Goal: Find specific page/section: Find specific page/section

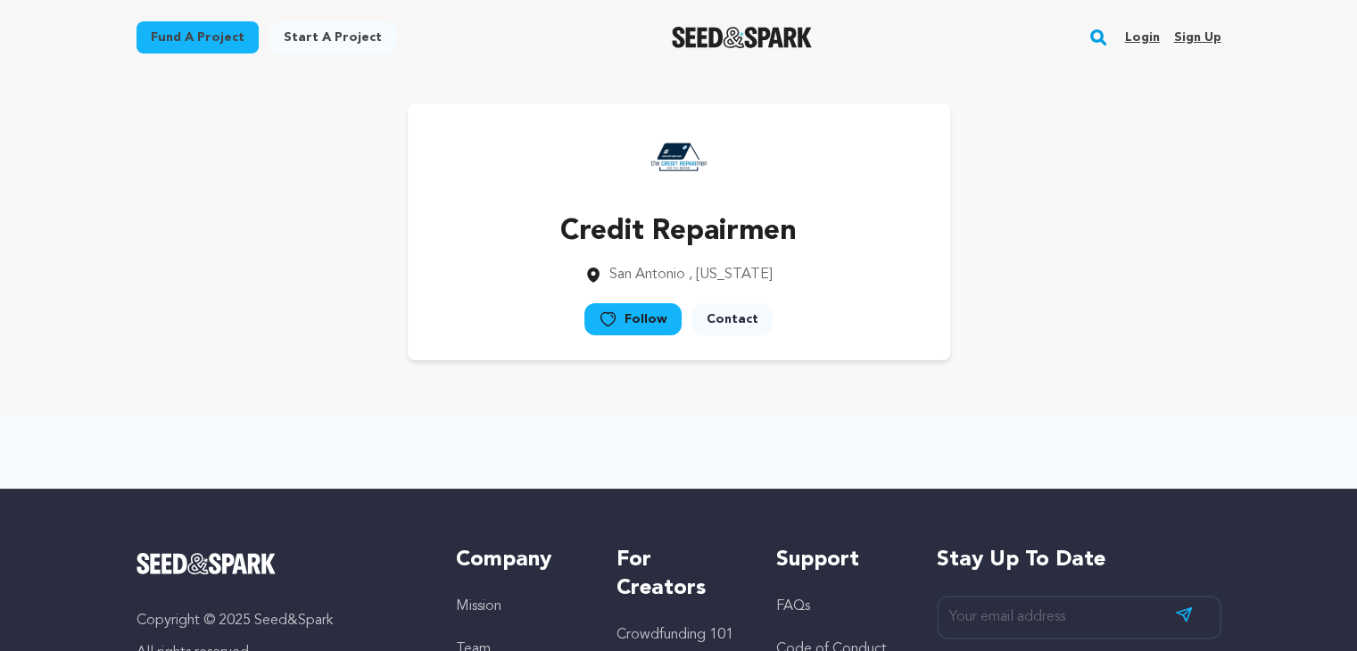
click at [1069, 295] on div "Credit Repairmen [GEOGRAPHIC_DATA] , [US_STATE] Follow" at bounding box center [679, 231] width 1085 height 257
drag, startPoint x: 1069, startPoint y: 297, endPoint x: 1105, endPoint y: 284, distance: 38.1
click at [1074, 299] on div "Credit Repairmen [GEOGRAPHIC_DATA] , [US_STATE] Follow" at bounding box center [679, 231] width 1085 height 257
click at [1113, 278] on div "Credit Repairmen [GEOGRAPHIC_DATA] , [US_STATE] Follow" at bounding box center [679, 231] width 1085 height 257
click at [1110, 289] on div "Credit Repairmen [GEOGRAPHIC_DATA] , [US_STATE] Follow" at bounding box center [679, 231] width 1085 height 257
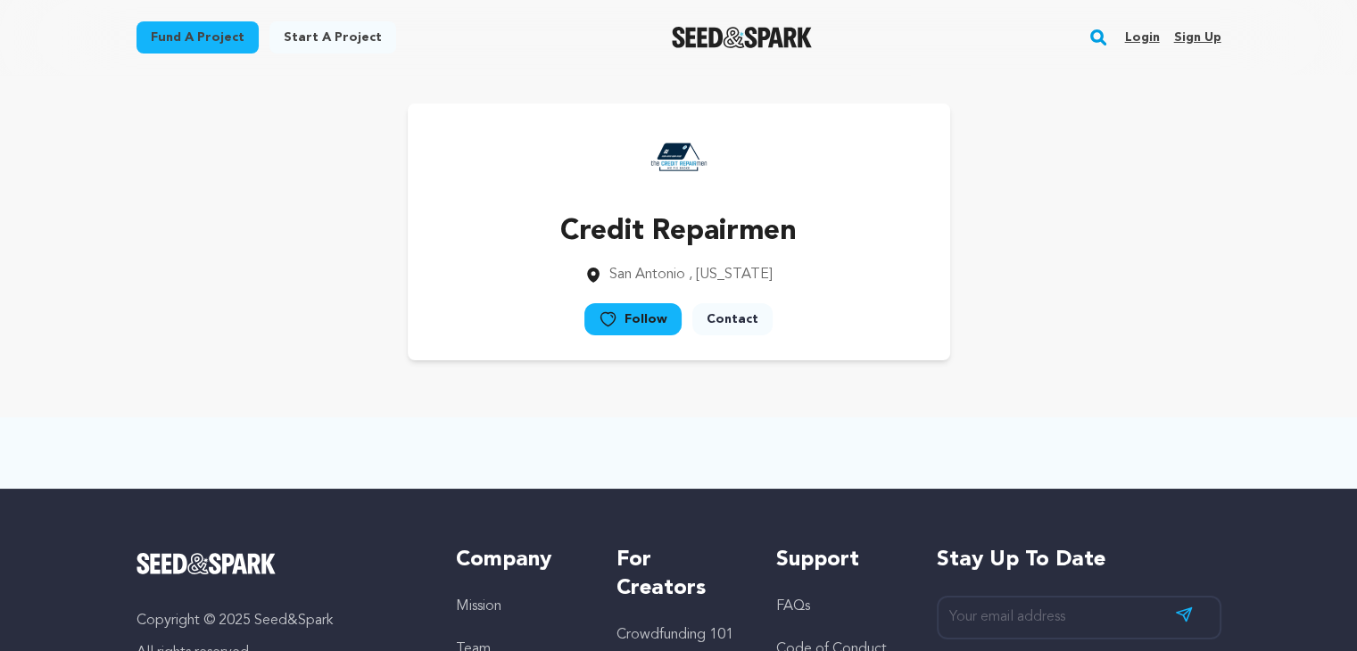
click at [1144, 274] on div "Credit Repairmen [GEOGRAPHIC_DATA] , [US_STATE] Follow" at bounding box center [679, 231] width 1085 height 257
click at [1133, 286] on div "Credit Repairmen [GEOGRAPHIC_DATA] , [US_STATE] Follow" at bounding box center [679, 231] width 1085 height 257
drag, startPoint x: 1142, startPoint y: 280, endPoint x: 1120, endPoint y: 296, distance: 27.5
click at [1139, 283] on div "Credit Repairmen [GEOGRAPHIC_DATA] , [US_STATE] Follow" at bounding box center [679, 231] width 1085 height 257
drag, startPoint x: 1120, startPoint y: 296, endPoint x: 1161, endPoint y: 276, distance: 45.9
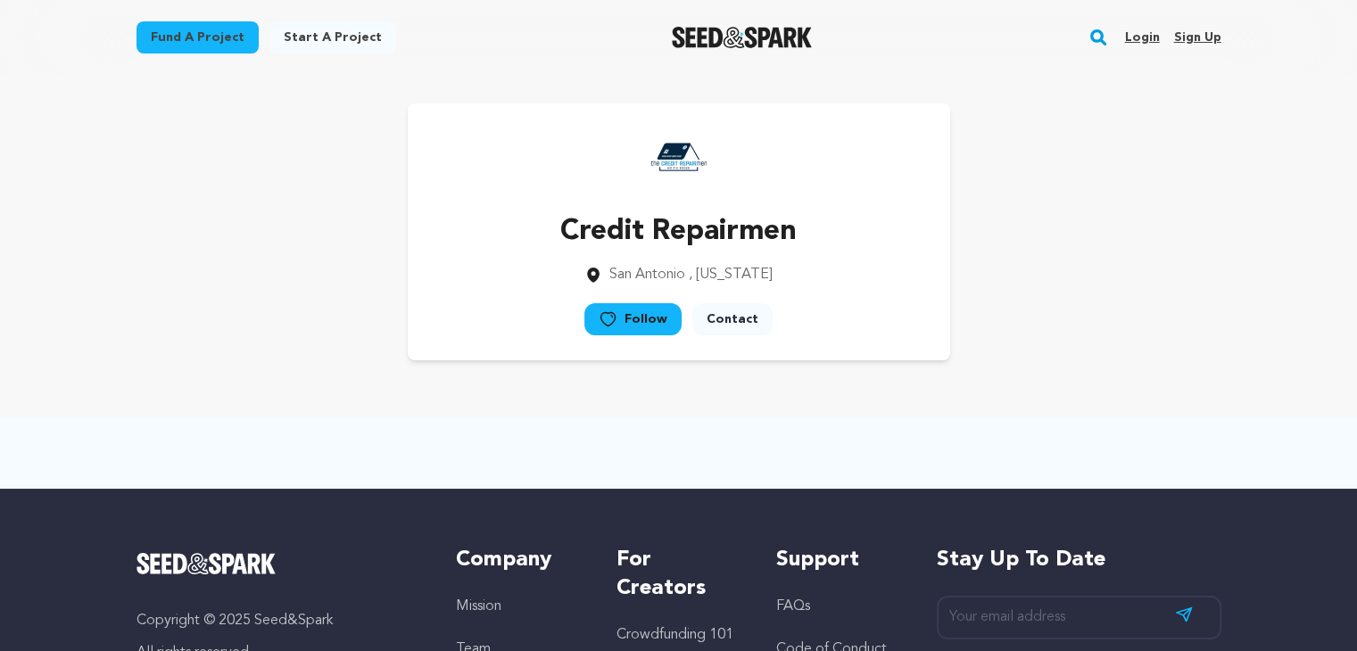
click at [1129, 294] on div "Credit Repairmen [GEOGRAPHIC_DATA] , [US_STATE] Follow" at bounding box center [679, 231] width 1085 height 257
drag, startPoint x: 1167, startPoint y: 272, endPoint x: 1163, endPoint y: 288, distance: 16.5
click at [1163, 288] on div "Credit Repairmen [GEOGRAPHIC_DATA] , [US_STATE] Follow" at bounding box center [679, 231] width 1085 height 257
drag, startPoint x: 1173, startPoint y: 349, endPoint x: 1169, endPoint y: 360, distance: 12.4
click at [1169, 360] on div "Credit Repairmen [GEOGRAPHIC_DATA] , [US_STATE] Follow" at bounding box center [679, 232] width 1142 height 314
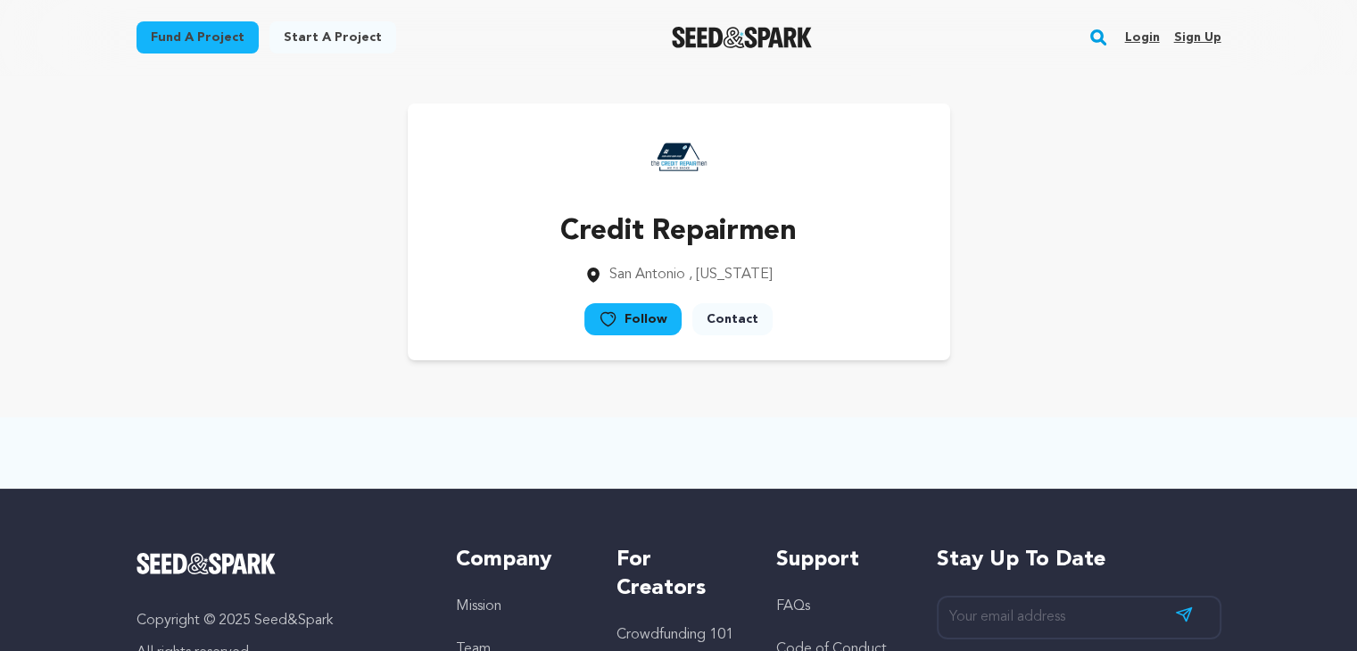
click at [1159, 380] on div "Credit Repairmen [GEOGRAPHIC_DATA] , [US_STATE] Follow" at bounding box center [679, 232] width 1142 height 314
click at [1199, 346] on div "Credit Repairmen [GEOGRAPHIC_DATA] , [US_STATE] Follow" at bounding box center [679, 231] width 1085 height 257
drag, startPoint x: 1199, startPoint y: 345, endPoint x: 1219, endPoint y: 340, distance: 20.3
click at [1206, 346] on div "Credit Repairmen [GEOGRAPHIC_DATA] , [US_STATE] Follow" at bounding box center [679, 231] width 1085 height 257
click at [1281, 292] on main "Fund a project Start a project Search Login Sign up Start a project" at bounding box center [678, 480] width 1357 height 961
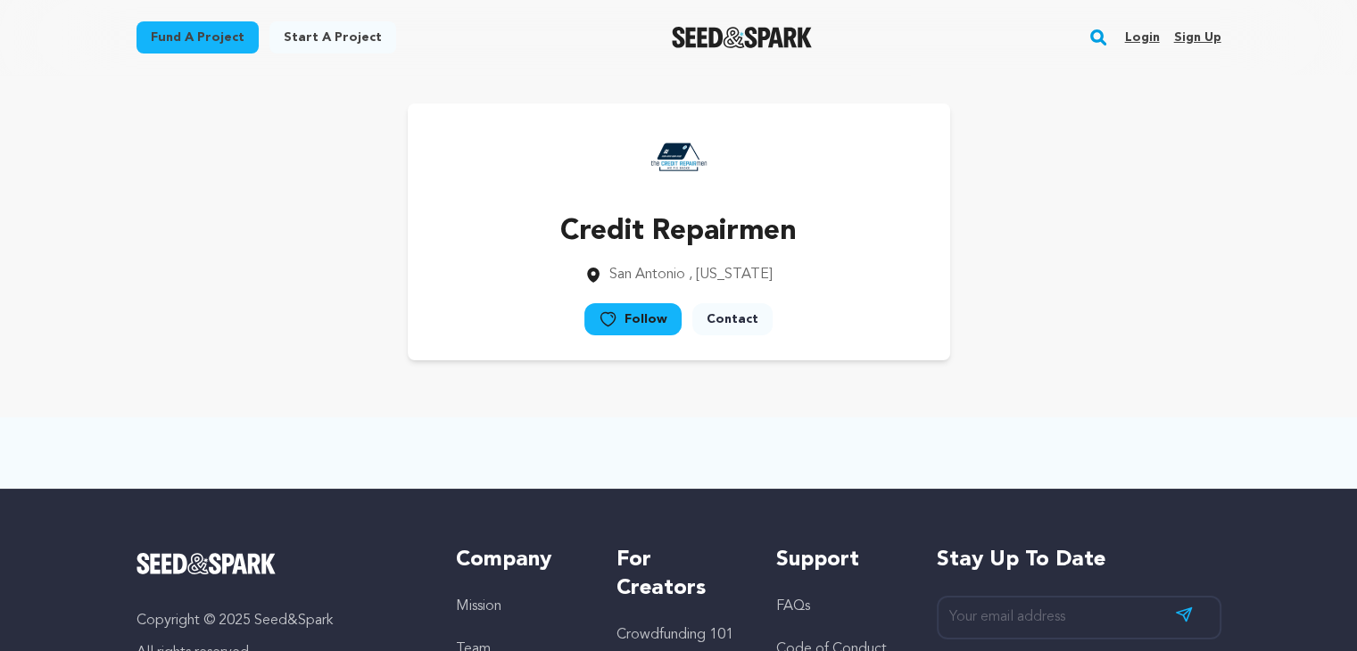
click at [1278, 333] on main "Fund a project Start a project Search Login Sign up Start a project" at bounding box center [678, 480] width 1357 height 961
drag, startPoint x: 1327, startPoint y: 301, endPoint x: 1314, endPoint y: 329, distance: 31.2
click at [1324, 311] on main "Fund a project Start a project Search Login Sign up Start a project" at bounding box center [678, 480] width 1357 height 961
click at [1317, 333] on main "Fund a project Start a project Search Login Sign up Start a project" at bounding box center [678, 480] width 1357 height 961
click at [1321, 331] on main "Fund a project Start a project Search Login Sign up Start a project" at bounding box center [678, 480] width 1357 height 961
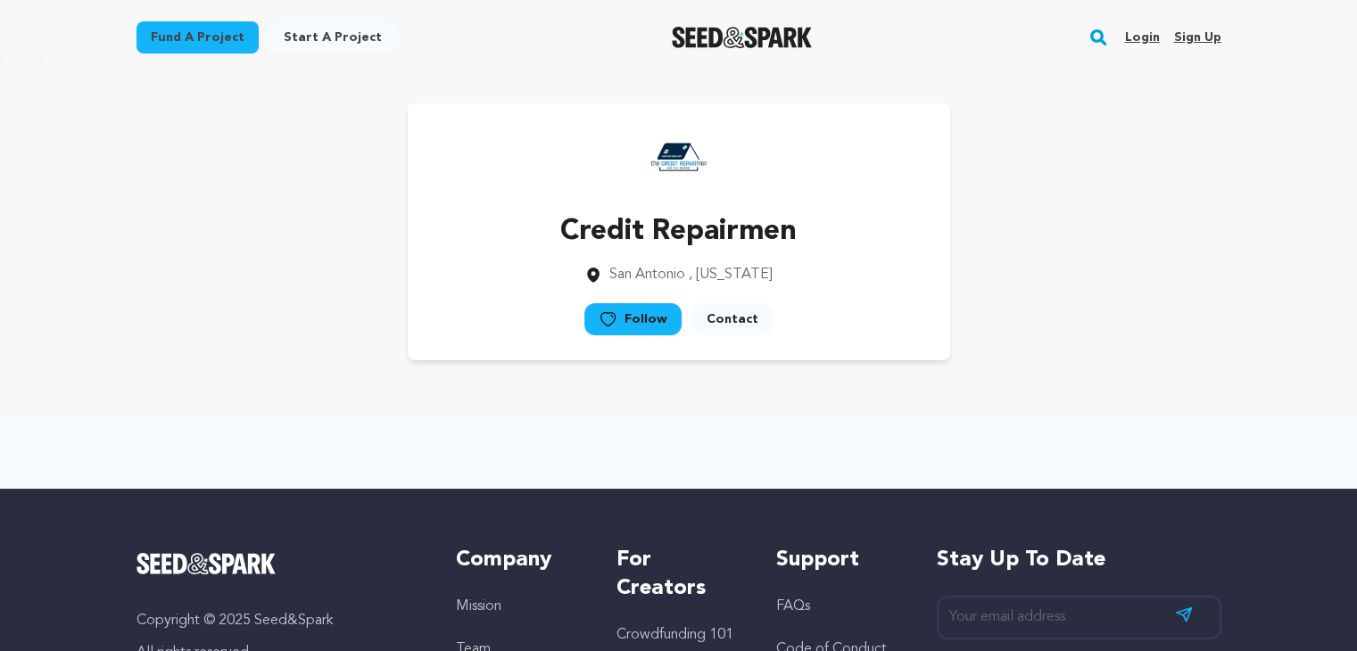
click at [1326, 336] on main "Fund a project Start a project Search Login Sign up Start a project" at bounding box center [678, 480] width 1357 height 961
click at [1343, 317] on main "Fund a project Start a project Search Login Sign up Start a project" at bounding box center [678, 480] width 1357 height 961
click at [1337, 324] on main "Fund a project Start a project Search Login Sign up Start a project" at bounding box center [678, 480] width 1357 height 961
drag, startPoint x: 1336, startPoint y: 324, endPoint x: 1320, endPoint y: 345, distance: 26.2
click at [1322, 342] on main "Fund a project Start a project Search Login Sign up Start a project" at bounding box center [678, 480] width 1357 height 961
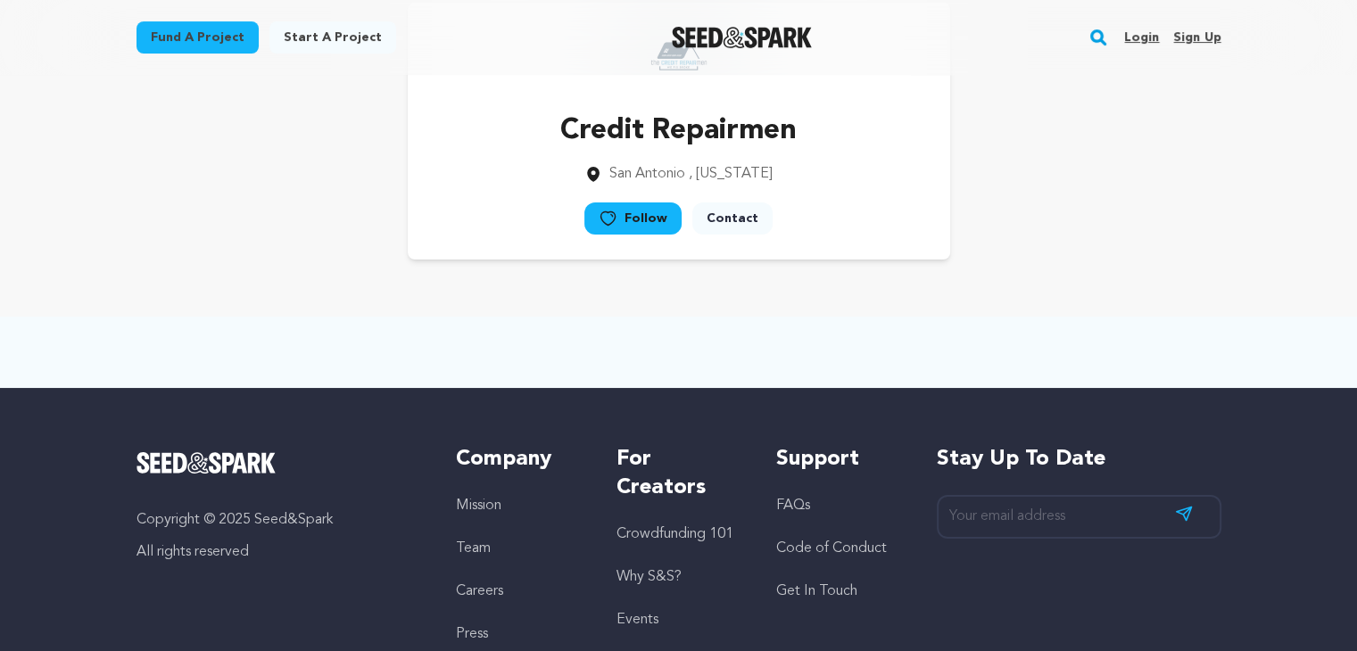
scroll to position [310, 0]
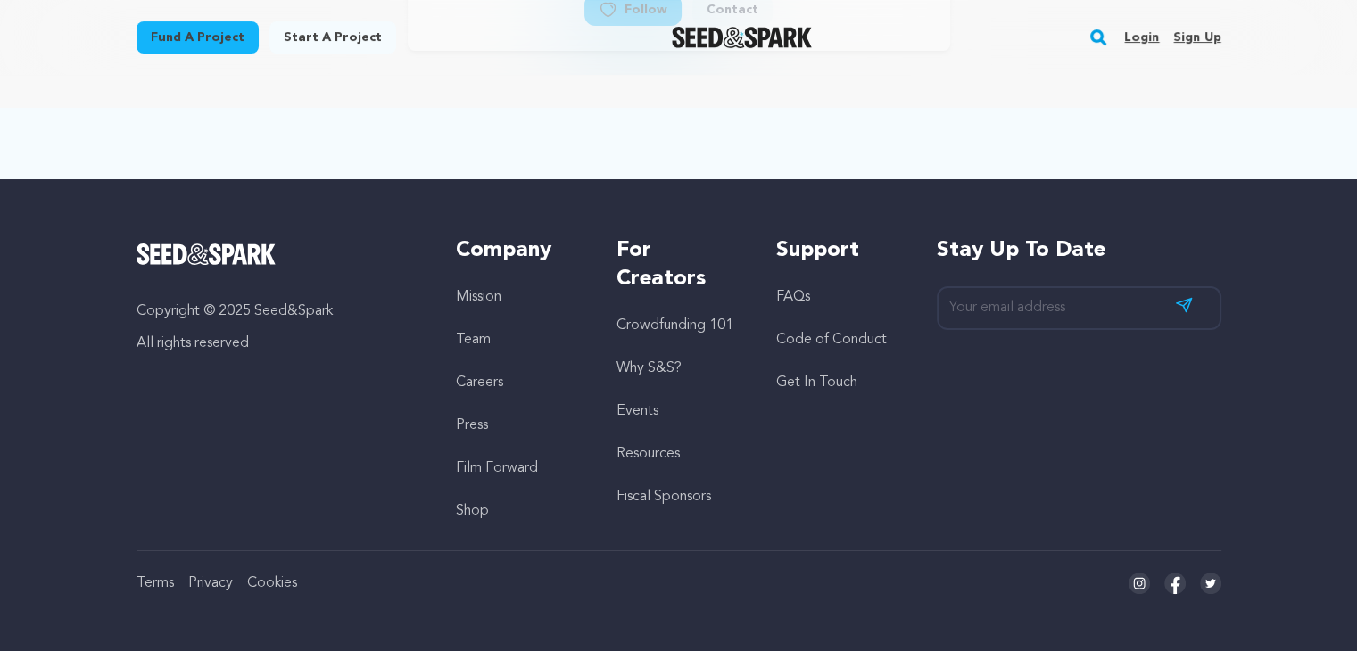
click at [875, 125] on div at bounding box center [679, 143] width 1142 height 71
click at [878, 125] on div at bounding box center [679, 143] width 1142 height 71
click at [927, 83] on main "Fund a project Start a project Search Login Sign up Start a project" at bounding box center [678, 170] width 1357 height 961
click at [904, 102] on main "Fund a project Start a project Search Login Sign up Start a project" at bounding box center [678, 170] width 1357 height 961
click at [953, 70] on div "Fund a project Start a project Search Login Sign up Start a project" at bounding box center [679, 37] width 1142 height 75
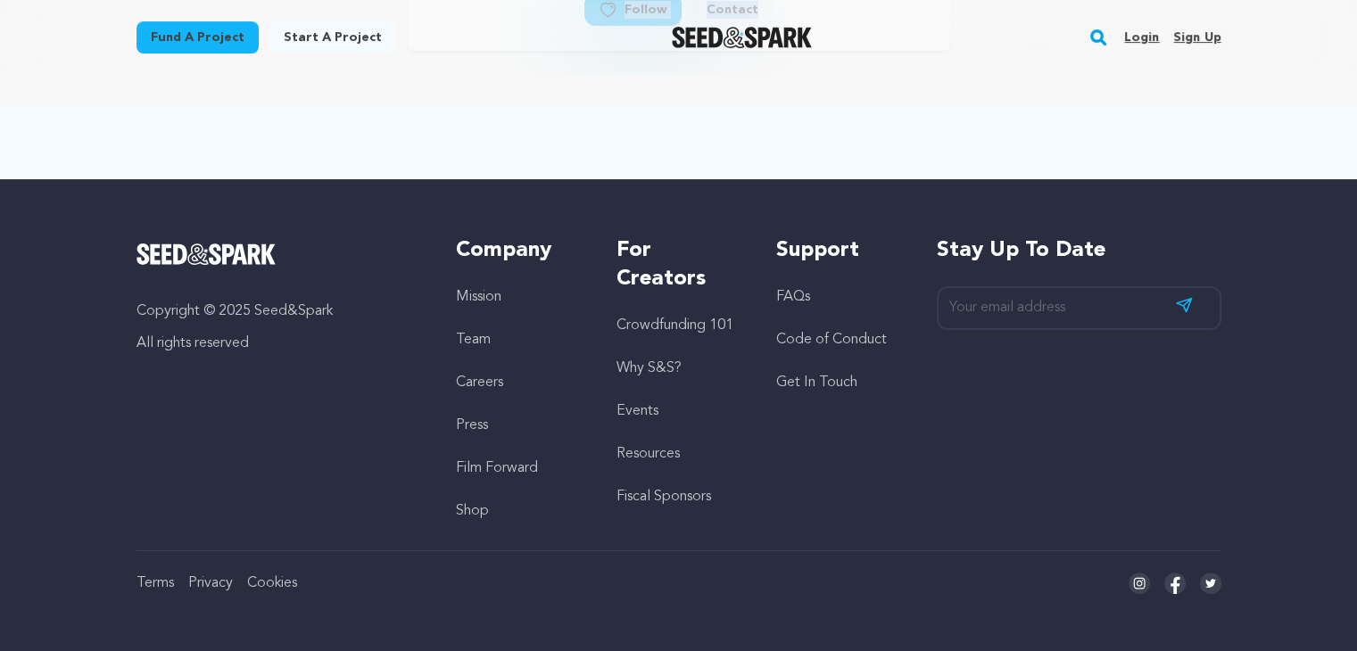
click at [948, 83] on main "Fund a project Start a project Search Login Sign up Start a project" at bounding box center [678, 170] width 1357 height 961
click at [933, 97] on main "Fund a project Start a project Search Login Sign up Start a project" at bounding box center [678, 170] width 1357 height 961
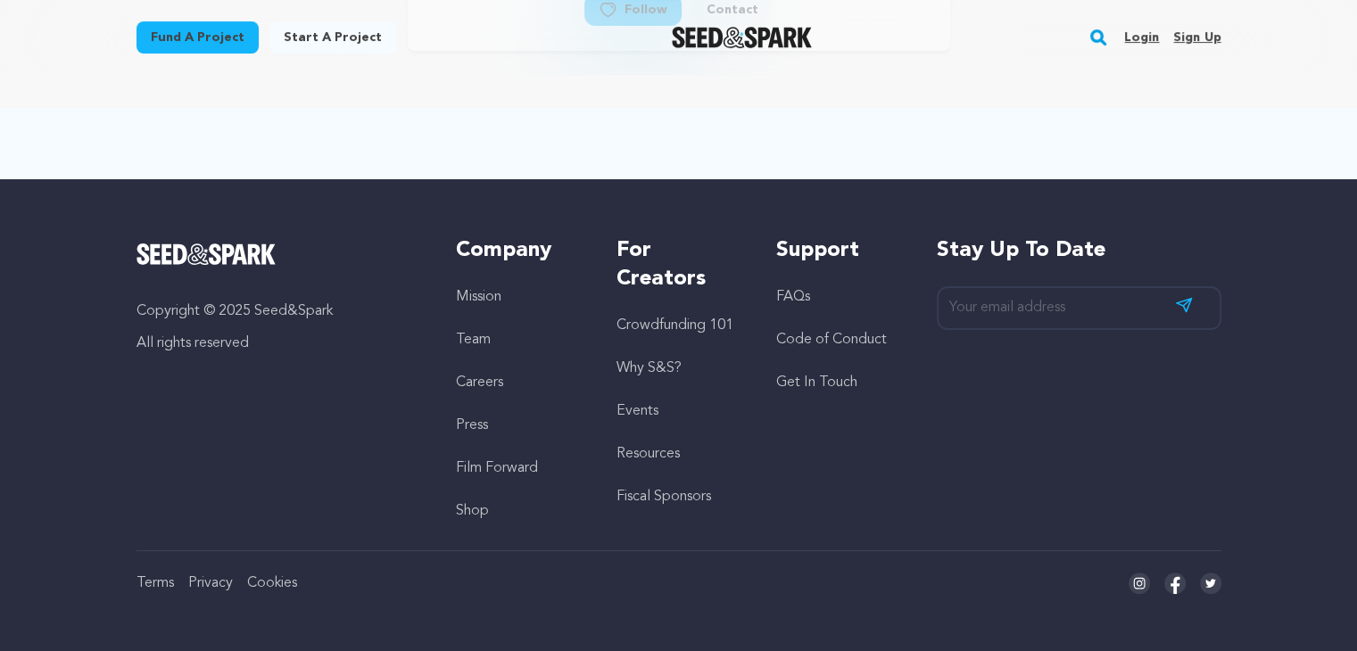
drag, startPoint x: 935, startPoint y: 98, endPoint x: 943, endPoint y: 119, distance: 22.0
click at [939, 98] on main "Fund a project Start a project Search Login Sign up Start a project" at bounding box center [678, 170] width 1357 height 961
drag, startPoint x: 960, startPoint y: 128, endPoint x: 986, endPoint y: 129, distance: 25.9
click at [967, 130] on div at bounding box center [679, 143] width 1142 height 71
drag, startPoint x: 989, startPoint y: 126, endPoint x: 981, endPoint y: 161, distance: 35.5
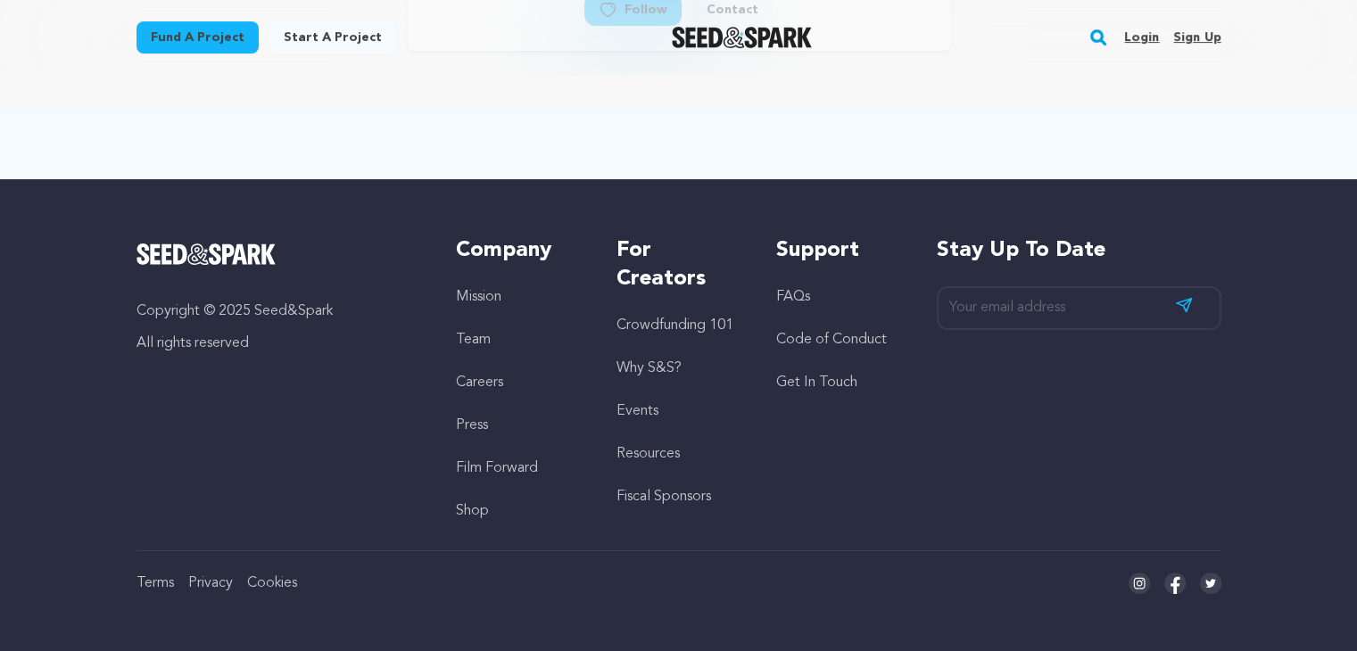
click at [989, 144] on div at bounding box center [679, 143] width 1142 height 71
click at [981, 161] on div at bounding box center [679, 143] width 1142 height 71
drag, startPoint x: 1013, startPoint y: 141, endPoint x: 989, endPoint y: 158, distance: 29.5
click at [1014, 141] on div at bounding box center [679, 143] width 1142 height 71
click at [984, 161] on div at bounding box center [679, 143] width 1142 height 71
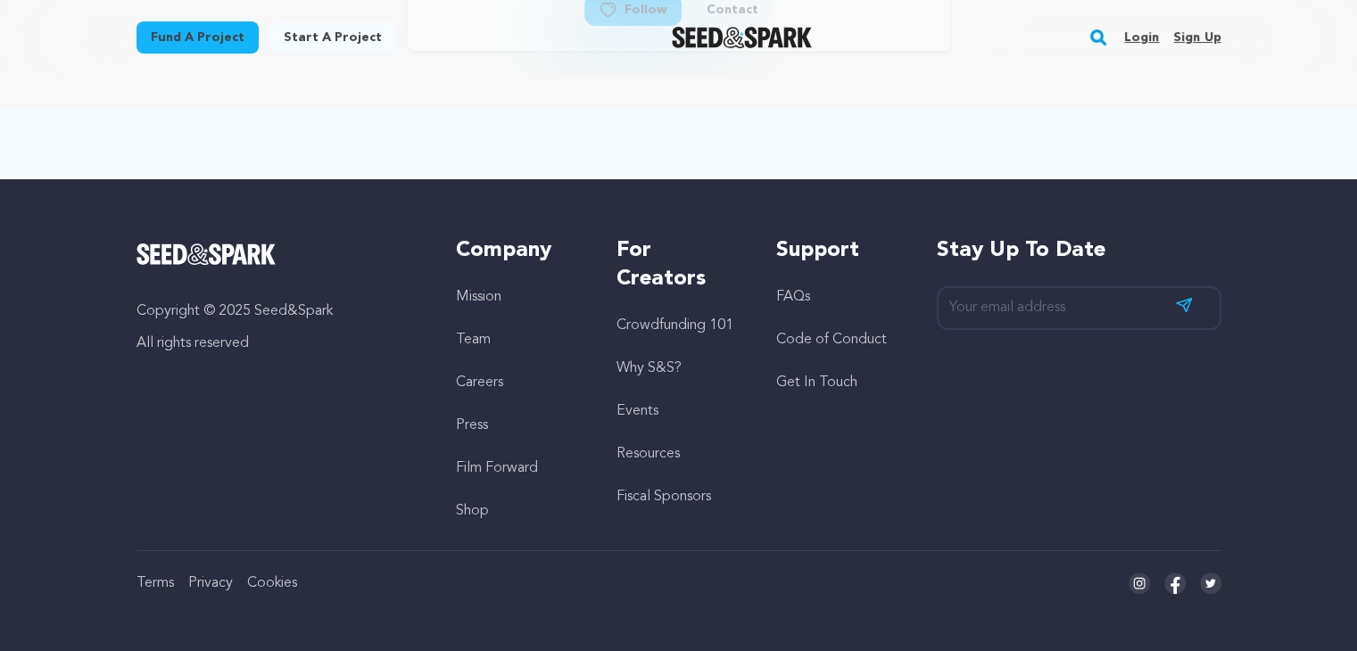
click at [984, 155] on div at bounding box center [679, 143] width 1142 height 71
click at [984, 158] on div at bounding box center [679, 143] width 1142 height 71
click at [986, 154] on div at bounding box center [679, 143] width 1142 height 71
click at [984, 156] on div at bounding box center [679, 143] width 1142 height 71
click at [984, 147] on div at bounding box center [679, 143] width 1142 height 71
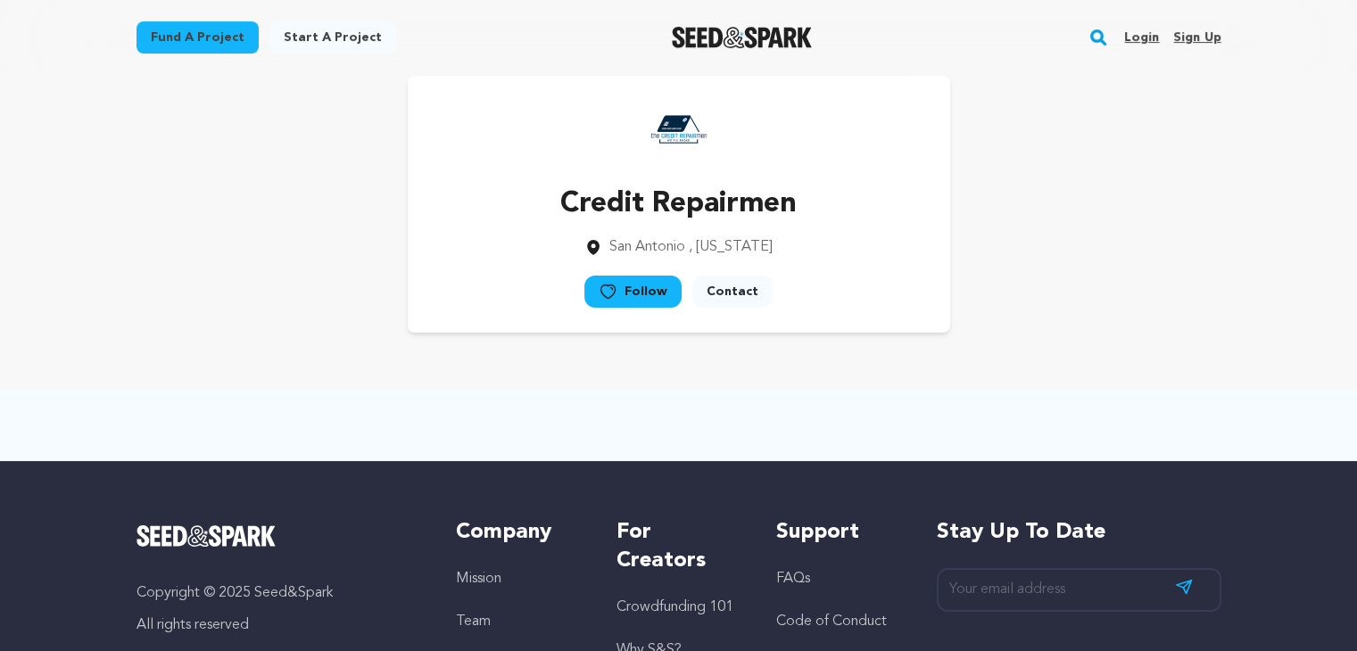
scroll to position [0, 0]
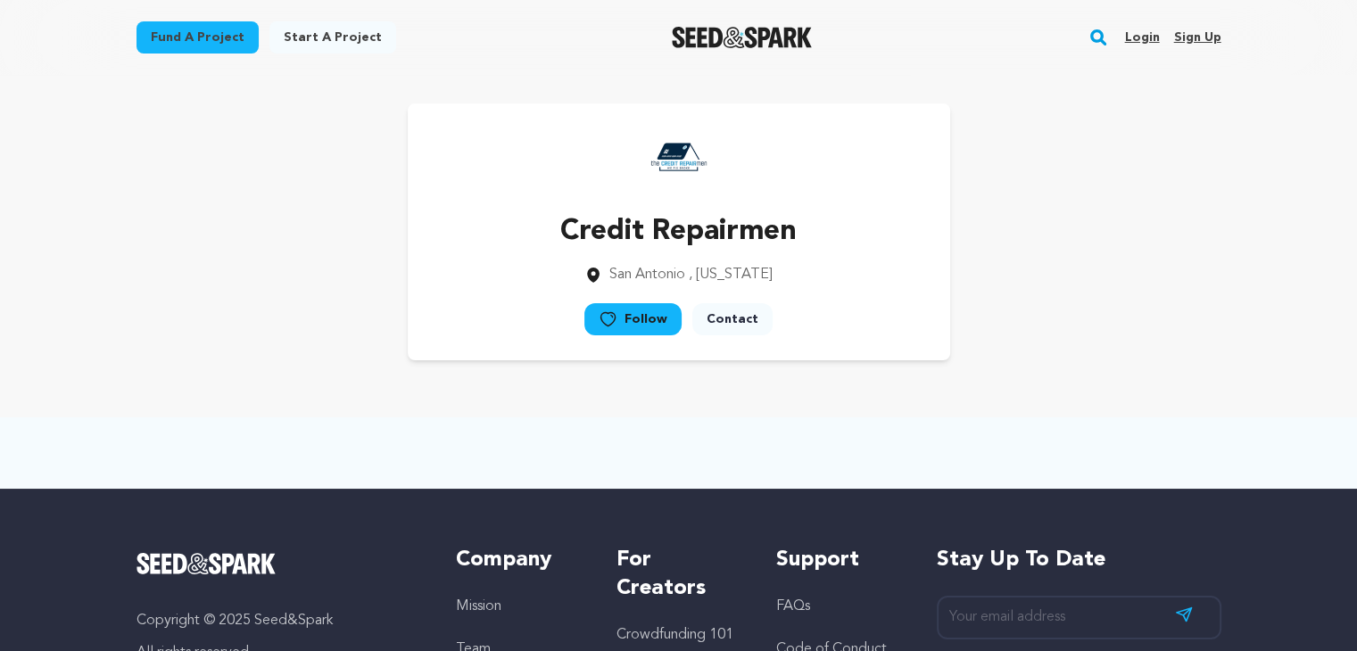
click at [1081, 111] on div "Credit Repairmen [GEOGRAPHIC_DATA] , [US_STATE] Follow" at bounding box center [679, 231] width 1085 height 257
click at [1066, 174] on div "Credit Repairmen [GEOGRAPHIC_DATA] , [US_STATE] Follow" at bounding box center [679, 231] width 1085 height 257
drag, startPoint x: 1092, startPoint y: 160, endPoint x: 1086, endPoint y: 176, distance: 17.2
click at [1095, 165] on div "Credit Repairmen [GEOGRAPHIC_DATA] , [US_STATE] Follow" at bounding box center [679, 231] width 1085 height 257
click at [1067, 208] on div "Credit Repairmen [GEOGRAPHIC_DATA] , [US_STATE] Follow" at bounding box center [679, 231] width 1085 height 257
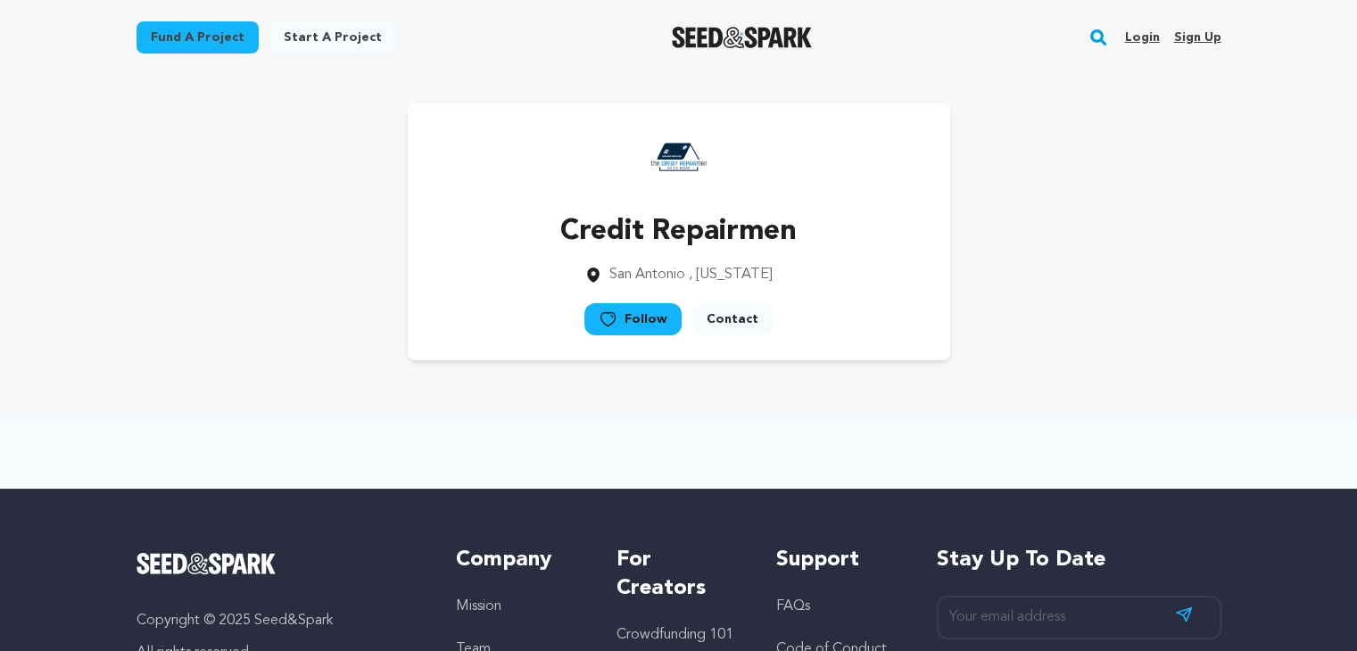
drag, startPoint x: 1106, startPoint y: 186, endPoint x: 1088, endPoint y: 215, distance: 34.1
click at [1108, 187] on div "Credit Repairmen [GEOGRAPHIC_DATA] , [US_STATE] Follow" at bounding box center [679, 231] width 1085 height 257
click at [1088, 222] on div "Credit Repairmen [GEOGRAPHIC_DATA] , [US_STATE] Follow" at bounding box center [679, 231] width 1085 height 257
drag, startPoint x: 1113, startPoint y: 200, endPoint x: 1106, endPoint y: 213, distance: 14.8
click at [1112, 203] on div "Credit Repairmen [GEOGRAPHIC_DATA] , [US_STATE] Follow" at bounding box center [679, 231] width 1085 height 257
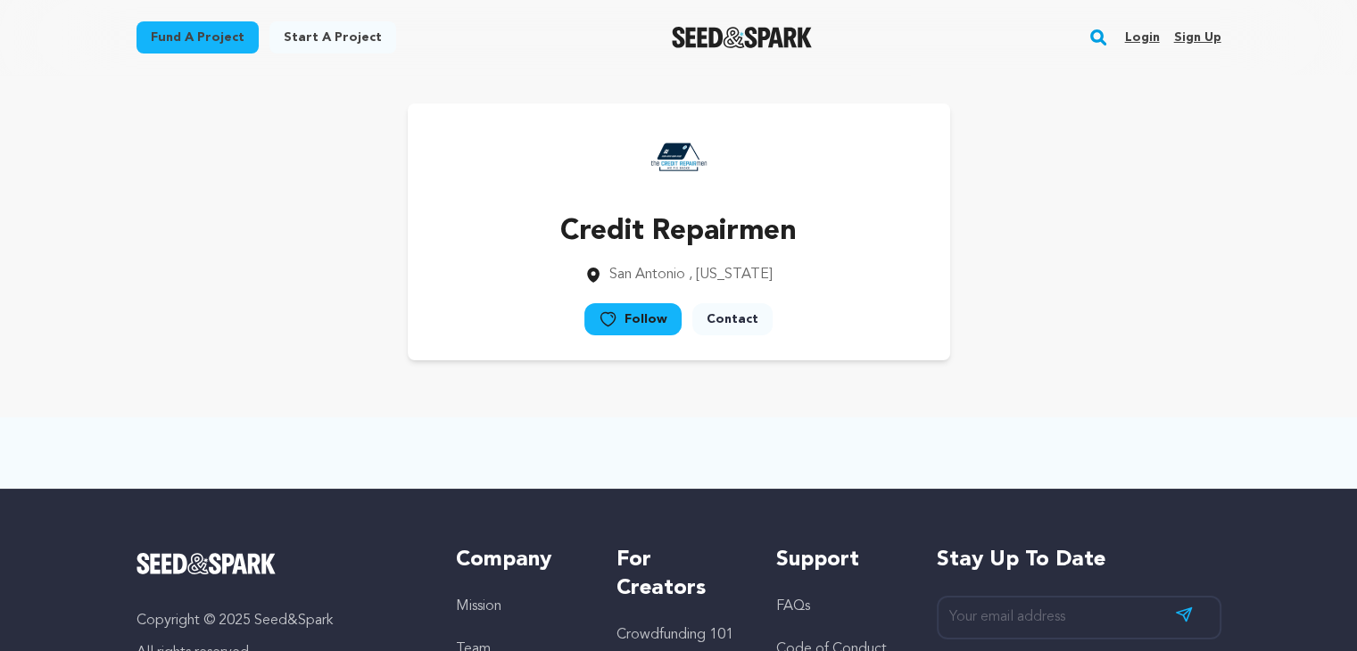
drag, startPoint x: 1106, startPoint y: 213, endPoint x: 1144, endPoint y: 201, distance: 39.5
click at [1106, 215] on div "Credit Repairmen [GEOGRAPHIC_DATA] , [US_STATE] Follow" at bounding box center [679, 231] width 1085 height 257
click at [1144, 201] on div "Credit Repairmen [GEOGRAPHIC_DATA] , [US_STATE] Follow" at bounding box center [679, 231] width 1085 height 257
drag, startPoint x: 286, startPoint y: 485, endPoint x: 252, endPoint y: 505, distance: 39.2
click at [286, 484] on div at bounding box center [679, 453] width 1142 height 71
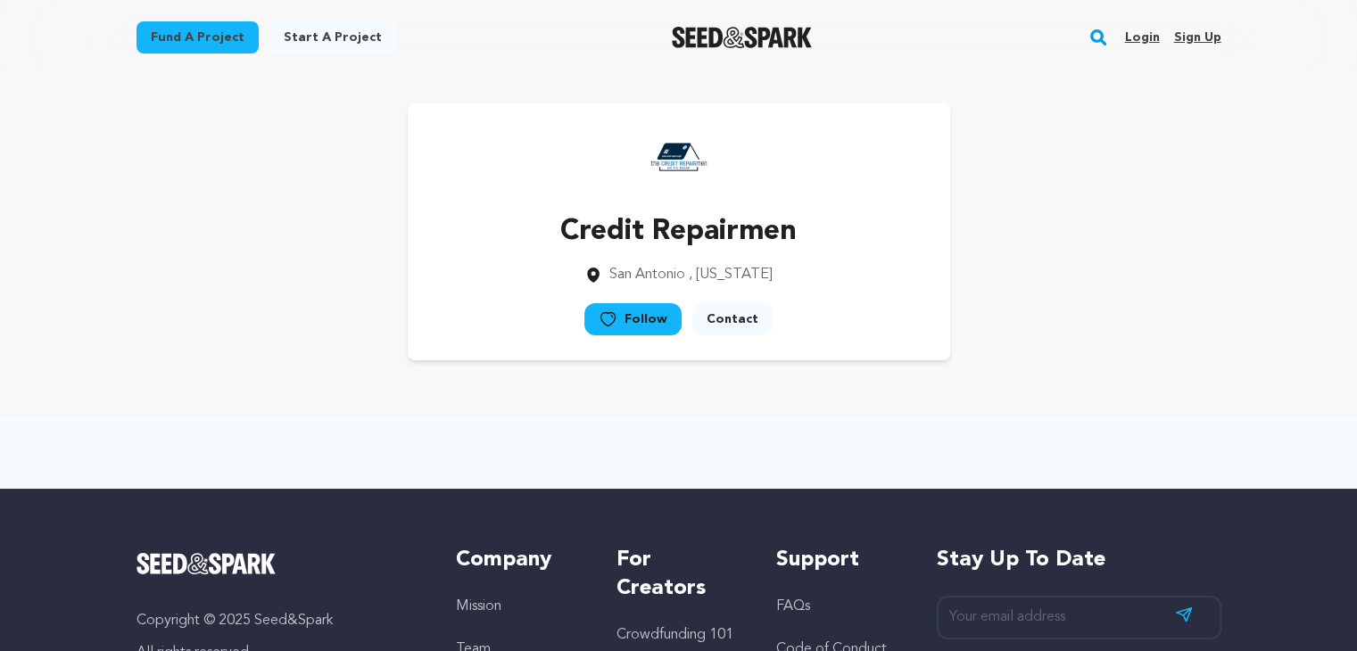
click at [103, 286] on main "Fund a project Start a project Search Login Sign up Start a project" at bounding box center [678, 480] width 1357 height 961
drag, startPoint x: 95, startPoint y: 301, endPoint x: 150, endPoint y: 285, distance: 56.7
click at [109, 308] on main "Fund a project Start a project Search Login Sign up Start a project" at bounding box center [678, 480] width 1357 height 961
drag, startPoint x: 150, startPoint y: 285, endPoint x: 166, endPoint y: 286, distance: 16.1
click at [166, 284] on div "Credit Repairmen [GEOGRAPHIC_DATA] , [US_STATE] Follow" at bounding box center [679, 231] width 1085 height 257
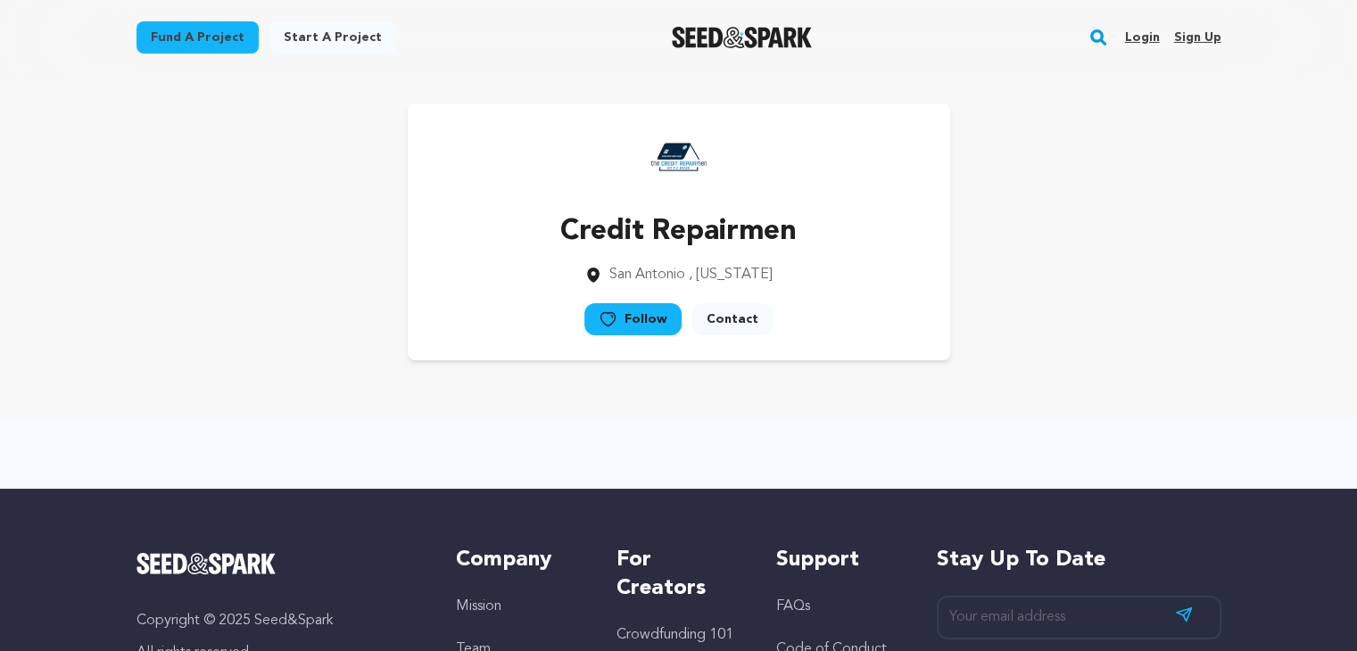
click at [164, 297] on div "Credit Repairmen [GEOGRAPHIC_DATA] , [US_STATE] Follow" at bounding box center [679, 231] width 1085 height 257
drag, startPoint x: 228, startPoint y: 252, endPoint x: 215, endPoint y: 277, distance: 28.7
click at [230, 256] on div "Credit Repairmen [GEOGRAPHIC_DATA] , [US_STATE] Follow" at bounding box center [679, 231] width 1085 height 257
click at [217, 279] on div "Credit Repairmen [GEOGRAPHIC_DATA] , [US_STATE] Follow" at bounding box center [679, 231] width 1085 height 257
click at [211, 290] on div "Credit Repairmen [GEOGRAPHIC_DATA] , [US_STATE] Follow" at bounding box center [679, 231] width 1085 height 257
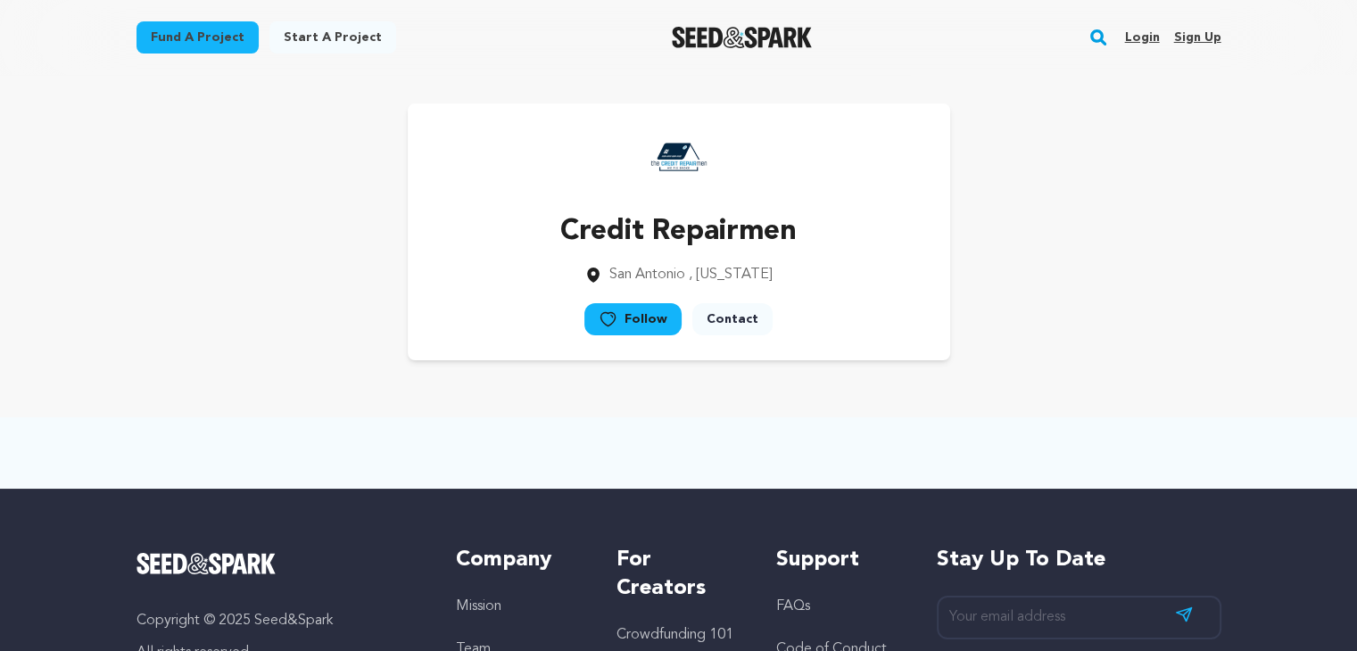
drag, startPoint x: 1100, startPoint y: 330, endPoint x: 1090, endPoint y: 349, distance: 21.2
click at [1097, 337] on div "Credit Repairmen [GEOGRAPHIC_DATA] , [US_STATE] Follow" at bounding box center [679, 231] width 1085 height 257
click at [1076, 381] on div "Credit Repairmen [GEOGRAPHIC_DATA] , [US_STATE] Follow" at bounding box center [679, 232] width 1142 height 314
drag, startPoint x: 1102, startPoint y: 347, endPoint x: 1093, endPoint y: 368, distance: 23.2
click at [1097, 353] on div "Credit Repairmen [GEOGRAPHIC_DATA] , [US_STATE] Follow" at bounding box center [679, 231] width 1085 height 257
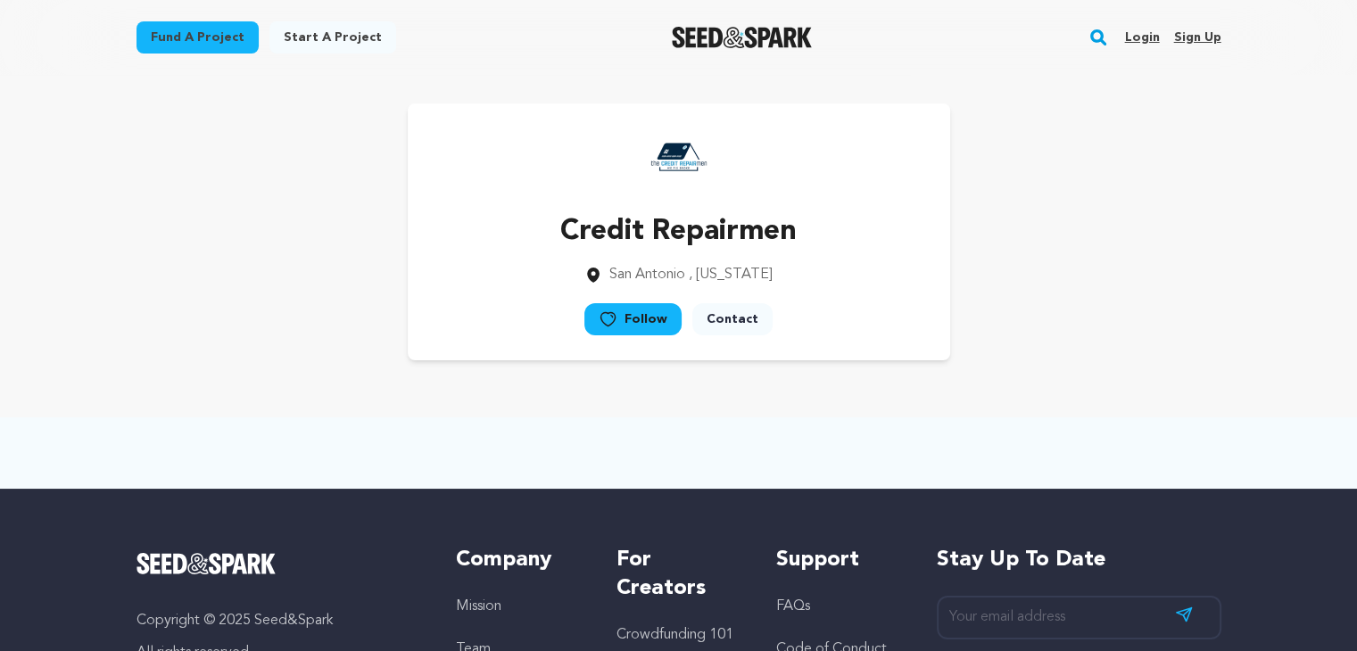
click at [1097, 375] on div "Credit Repairmen [GEOGRAPHIC_DATA] , [US_STATE] Follow" at bounding box center [679, 232] width 1142 height 314
drag, startPoint x: 1114, startPoint y: 351, endPoint x: 1092, endPoint y: 371, distance: 30.3
click at [1113, 352] on div "Credit Repairmen [GEOGRAPHIC_DATA] , [US_STATE] Follow" at bounding box center [679, 231] width 1085 height 257
click at [1095, 377] on div "Credit Repairmen [GEOGRAPHIC_DATA] , [US_STATE] Follow" at bounding box center [679, 232] width 1142 height 314
drag, startPoint x: 1124, startPoint y: 343, endPoint x: 1113, endPoint y: 360, distance: 19.8
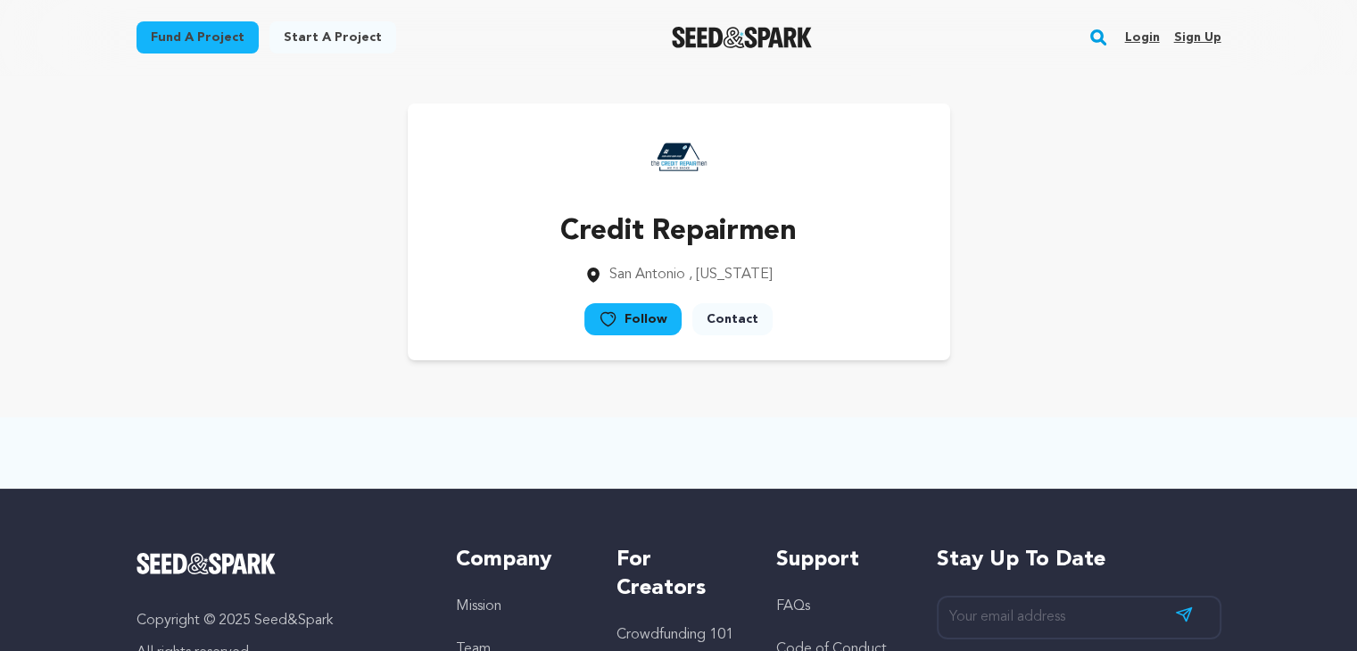
click at [1123, 348] on div "Credit Repairmen [GEOGRAPHIC_DATA] , [US_STATE] Follow" at bounding box center [679, 231] width 1085 height 257
drag, startPoint x: 1098, startPoint y: 381, endPoint x: 1113, endPoint y: 370, distance: 18.6
click at [1099, 383] on div "Credit Repairmen [GEOGRAPHIC_DATA] , [US_STATE] Follow" at bounding box center [679, 232] width 1142 height 314
click at [1124, 358] on div "Credit Repairmen [GEOGRAPHIC_DATA] , [US_STATE] Follow" at bounding box center [679, 231] width 1085 height 257
click at [1122, 367] on div "Credit Repairmen [GEOGRAPHIC_DATA] , [US_STATE] Follow" at bounding box center [679, 232] width 1142 height 314
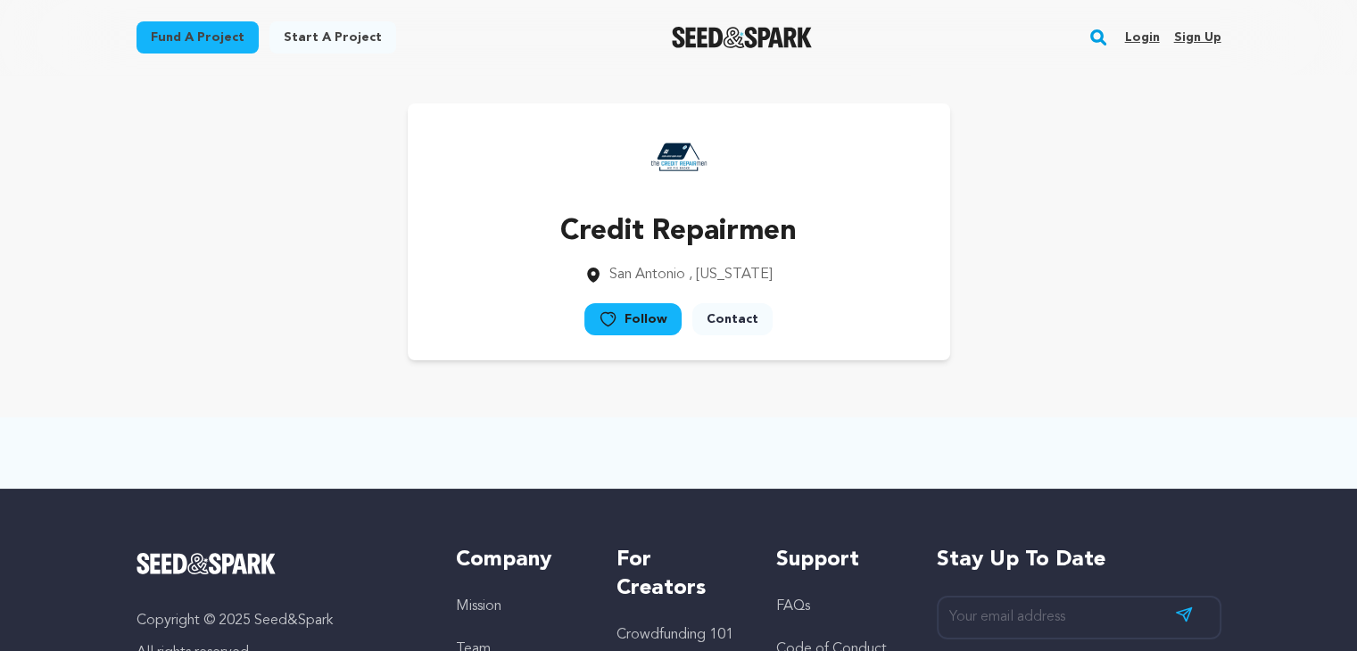
click at [1099, 347] on div "Credit Repairmen [GEOGRAPHIC_DATA] , [US_STATE] Follow" at bounding box center [679, 231] width 1085 height 257
click at [1103, 354] on div "Credit Repairmen [GEOGRAPHIC_DATA] , [US_STATE] Follow" at bounding box center [679, 231] width 1085 height 257
click at [1109, 345] on div "Credit Repairmen [GEOGRAPHIC_DATA] , [US_STATE] Follow" at bounding box center [679, 231] width 1085 height 257
click at [1109, 343] on div "Credit Repairmen [GEOGRAPHIC_DATA] , [US_STATE] Follow" at bounding box center [679, 231] width 1085 height 257
drag, startPoint x: 1112, startPoint y: 329, endPoint x: 1097, endPoint y: 342, distance: 19.0
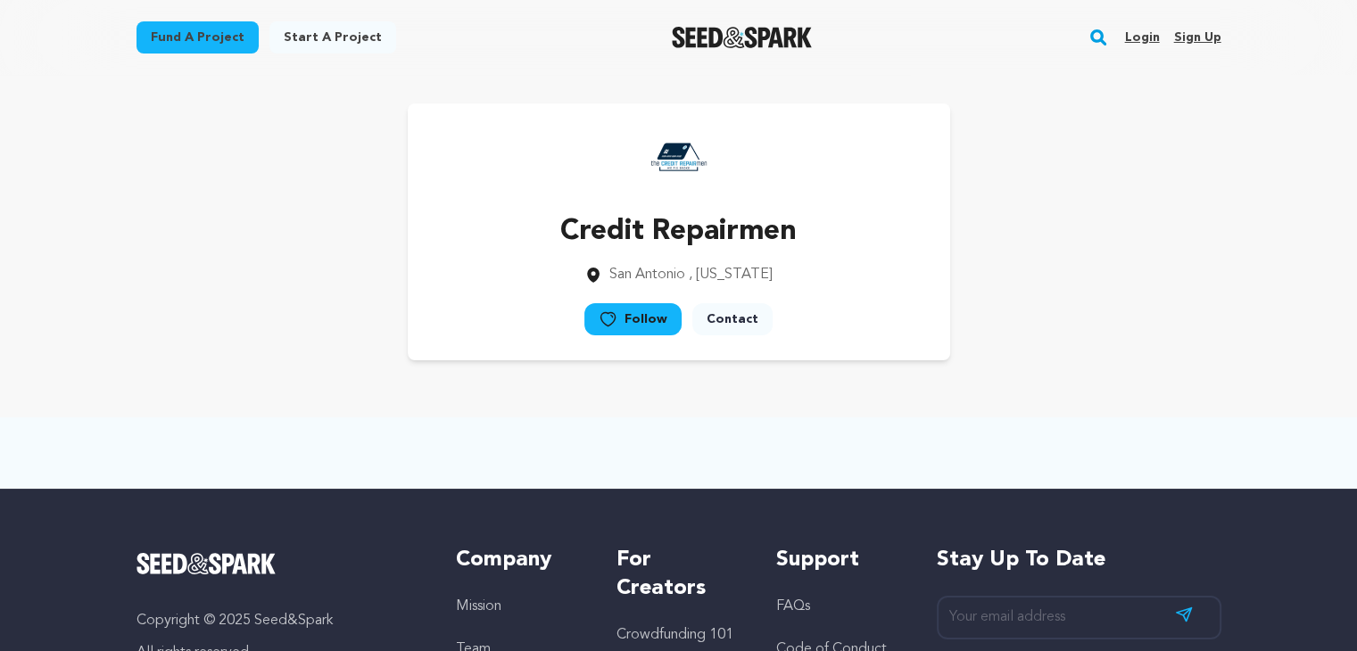
click at [1110, 330] on div "Credit Repairmen [GEOGRAPHIC_DATA] , [US_STATE] Follow" at bounding box center [679, 231] width 1085 height 257
click at [1097, 343] on div "Credit Repairmen [GEOGRAPHIC_DATA] , [US_STATE] Follow" at bounding box center [679, 231] width 1085 height 257
drag, startPoint x: 1118, startPoint y: 330, endPoint x: 1090, endPoint y: 353, distance: 36.1
click at [1115, 333] on div "Credit Repairmen [GEOGRAPHIC_DATA] , [US_STATE] Follow" at bounding box center [679, 231] width 1085 height 257
drag, startPoint x: 1090, startPoint y: 353, endPoint x: 1105, endPoint y: 345, distance: 16.4
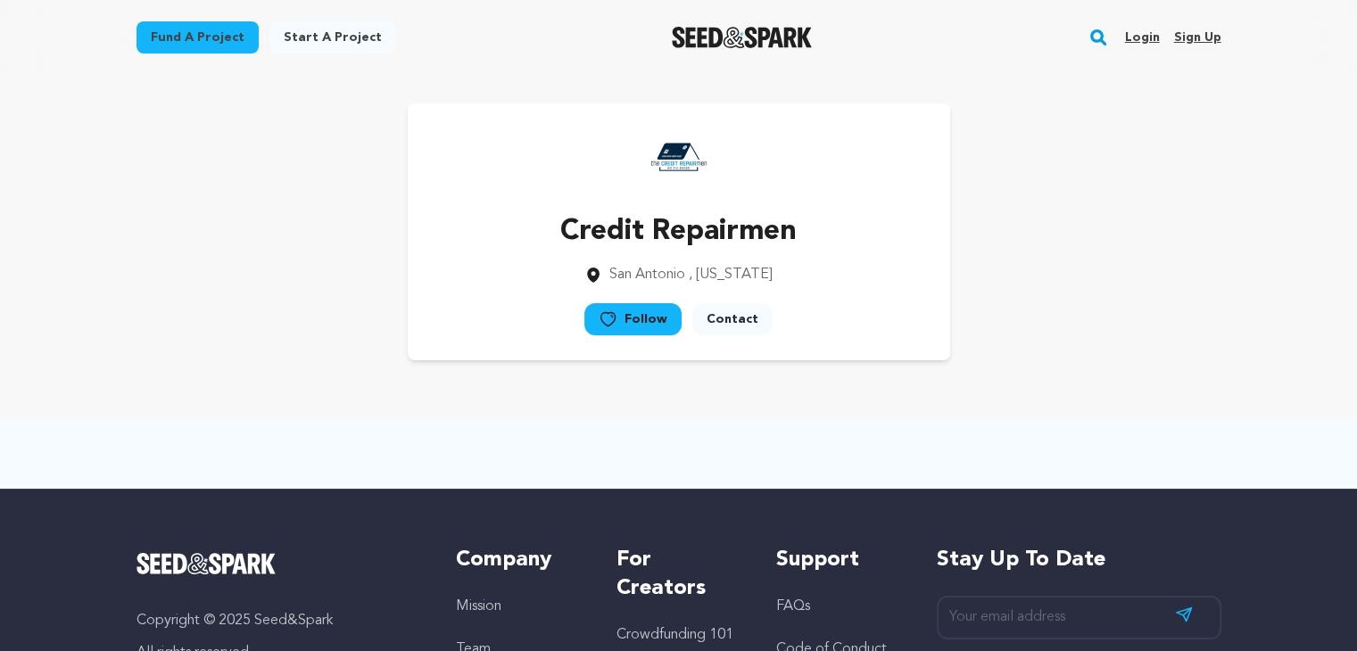
click at [1091, 354] on div "Credit Repairmen [GEOGRAPHIC_DATA] , [US_STATE] Follow" at bounding box center [679, 231] width 1085 height 257
click at [1106, 344] on div "Credit Repairmen [GEOGRAPHIC_DATA] , [US_STATE] Follow" at bounding box center [679, 231] width 1085 height 257
click at [1097, 354] on div "Credit Repairmen [GEOGRAPHIC_DATA] , [US_STATE] Follow" at bounding box center [679, 231] width 1085 height 257
click at [1126, 334] on div "Credit Repairmen [GEOGRAPHIC_DATA] , [US_STATE] Follow" at bounding box center [679, 231] width 1085 height 257
drag, startPoint x: 1113, startPoint y: 347, endPoint x: 1142, endPoint y: 327, distance: 34.6
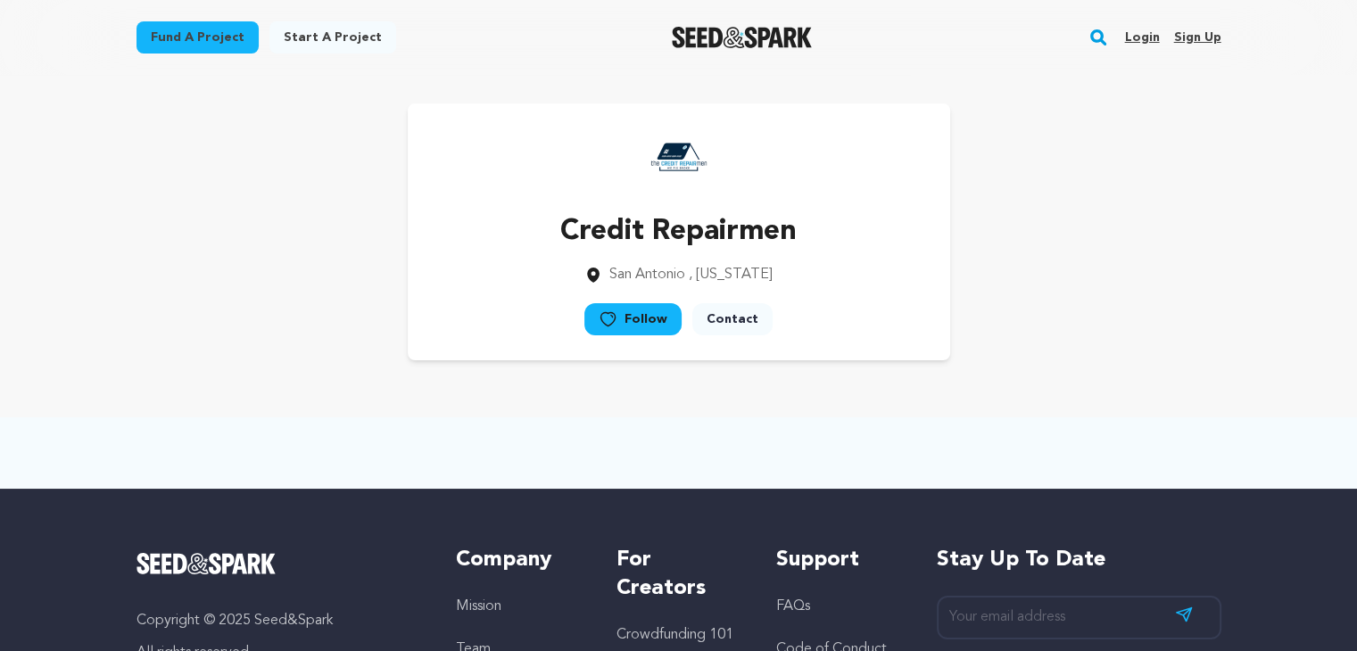
click at [1113, 347] on div "Credit Repairmen [GEOGRAPHIC_DATA] , [US_STATE] Follow" at bounding box center [679, 231] width 1085 height 257
drag, startPoint x: 1149, startPoint y: 319, endPoint x: 1121, endPoint y: 347, distance: 39.1
click at [1144, 327] on div "Credit Repairmen [GEOGRAPHIC_DATA] , [US_STATE] Follow" at bounding box center [679, 231] width 1085 height 257
click at [1113, 352] on div "Credit Repairmen [GEOGRAPHIC_DATA] , [US_STATE] Follow" at bounding box center [679, 231] width 1085 height 257
click at [1121, 346] on div "Credit Repairmen [GEOGRAPHIC_DATA] , [US_STATE] Follow" at bounding box center [679, 231] width 1085 height 257
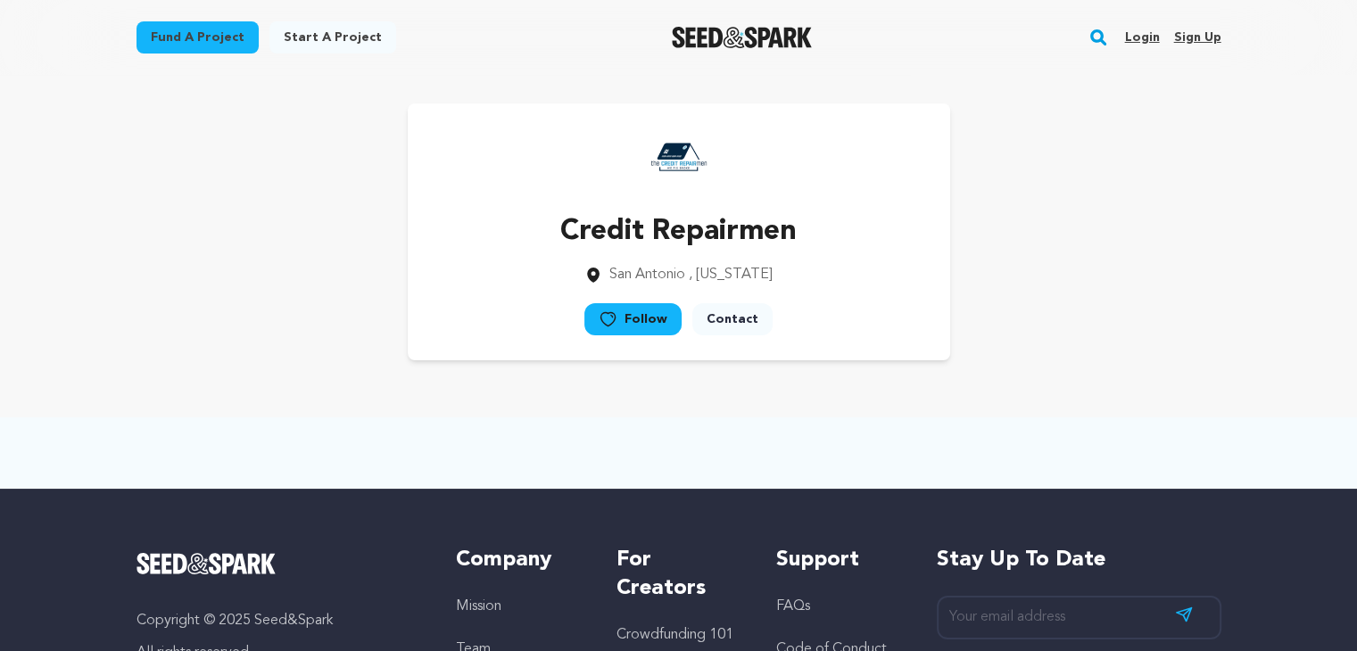
drag, startPoint x: 1114, startPoint y: 350, endPoint x: 1124, endPoint y: 334, distance: 18.8
click at [1114, 351] on div "Credit Repairmen [GEOGRAPHIC_DATA] , [US_STATE] Follow" at bounding box center [679, 231] width 1085 height 257
drag, startPoint x: 1128, startPoint y: 328, endPoint x: 1109, endPoint y: 343, distance: 24.1
click at [1124, 330] on div "Credit Repairmen [GEOGRAPHIC_DATA] , [US_STATE] Follow" at bounding box center [679, 231] width 1085 height 257
click at [1109, 343] on div "Credit Repairmen [GEOGRAPHIC_DATA] , [US_STATE] Follow" at bounding box center [679, 231] width 1085 height 257
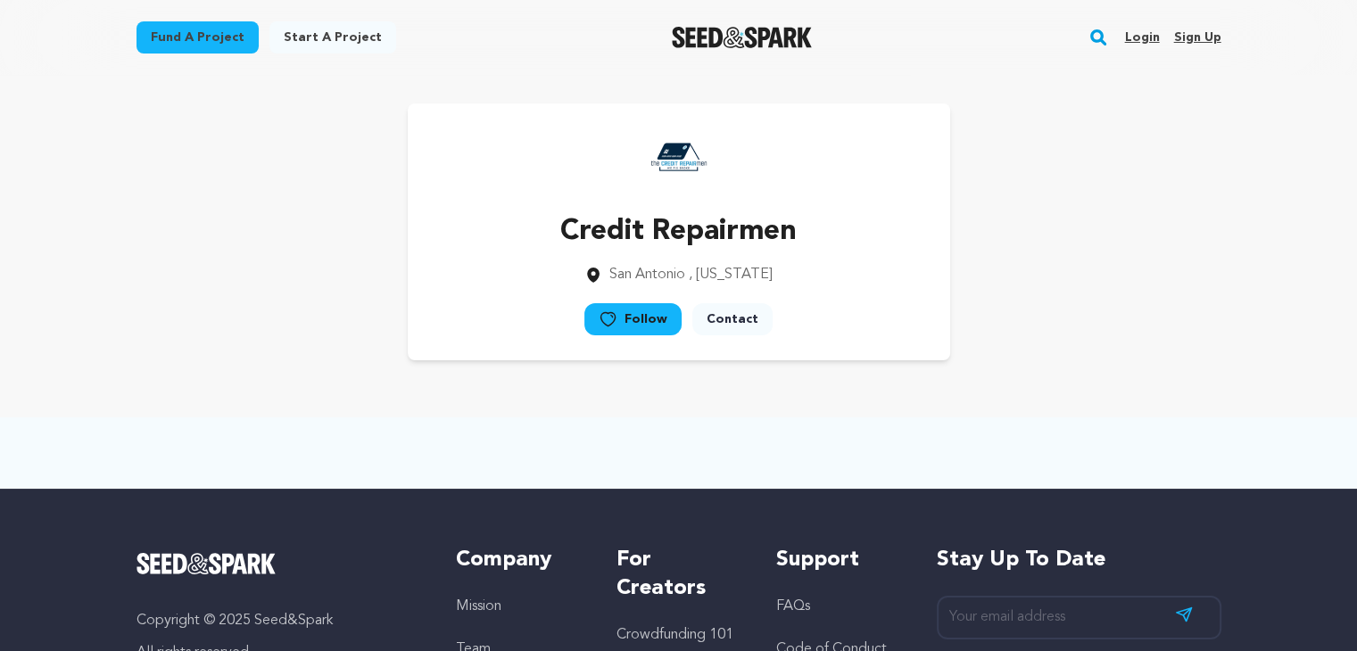
click at [1113, 335] on div "Credit Repairmen [GEOGRAPHIC_DATA] , [US_STATE] Follow" at bounding box center [679, 231] width 1085 height 257
click at [1112, 336] on div "Credit Repairmen [GEOGRAPHIC_DATA] , [US_STATE] Follow" at bounding box center [679, 231] width 1085 height 257
drag, startPoint x: 1130, startPoint y: 332, endPoint x: 1104, endPoint y: 355, distance: 34.8
click at [1125, 337] on div "Credit Repairmen [GEOGRAPHIC_DATA] , [US_STATE] Follow" at bounding box center [679, 231] width 1085 height 257
drag, startPoint x: 1103, startPoint y: 357, endPoint x: 1128, endPoint y: 345, distance: 27.5
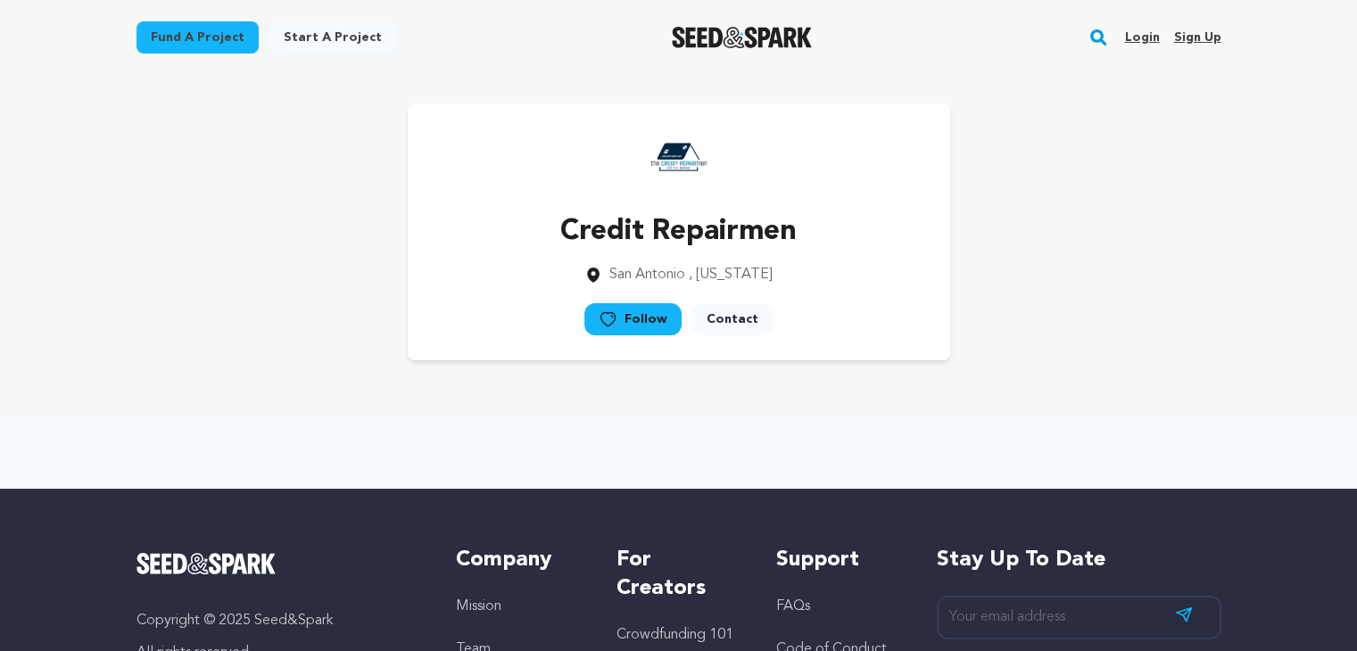
click at [1103, 358] on div "Credit Repairmen [GEOGRAPHIC_DATA] , [US_STATE] Follow" at bounding box center [679, 231] width 1085 height 257
click at [1127, 347] on div "Credit Repairmen [GEOGRAPHIC_DATA] , [US_STATE] Follow" at bounding box center [679, 231] width 1085 height 257
drag, startPoint x: 1100, startPoint y: 363, endPoint x: 1114, endPoint y: 351, distance: 19.0
click at [1099, 364] on div "Credit Repairmen [GEOGRAPHIC_DATA] , [US_STATE] Follow" at bounding box center [679, 232] width 1142 height 314
click at [1117, 351] on div "Credit Repairmen [GEOGRAPHIC_DATA] , [US_STATE] Follow" at bounding box center [679, 231] width 1085 height 257
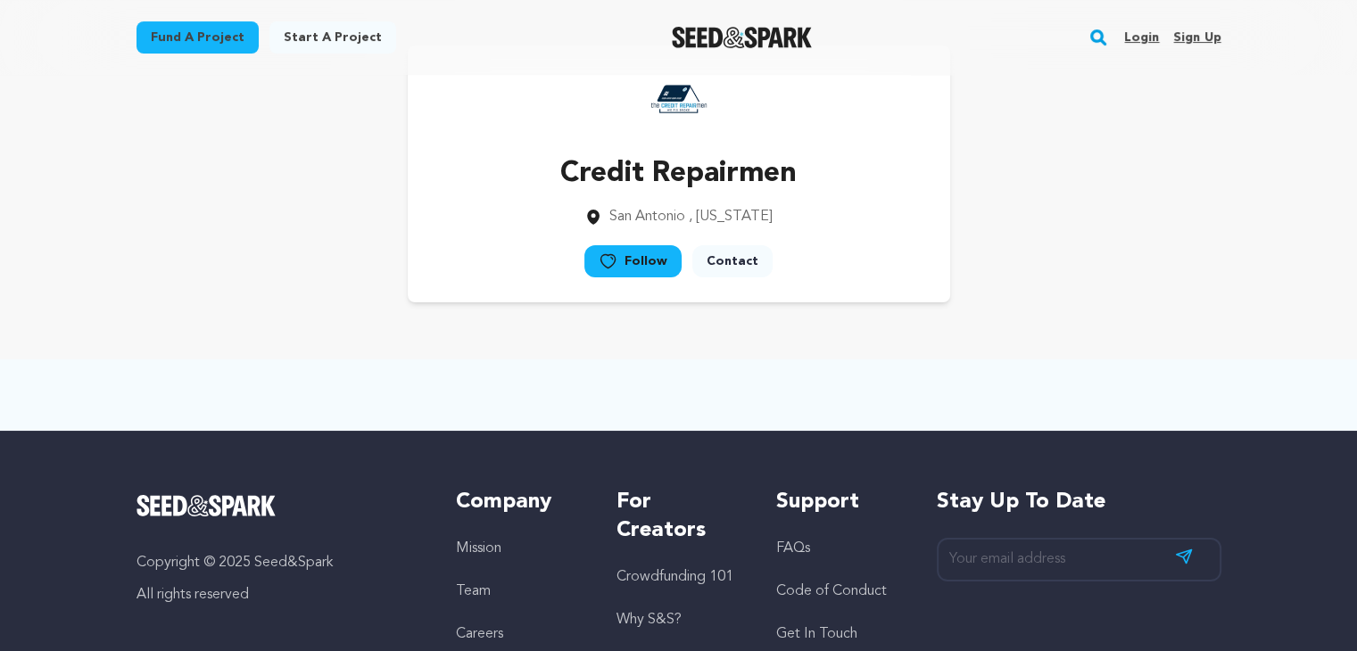
scroll to position [36, 0]
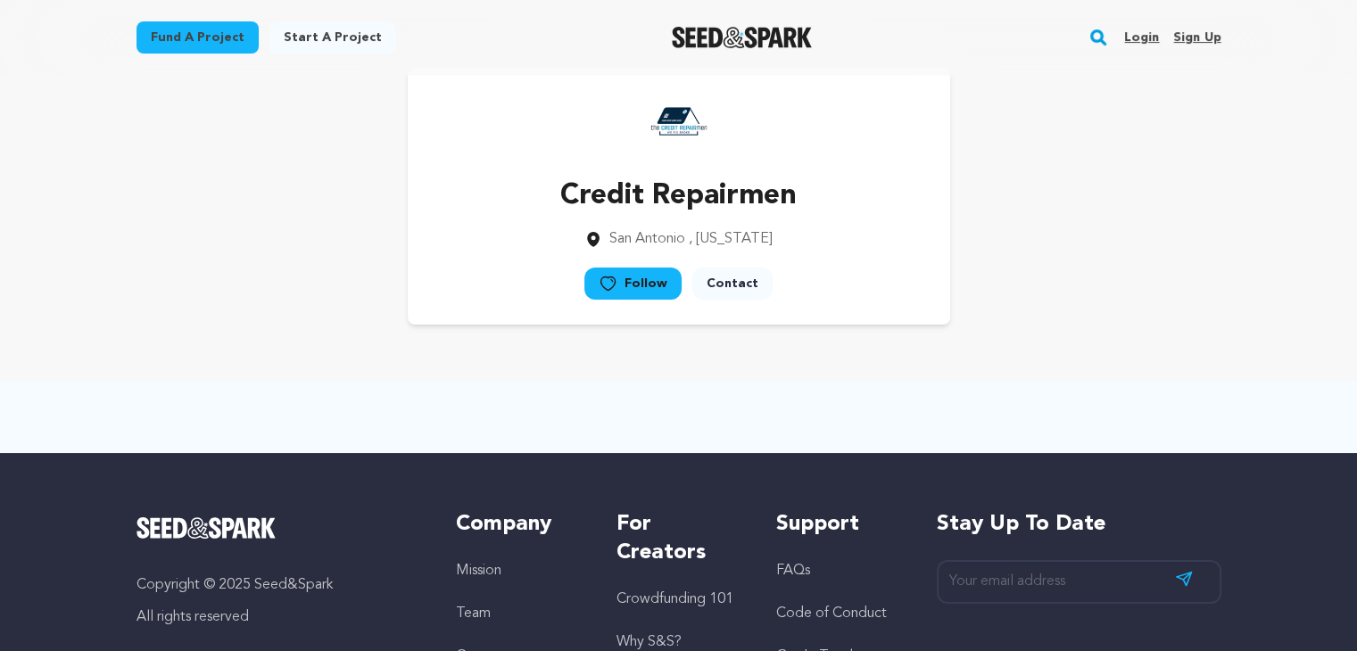
click at [1064, 270] on div "Credit Repairmen [GEOGRAPHIC_DATA] , [US_STATE] Follow" at bounding box center [679, 196] width 1085 height 257
click at [1065, 293] on div "Credit Repairmen [GEOGRAPHIC_DATA] , [US_STATE] Follow" at bounding box center [679, 196] width 1085 height 257
click at [1066, 276] on div "Credit Repairmen [GEOGRAPHIC_DATA] , [US_STATE] Follow" at bounding box center [679, 196] width 1085 height 257
click at [1068, 282] on div "Credit Repairmen [GEOGRAPHIC_DATA] , [US_STATE] Follow" at bounding box center [679, 196] width 1085 height 257
click at [1072, 283] on div "Credit Repairmen [GEOGRAPHIC_DATA] , [US_STATE] Follow" at bounding box center [679, 196] width 1085 height 257
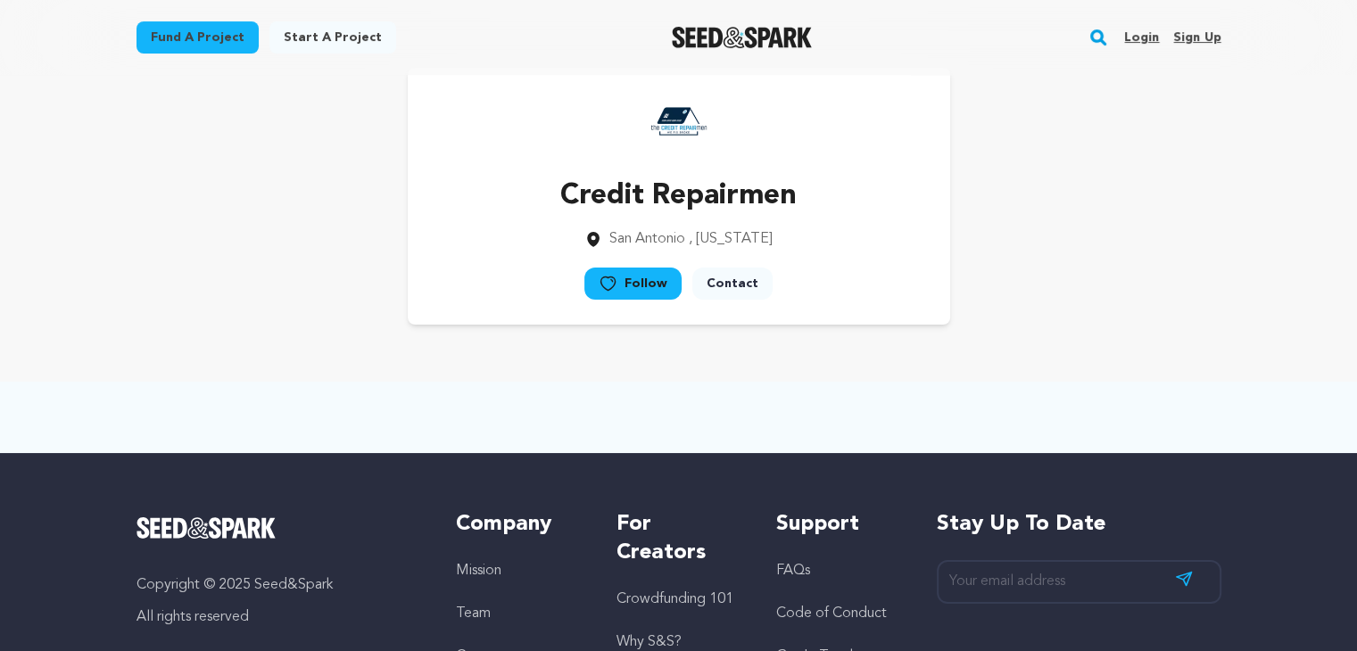
click at [1053, 305] on div "Credit Repairmen [GEOGRAPHIC_DATA] , [US_STATE] Follow" at bounding box center [679, 196] width 1085 height 257
click at [1060, 301] on div "Credit Repairmen [GEOGRAPHIC_DATA] , [US_STATE] Follow" at bounding box center [679, 196] width 1085 height 257
click at [1044, 319] on div "Credit Repairmen [GEOGRAPHIC_DATA] , [US_STATE] Follow" at bounding box center [679, 196] width 1085 height 257
drag, startPoint x: 1047, startPoint y: 308, endPoint x: 1030, endPoint y: 327, distance: 25.3
click at [1047, 308] on div "Credit Repairmen [GEOGRAPHIC_DATA] , [US_STATE] Follow" at bounding box center [679, 196] width 1085 height 257
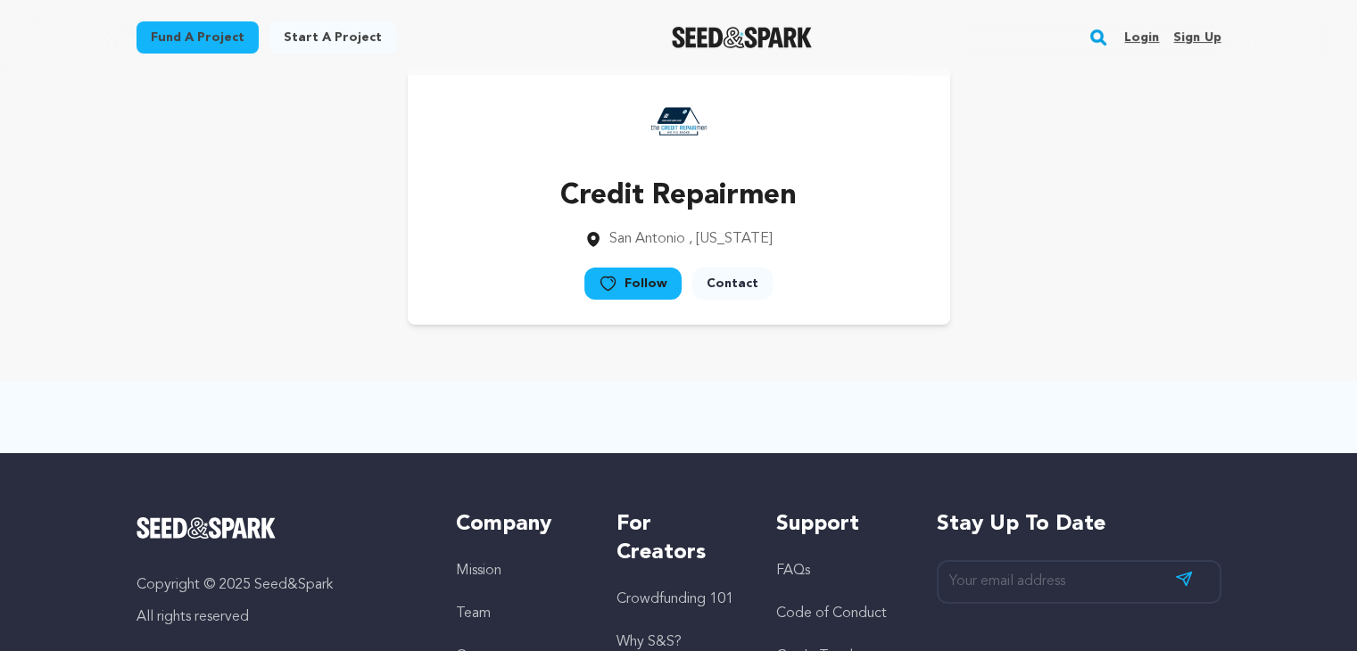
drag, startPoint x: 1030, startPoint y: 327, endPoint x: 1039, endPoint y: 318, distance: 12.0
click at [1030, 328] on div "Credit Repairmen [GEOGRAPHIC_DATA] , [US_STATE] Follow" at bounding box center [679, 196] width 1142 height 314
drag, startPoint x: 1045, startPoint y: 310, endPoint x: 1024, endPoint y: 335, distance: 32.3
click at [1044, 310] on div "Credit Repairmen [GEOGRAPHIC_DATA] , [US_STATE] Follow" at bounding box center [679, 196] width 1085 height 257
drag, startPoint x: 1024, startPoint y: 335, endPoint x: 1030, endPoint y: 323, distance: 13.6
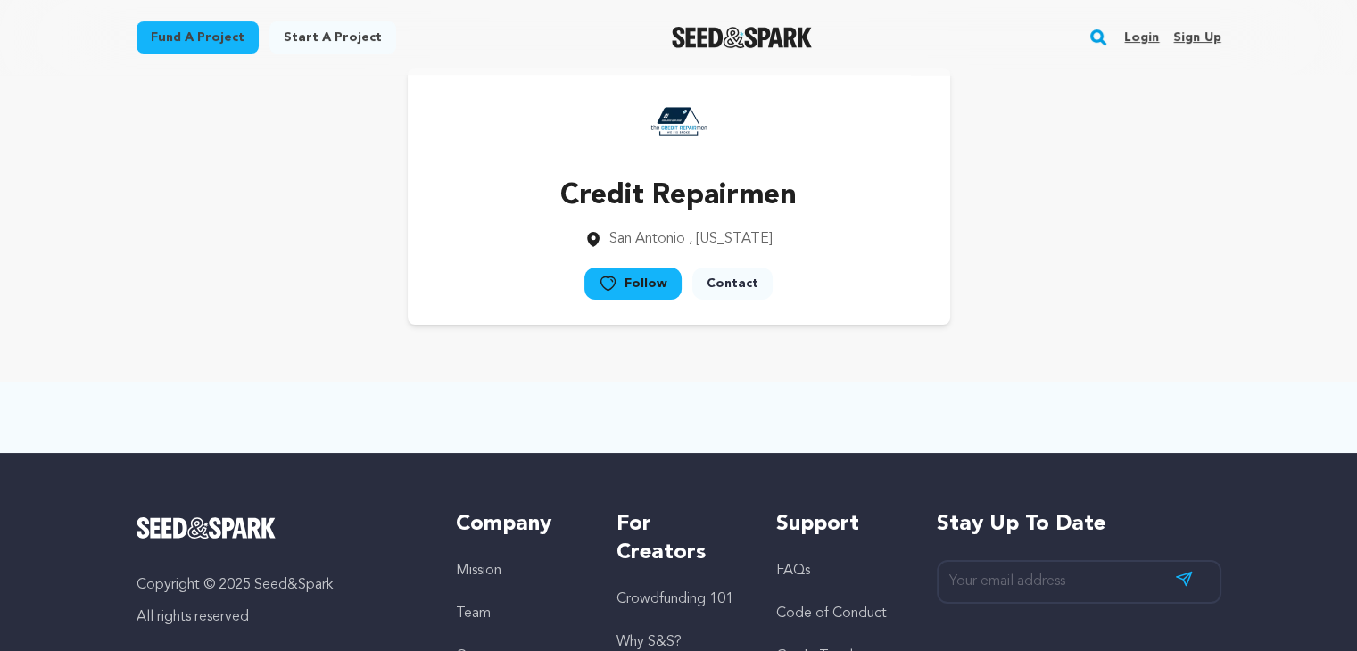
click at [1024, 336] on div "Credit Repairmen [GEOGRAPHIC_DATA] , [US_STATE] Follow" at bounding box center [679, 196] width 1142 height 314
drag, startPoint x: 1030, startPoint y: 323, endPoint x: 940, endPoint y: 418, distance: 130.7
click at [1030, 322] on div "Credit Repairmen [GEOGRAPHIC_DATA] , [US_STATE] Follow" at bounding box center [679, 196] width 1085 height 257
drag, startPoint x: 1098, startPoint y: 233, endPoint x: 1085, endPoint y: 247, distance: 19.6
click at [1098, 233] on div "Credit Repairmen [GEOGRAPHIC_DATA] , [US_STATE] Follow" at bounding box center [679, 196] width 1085 height 257
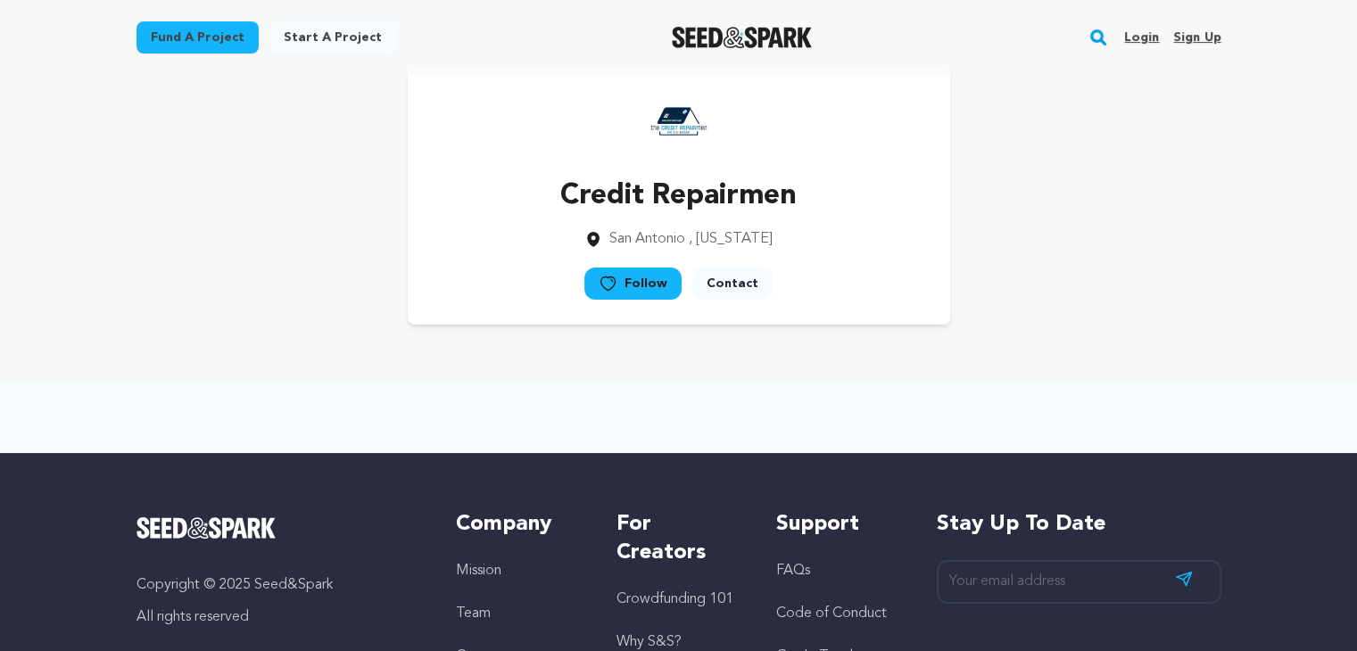
click at [1085, 249] on div "Credit Repairmen [GEOGRAPHIC_DATA] , [US_STATE] Follow" at bounding box center [679, 196] width 1085 height 257
drag, startPoint x: 1114, startPoint y: 228, endPoint x: 1109, endPoint y: 254, distance: 27.3
click at [1121, 234] on div "Credit Repairmen [GEOGRAPHIC_DATA] , [US_STATE] Follow" at bounding box center [679, 196] width 1085 height 257
click at [1088, 292] on div "Credit Repairmen [GEOGRAPHIC_DATA] , [US_STATE] Follow" at bounding box center [679, 196] width 1085 height 257
click at [1110, 269] on div "Credit Repairmen [GEOGRAPHIC_DATA] , [US_STATE] Follow" at bounding box center [679, 196] width 1085 height 257
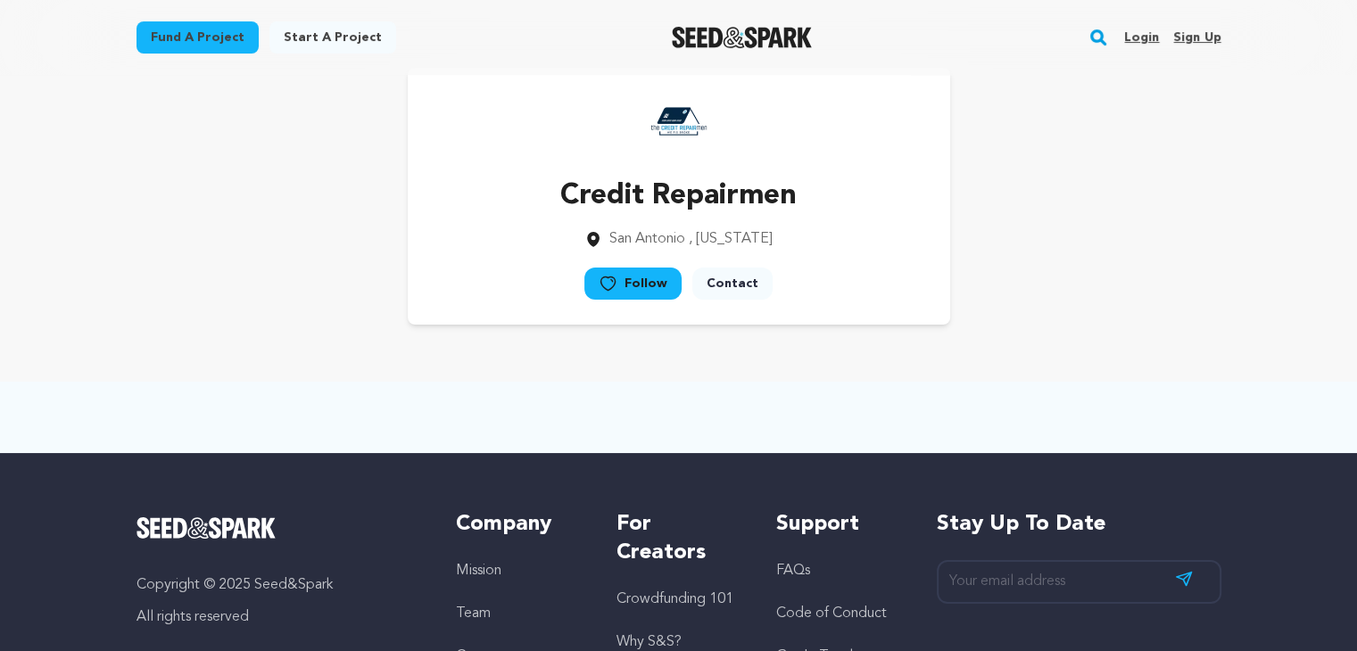
click at [1105, 290] on div "Credit Repairmen [GEOGRAPHIC_DATA] , [US_STATE] Follow" at bounding box center [679, 196] width 1085 height 257
drag, startPoint x: 1138, startPoint y: 261, endPoint x: 1121, endPoint y: 285, distance: 30.0
click at [1139, 261] on div "Credit Repairmen [GEOGRAPHIC_DATA] , [US_STATE] Follow" at bounding box center [679, 196] width 1085 height 257
click at [1113, 296] on div "Credit Repairmen [GEOGRAPHIC_DATA] , [US_STATE] Follow" at bounding box center [679, 196] width 1085 height 257
click at [1125, 273] on div "Credit Repairmen [GEOGRAPHIC_DATA] , [US_STATE] Follow" at bounding box center [679, 196] width 1085 height 257
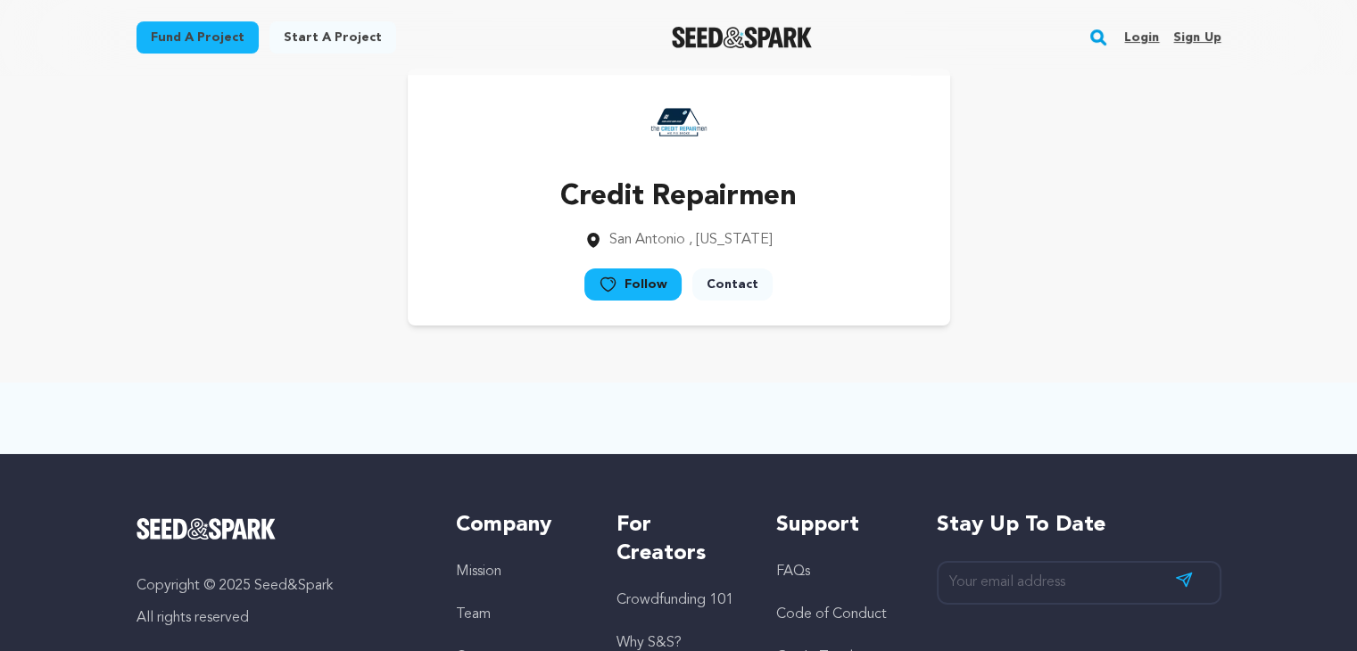
scroll to position [0, 0]
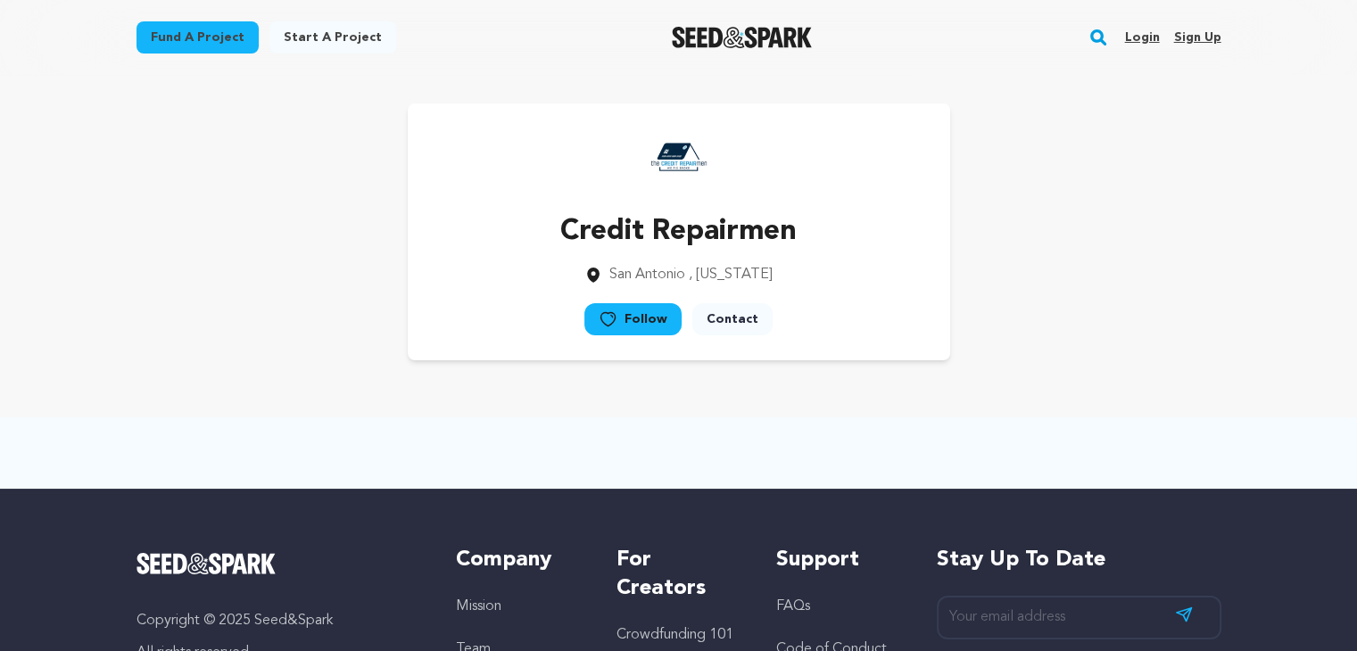
drag, startPoint x: 1069, startPoint y: 319, endPoint x: 996, endPoint y: 366, distance: 87.1
click at [1062, 323] on div "Credit Repairmen [GEOGRAPHIC_DATA] , [US_STATE] Follow" at bounding box center [679, 231] width 1085 height 257
click at [996, 366] on div "Credit Repairmen [GEOGRAPHIC_DATA] , [US_STATE] Follow" at bounding box center [679, 232] width 1142 height 314
drag, startPoint x: 1008, startPoint y: 292, endPoint x: 984, endPoint y: 318, distance: 35.4
click at [1006, 291] on div "Credit Repairmen [GEOGRAPHIC_DATA] , [US_STATE] Follow" at bounding box center [679, 231] width 1085 height 257
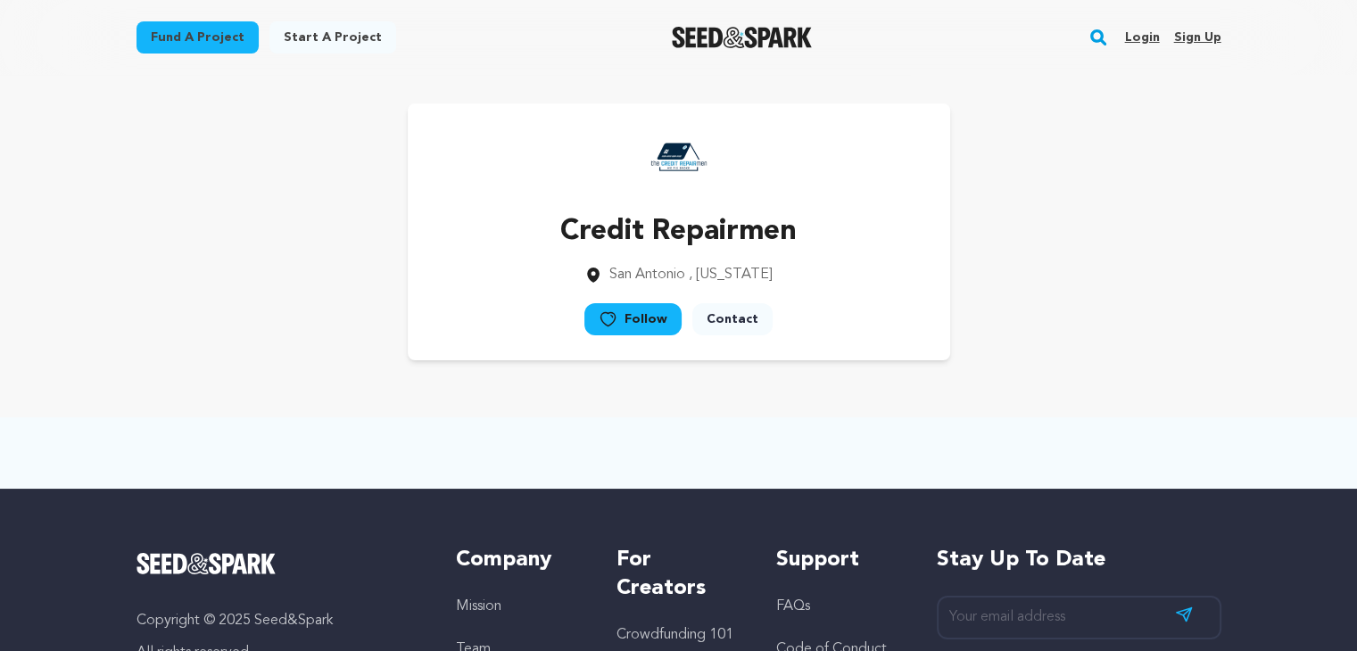
click at [985, 322] on div "Credit Repairmen [GEOGRAPHIC_DATA] , [US_STATE] Follow" at bounding box center [679, 231] width 1085 height 257
click at [1006, 288] on div "Credit Repairmen [GEOGRAPHIC_DATA] , [US_STATE] Follow" at bounding box center [679, 231] width 1085 height 257
click at [1006, 289] on div "Credit Repairmen [GEOGRAPHIC_DATA] , [US_STATE] Follow" at bounding box center [679, 231] width 1085 height 257
click at [1008, 285] on div "Credit Repairmen [GEOGRAPHIC_DATA] , [US_STATE] Follow" at bounding box center [679, 231] width 1085 height 257
click at [1007, 294] on div "Credit Repairmen [GEOGRAPHIC_DATA] , [US_STATE] Follow" at bounding box center [679, 231] width 1085 height 257
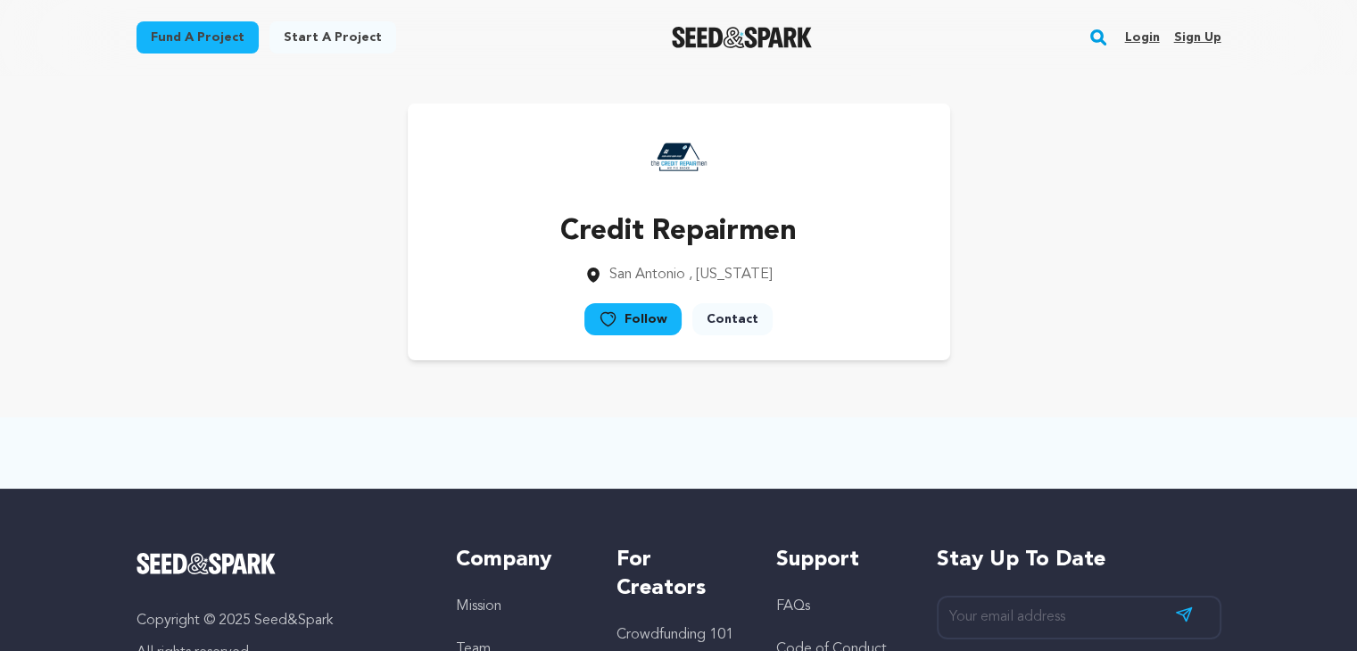
click at [1023, 281] on div "Credit Repairmen [GEOGRAPHIC_DATA] , [US_STATE] Follow" at bounding box center [679, 231] width 1085 height 257
click at [1021, 284] on div "Credit Repairmen [GEOGRAPHIC_DATA] , [US_STATE] Follow" at bounding box center [679, 231] width 1085 height 257
click at [1022, 281] on div "Credit Repairmen [GEOGRAPHIC_DATA] , [US_STATE] Follow" at bounding box center [679, 231] width 1085 height 257
click at [1018, 286] on div "Credit Repairmen [GEOGRAPHIC_DATA] , [US_STATE] Follow" at bounding box center [679, 231] width 1085 height 257
click at [1039, 277] on div "Credit Repairmen [GEOGRAPHIC_DATA] , [US_STATE] Follow" at bounding box center [679, 231] width 1085 height 257
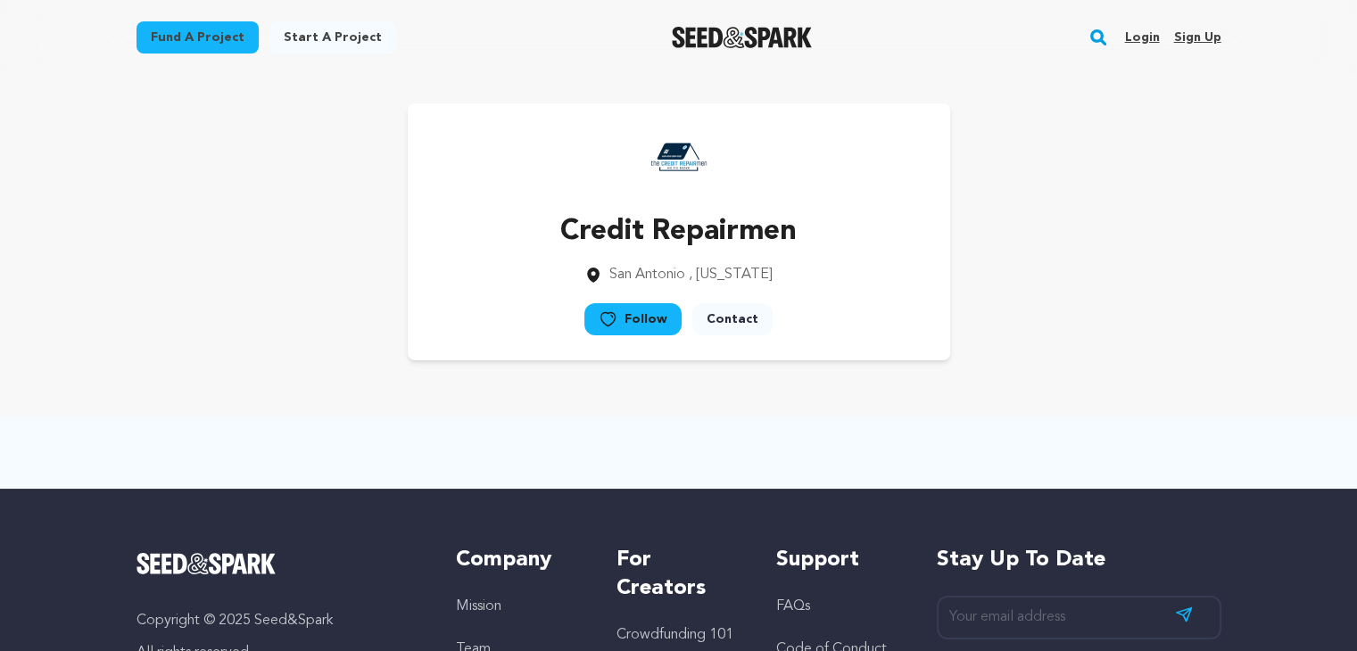
click at [1028, 294] on div "Credit Repairmen [GEOGRAPHIC_DATA] , [US_STATE] Follow" at bounding box center [679, 231] width 1085 height 257
click at [1039, 286] on div "Credit Repairmen [GEOGRAPHIC_DATA] , [US_STATE] Follow" at bounding box center [679, 231] width 1085 height 257
drag, startPoint x: 1028, startPoint y: 298, endPoint x: 1040, endPoint y: 284, distance: 19.0
click at [1028, 300] on div "Credit Repairmen [GEOGRAPHIC_DATA] , [US_STATE] Follow" at bounding box center [679, 231] width 1085 height 257
drag, startPoint x: 1040, startPoint y: 284, endPoint x: 1024, endPoint y: 308, distance: 29.0
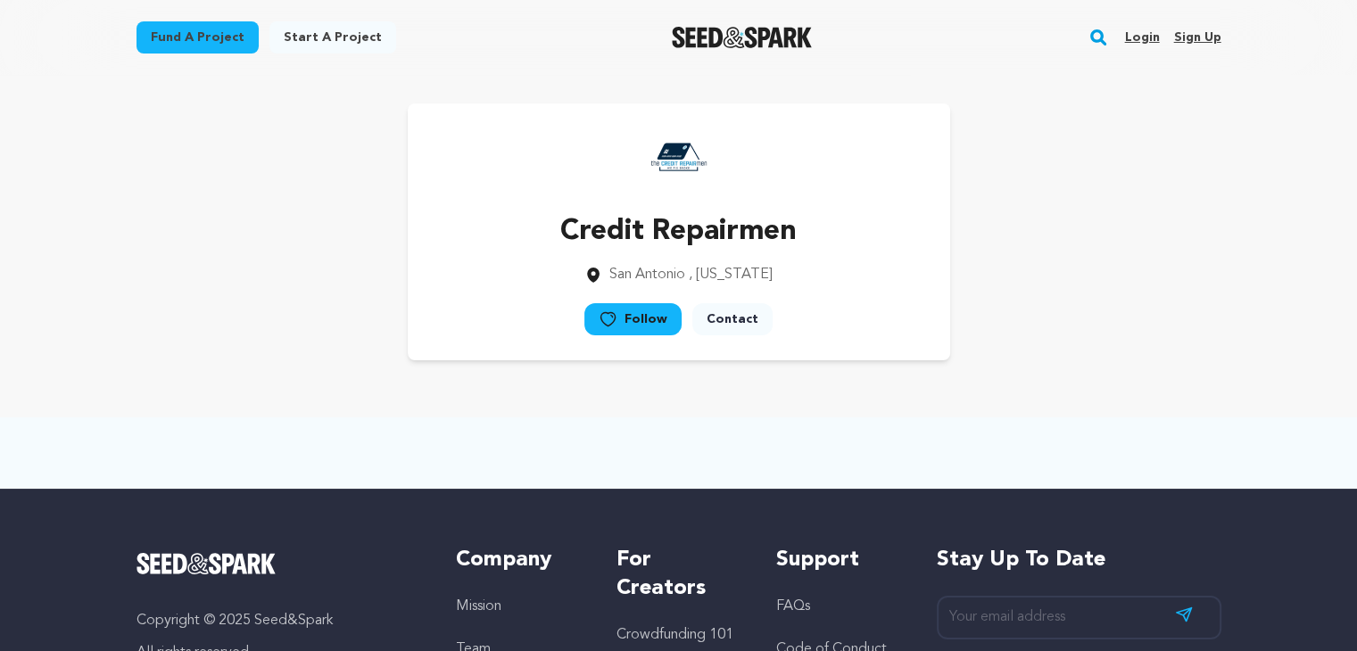
click at [1042, 283] on div "Credit Repairmen [GEOGRAPHIC_DATA] , [US_STATE] Follow" at bounding box center [679, 231] width 1085 height 257
drag, startPoint x: 137, startPoint y: 279, endPoint x: 127, endPoint y: 295, distance: 18.8
click at [139, 283] on div "Credit Repairmen [GEOGRAPHIC_DATA] , [US_STATE] Follow" at bounding box center [679, 231] width 1085 height 257
drag, startPoint x: 127, startPoint y: 295, endPoint x: 153, endPoint y: 273, distance: 34.2
click at [127, 296] on div "Credit Repairmen [GEOGRAPHIC_DATA] , [US_STATE] Follow" at bounding box center [679, 232] width 1142 height 314
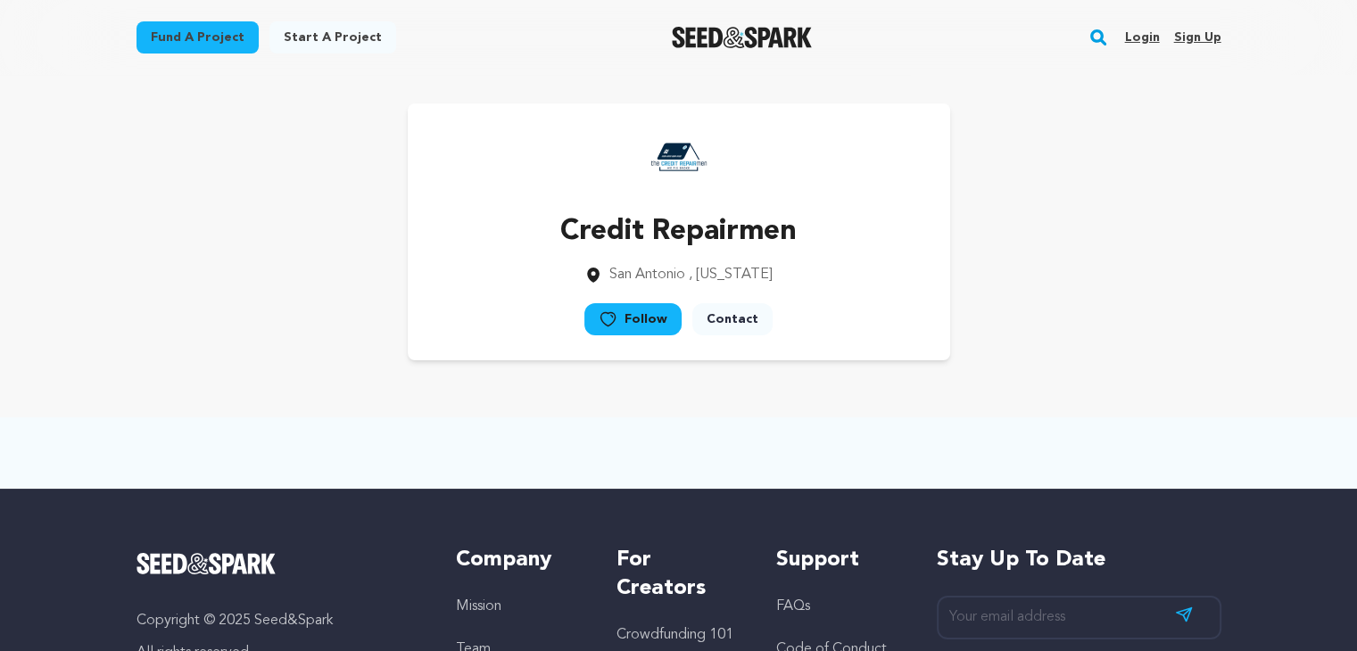
drag, startPoint x: 153, startPoint y: 273, endPoint x: 134, endPoint y: 297, distance: 30.5
click at [150, 277] on div "Credit Repairmen [GEOGRAPHIC_DATA] , [US_STATE] Follow" at bounding box center [679, 231] width 1085 height 257
click at [134, 298] on div "Credit Repairmen [GEOGRAPHIC_DATA] , [US_STATE] Follow" at bounding box center [679, 232] width 1142 height 314
click at [135, 298] on div "Credit Repairmen [GEOGRAPHIC_DATA] , [US_STATE] Follow" at bounding box center [679, 232] width 1142 height 314
drag, startPoint x: 136, startPoint y: 305, endPoint x: 145, endPoint y: 297, distance: 12.7
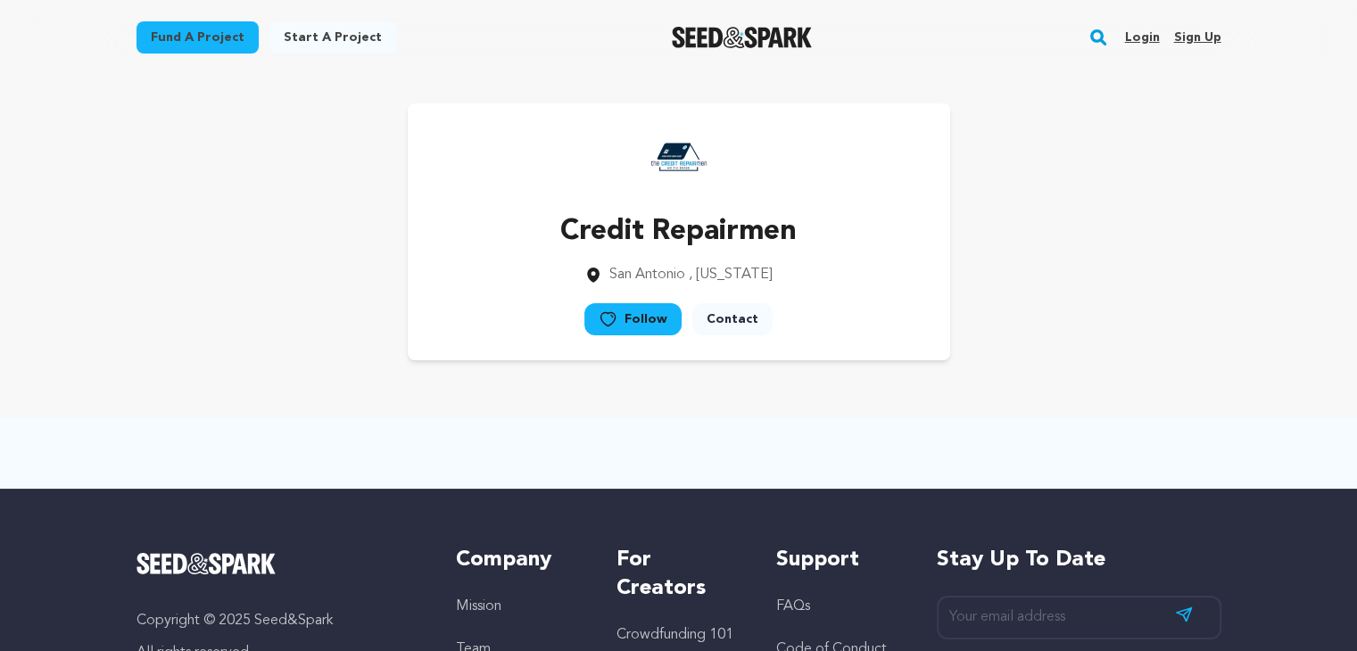
click at [137, 306] on div "Credit Repairmen [GEOGRAPHIC_DATA] , [US_STATE] Follow" at bounding box center [679, 231] width 1085 height 257
drag, startPoint x: 145, startPoint y: 297, endPoint x: 146, endPoint y: 308, distance: 10.7
click at [148, 303] on div "Credit Repairmen [GEOGRAPHIC_DATA] , [US_STATE] Follow" at bounding box center [679, 231] width 1085 height 257
click at [128, 340] on div "Credit Repairmen [GEOGRAPHIC_DATA] , [US_STATE] Follow" at bounding box center [679, 232] width 1142 height 314
click at [157, 324] on div "Credit Repairmen [GEOGRAPHIC_DATA] , [US_STATE] Follow" at bounding box center [679, 231] width 1085 height 257
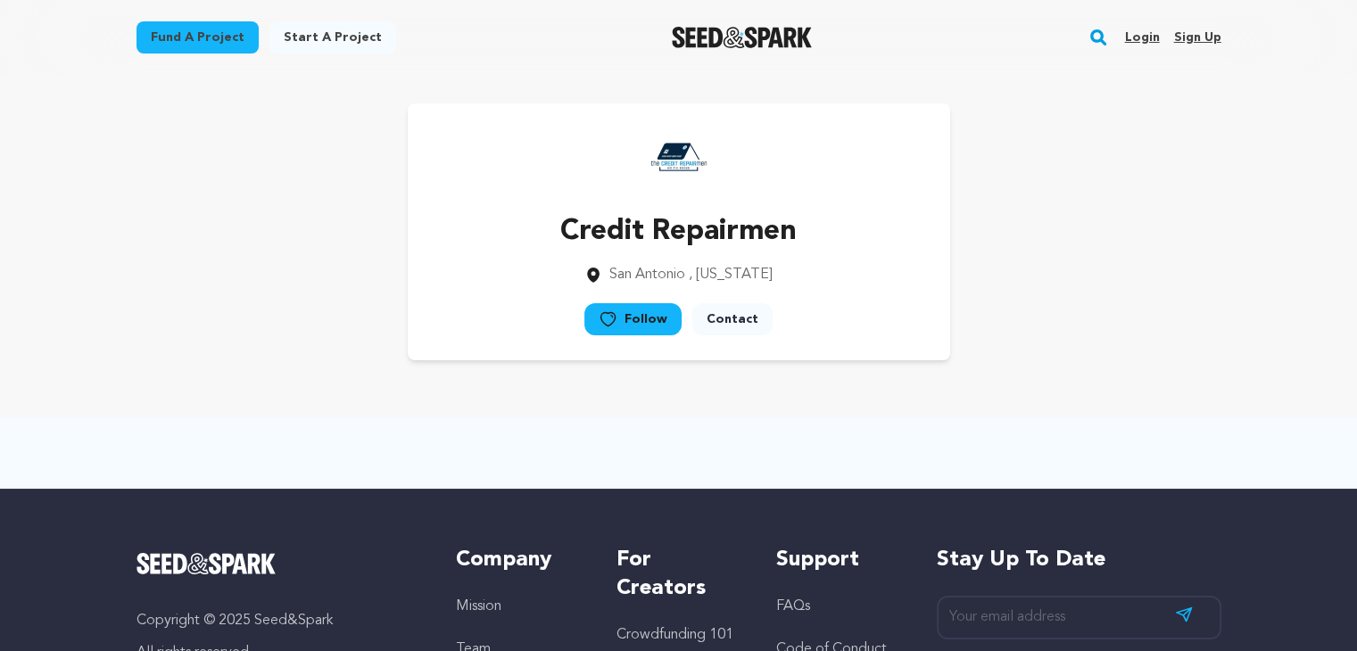
click at [156, 336] on div "Credit Repairmen [GEOGRAPHIC_DATA] , [US_STATE] Follow" at bounding box center [679, 231] width 1085 height 257
click at [162, 328] on div "Credit Repairmen [GEOGRAPHIC_DATA] , [US_STATE] Follow" at bounding box center [679, 231] width 1085 height 257
drag, startPoint x: 152, startPoint y: 347, endPoint x: 155, endPoint y: 335, distance: 12.1
click at [152, 347] on div "Credit Repairmen [GEOGRAPHIC_DATA] , [US_STATE] Follow" at bounding box center [679, 231] width 1085 height 257
click at [161, 324] on div "Credit Repairmen [GEOGRAPHIC_DATA] , [US_STATE] Follow" at bounding box center [679, 231] width 1085 height 257
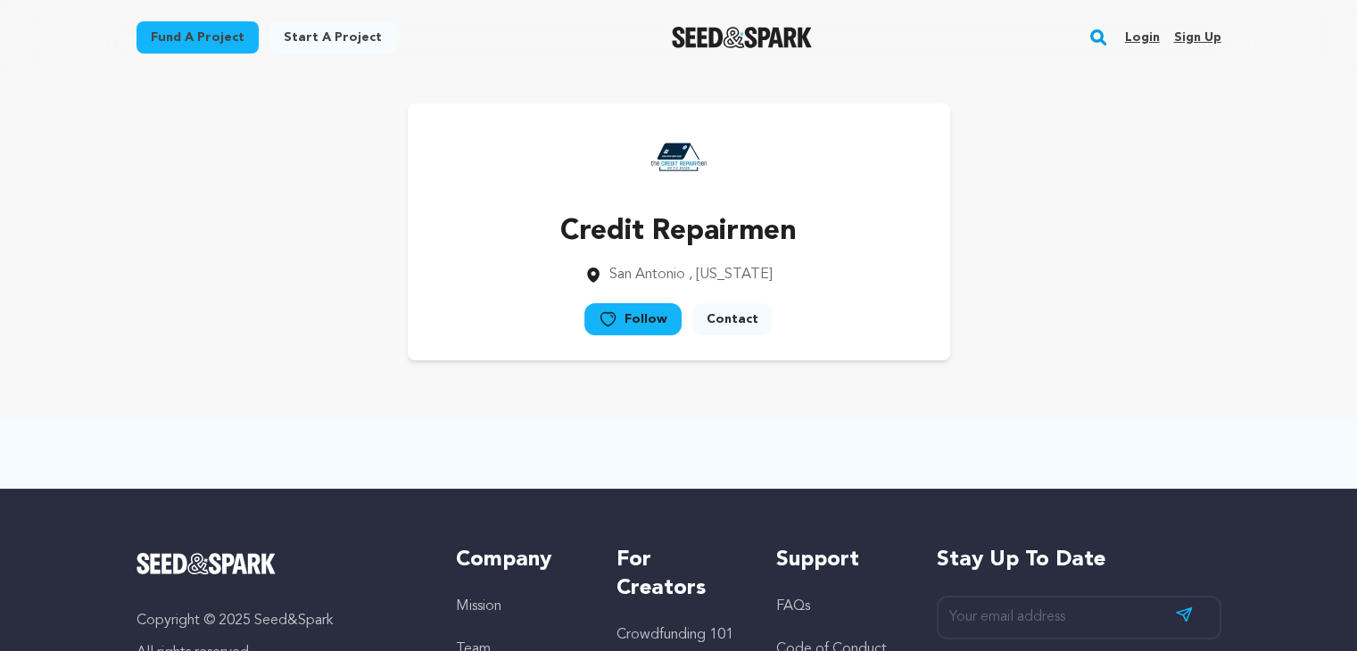
drag, startPoint x: 151, startPoint y: 338, endPoint x: 172, endPoint y: 313, distance: 32.9
click at [154, 334] on div "Credit Repairmen [GEOGRAPHIC_DATA] , [US_STATE] Follow" at bounding box center [679, 231] width 1085 height 257
click at [179, 306] on div "Credit Repairmen [GEOGRAPHIC_DATA] , [US_STATE] Follow" at bounding box center [679, 231] width 1085 height 257
click at [161, 337] on div "Credit Repairmen [GEOGRAPHIC_DATA] , [US_STATE] Follow" at bounding box center [679, 231] width 1085 height 257
drag, startPoint x: 176, startPoint y: 322, endPoint x: 166, endPoint y: 342, distance: 21.9
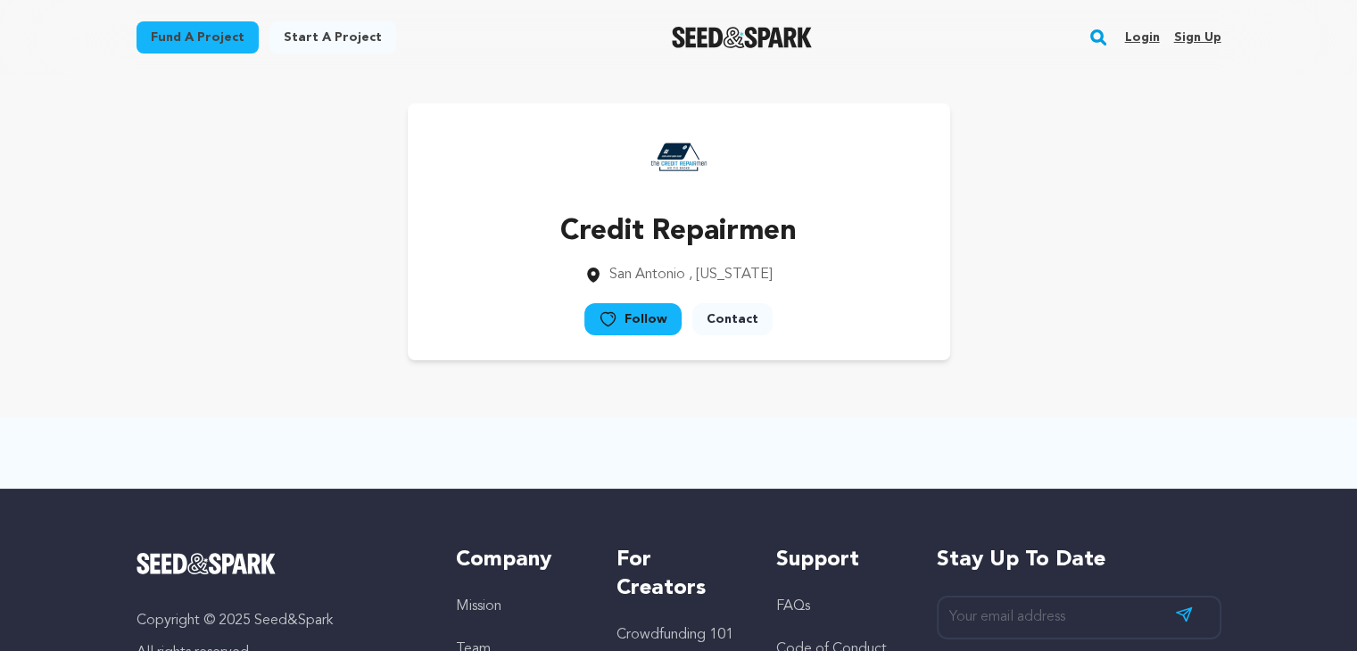
click at [177, 322] on div "Credit Repairmen [GEOGRAPHIC_DATA] , [US_STATE] Follow" at bounding box center [679, 231] width 1085 height 257
click at [170, 340] on div "Credit Repairmen [GEOGRAPHIC_DATA] , [US_STATE] Follow" at bounding box center [679, 231] width 1085 height 257
drag, startPoint x: 193, startPoint y: 312, endPoint x: 182, endPoint y: 335, distance: 25.5
click at [193, 313] on div "Credit Repairmen [GEOGRAPHIC_DATA] , [US_STATE] Follow" at bounding box center [679, 231] width 1085 height 257
drag, startPoint x: 182, startPoint y: 335, endPoint x: 195, endPoint y: 305, distance: 32.8
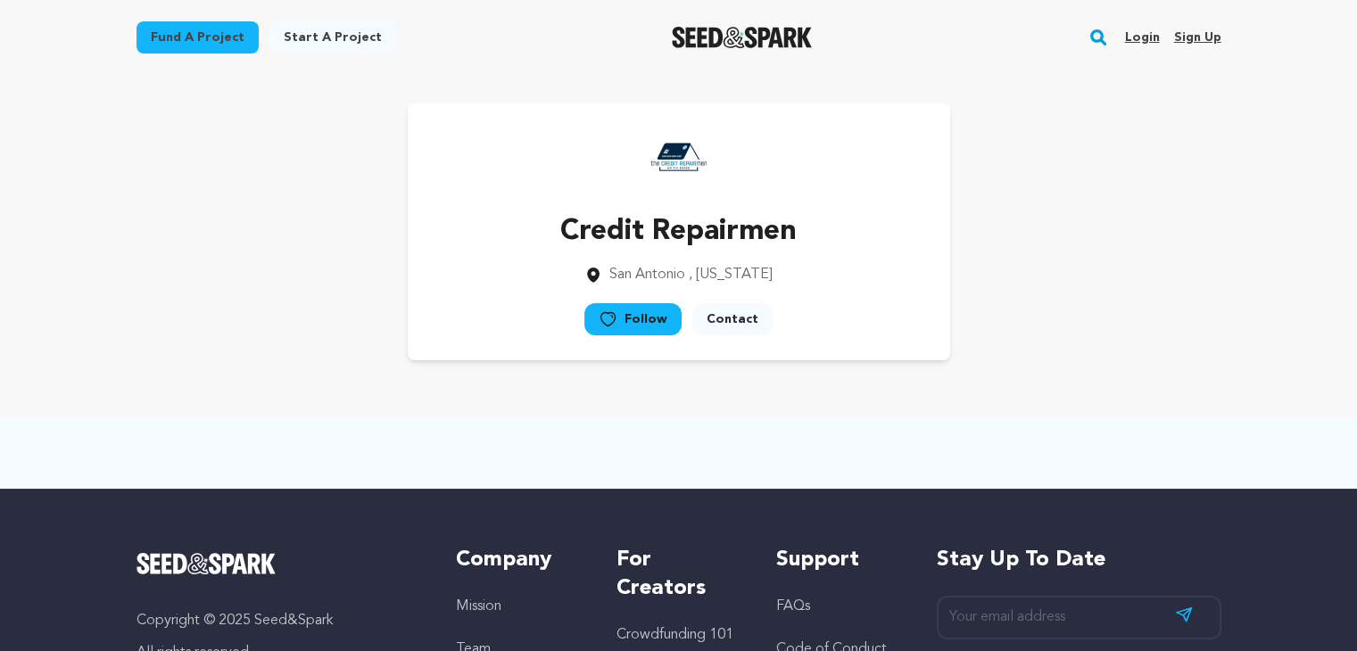
click at [182, 334] on div "Credit Repairmen [GEOGRAPHIC_DATA] , [US_STATE] Follow" at bounding box center [679, 231] width 1085 height 257
drag, startPoint x: 195, startPoint y: 305, endPoint x: 189, endPoint y: 344, distance: 39.6
click at [196, 307] on div "Credit Repairmen [GEOGRAPHIC_DATA] , [US_STATE] Follow" at bounding box center [679, 231] width 1085 height 257
drag, startPoint x: 192, startPoint y: 349, endPoint x: 211, endPoint y: 310, distance: 42.7
click at [194, 349] on div "Credit Repairmen [GEOGRAPHIC_DATA] , [US_STATE] Follow" at bounding box center [679, 231] width 1085 height 257
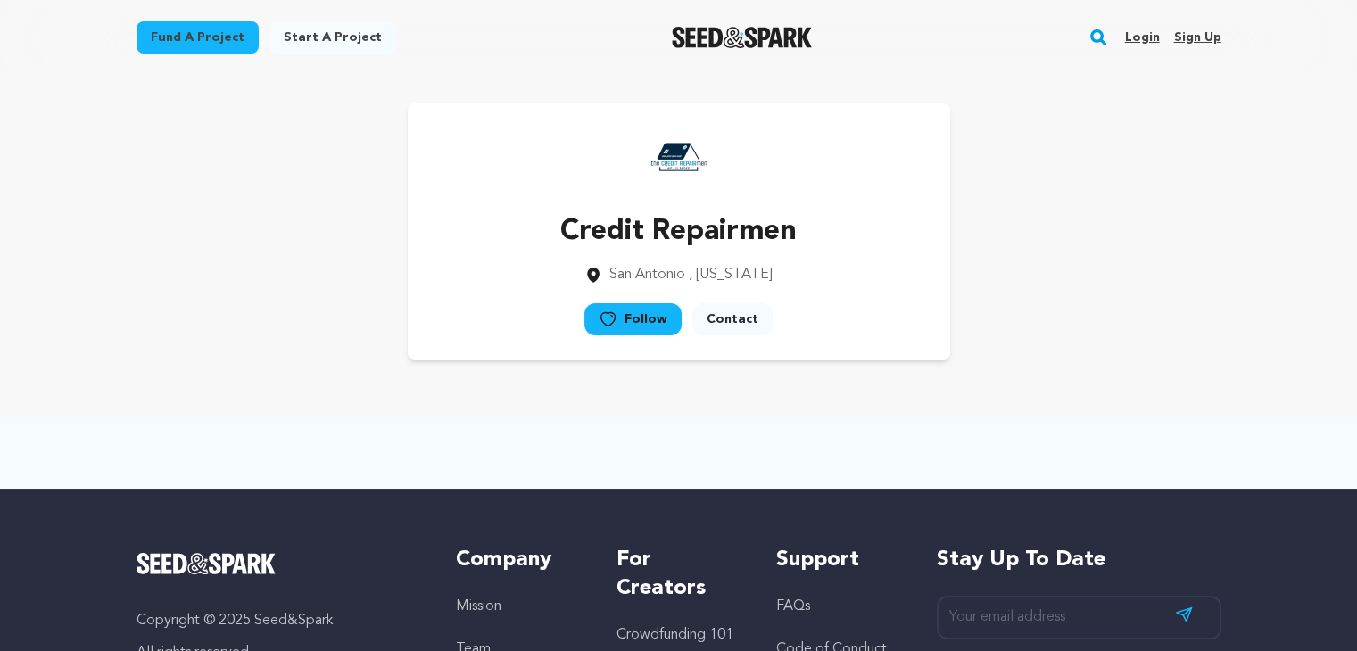
click at [211, 305] on div "Credit Repairmen [GEOGRAPHIC_DATA] , [US_STATE] Follow" at bounding box center [679, 231] width 1085 height 257
click at [203, 322] on div "Credit Repairmen [GEOGRAPHIC_DATA] , [US_STATE] Follow" at bounding box center [679, 231] width 1085 height 257
click at [216, 305] on div "Credit Repairmen [GEOGRAPHIC_DATA] , [US_STATE] Follow" at bounding box center [679, 231] width 1085 height 257
click at [211, 317] on div "Credit Repairmen [GEOGRAPHIC_DATA] , [US_STATE] Follow" at bounding box center [679, 231] width 1085 height 257
drag, startPoint x: 234, startPoint y: 295, endPoint x: 222, endPoint y: 319, distance: 26.7
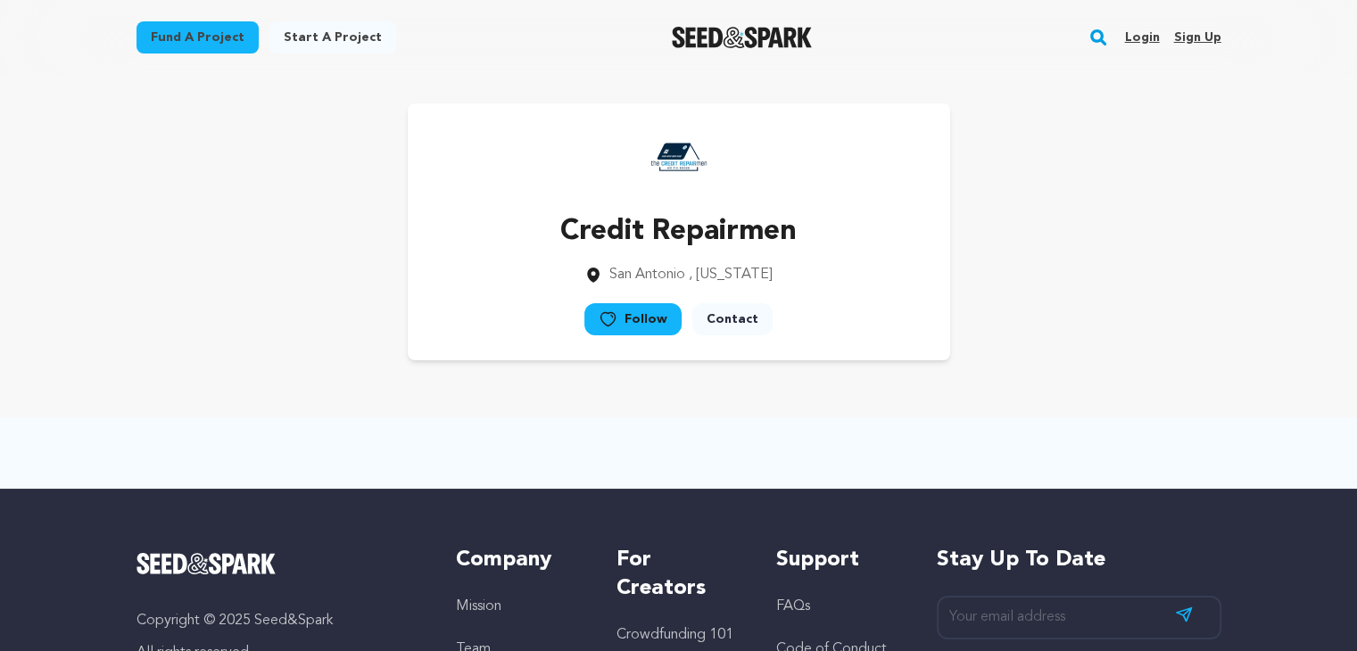
click at [233, 301] on div "Credit Repairmen [GEOGRAPHIC_DATA] , [US_STATE] Follow" at bounding box center [679, 231] width 1085 height 257
click at [222, 319] on div "Credit Repairmen [GEOGRAPHIC_DATA] , [US_STATE] Follow" at bounding box center [679, 231] width 1085 height 257
drag, startPoint x: 237, startPoint y: 300, endPoint x: 225, endPoint y: 325, distance: 27.9
click at [238, 299] on div "Credit Repairmen [GEOGRAPHIC_DATA] , [US_STATE] Follow" at bounding box center [679, 231] width 1085 height 257
drag, startPoint x: 19, startPoint y: 165, endPoint x: 14, endPoint y: 179, distance: 15.0
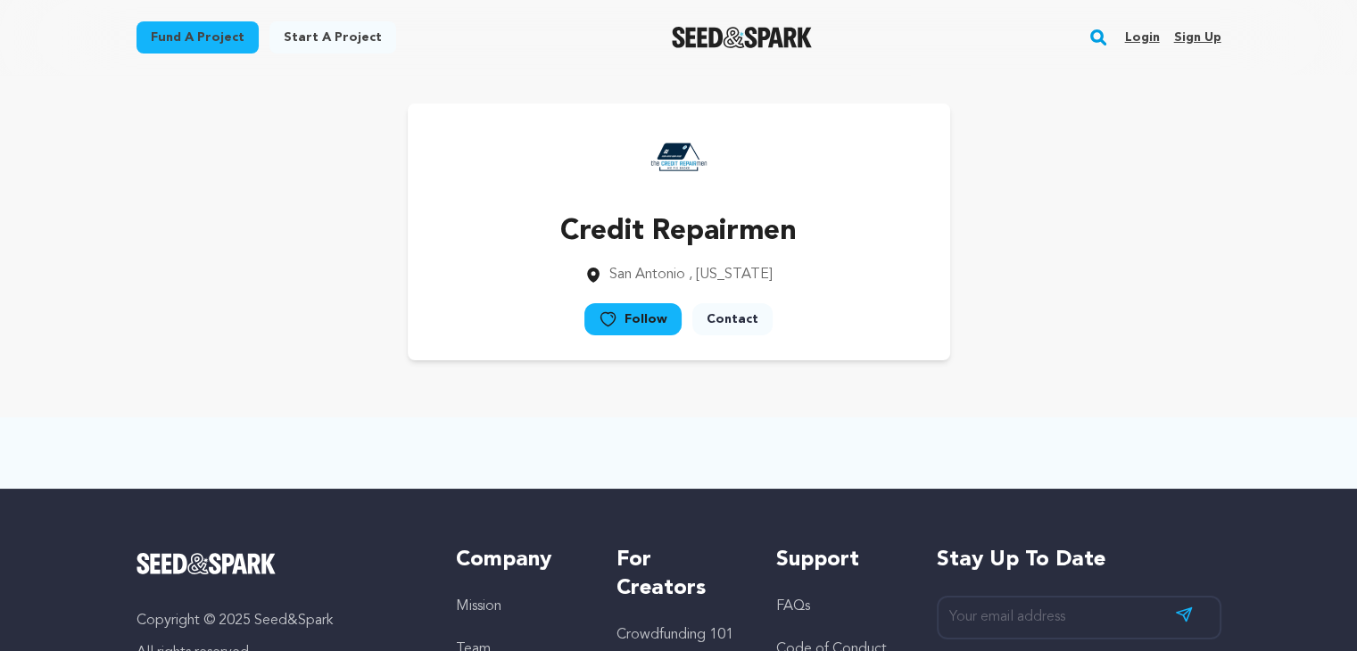
click at [20, 170] on main "Fund a project Start a project Search Login Sign up Start a project" at bounding box center [678, 480] width 1357 height 961
click at [0, 211] on main "Fund a project Start a project Search Login Sign up Start a project" at bounding box center [678, 480] width 1357 height 961
drag, startPoint x: 25, startPoint y: 190, endPoint x: 17, endPoint y: 208, distance: 19.6
click at [26, 189] on main "Fund a project Start a project Search Login Sign up Start a project" at bounding box center [678, 480] width 1357 height 961
click at [17, 214] on main "Fund a project Start a project Search Login Sign up Start a project" at bounding box center [678, 480] width 1357 height 961
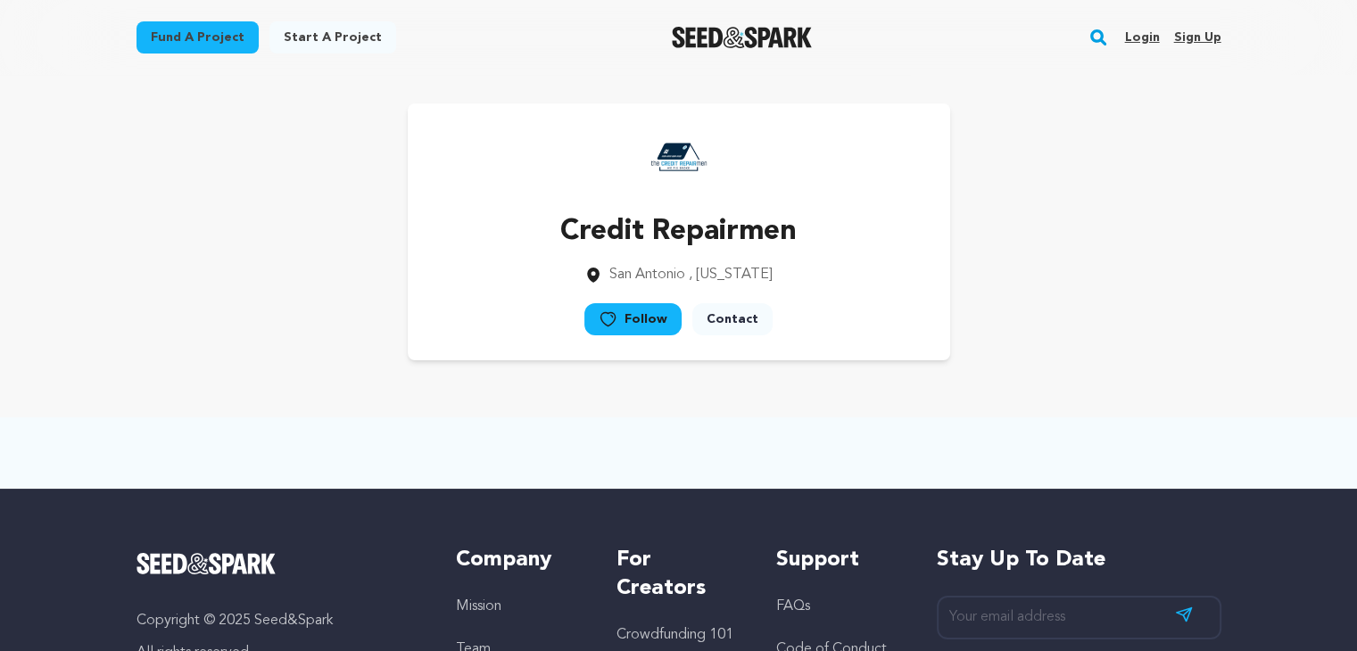
click at [26, 210] on main "Fund a project Start a project Search Login Sign up Start a project" at bounding box center [678, 480] width 1357 height 961
click at [9, 233] on main "Fund a project Start a project Search Login Sign up Start a project" at bounding box center [678, 480] width 1357 height 961
click at [52, 215] on main "Fund a project Start a project Search Login Sign up Start a project" at bounding box center [678, 480] width 1357 height 961
click at [41, 238] on main "Fund a project Start a project Search Login Sign up Start a project" at bounding box center [678, 480] width 1357 height 961
click at [57, 226] on main "Fund a project Start a project Search Login Sign up Start a project" at bounding box center [678, 480] width 1357 height 961
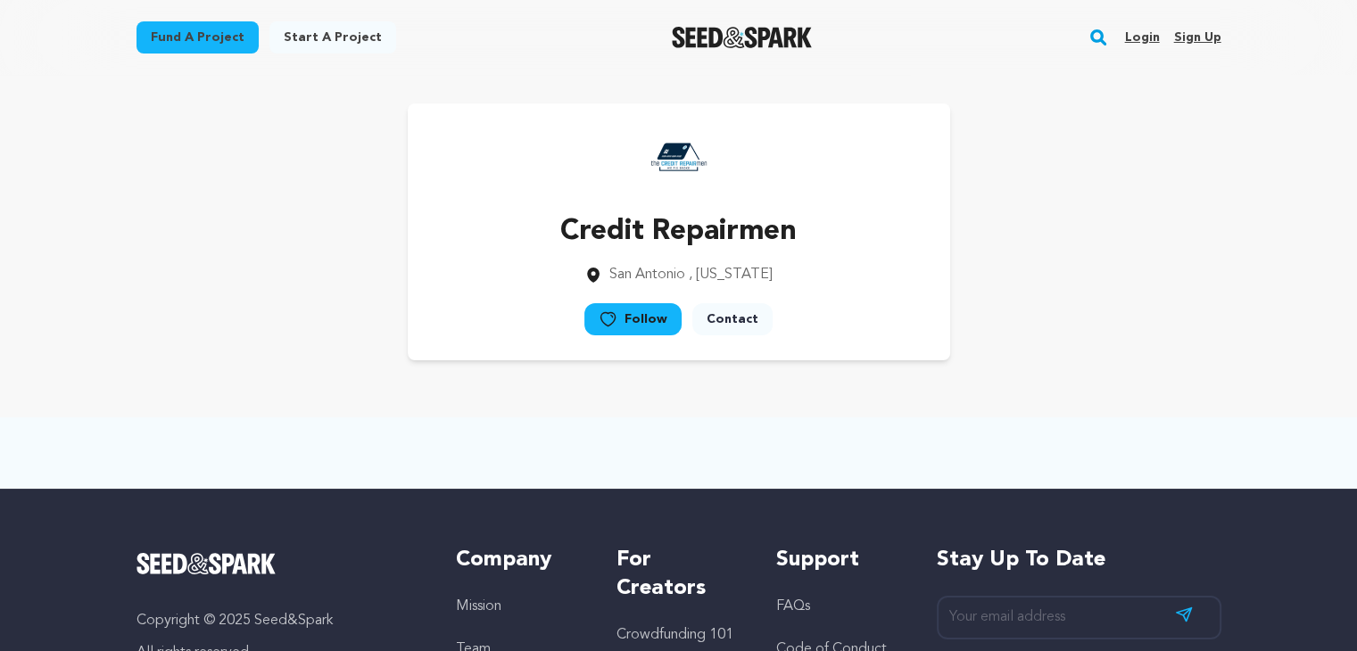
drag, startPoint x: 47, startPoint y: 240, endPoint x: 58, endPoint y: 237, distance: 11.0
click at [47, 241] on main "Fund a project Start a project Search Login Sign up Start a project" at bounding box center [678, 480] width 1357 height 961
click at [78, 228] on main "Fund a project Start a project Search Login Sign up Start a project" at bounding box center [678, 480] width 1357 height 961
click at [73, 261] on main "Fund a project Start a project Search Login Sign up Start a project" at bounding box center [678, 480] width 1357 height 961
click at [88, 244] on main "Fund a project Start a project Search Login Sign up Start a project" at bounding box center [678, 480] width 1357 height 961
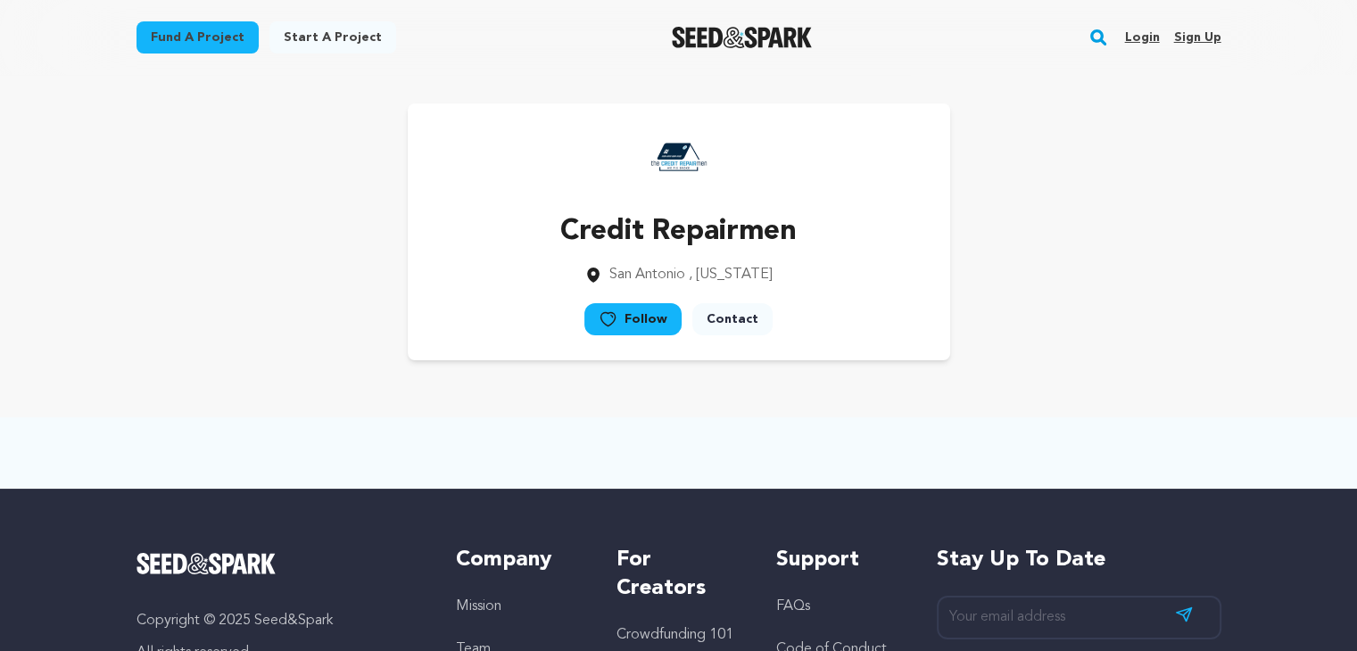
click at [78, 254] on main "Fund a project Start a project Search Login Sign up Start a project" at bounding box center [678, 480] width 1357 height 961
click at [107, 230] on main "Fund a project Start a project Search Login Sign up Start a project" at bounding box center [678, 480] width 1357 height 961
drag, startPoint x: 88, startPoint y: 252, endPoint x: 113, endPoint y: 244, distance: 26.5
click at [88, 253] on main "Fund a project Start a project Search Login Sign up Start a project" at bounding box center [678, 480] width 1357 height 961
drag, startPoint x: 110, startPoint y: 279, endPoint x: 132, endPoint y: 256, distance: 32.2
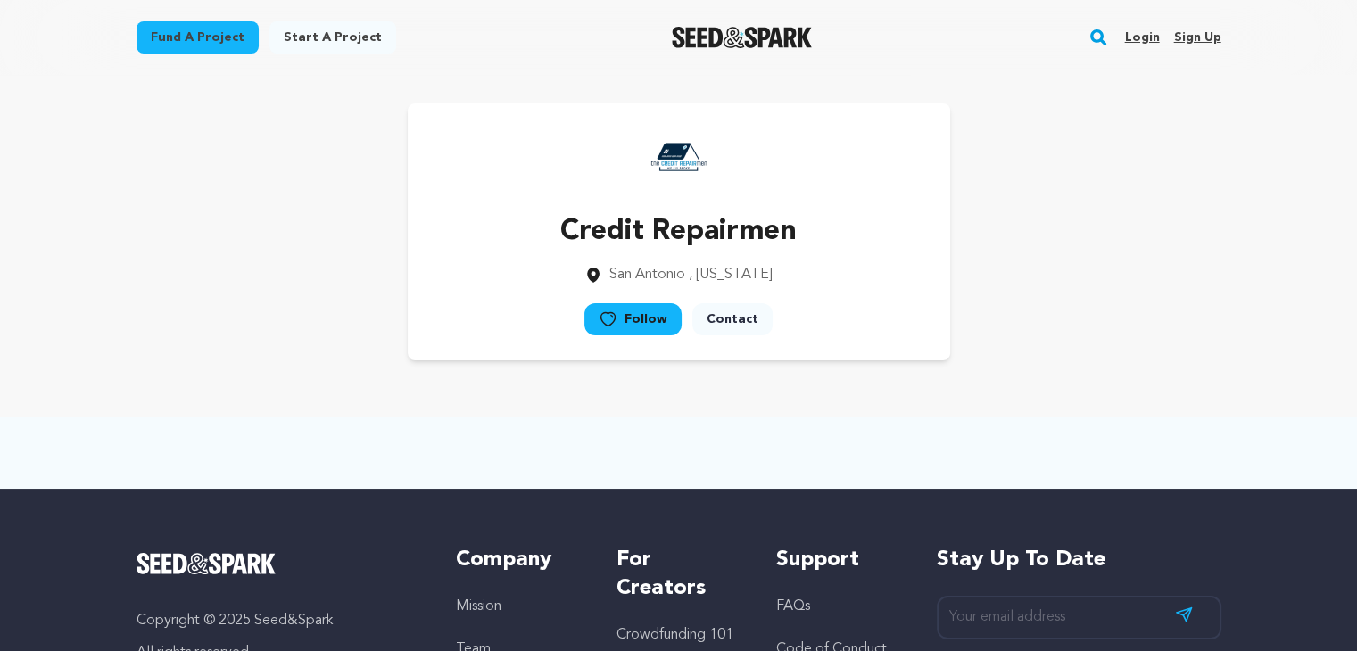
click at [110, 280] on div "Credit Repairmen [GEOGRAPHIC_DATA] , [US_STATE] Follow" at bounding box center [679, 232] width 1142 height 314
click at [132, 256] on div "Credit Repairmen [GEOGRAPHIC_DATA] , [US_STATE] Follow" at bounding box center [679, 232] width 1142 height 314
click at [124, 287] on div "Credit Repairmen [GEOGRAPHIC_DATA] , [US_STATE] Follow" at bounding box center [679, 232] width 1142 height 314
click at [164, 265] on div "Credit Repairmen [GEOGRAPHIC_DATA] , [US_STATE] Follow" at bounding box center [679, 231] width 1085 height 257
drag, startPoint x: 153, startPoint y: 288, endPoint x: 168, endPoint y: 278, distance: 18.1
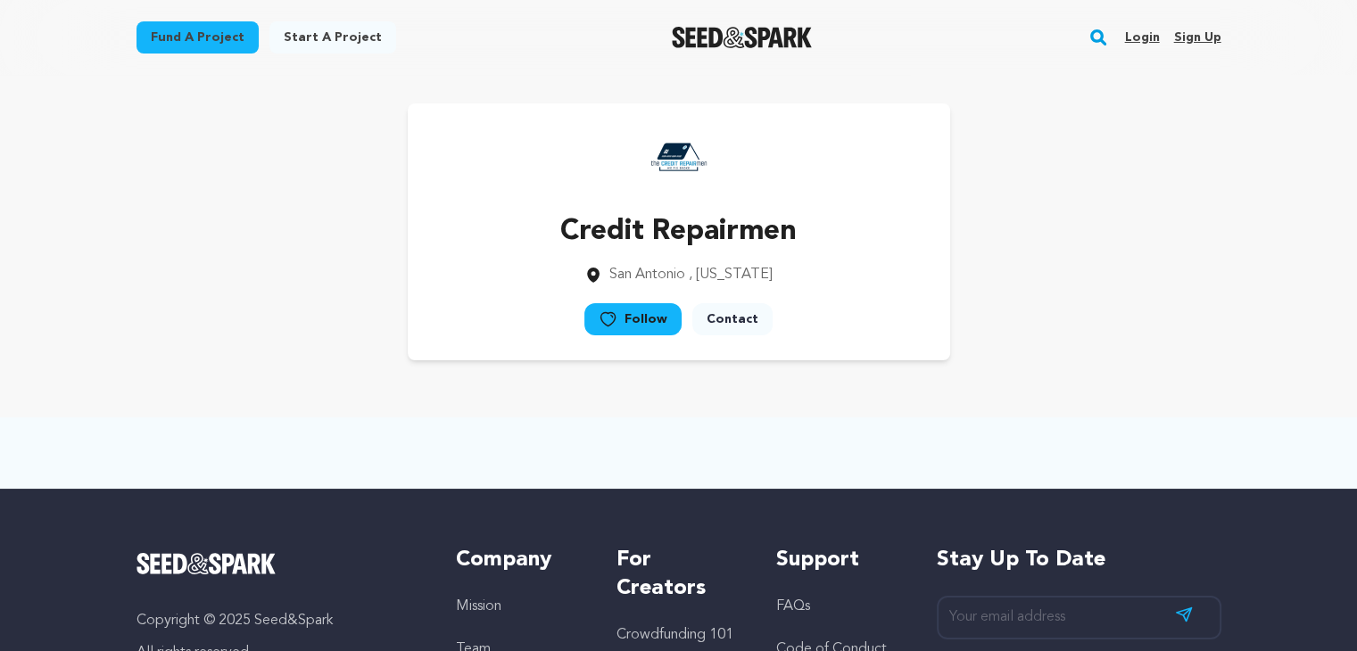
click at [155, 290] on div "Credit Repairmen [GEOGRAPHIC_DATA] , [US_STATE] Follow" at bounding box center [679, 231] width 1085 height 257
click at [171, 272] on div "Credit Repairmen [GEOGRAPHIC_DATA] , [US_STATE] Follow" at bounding box center [679, 231] width 1085 height 257
drag, startPoint x: 165, startPoint y: 281, endPoint x: 184, endPoint y: 268, distance: 23.0
click at [165, 282] on div "Credit Repairmen [GEOGRAPHIC_DATA] , [US_STATE] Follow" at bounding box center [679, 231] width 1085 height 257
drag, startPoint x: 184, startPoint y: 268, endPoint x: 139, endPoint y: 353, distance: 96.6
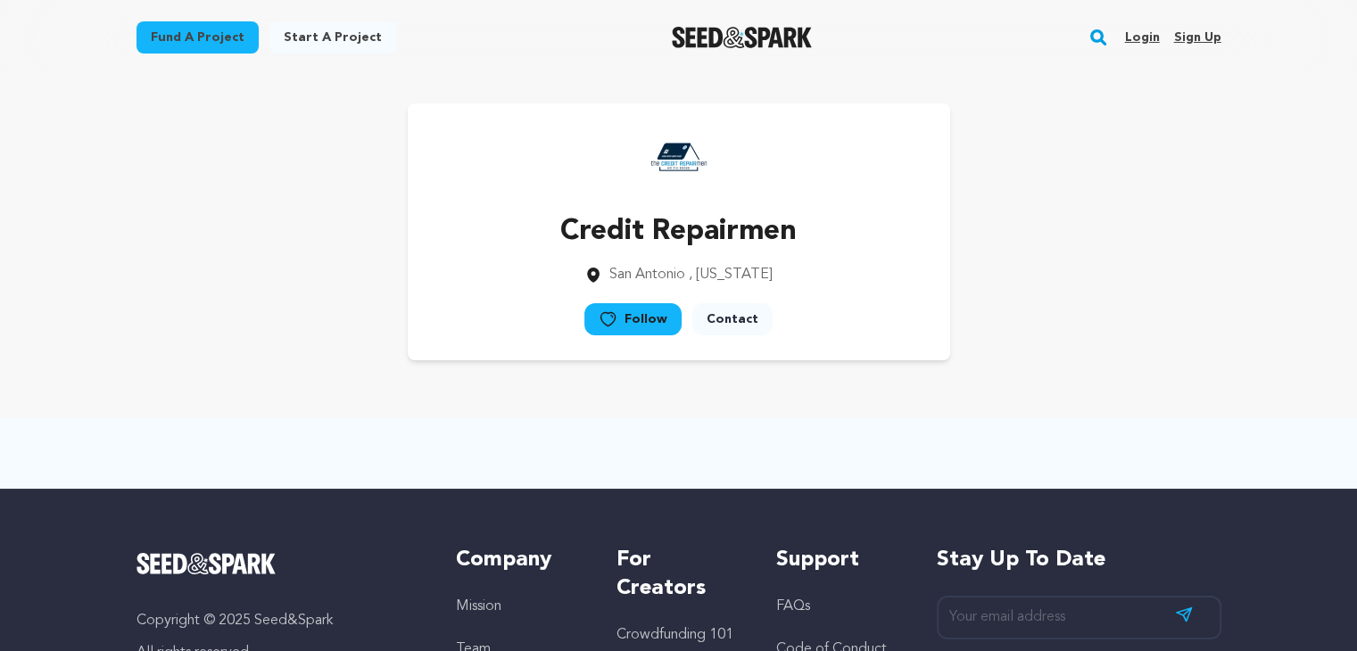
click at [186, 266] on div "Credit Repairmen [GEOGRAPHIC_DATA] , [US_STATE] Follow" at bounding box center [679, 231] width 1085 height 257
drag, startPoint x: 107, startPoint y: 411, endPoint x: 86, endPoint y: 452, distance: 46.3
click at [112, 413] on main "Fund a project Start a project Search Login Sign up Start a project" at bounding box center [678, 480] width 1357 height 961
click at [93, 463] on div at bounding box center [678, 453] width 1357 height 71
click at [122, 412] on main "Fund a project Start a project Search Login Sign up Start a project" at bounding box center [678, 480] width 1357 height 961
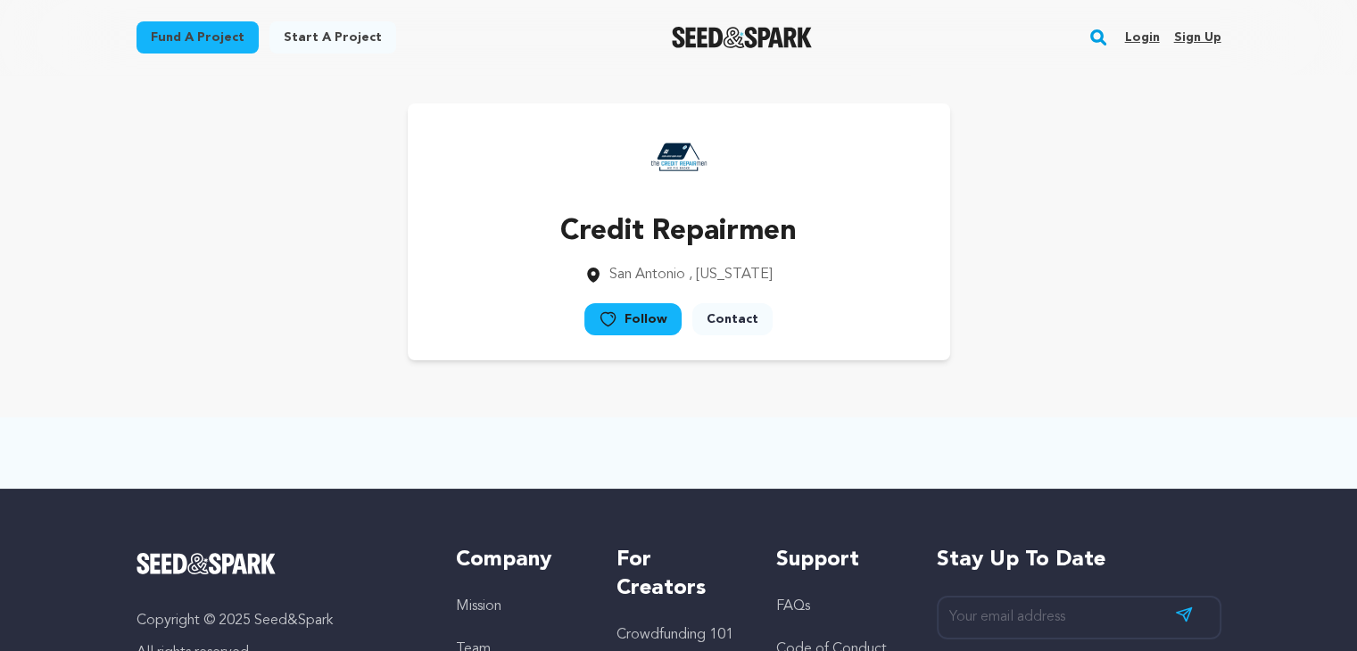
drag, startPoint x: 114, startPoint y: 414, endPoint x: 148, endPoint y: 377, distance: 49.9
click at [114, 414] on main "Fund a project Start a project Search Login Sign up Start a project" at bounding box center [678, 480] width 1357 height 961
drag, startPoint x: 148, startPoint y: 377, endPoint x: 125, endPoint y: 398, distance: 31.0
click at [145, 379] on div "Credit Repairmen [GEOGRAPHIC_DATA] , [US_STATE] Follow" at bounding box center [679, 232] width 1142 height 314
click at [129, 401] on main "Fund a project Start a project Search Login Sign up Start a project" at bounding box center [678, 480] width 1357 height 961
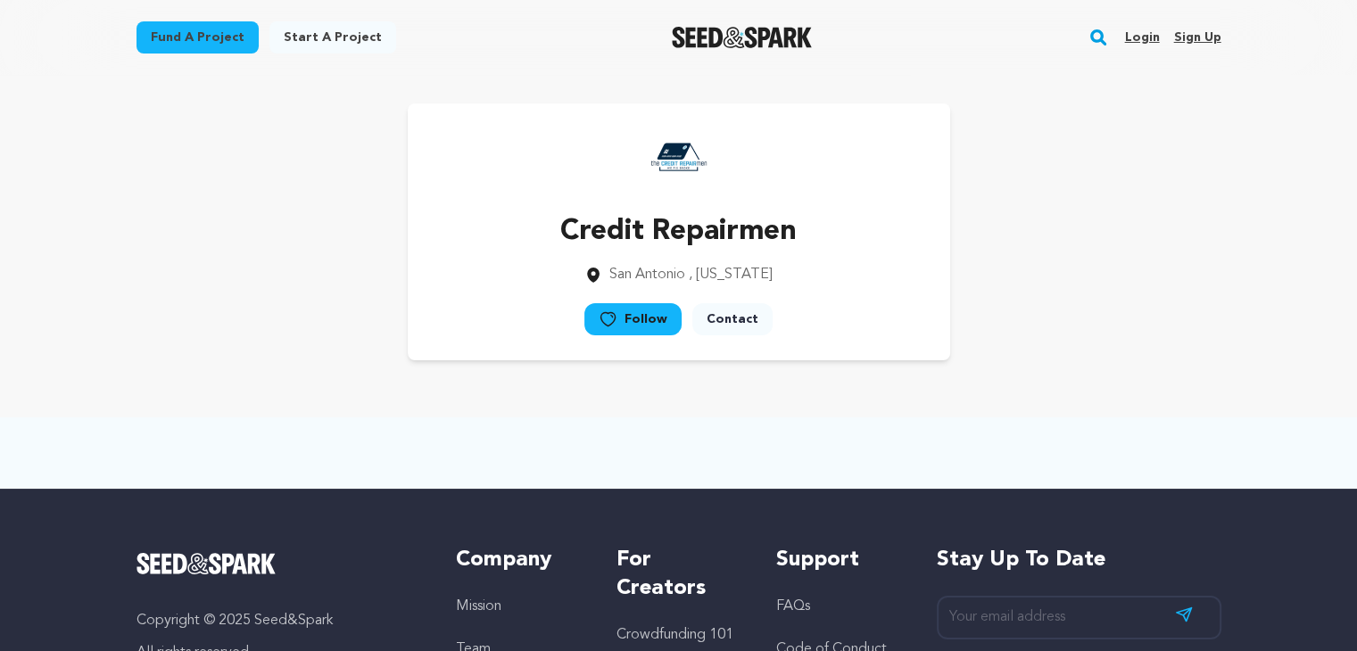
click at [145, 388] on main "Fund a project Start a project Search Login Sign up Start a project" at bounding box center [678, 480] width 1357 height 961
drag, startPoint x: 145, startPoint y: 390, endPoint x: 154, endPoint y: 385, distance: 10.8
click at [145, 392] on main "Fund a project Start a project Search Login Sign up Start a project" at bounding box center [678, 480] width 1357 height 961
drag, startPoint x: 168, startPoint y: 375, endPoint x: 157, endPoint y: 388, distance: 17.1
click at [168, 377] on div "Credit Repairmen [GEOGRAPHIC_DATA] , [US_STATE] Follow" at bounding box center [679, 232] width 1142 height 314
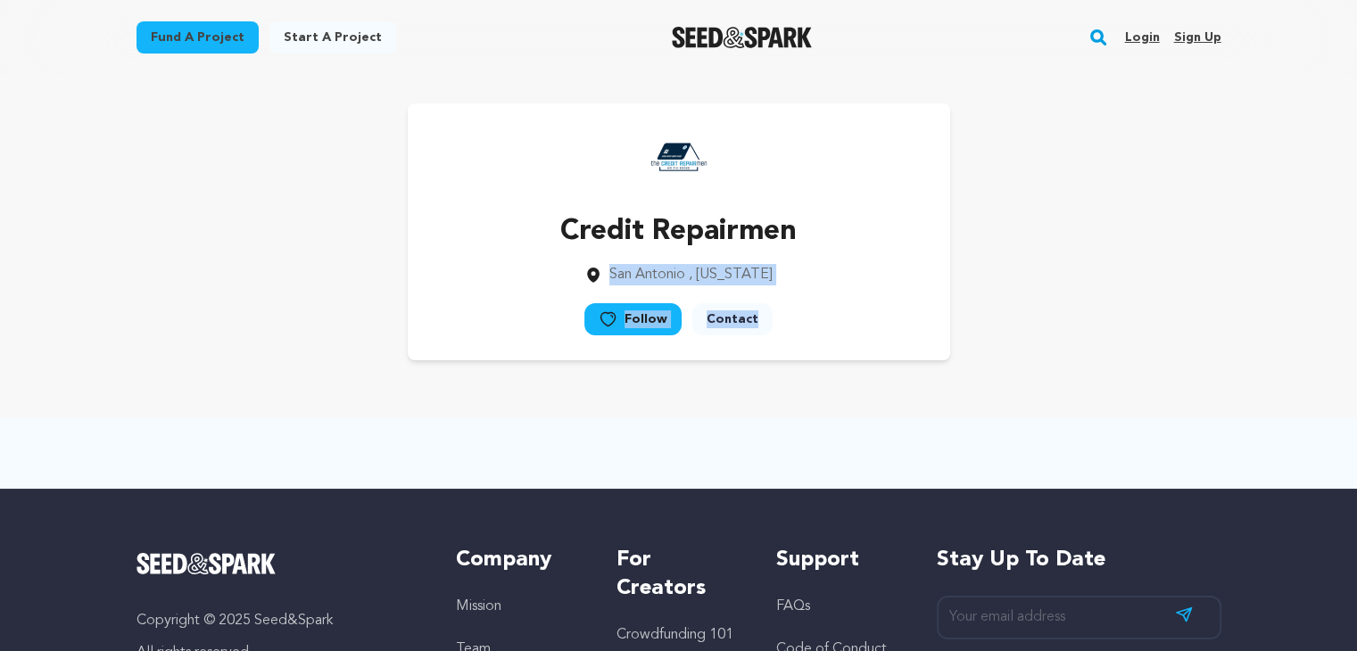
click at [156, 390] on main "Fund a project Start a project Search Login Sign up Start a project" at bounding box center [678, 480] width 1357 height 961
drag, startPoint x: 170, startPoint y: 377, endPoint x: 128, endPoint y: 411, distance: 53.8
click at [170, 376] on div "Credit Repairmen [GEOGRAPHIC_DATA] , [US_STATE] Follow" at bounding box center [679, 232] width 1142 height 314
click at [128, 415] on main "Fund a project Start a project Search Login Sign up Start a project" at bounding box center [678, 480] width 1357 height 961
drag, startPoint x: 153, startPoint y: 376, endPoint x: 125, endPoint y: 400, distance: 37.4
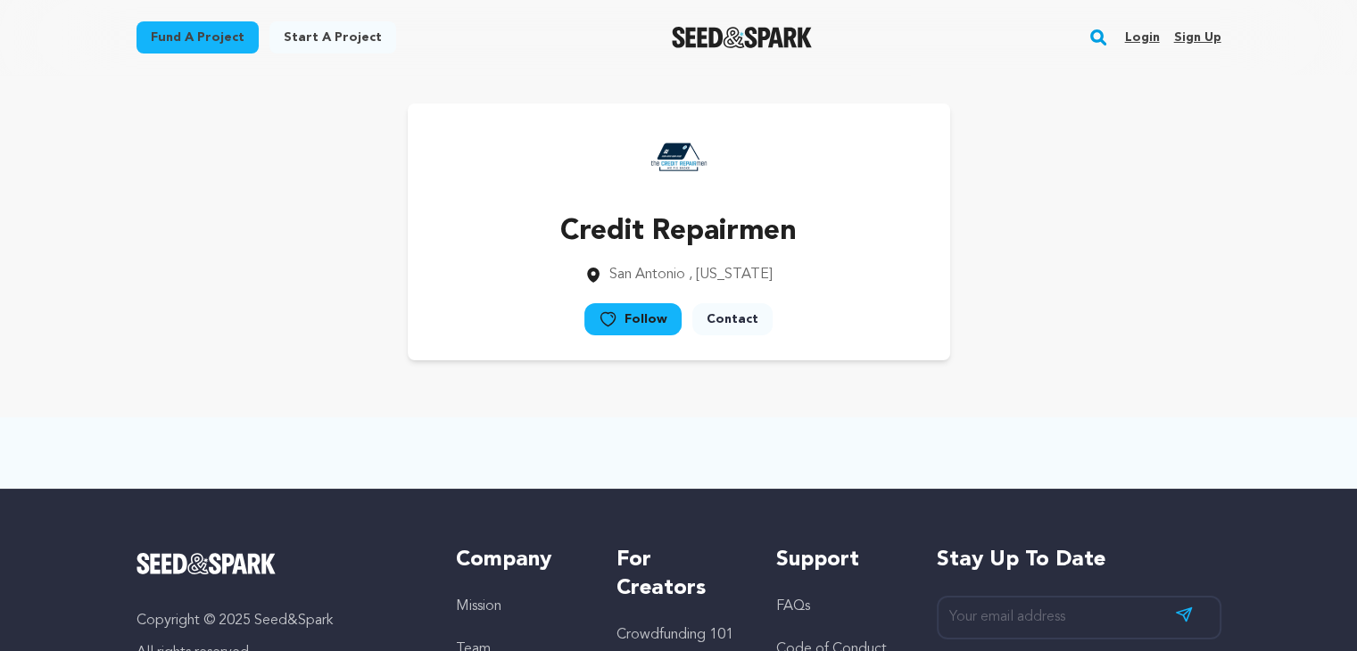
click at [153, 375] on div "Credit Repairmen [GEOGRAPHIC_DATA] , [US_STATE] Follow" at bounding box center [679, 232] width 1142 height 314
click at [125, 401] on main "Fund a project Start a project Search Login Sign up Start a project" at bounding box center [678, 480] width 1357 height 961
click at [142, 388] on div "Credit Repairmen [GEOGRAPHIC_DATA] , [US_STATE] Follow" at bounding box center [679, 232] width 1142 height 314
click at [133, 399] on main "Fund a project Start a project Search Login Sign up Start a project" at bounding box center [678, 480] width 1357 height 961
click at [158, 375] on div "Credit Repairmen [GEOGRAPHIC_DATA] , [US_STATE] Follow" at bounding box center [679, 232] width 1142 height 314
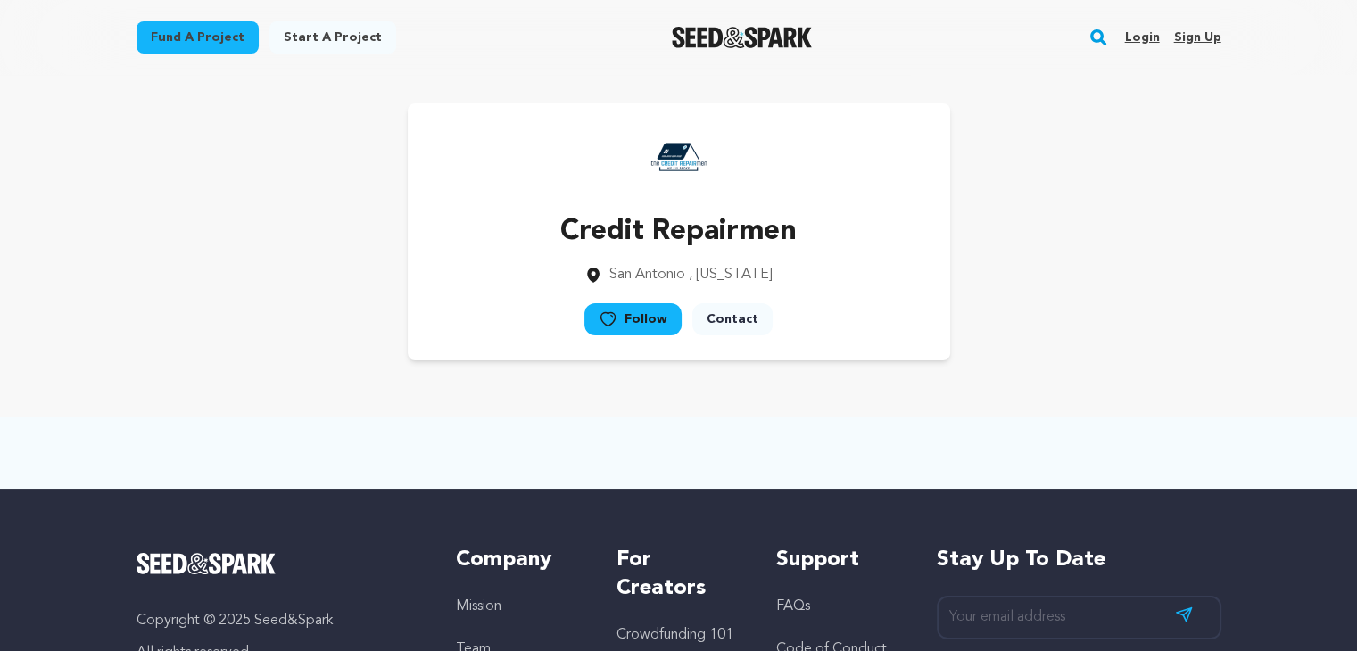
click at [145, 385] on div "Credit Repairmen [GEOGRAPHIC_DATA] , [US_STATE] Follow" at bounding box center [679, 232] width 1142 height 314
drag, startPoint x: 162, startPoint y: 361, endPoint x: 151, endPoint y: 372, distance: 15.8
click at [161, 361] on div "Credit Repairmen [GEOGRAPHIC_DATA] , [US_STATE] Follow" at bounding box center [679, 232] width 1142 height 314
click at [151, 372] on div "Credit Repairmen [GEOGRAPHIC_DATA] , [US_STATE] Follow" at bounding box center [679, 232] width 1142 height 314
click at [164, 354] on div "Credit Repairmen [GEOGRAPHIC_DATA] , [US_STATE] Follow" at bounding box center [679, 231] width 1085 height 257
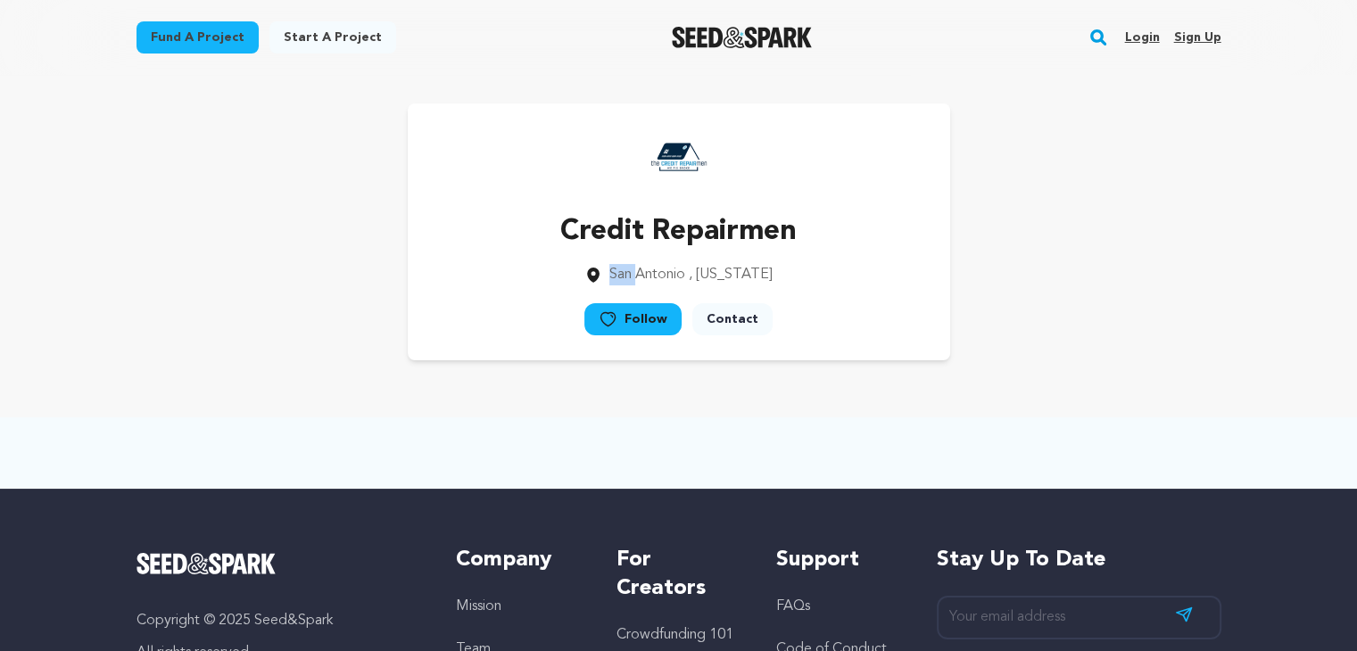
click at [162, 354] on div "Credit Repairmen [GEOGRAPHIC_DATA] , [US_STATE] Follow" at bounding box center [679, 231] width 1085 height 257
click at [166, 339] on div "Credit Repairmen [GEOGRAPHIC_DATA] , [US_STATE] Follow" at bounding box center [679, 231] width 1085 height 257
click at [164, 351] on div "Credit Repairmen [GEOGRAPHIC_DATA] , [US_STATE] Follow" at bounding box center [679, 231] width 1085 height 257
click at [179, 328] on div "Credit Repairmen [GEOGRAPHIC_DATA] , [US_STATE] Follow" at bounding box center [679, 231] width 1085 height 257
click at [170, 337] on div "Credit Repairmen [GEOGRAPHIC_DATA] , [US_STATE] Follow" at bounding box center [679, 231] width 1085 height 257
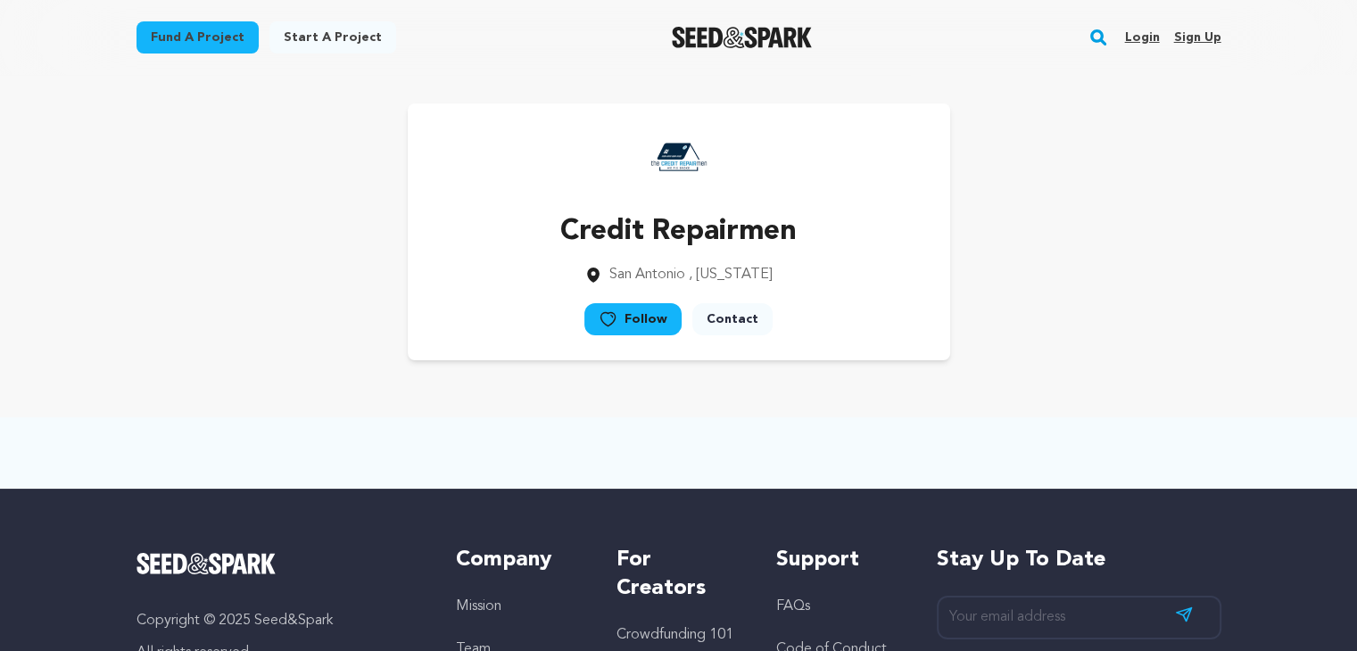
click at [182, 322] on div "Credit Repairmen [GEOGRAPHIC_DATA] , [US_STATE] Follow" at bounding box center [679, 231] width 1085 height 257
click at [186, 320] on div "Credit Repairmen [GEOGRAPHIC_DATA] , [US_STATE] Follow" at bounding box center [679, 231] width 1085 height 257
click at [194, 314] on div "Credit Repairmen [GEOGRAPHIC_DATA] , [US_STATE] Follow" at bounding box center [679, 231] width 1085 height 257
drag, startPoint x: 199, startPoint y: 301, endPoint x: 186, endPoint y: 338, distance: 39.8
click at [193, 318] on div "Credit Repairmen [GEOGRAPHIC_DATA] , [US_STATE] Follow" at bounding box center [679, 231] width 1085 height 257
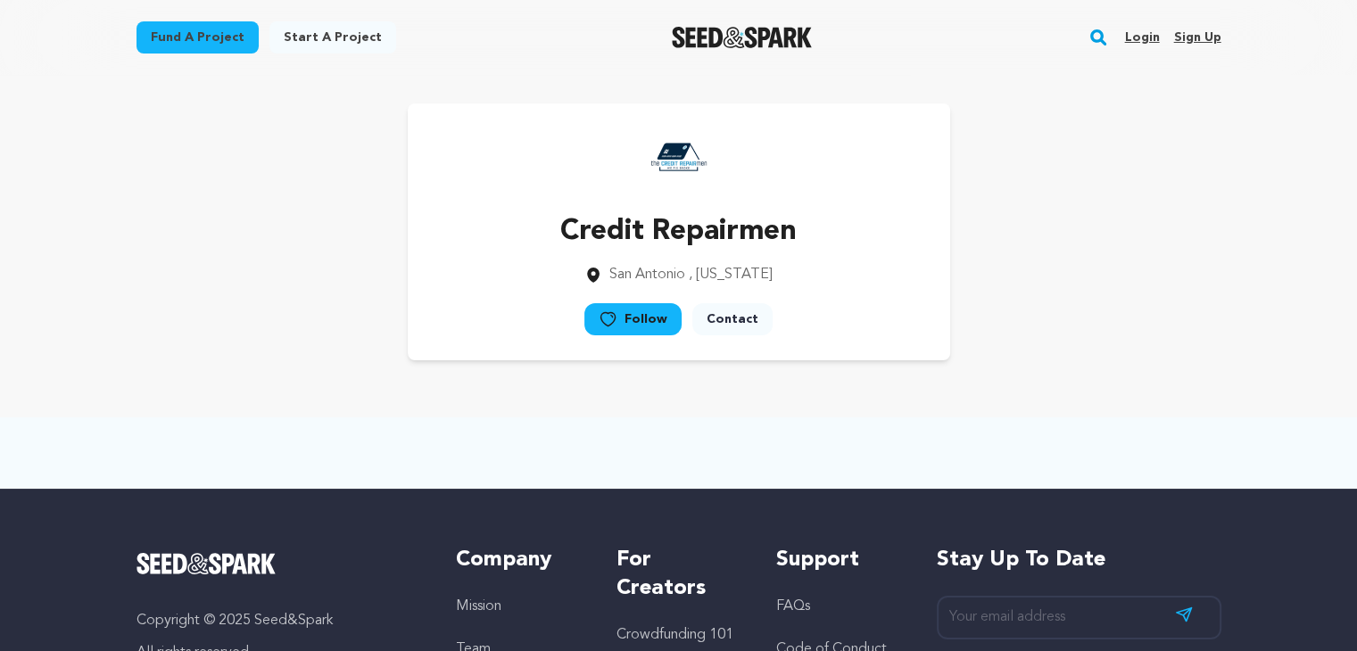
drag, startPoint x: 186, startPoint y: 338, endPoint x: 198, endPoint y: 343, distance: 13.6
click at [198, 343] on div "Credit Repairmen [GEOGRAPHIC_DATA] , [US_STATE] Follow" at bounding box center [679, 231] width 1085 height 257
click at [215, 321] on div "Credit Repairmen [GEOGRAPHIC_DATA] , [US_STATE] Follow" at bounding box center [679, 231] width 1085 height 257
click at [196, 349] on div "Credit Repairmen [GEOGRAPHIC_DATA] , [US_STATE] Follow" at bounding box center [679, 231] width 1085 height 257
drag, startPoint x: 196, startPoint y: 334, endPoint x: 170, endPoint y: 343, distance: 27.7
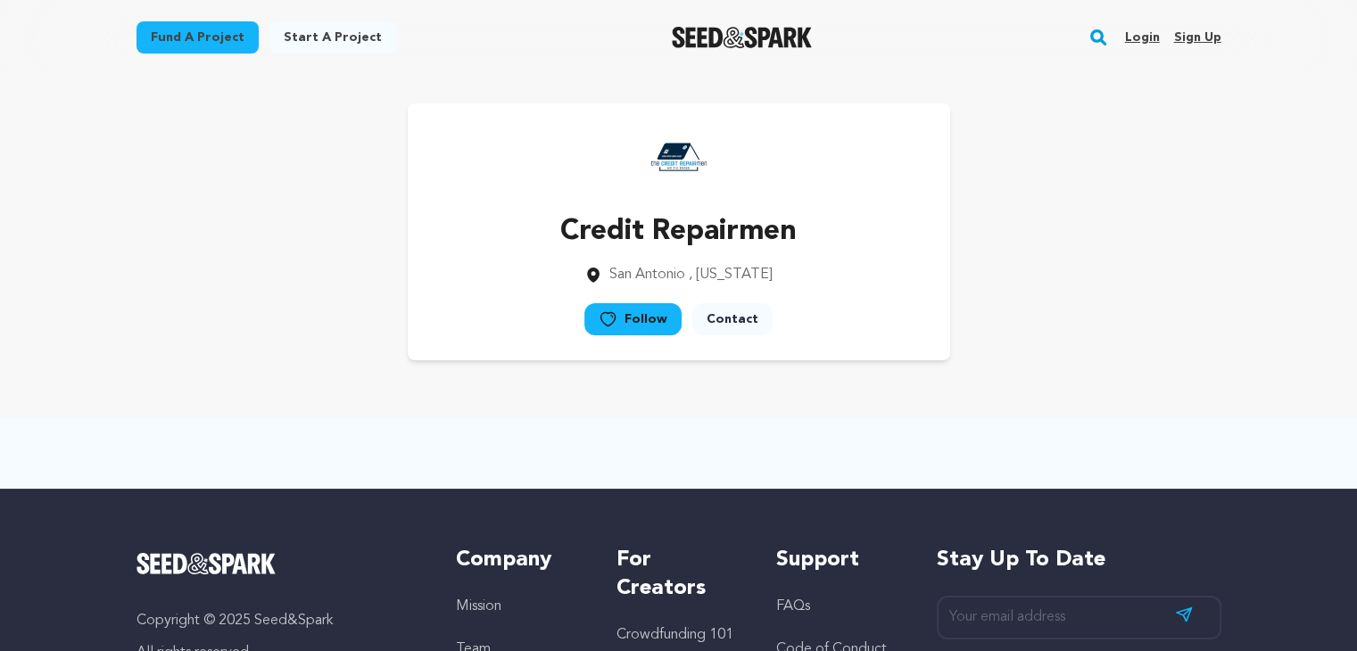
click at [187, 336] on div "Credit Repairmen [GEOGRAPHIC_DATA] , [US_STATE] Follow" at bounding box center [679, 231] width 1085 height 257
click at [147, 352] on div "Credit Repairmen [GEOGRAPHIC_DATA] , [US_STATE] Follow" at bounding box center [679, 231] width 1085 height 257
drag, startPoint x: 166, startPoint y: 323, endPoint x: 132, endPoint y: 343, distance: 39.6
click at [163, 324] on div "Credit Repairmen [GEOGRAPHIC_DATA] , [US_STATE] Follow" at bounding box center [679, 231] width 1085 height 257
click at [126, 350] on div "Credit Repairmen [GEOGRAPHIC_DATA] , [US_STATE] Follow" at bounding box center [679, 232] width 1142 height 314
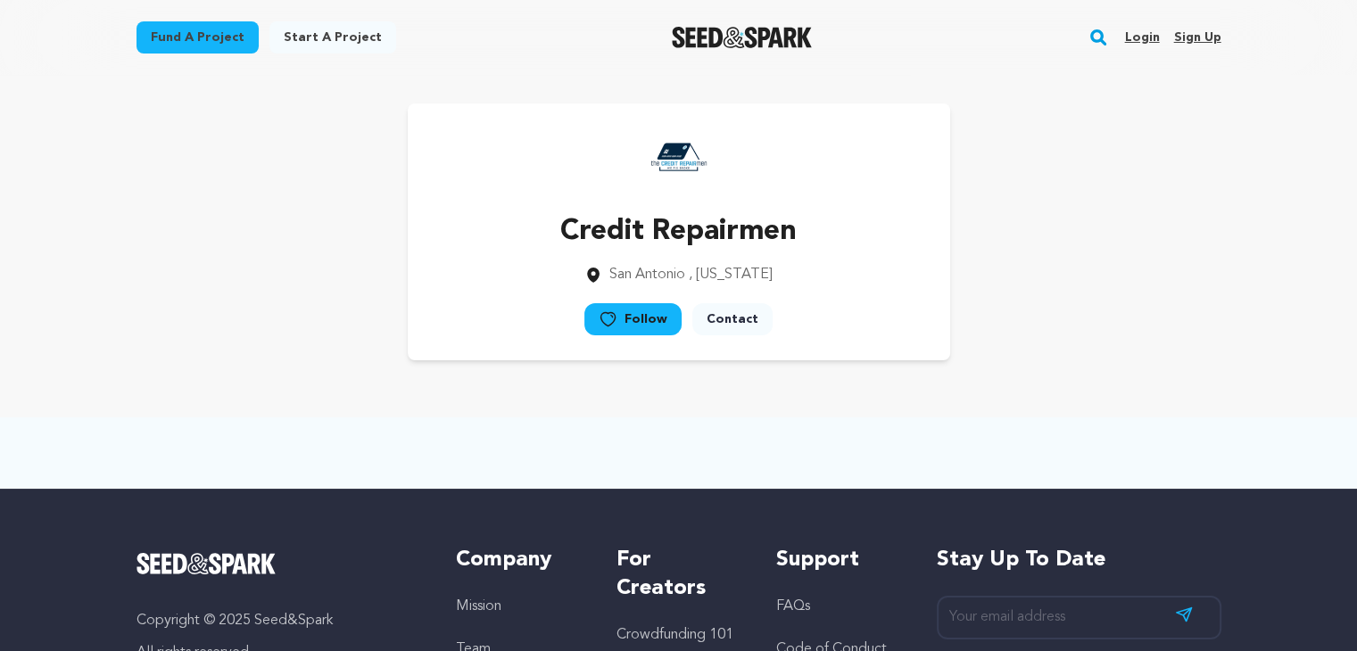
click at [140, 335] on div "Credit Repairmen [GEOGRAPHIC_DATA] , [US_STATE] Follow" at bounding box center [679, 231] width 1085 height 257
drag, startPoint x: 136, startPoint y: 340, endPoint x: 147, endPoint y: 322, distance: 21.3
click at [137, 340] on div "Credit Repairmen [GEOGRAPHIC_DATA] , [US_STATE] Follow" at bounding box center [679, 231] width 1085 height 257
drag, startPoint x: 147, startPoint y: 322, endPoint x: 131, endPoint y: 331, distance: 18.4
click at [145, 322] on div "Credit Repairmen [GEOGRAPHIC_DATA] , [US_STATE] Follow" at bounding box center [679, 231] width 1085 height 257
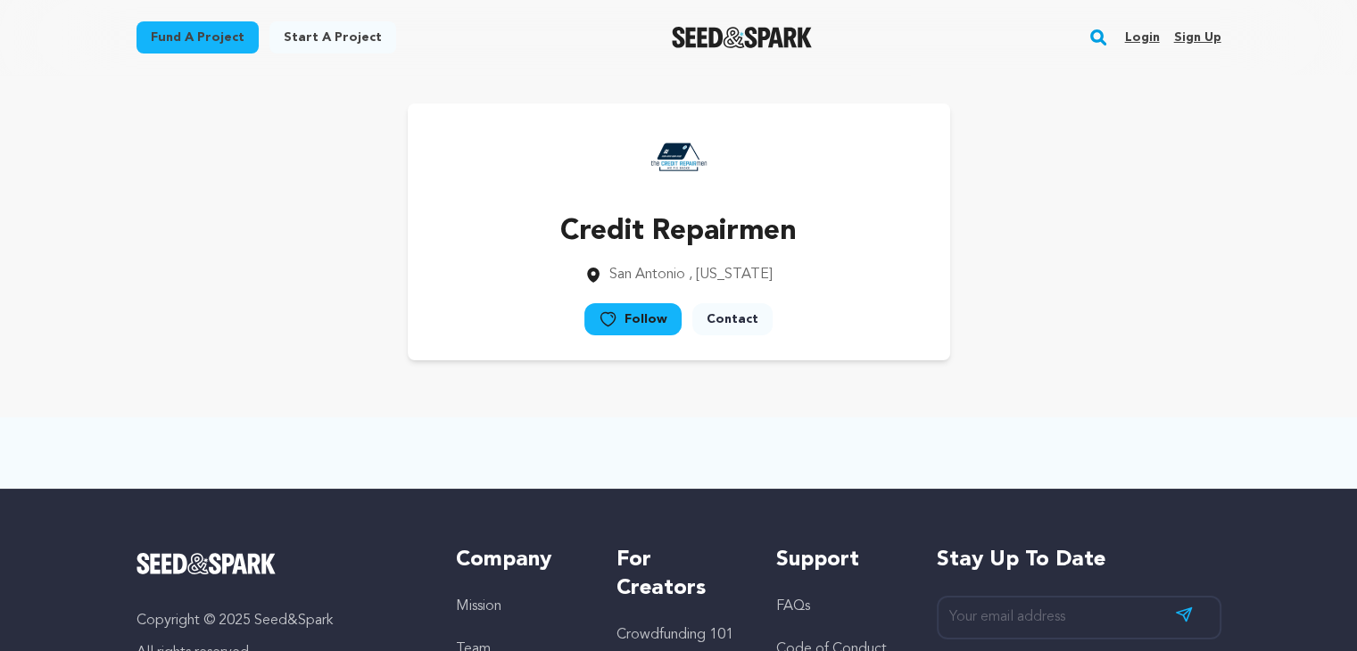
drag, startPoint x: 131, startPoint y: 331, endPoint x: 140, endPoint y: 323, distance: 12.0
click at [130, 333] on div "Credit Repairmen [GEOGRAPHIC_DATA] , [US_STATE] Follow" at bounding box center [679, 232] width 1142 height 314
click at [148, 315] on div "Credit Repairmen [GEOGRAPHIC_DATA] , [US_STATE] Follow" at bounding box center [679, 231] width 1085 height 257
click at [137, 322] on div "Credit Repairmen [GEOGRAPHIC_DATA] , [US_STATE] Follow" at bounding box center [679, 231] width 1085 height 257
drag, startPoint x: 167, startPoint y: 301, endPoint x: 129, endPoint y: 333, distance: 49.4
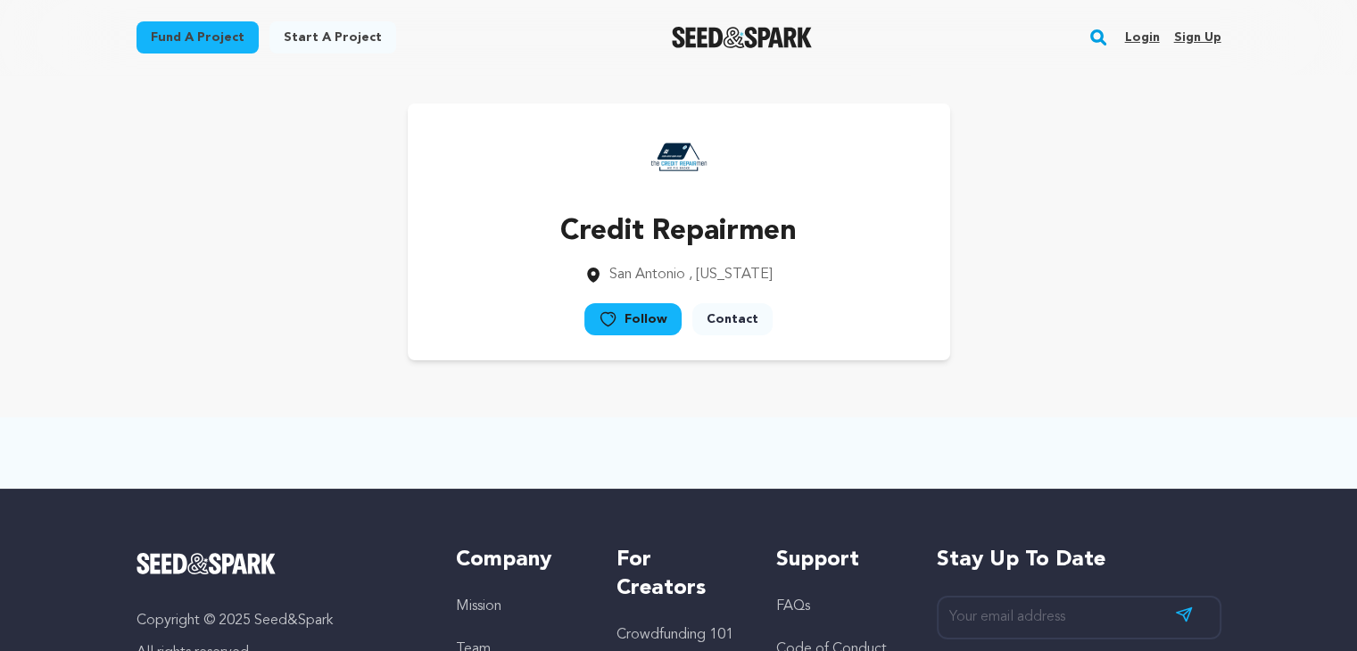
click at [159, 308] on div "Credit Repairmen [GEOGRAPHIC_DATA] , [US_STATE] Follow" at bounding box center [679, 231] width 1085 height 257
drag, startPoint x: 129, startPoint y: 333, endPoint x: 138, endPoint y: 330, distance: 9.3
click at [129, 334] on div "Credit Repairmen [GEOGRAPHIC_DATA] , [US_STATE] Follow" at bounding box center [679, 232] width 1142 height 314
click at [170, 307] on div "Credit Repairmen [GEOGRAPHIC_DATA] , [US_STATE] Follow" at bounding box center [679, 231] width 1085 height 257
drag, startPoint x: 954, startPoint y: 347, endPoint x: 918, endPoint y: 397, distance: 61.4
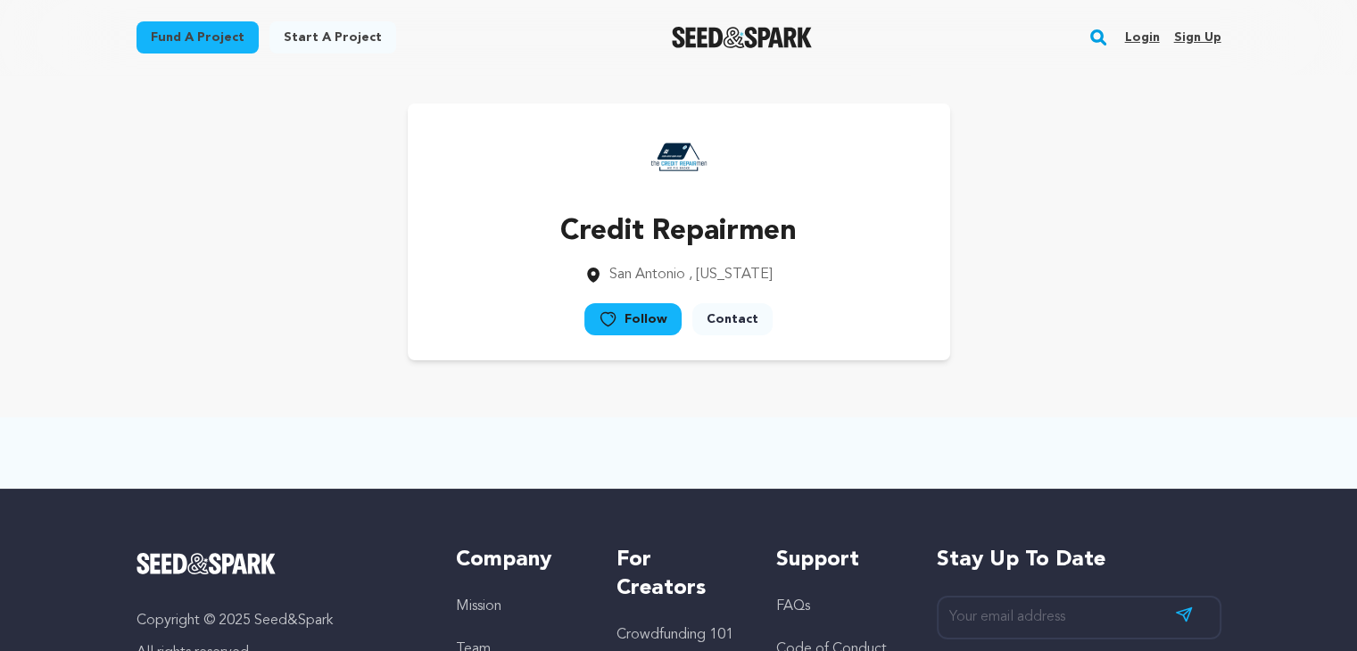
click at [953, 348] on div "Credit Repairmen [GEOGRAPHIC_DATA] , [US_STATE] Follow" at bounding box center [679, 231] width 1085 height 257
drag, startPoint x: 915, startPoint y: 400, endPoint x: 939, endPoint y: 393, distance: 24.9
click at [919, 401] on main "Fund a project Start a project Search Login Sign up Start a project" at bounding box center [678, 480] width 1357 height 961
click at [948, 387] on div "Credit Repairmen [GEOGRAPHIC_DATA] , [US_STATE] Follow" at bounding box center [679, 232] width 1142 height 314
drag, startPoint x: 948, startPoint y: 393, endPoint x: 970, endPoint y: 383, distance: 24.7
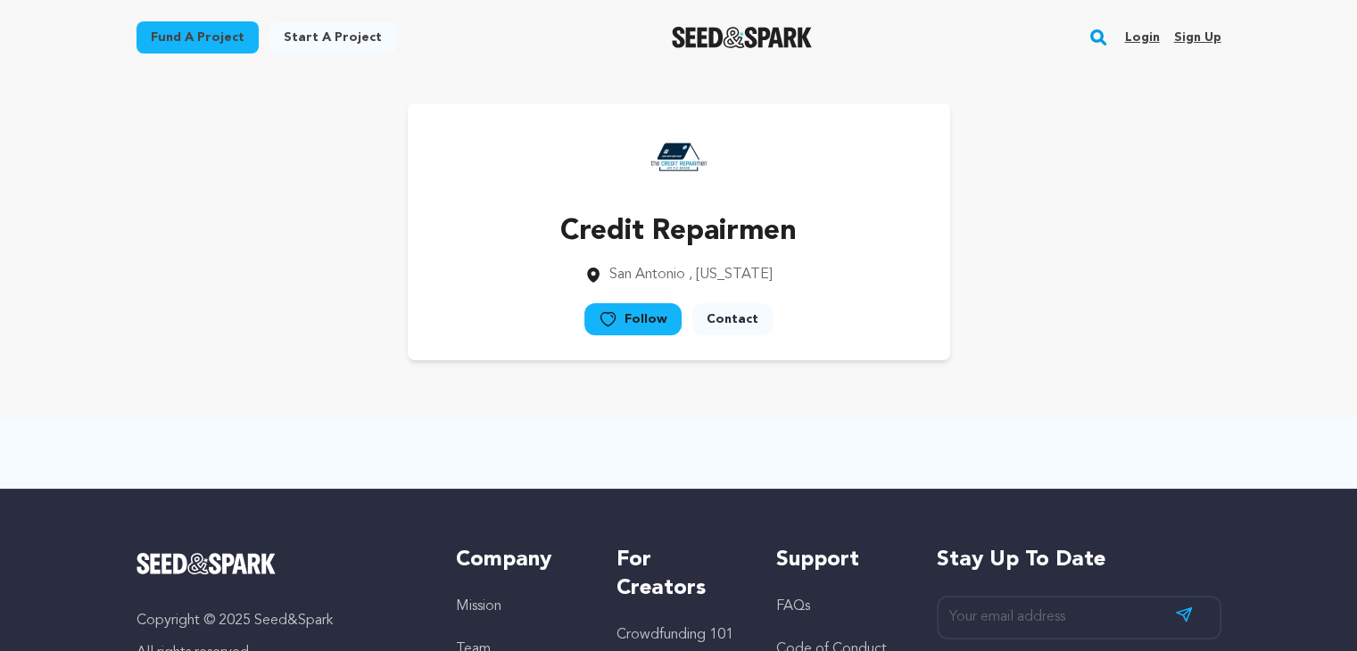
click at [949, 394] on main "Fund a project Start a project Search Login Sign up Start a project" at bounding box center [678, 480] width 1357 height 961
click at [970, 383] on div "Credit Repairmen [GEOGRAPHIC_DATA] , [US_STATE] Follow" at bounding box center [679, 232] width 1142 height 314
drag, startPoint x: 970, startPoint y: 385, endPoint x: 944, endPoint y: 419, distance: 43.4
click at [970, 390] on main "Fund a project Start a project Search Login Sign up Start a project" at bounding box center [678, 480] width 1357 height 961
click at [1050, 301] on div "Credit Repairmen [GEOGRAPHIC_DATA] , [US_STATE] Follow" at bounding box center [679, 231] width 1085 height 257
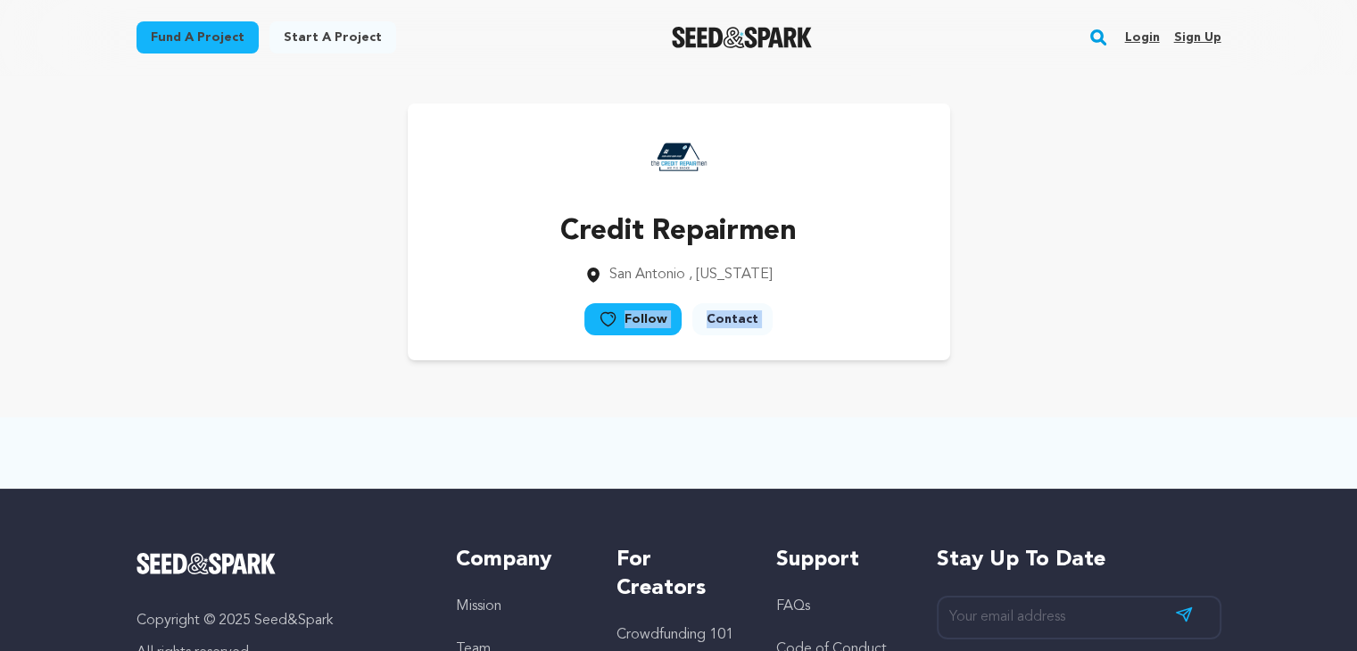
drag, startPoint x: 1062, startPoint y: 294, endPoint x: 1028, endPoint y: 333, distance: 51.9
click at [1061, 294] on div "Credit Repairmen [GEOGRAPHIC_DATA] , [US_STATE] Follow" at bounding box center [679, 231] width 1085 height 257
click at [1028, 335] on div "Credit Repairmen [GEOGRAPHIC_DATA] , [US_STATE] Follow" at bounding box center [679, 231] width 1085 height 257
drag, startPoint x: 1040, startPoint y: 324, endPoint x: 971, endPoint y: 377, distance: 87.3
click at [1041, 323] on div "Credit Repairmen [GEOGRAPHIC_DATA] , [US_STATE] Follow" at bounding box center [679, 231] width 1085 height 257
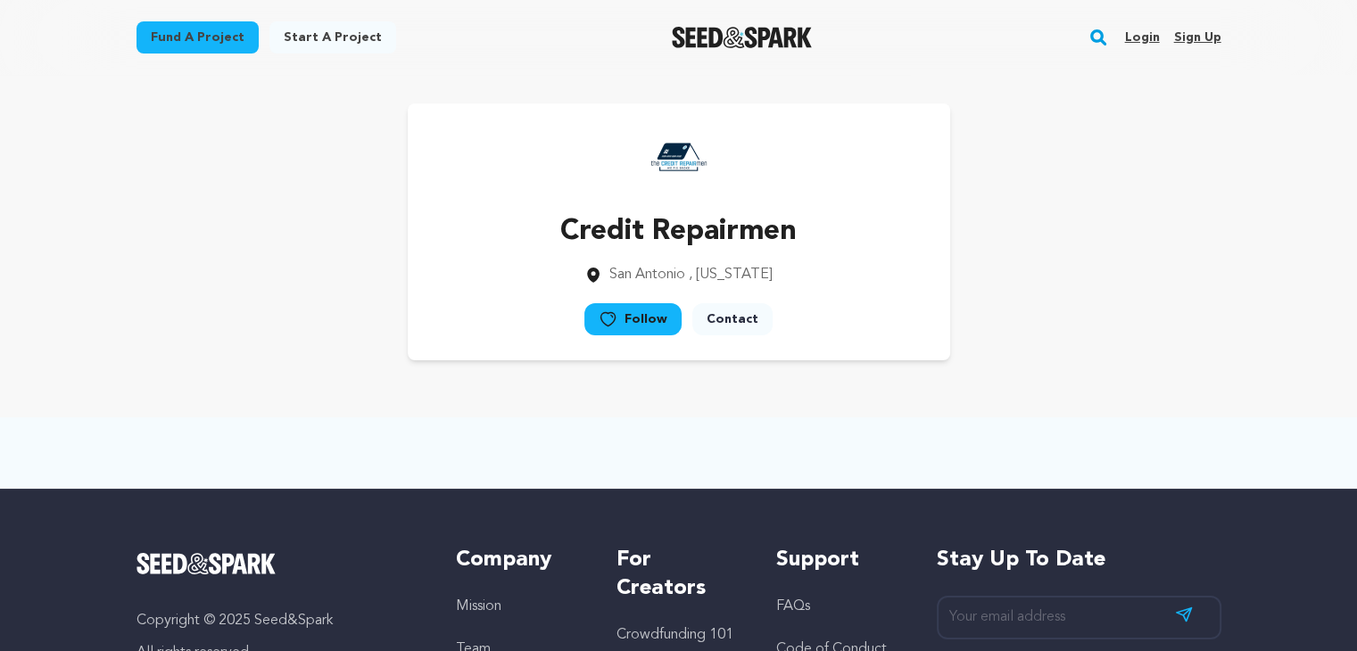
click at [777, 443] on div at bounding box center [679, 453] width 1142 height 71
click at [768, 424] on div at bounding box center [679, 453] width 1142 height 71
click at [1030, 385] on div "Credit Repairmen [GEOGRAPHIC_DATA] , [US_STATE] Follow" at bounding box center [679, 232] width 1142 height 314
click at [1083, 331] on div "Credit Repairmen [GEOGRAPHIC_DATA] , [US_STATE] Follow" at bounding box center [679, 231] width 1085 height 257
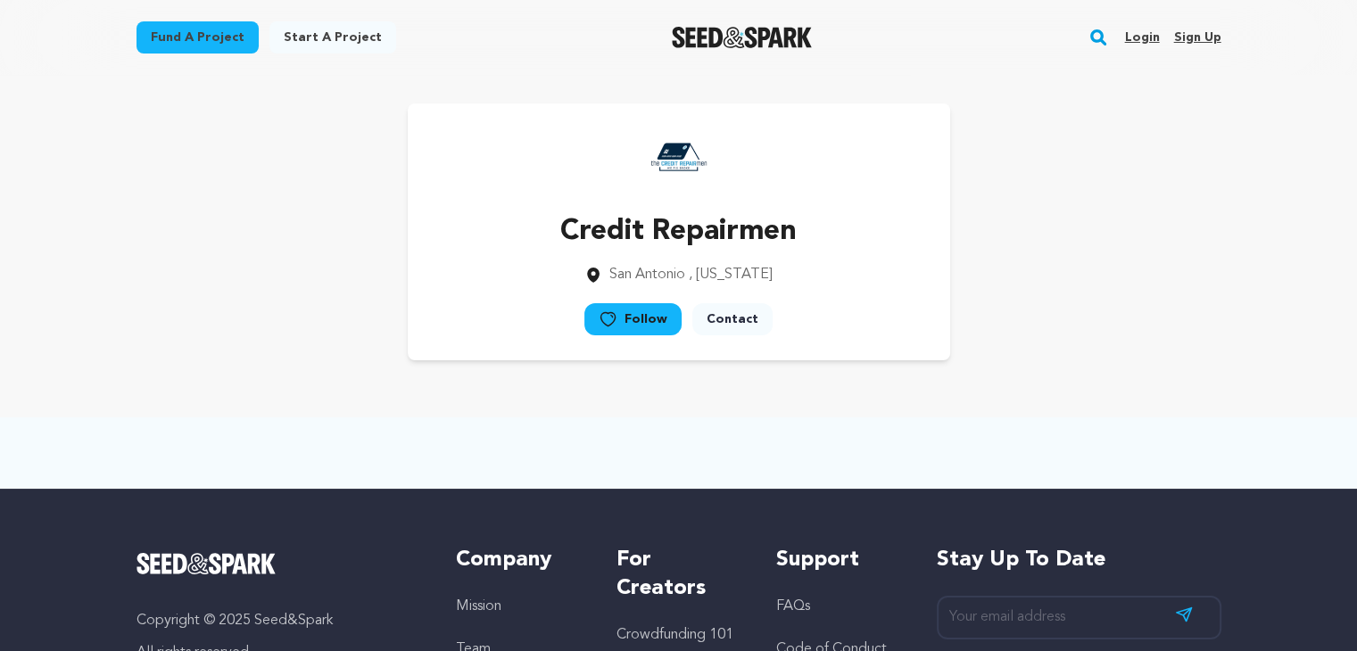
click at [1083, 331] on div "Credit Repairmen [GEOGRAPHIC_DATA] , [US_STATE] Follow" at bounding box center [679, 231] width 1085 height 257
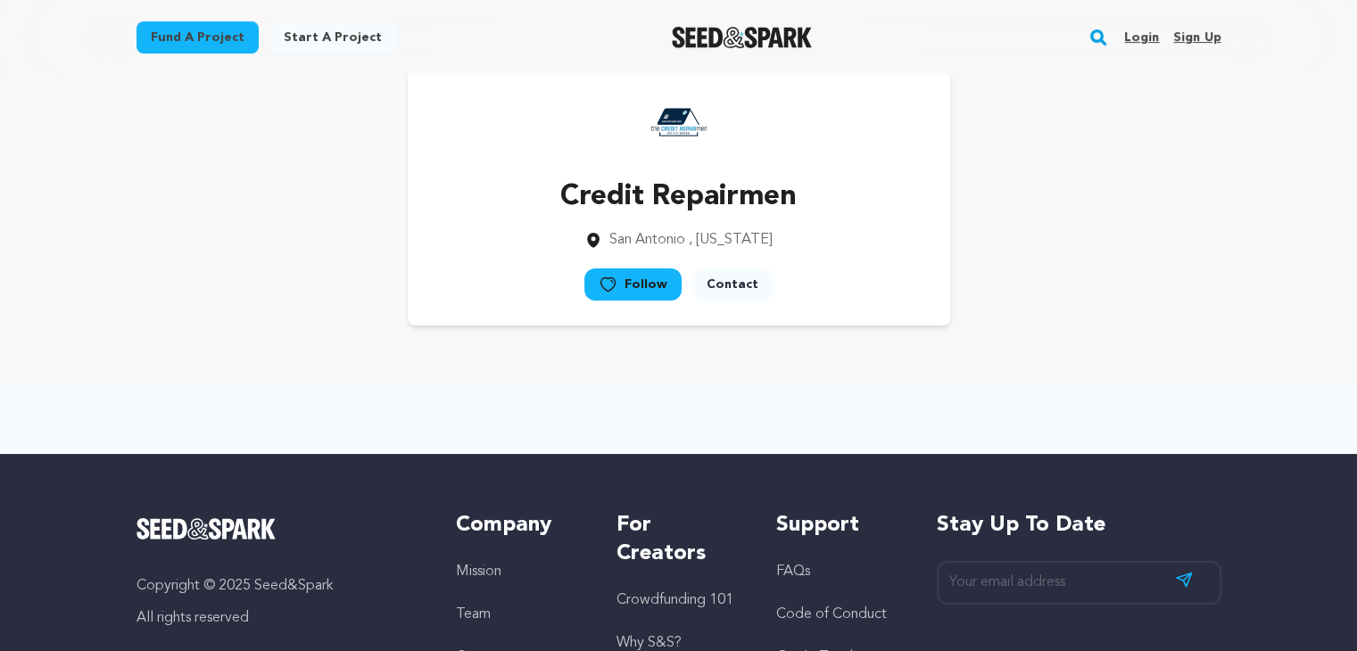
click at [1083, 331] on div "Credit Repairmen [GEOGRAPHIC_DATA] , [US_STATE] Follow" at bounding box center [679, 197] width 1142 height 314
click at [1131, 333] on div "Credit Repairmen [GEOGRAPHIC_DATA] , [US_STATE] Follow" at bounding box center [679, 196] width 1142 height 314
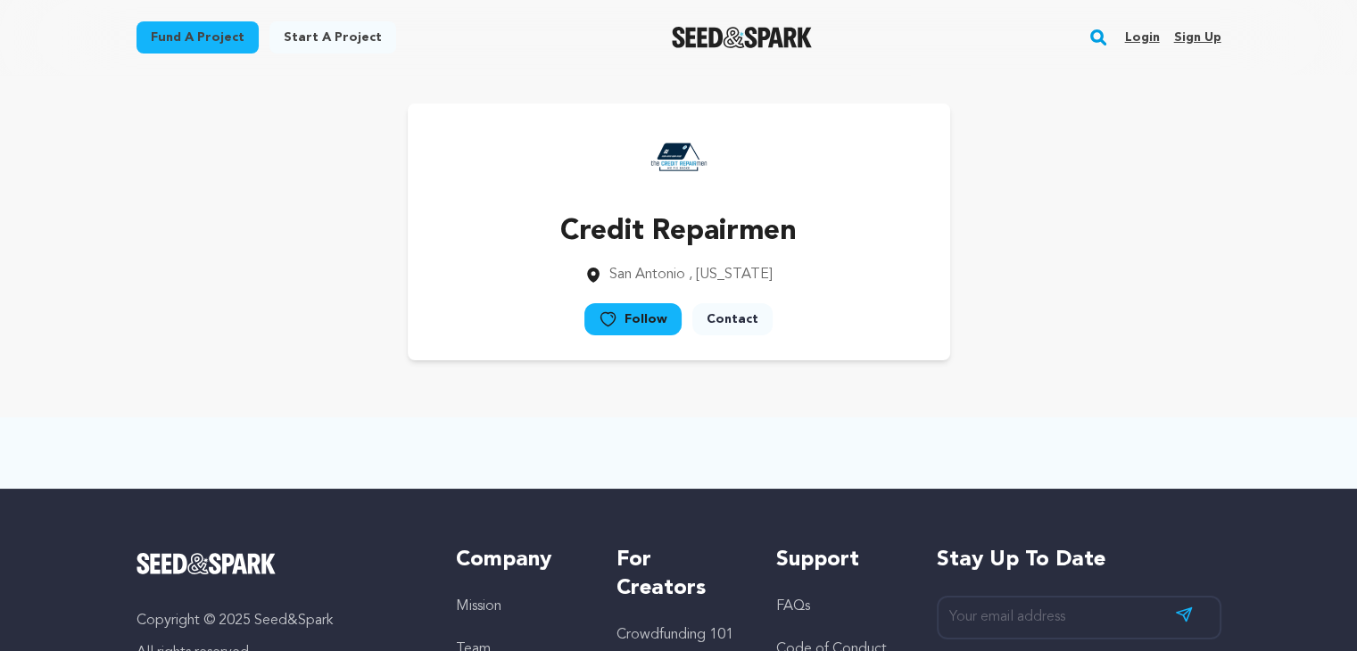
click at [1136, 332] on div "Credit Repairmen [GEOGRAPHIC_DATA] , [US_STATE] Follow" at bounding box center [679, 231] width 1085 height 257
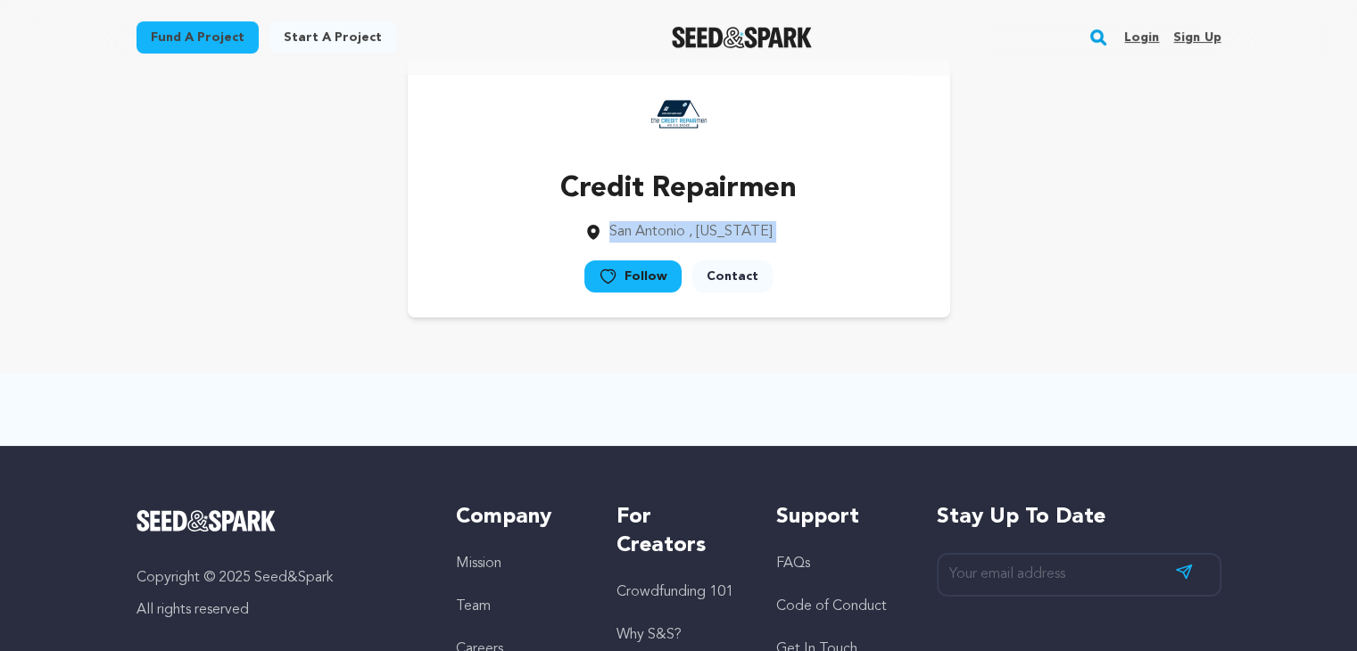
drag, startPoint x: 1138, startPoint y: 331, endPoint x: 1160, endPoint y: 332, distance: 22.3
click at [1138, 331] on div "Credit Repairmen [GEOGRAPHIC_DATA] , [US_STATE] Follow" at bounding box center [679, 189] width 1142 height 314
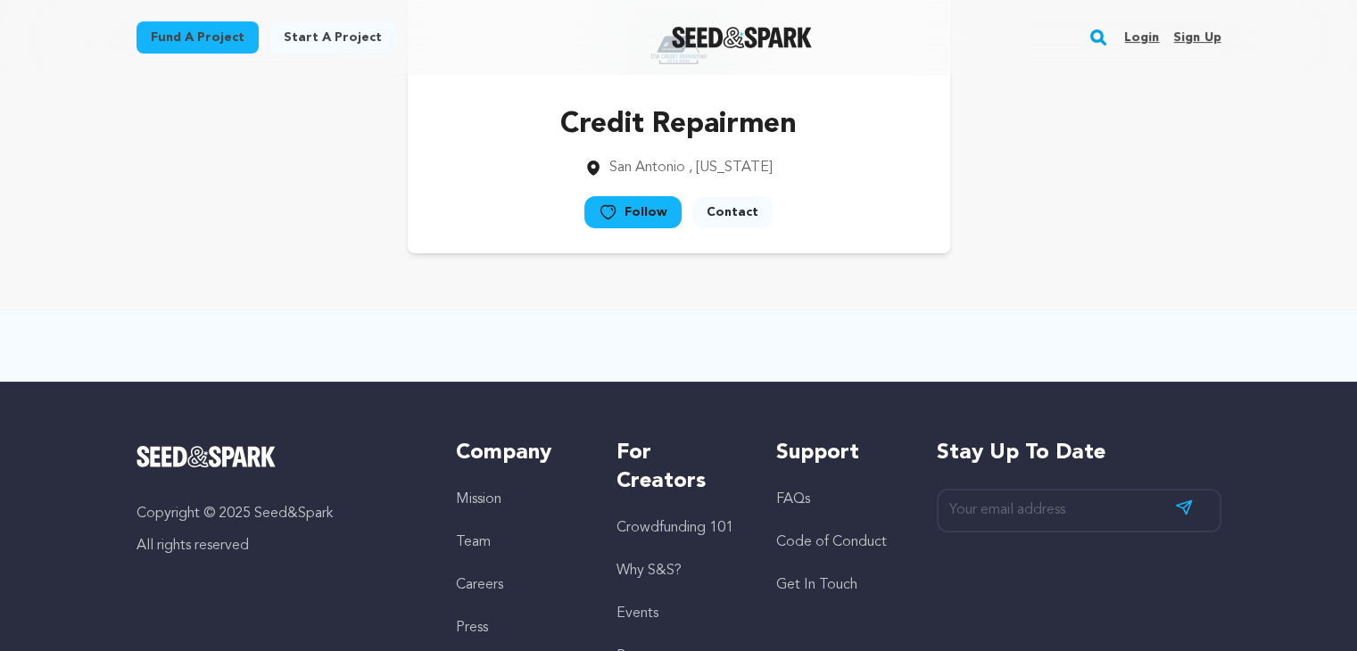
click at [1160, 332] on div at bounding box center [679, 345] width 1142 height 71
click at [1167, 329] on div at bounding box center [679, 345] width 1142 height 71
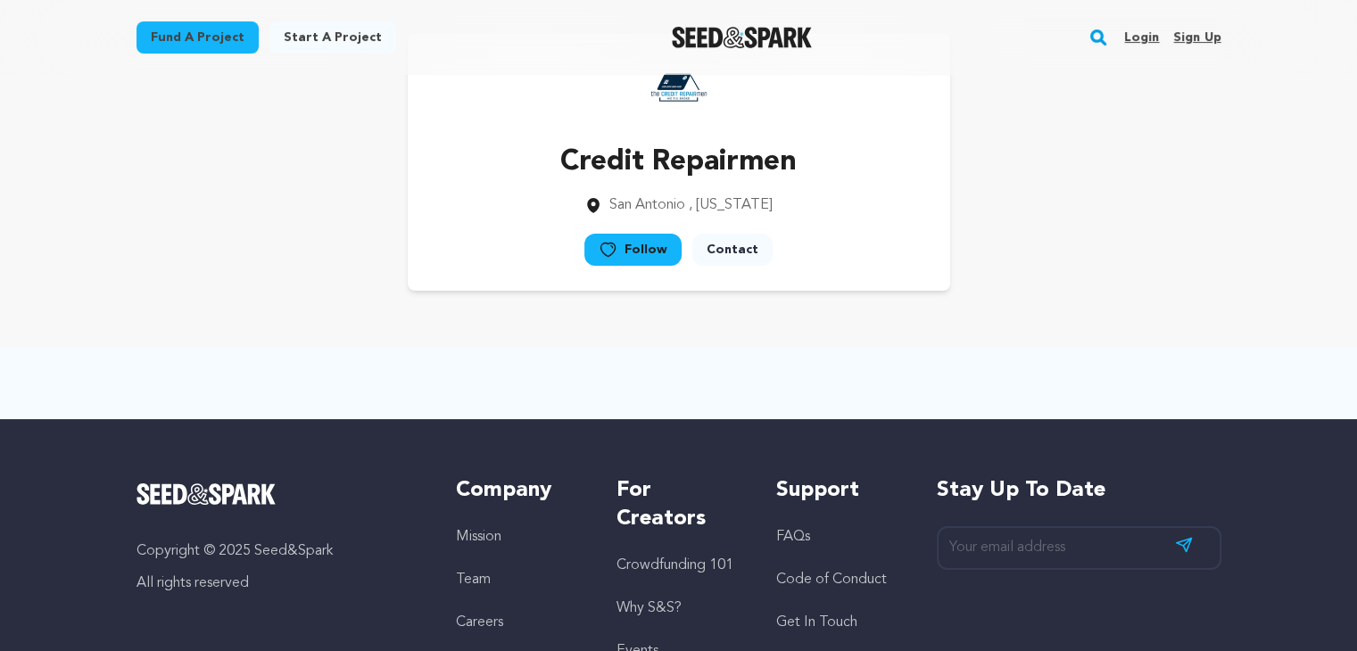
click at [1189, 315] on div "Credit Repairmen [GEOGRAPHIC_DATA] , [US_STATE] Follow" at bounding box center [679, 162] width 1142 height 314
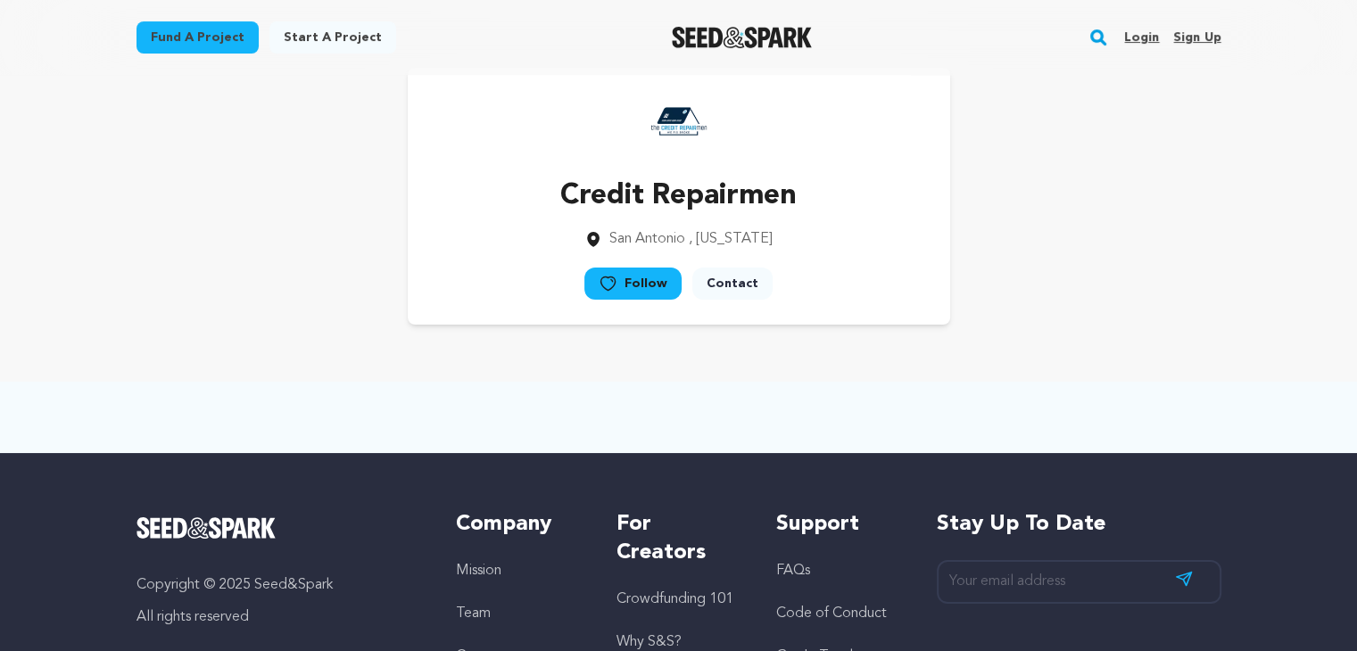
scroll to position [22, 0]
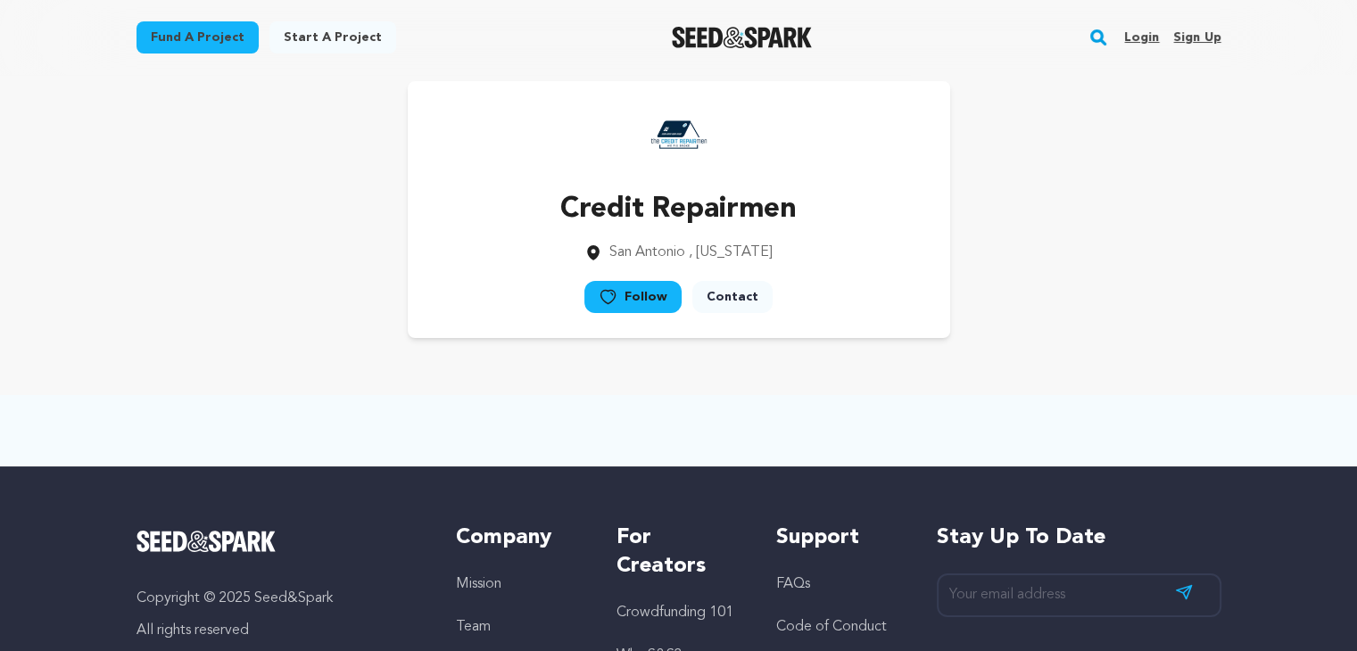
click at [1188, 315] on div "Credit Repairmen [GEOGRAPHIC_DATA] , [US_STATE] Follow" at bounding box center [679, 209] width 1085 height 257
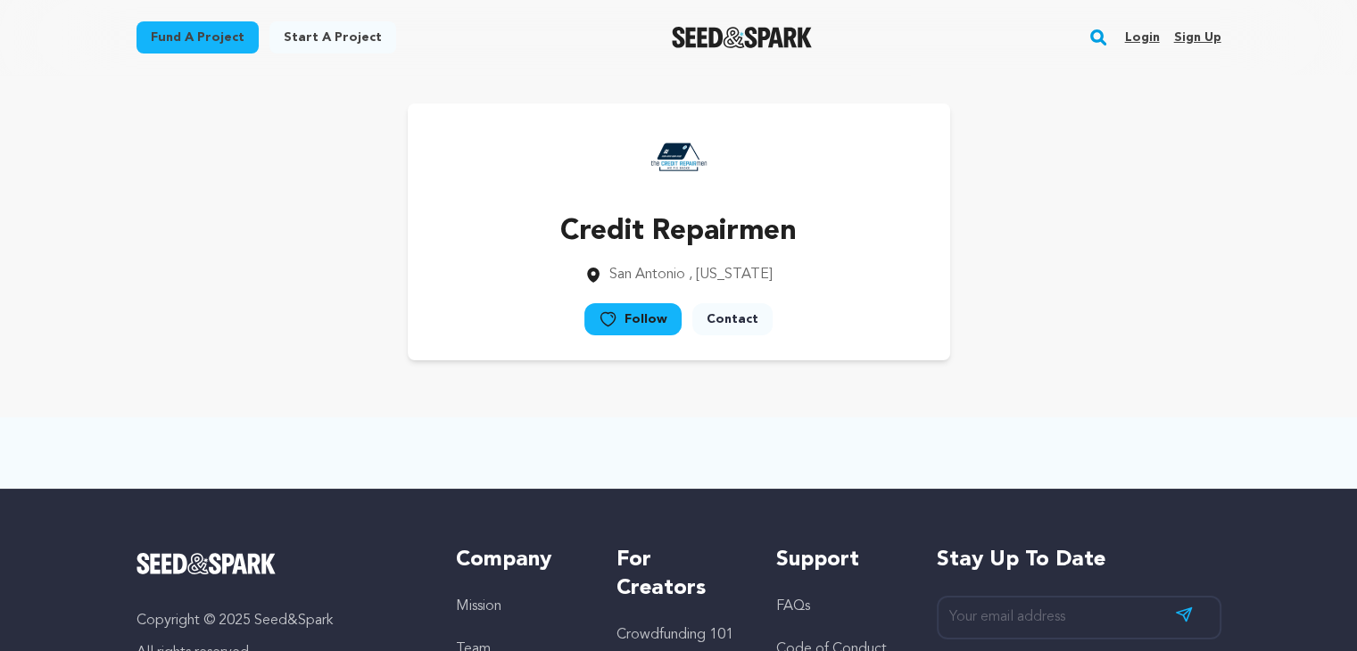
click at [1243, 294] on div "Credit Repairmen [GEOGRAPHIC_DATA] , [US_STATE] Follow" at bounding box center [679, 232] width 1142 height 314
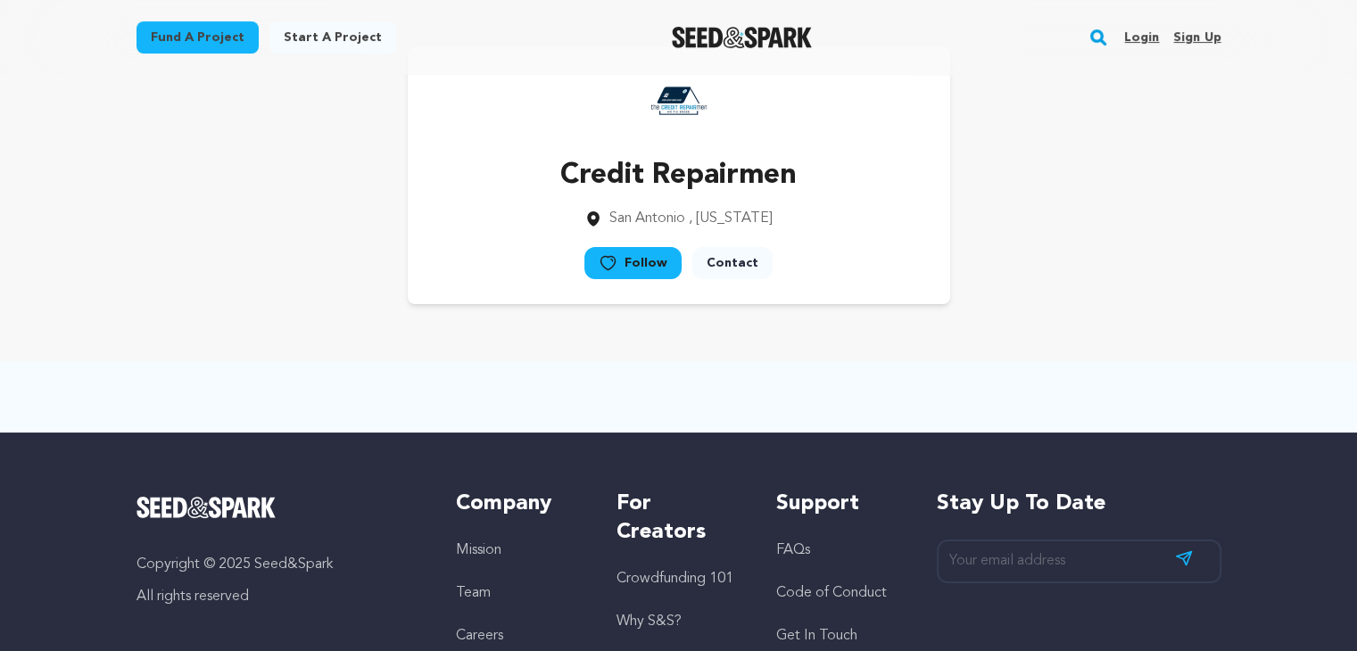
click at [1199, 320] on main "Fund a project Start a project Search Login Sign up Start a project" at bounding box center [678, 424] width 1357 height 961
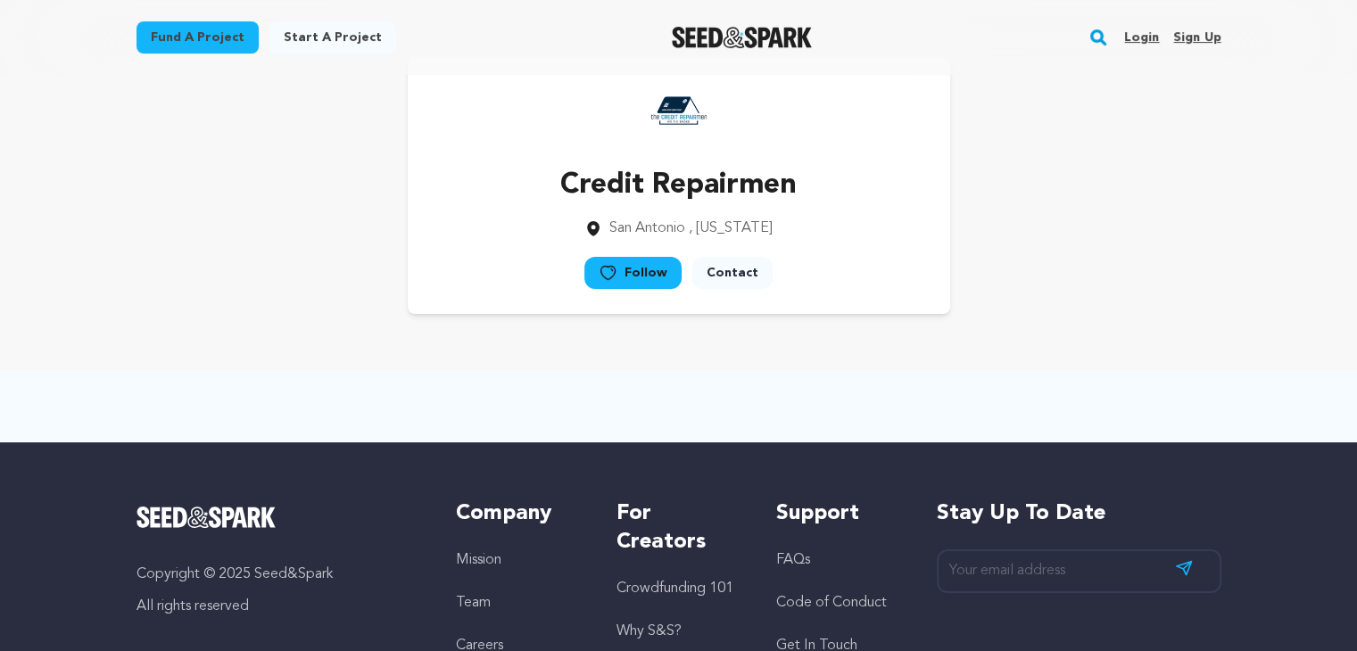
click at [1227, 304] on div "Credit Repairmen [GEOGRAPHIC_DATA] , [US_STATE] Follow" at bounding box center [679, 186] width 1142 height 314
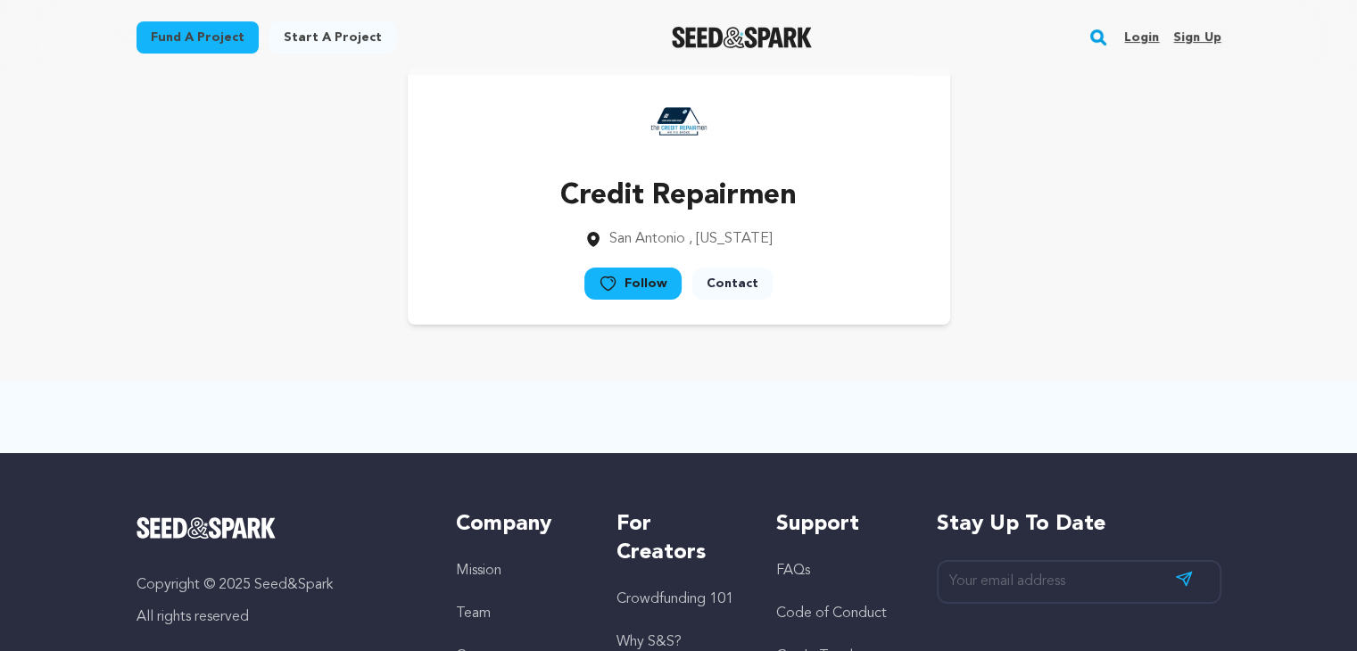
click at [1207, 314] on div "Credit Repairmen [GEOGRAPHIC_DATA] , [US_STATE] Follow" at bounding box center [679, 196] width 1085 height 257
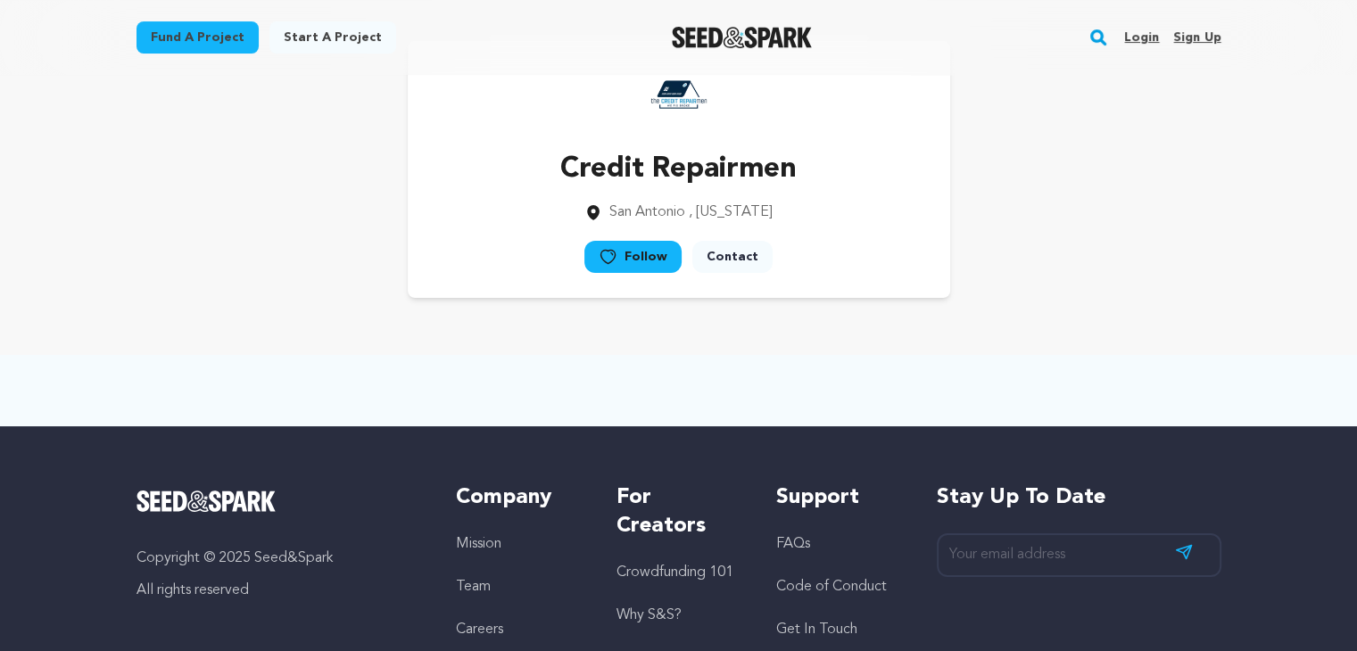
click at [1247, 297] on div "Credit Repairmen [GEOGRAPHIC_DATA] , [US_STATE] Follow" at bounding box center [679, 169] width 1142 height 314
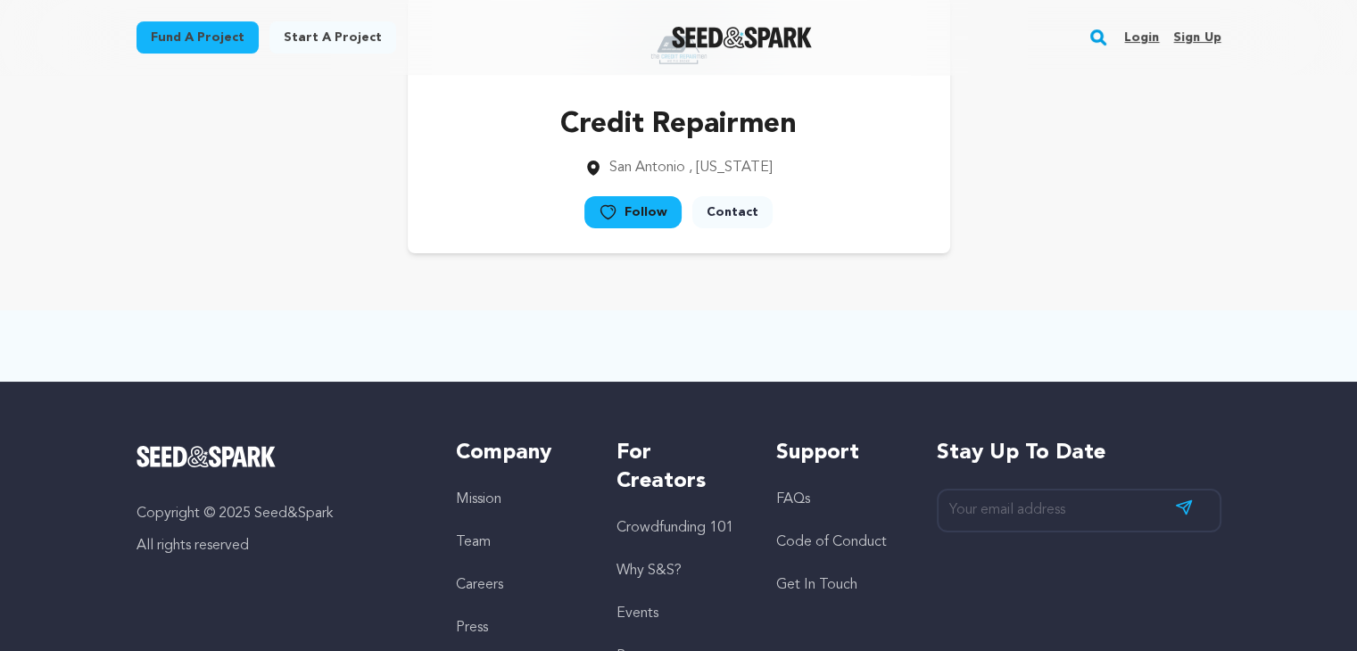
click at [1247, 297] on main "Fund a project Start a project Search Login Sign up Start a project" at bounding box center [678, 373] width 1357 height 961
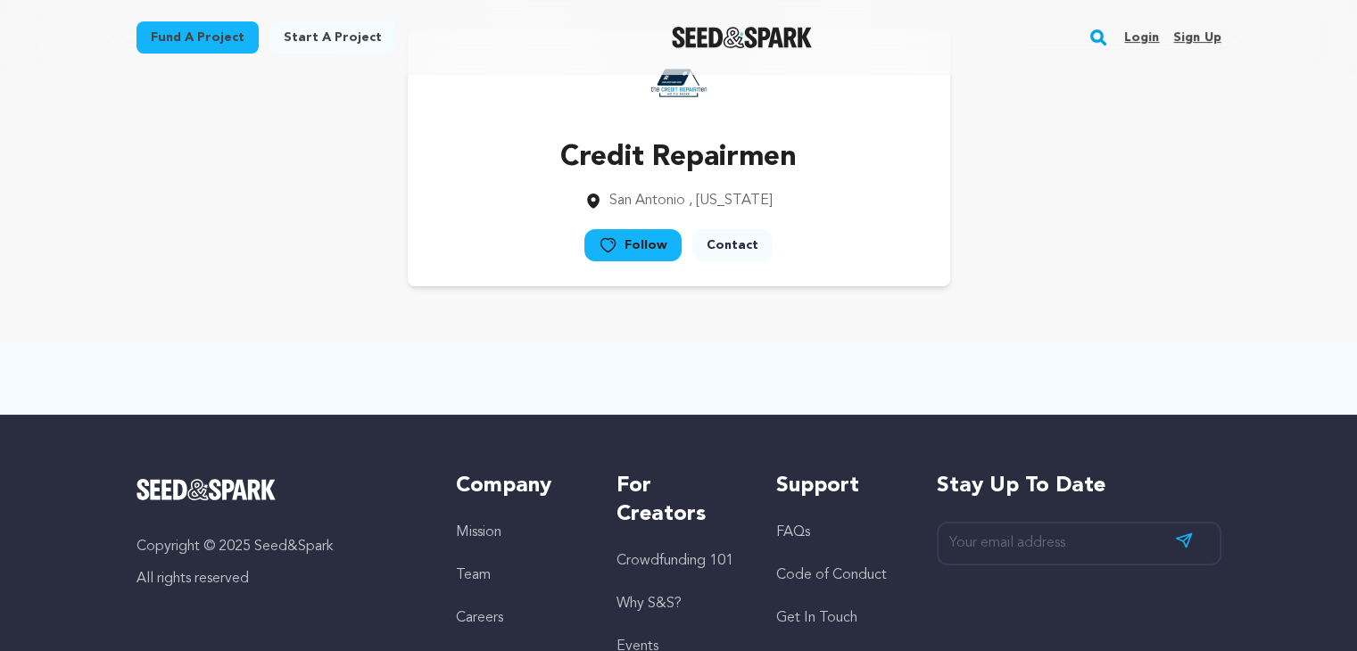
click at [1256, 291] on main "Fund a project Start a project Search Login Sign up Start a project" at bounding box center [678, 406] width 1357 height 961
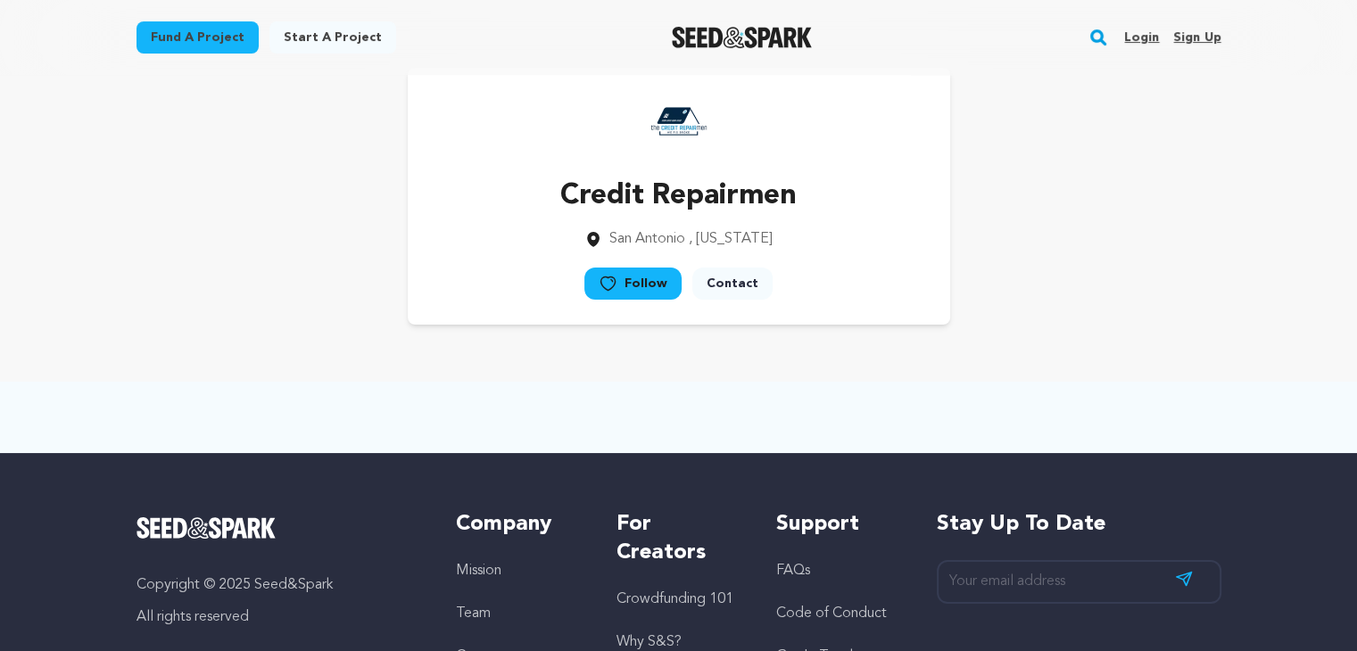
click at [1256, 291] on main "Fund a project Start a project Search Login Sign up Start a project" at bounding box center [678, 444] width 1357 height 961
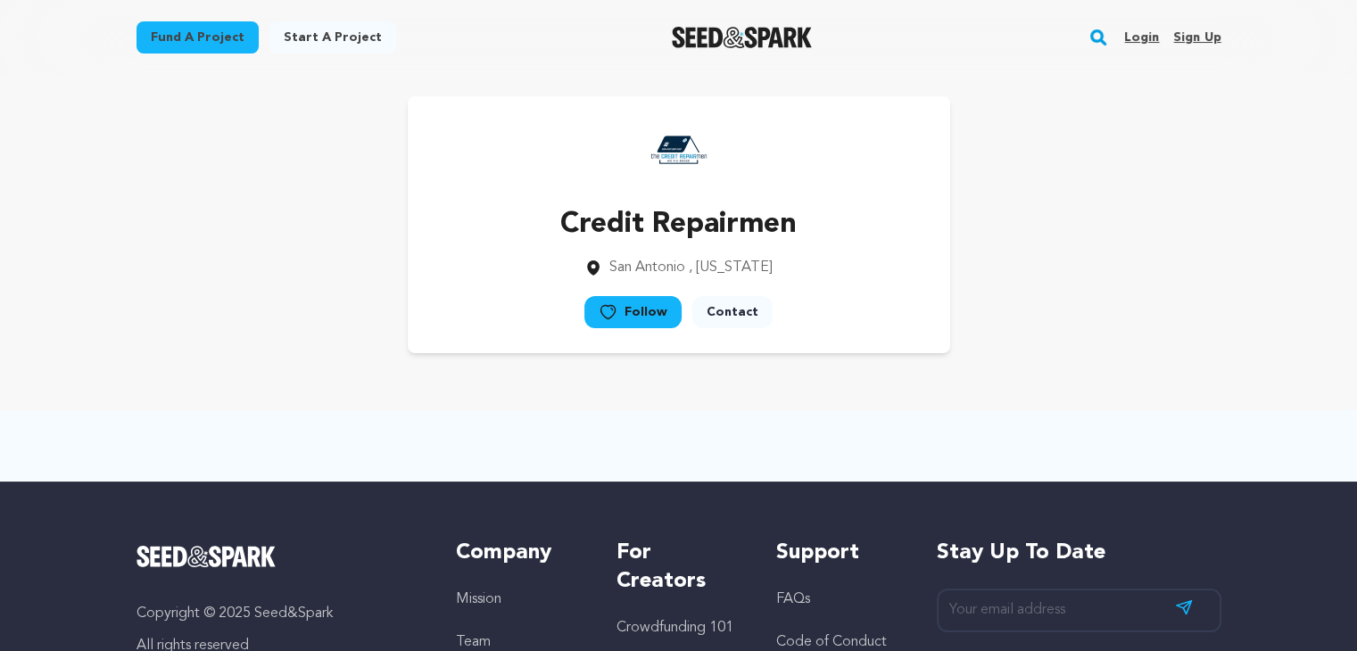
click at [1269, 286] on main "Fund a project Start a project Search Login Sign up Start a project" at bounding box center [678, 473] width 1357 height 961
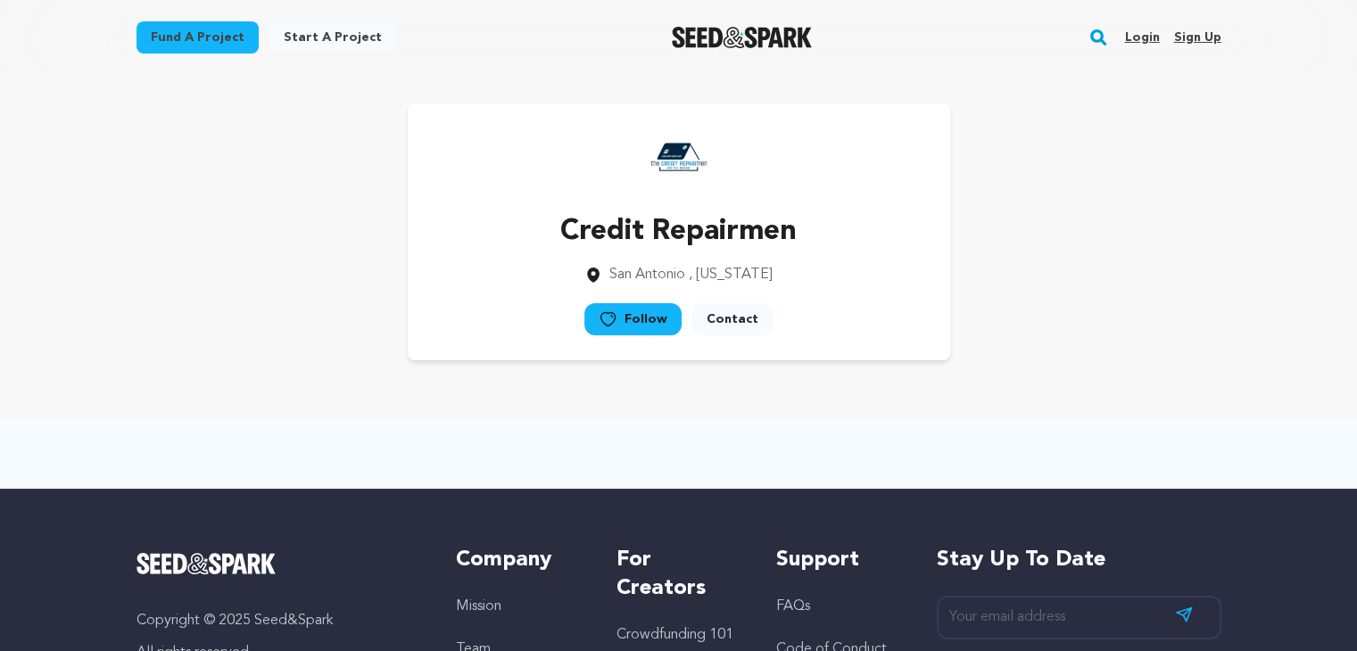
click at [1254, 297] on main "Fund a project Start a project Search Login Sign up Start a project" at bounding box center [678, 480] width 1357 height 961
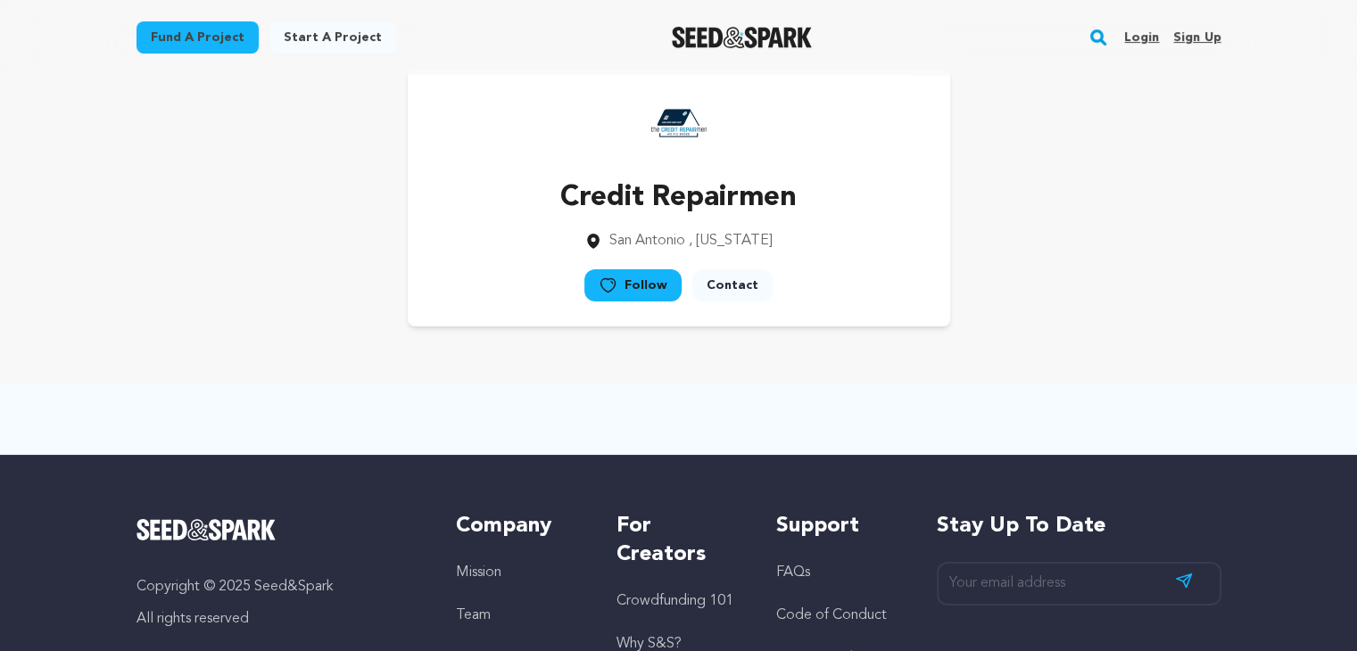
click at [1254, 297] on main "Fund a project Start a project Search Login Sign up Start a project" at bounding box center [678, 446] width 1357 height 961
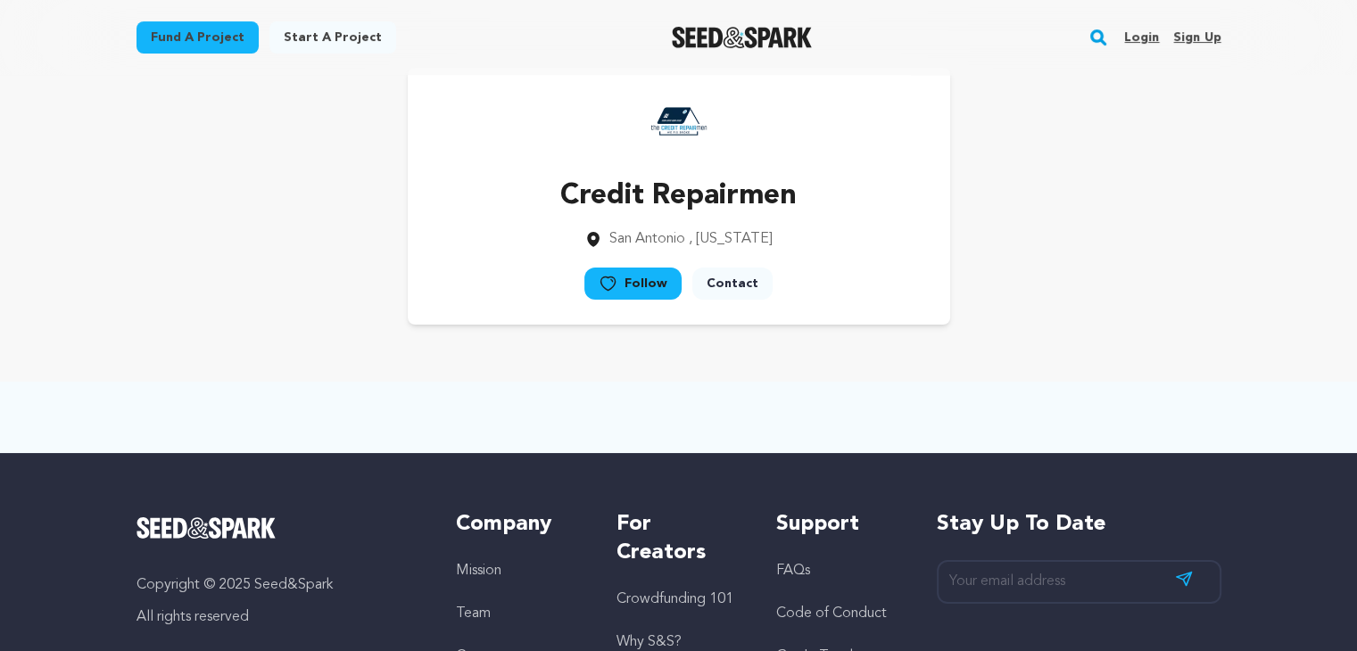
drag, startPoint x: 1241, startPoint y: 304, endPoint x: 1251, endPoint y: 300, distance: 10.8
click at [1241, 305] on div "Credit Repairmen [GEOGRAPHIC_DATA] , [US_STATE] Follow" at bounding box center [679, 196] width 1142 height 314
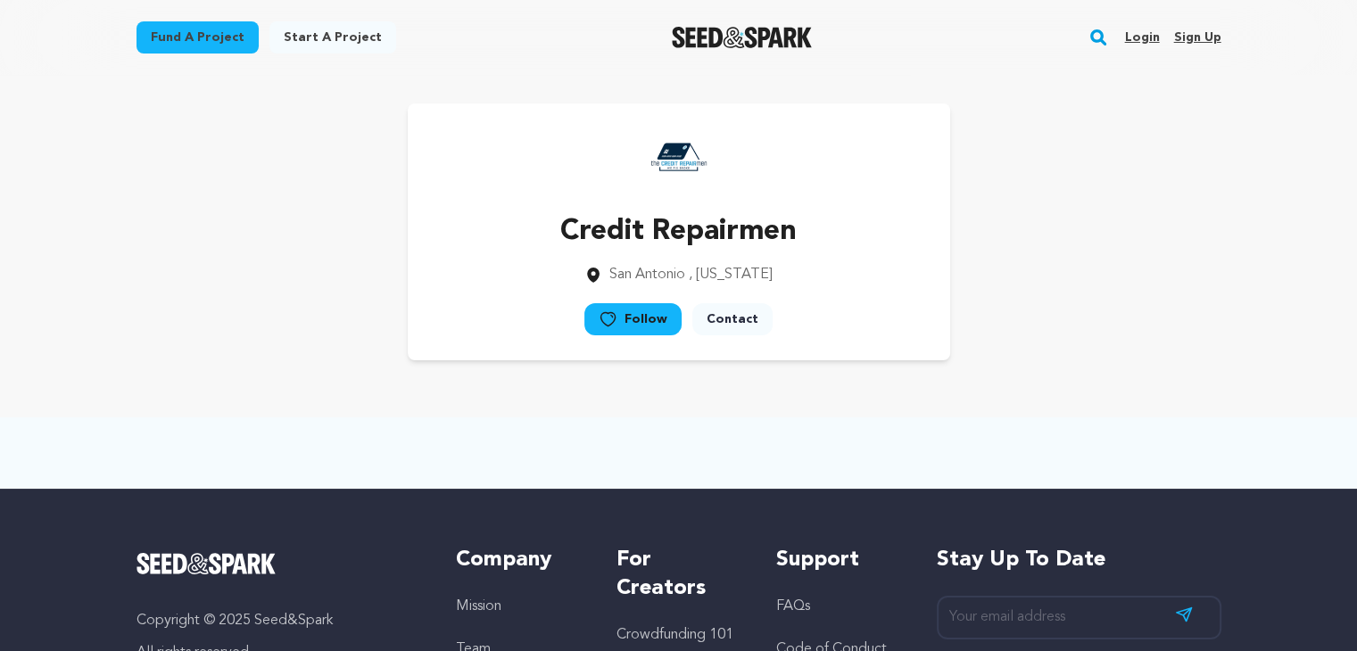
click at [1254, 297] on main "Fund a project Start a project Search Login Sign up Start a project" at bounding box center [678, 480] width 1357 height 961
click at [1224, 315] on div "Credit Repairmen [GEOGRAPHIC_DATA] , [US_STATE] Follow" at bounding box center [679, 232] width 1142 height 314
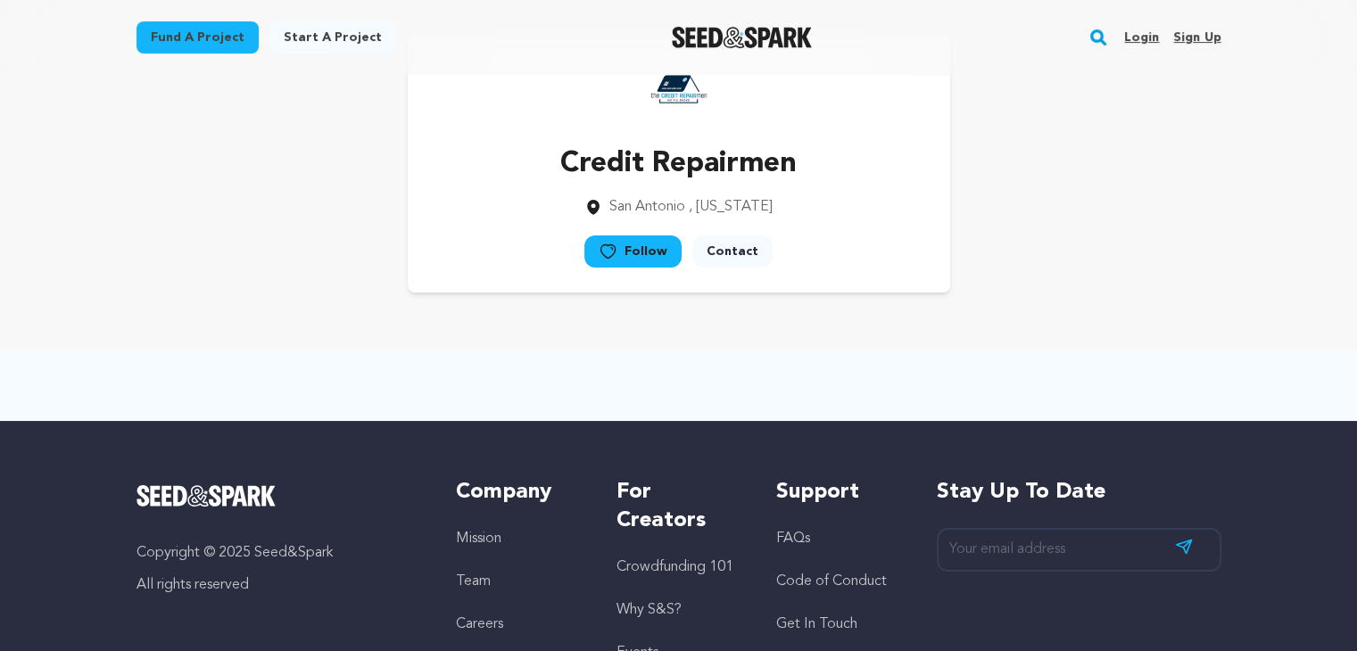
click at [1225, 315] on div "Credit Repairmen [GEOGRAPHIC_DATA] , [US_STATE] Follow" at bounding box center [679, 164] width 1142 height 314
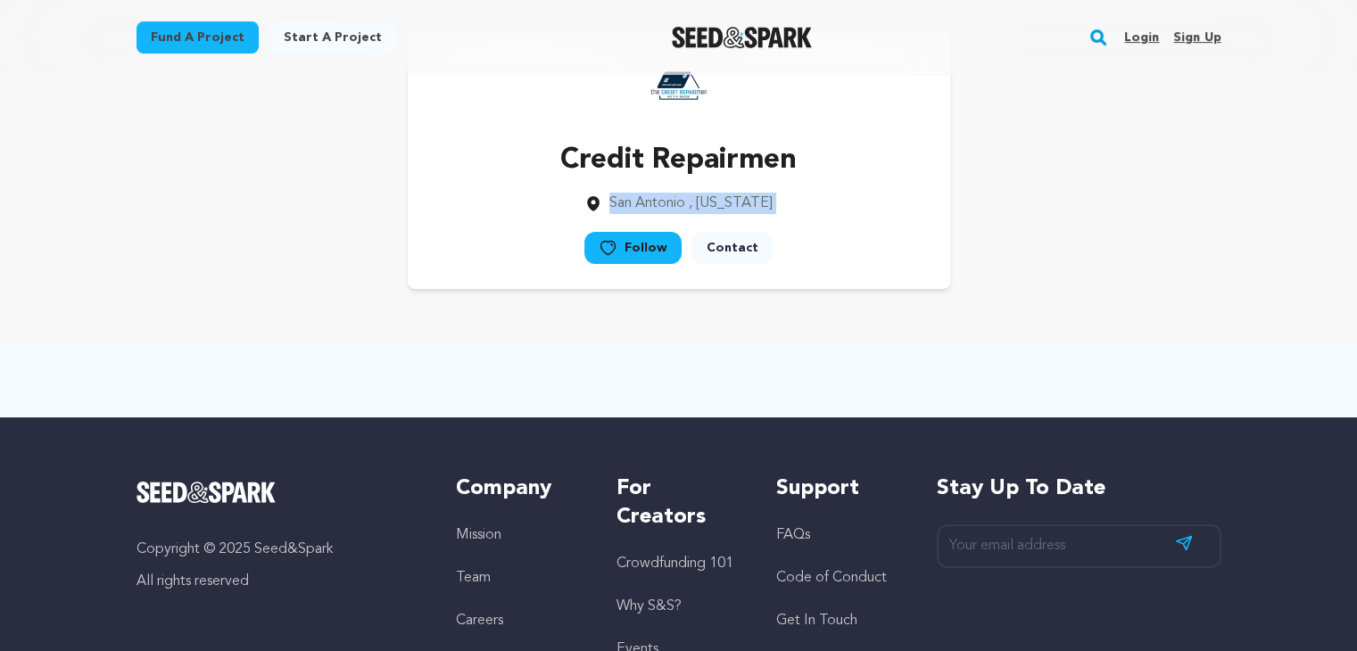
click at [1225, 315] on main "Fund a project Start a project Search Login Sign up Start a project" at bounding box center [678, 409] width 1357 height 961
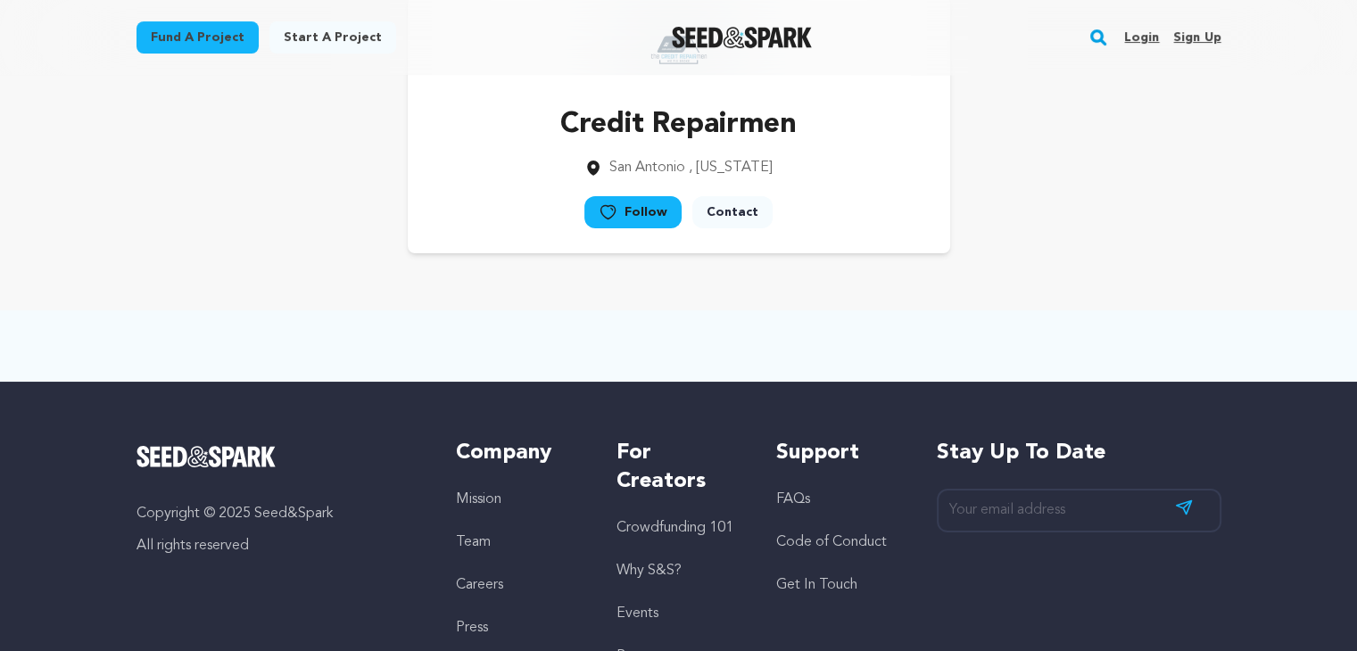
click at [1225, 315] on div at bounding box center [679, 345] width 1142 height 71
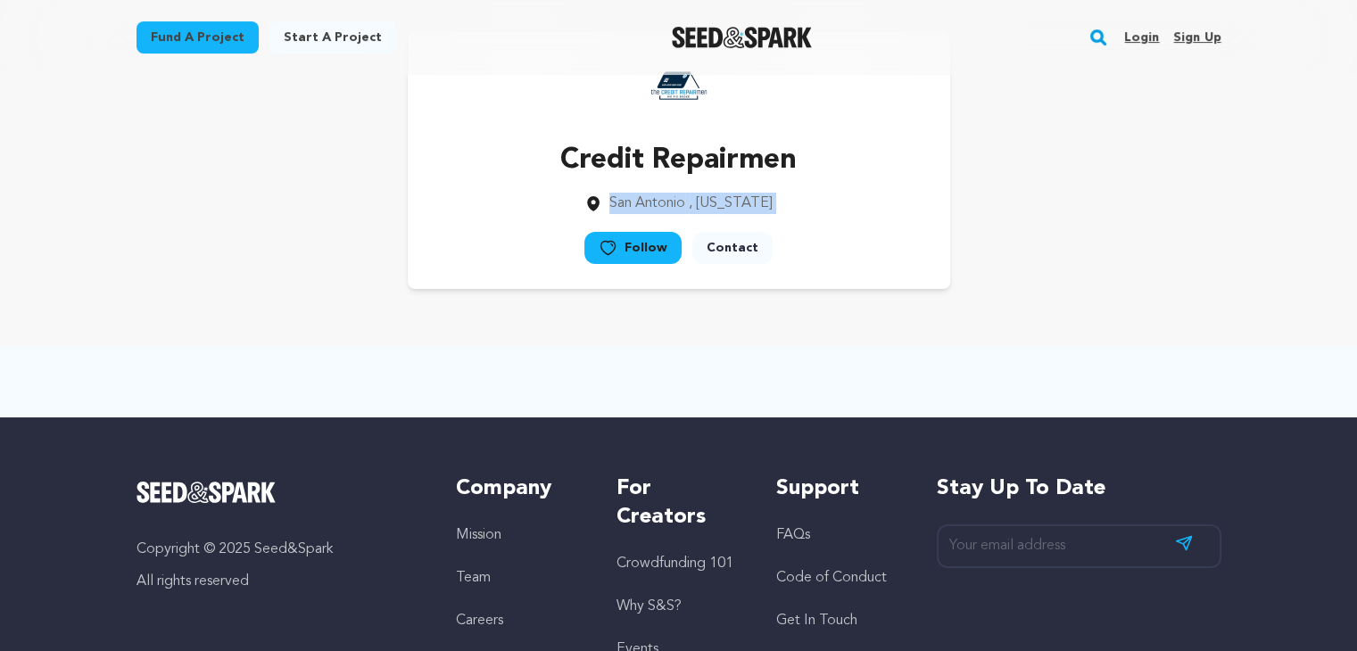
click at [1225, 315] on div "Credit Repairmen [GEOGRAPHIC_DATA] , [US_STATE] Follow" at bounding box center [679, 161] width 1142 height 314
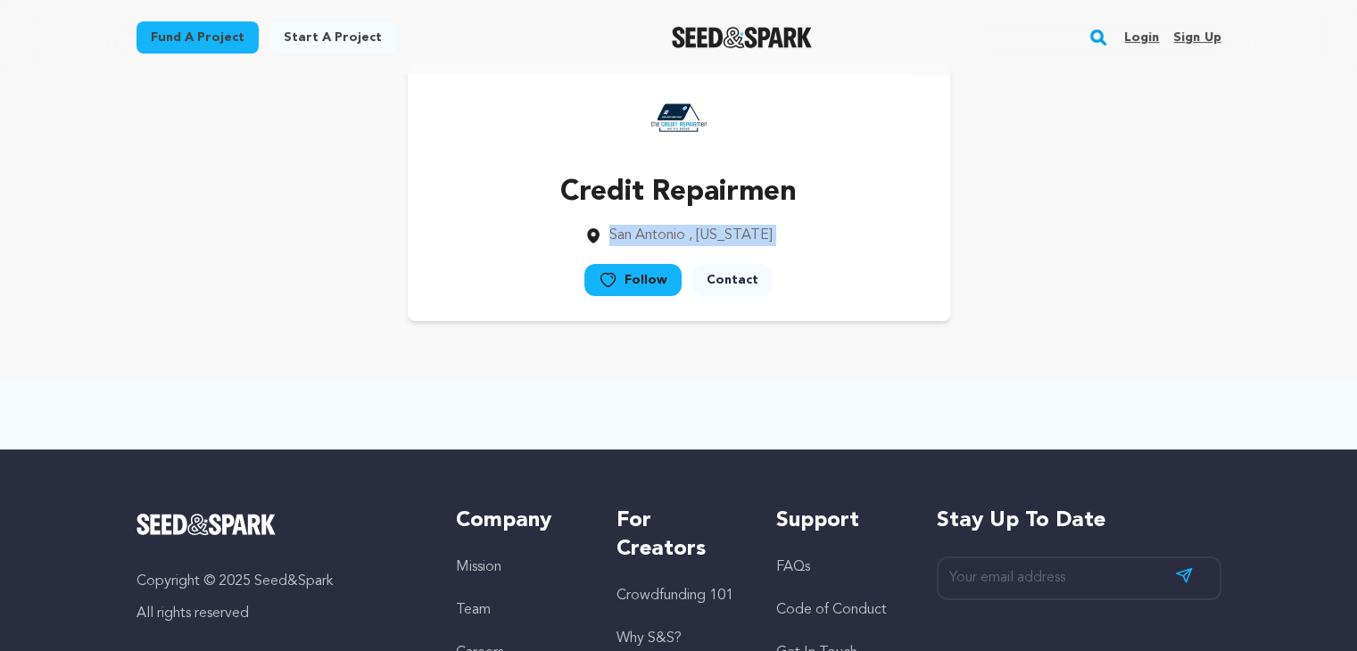
click at [1225, 315] on div "Credit Repairmen [GEOGRAPHIC_DATA] , [US_STATE] Follow" at bounding box center [679, 193] width 1142 height 314
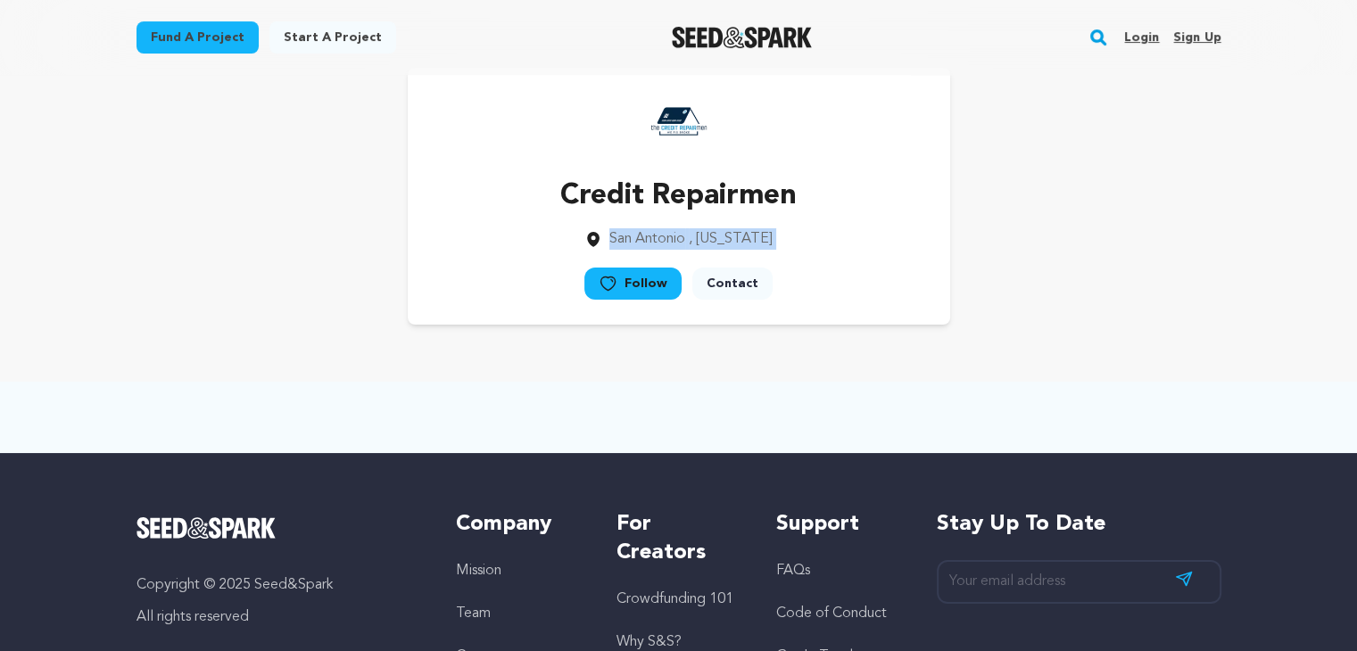
click at [1225, 315] on div "Credit Repairmen [GEOGRAPHIC_DATA] , [US_STATE] Follow" at bounding box center [679, 196] width 1142 height 314
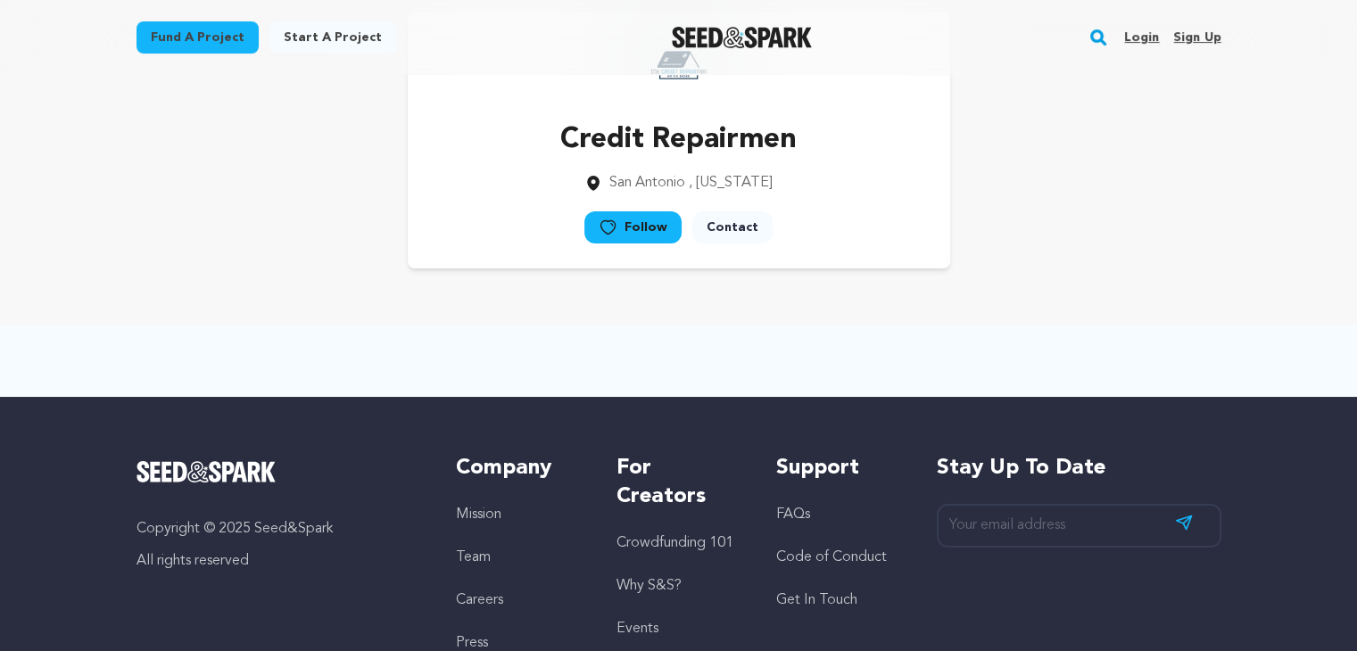
click at [1225, 315] on main "Fund a project Start a project Search Login Sign up Start a project" at bounding box center [678, 388] width 1357 height 961
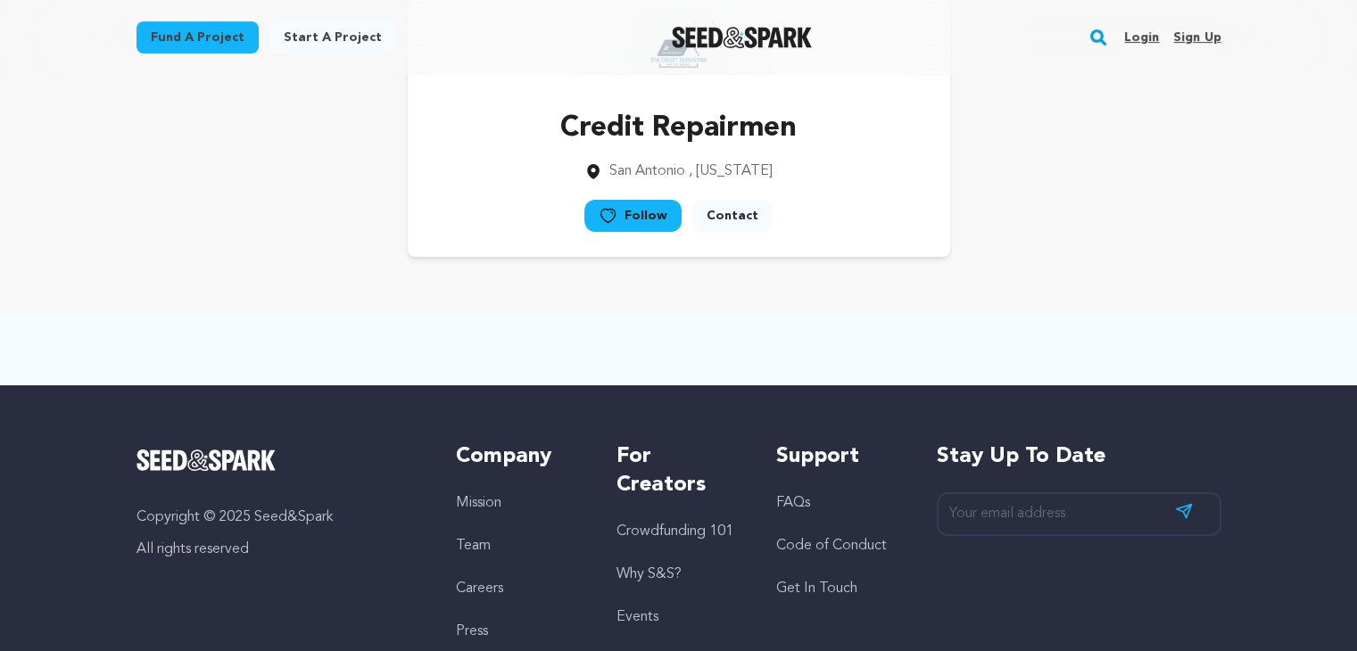
click at [1225, 315] on main "Fund a project Start a project Search Login Sign up Start a project" at bounding box center [678, 377] width 1357 height 961
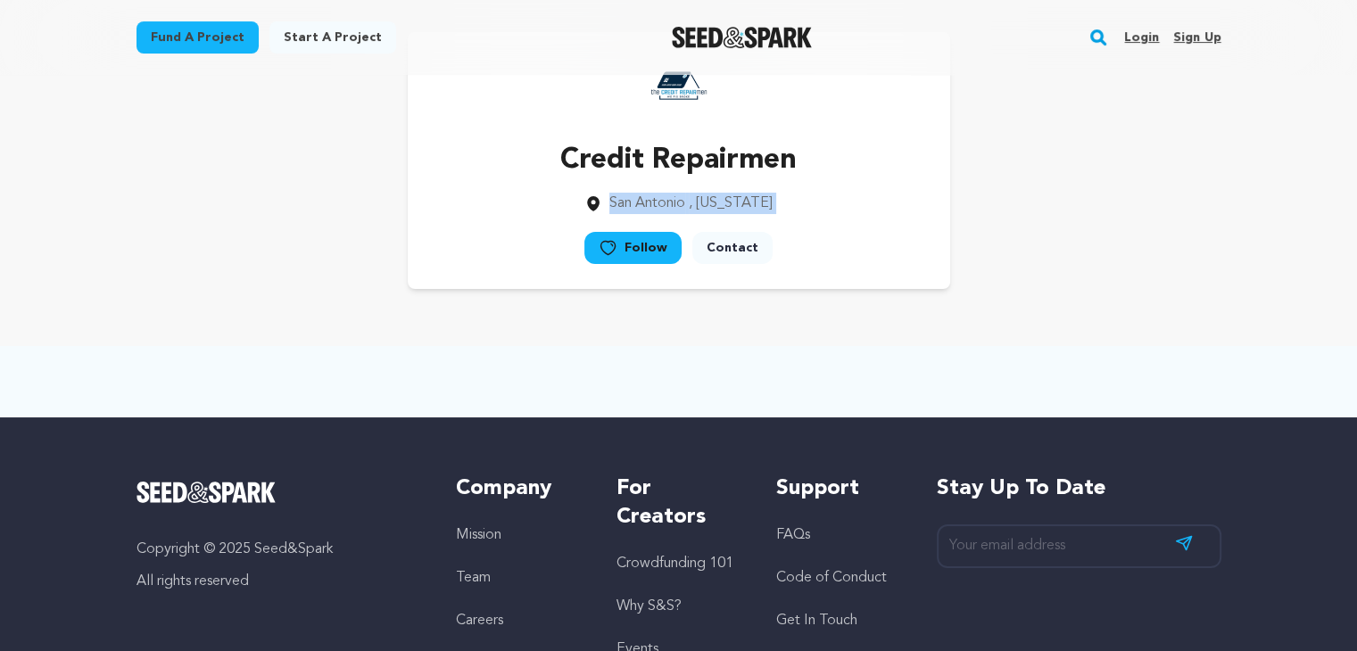
click at [1226, 315] on div "Credit Repairmen [GEOGRAPHIC_DATA] , [US_STATE] Follow" at bounding box center [679, 161] width 1142 height 314
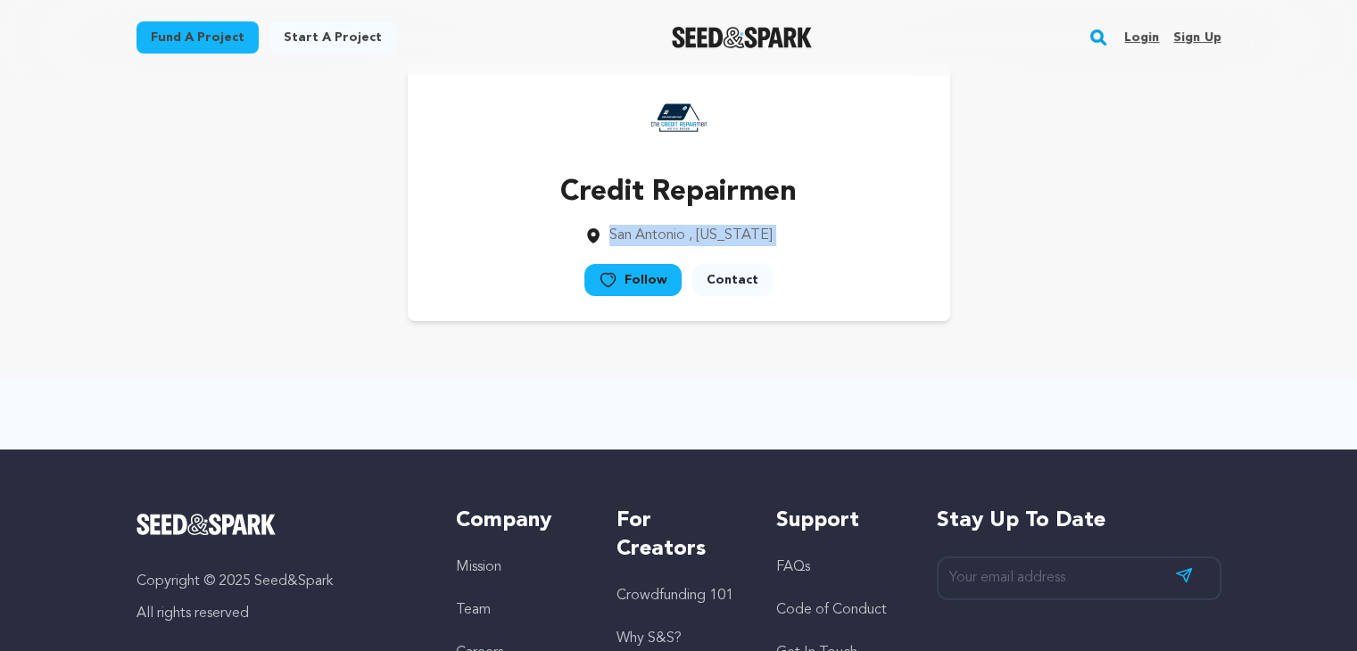
click at [1222, 313] on div "Credit Repairmen [GEOGRAPHIC_DATA] , [US_STATE] Follow" at bounding box center [679, 193] width 1142 height 314
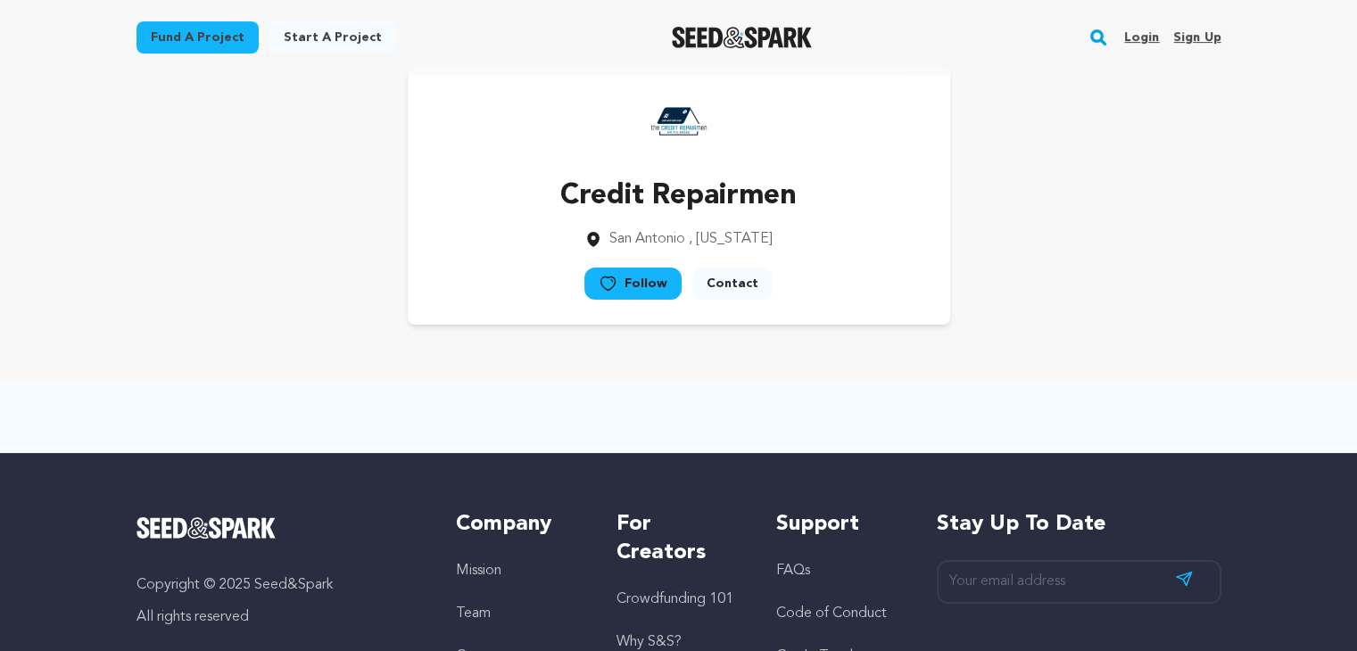
click at [1221, 304] on div "Credit Repairmen [GEOGRAPHIC_DATA] , [US_STATE] Follow" at bounding box center [679, 196] width 1085 height 257
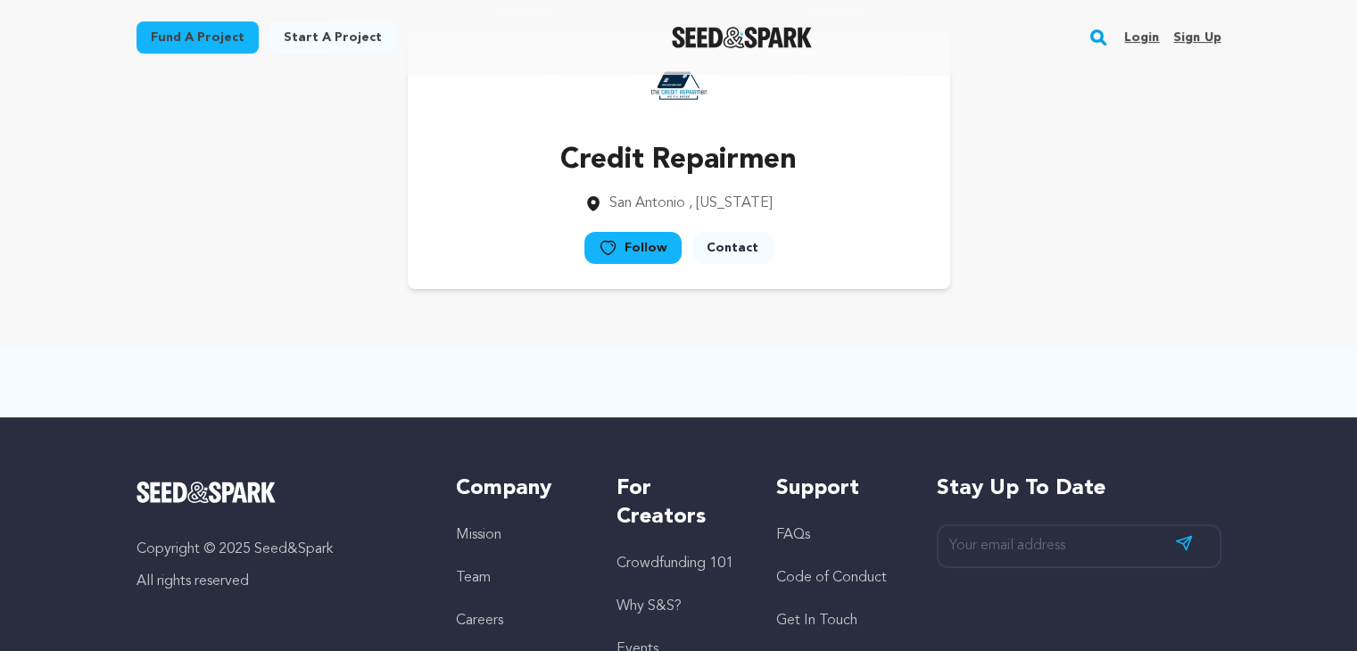
drag, startPoint x: 1133, startPoint y: 336, endPoint x: 1147, endPoint y: 330, distance: 15.6
click at [1132, 336] on main "Fund a project Start a project Search Login Sign up Start a project" at bounding box center [678, 409] width 1357 height 961
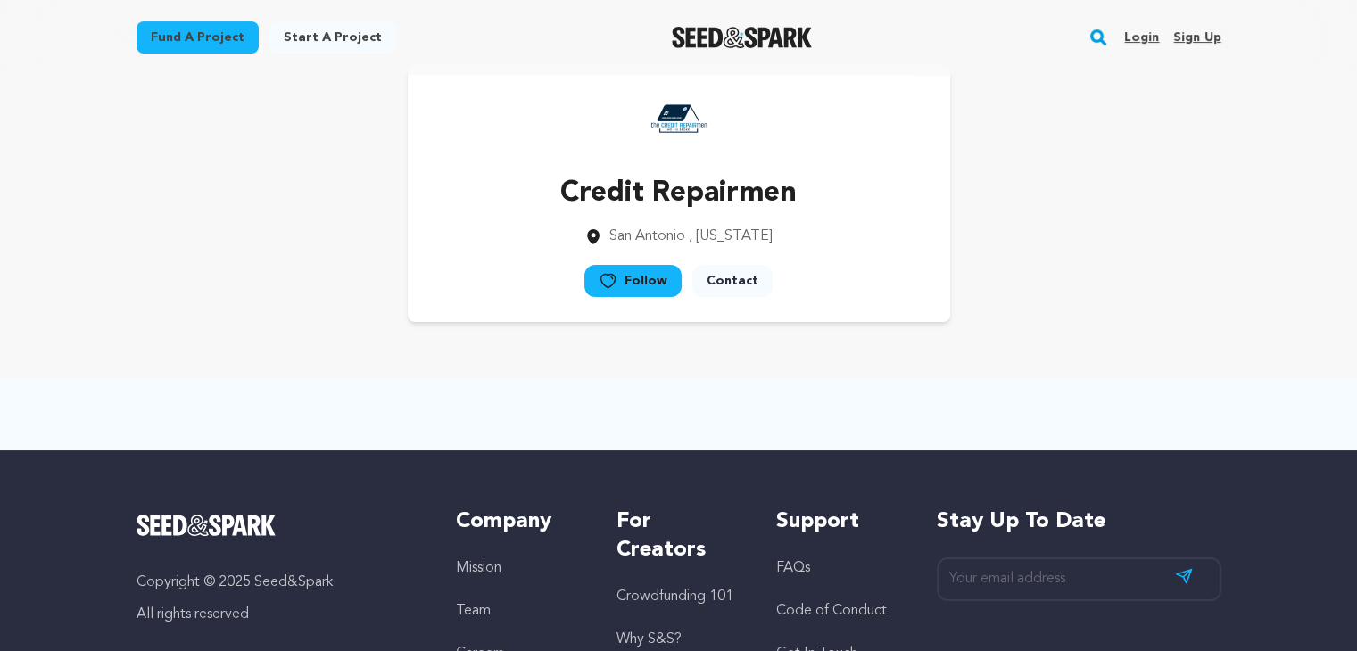
click at [1167, 315] on div "Credit Repairmen [GEOGRAPHIC_DATA] , [US_STATE] Follow" at bounding box center [679, 194] width 1142 height 314
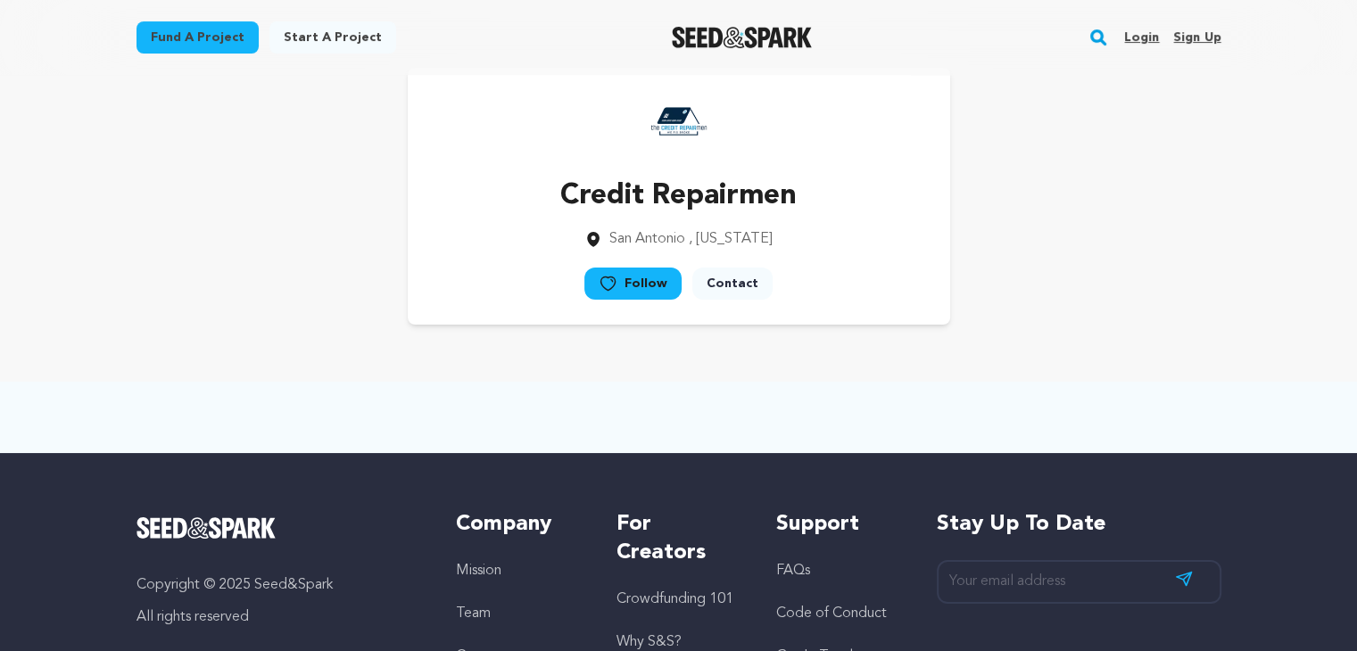
click at [1139, 334] on div "Credit Repairmen [GEOGRAPHIC_DATA] , [US_STATE] Follow" at bounding box center [679, 196] width 1142 height 314
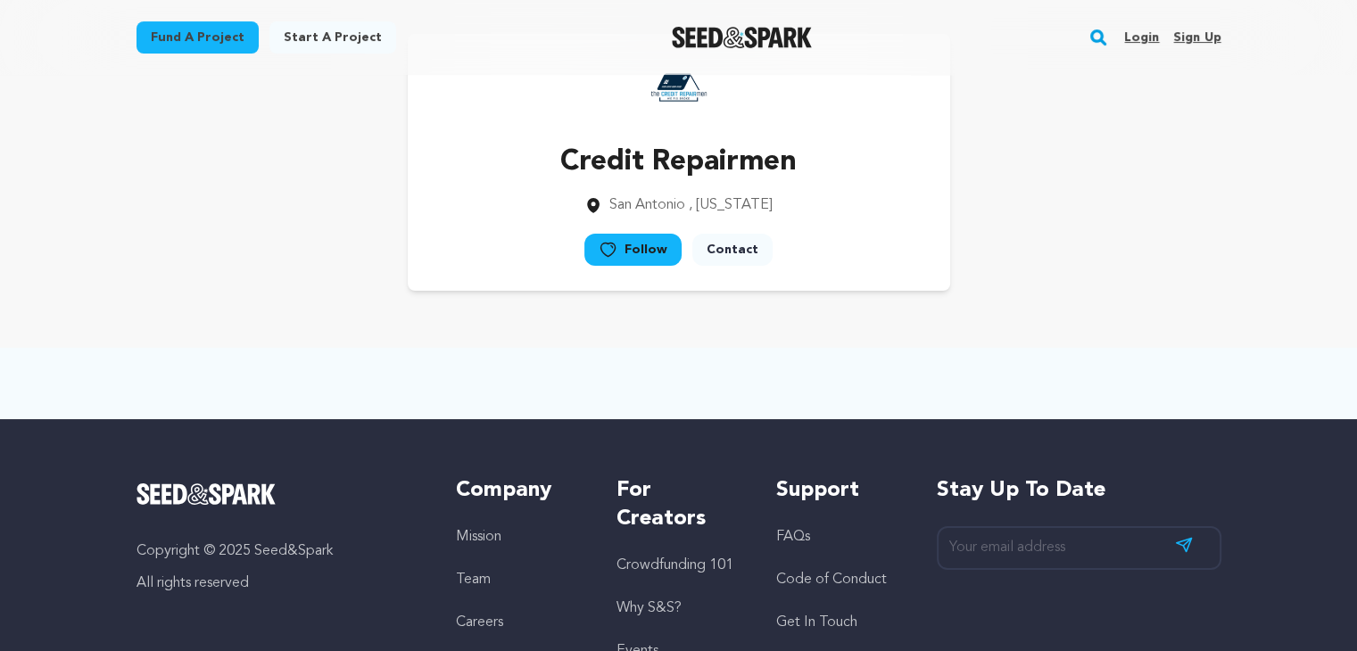
click at [1156, 327] on main "Fund a project Start a project Search Login Sign up Start a project" at bounding box center [678, 410] width 1357 height 961
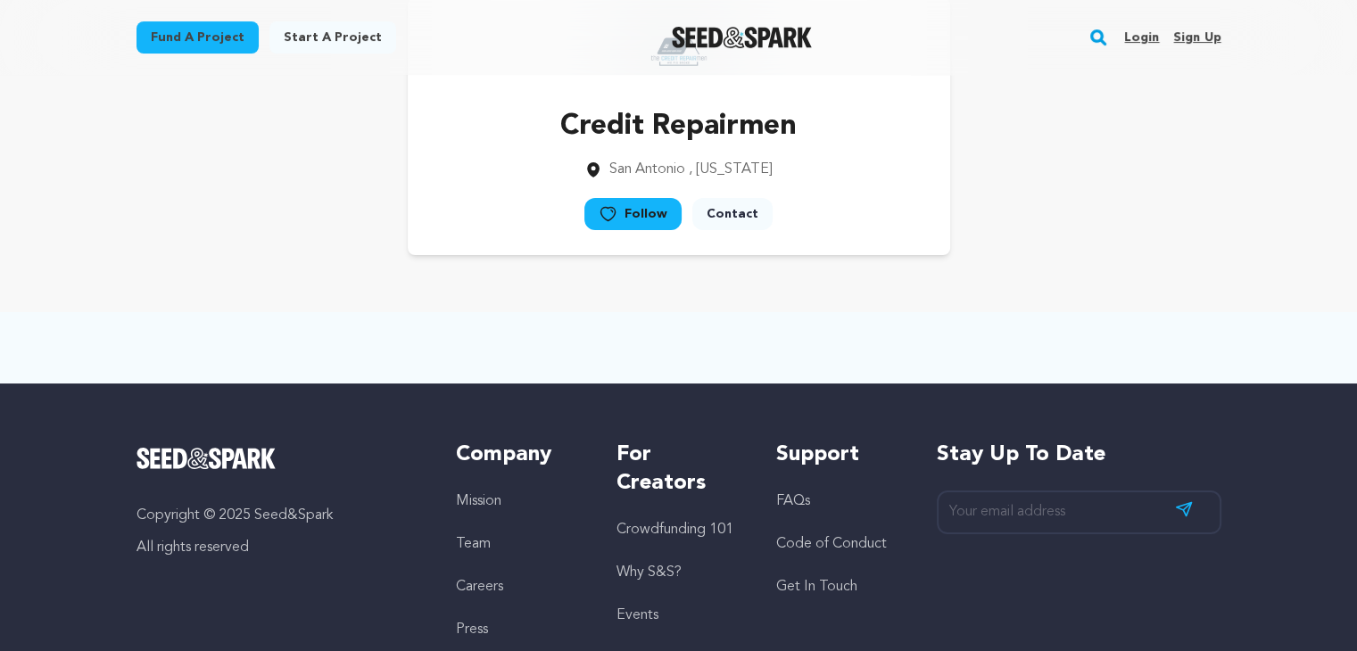
click at [1146, 332] on div at bounding box center [679, 347] width 1142 height 71
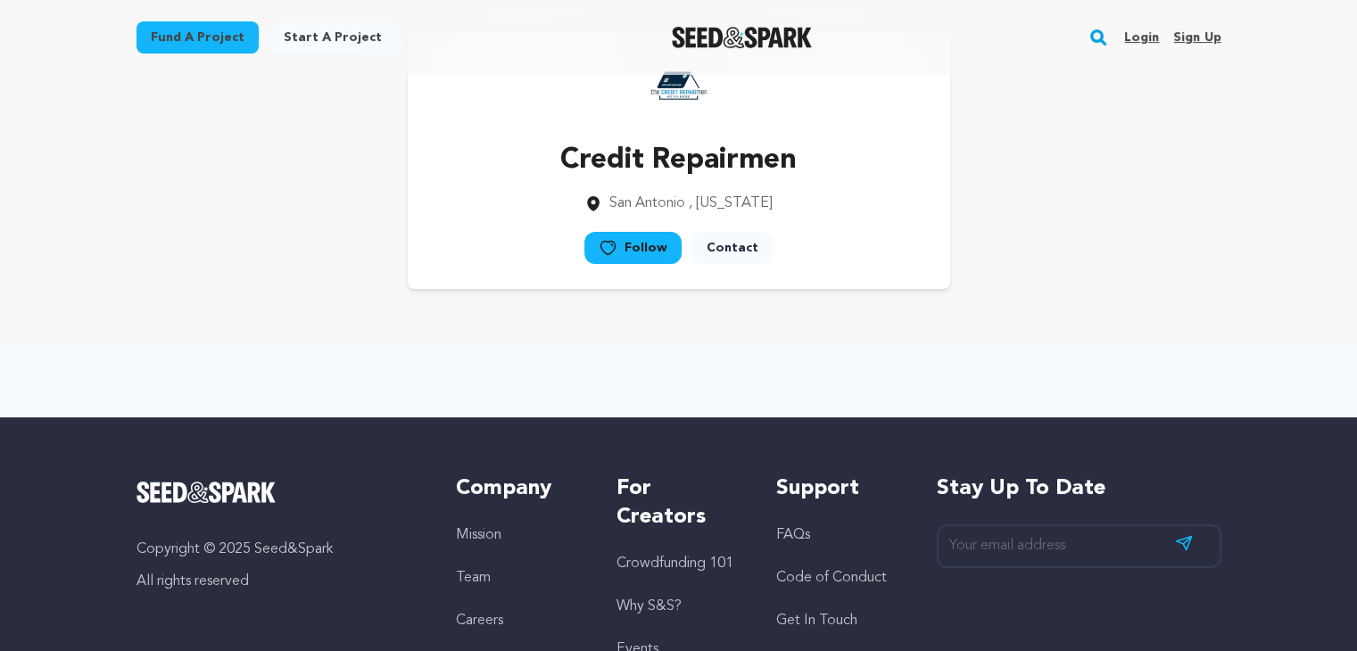
click at [1167, 319] on main "Fund a project Start a project Search Login Sign up Start a project" at bounding box center [678, 409] width 1357 height 961
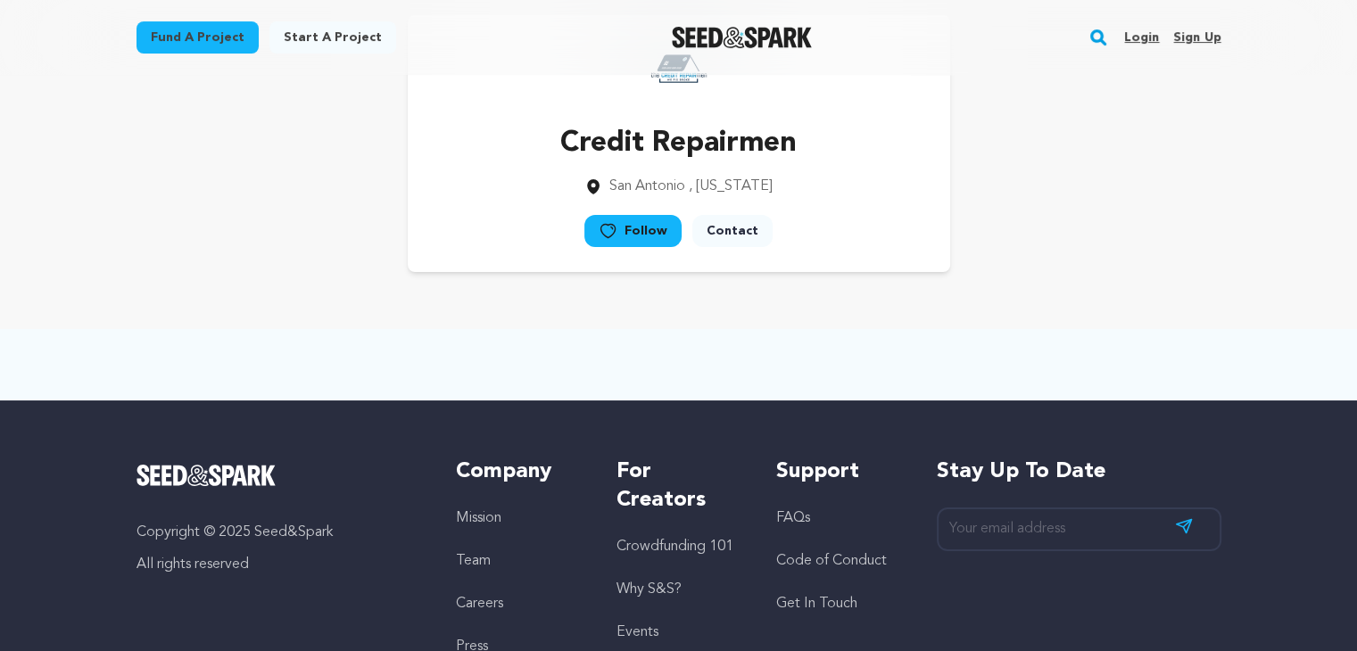
click at [1163, 323] on main "Fund a project Start a project Search Login Sign up Start a project" at bounding box center [678, 392] width 1357 height 961
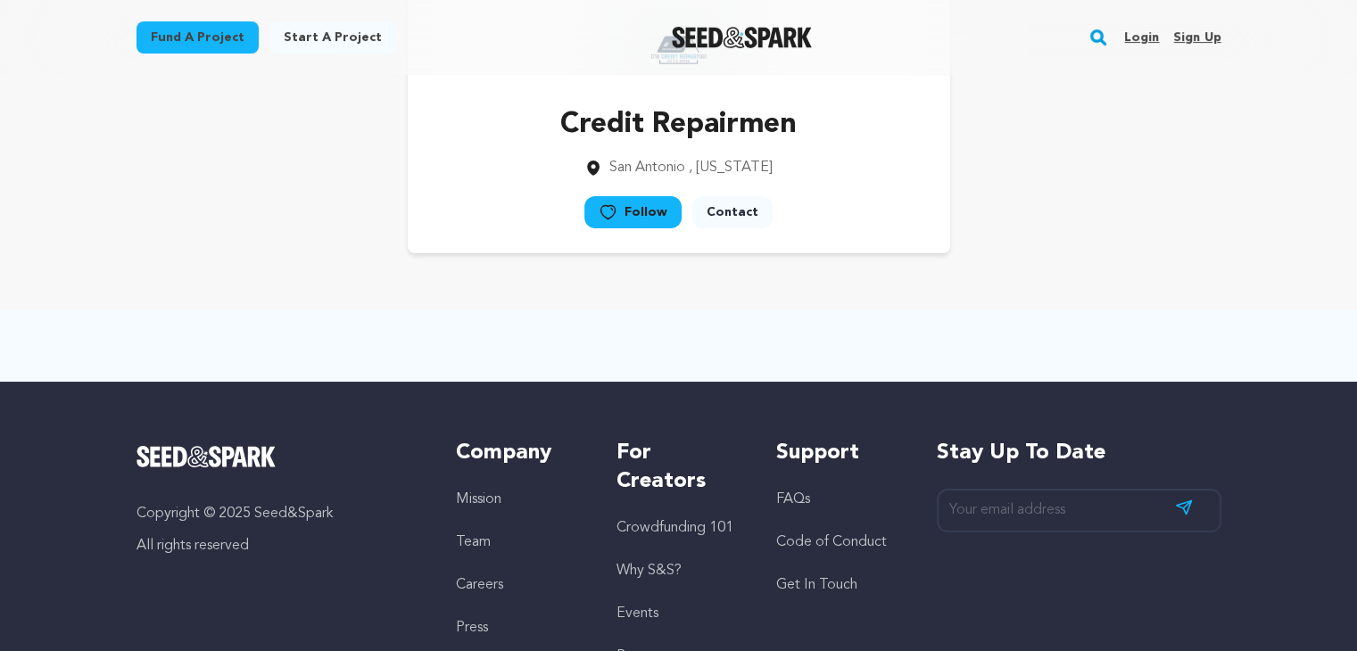
click at [1171, 317] on div at bounding box center [679, 345] width 1142 height 71
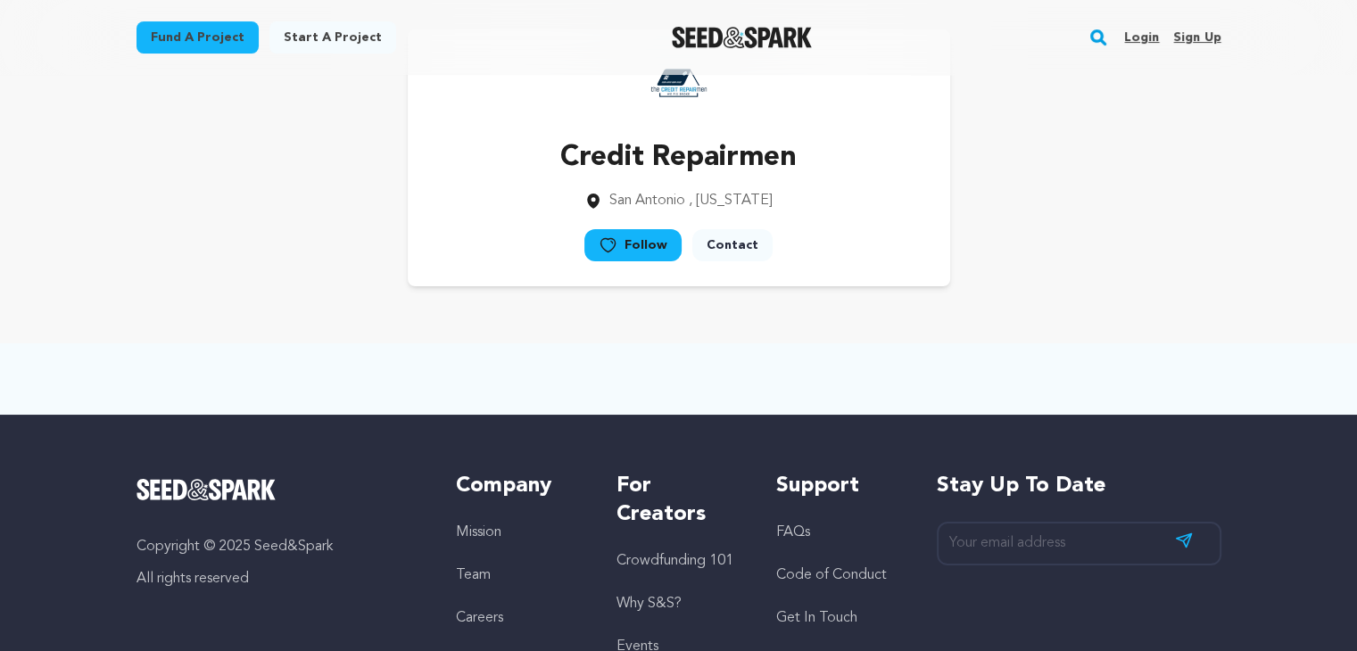
click at [1165, 319] on main "Fund a project Start a project Search Login Sign up Start a project" at bounding box center [678, 406] width 1357 height 961
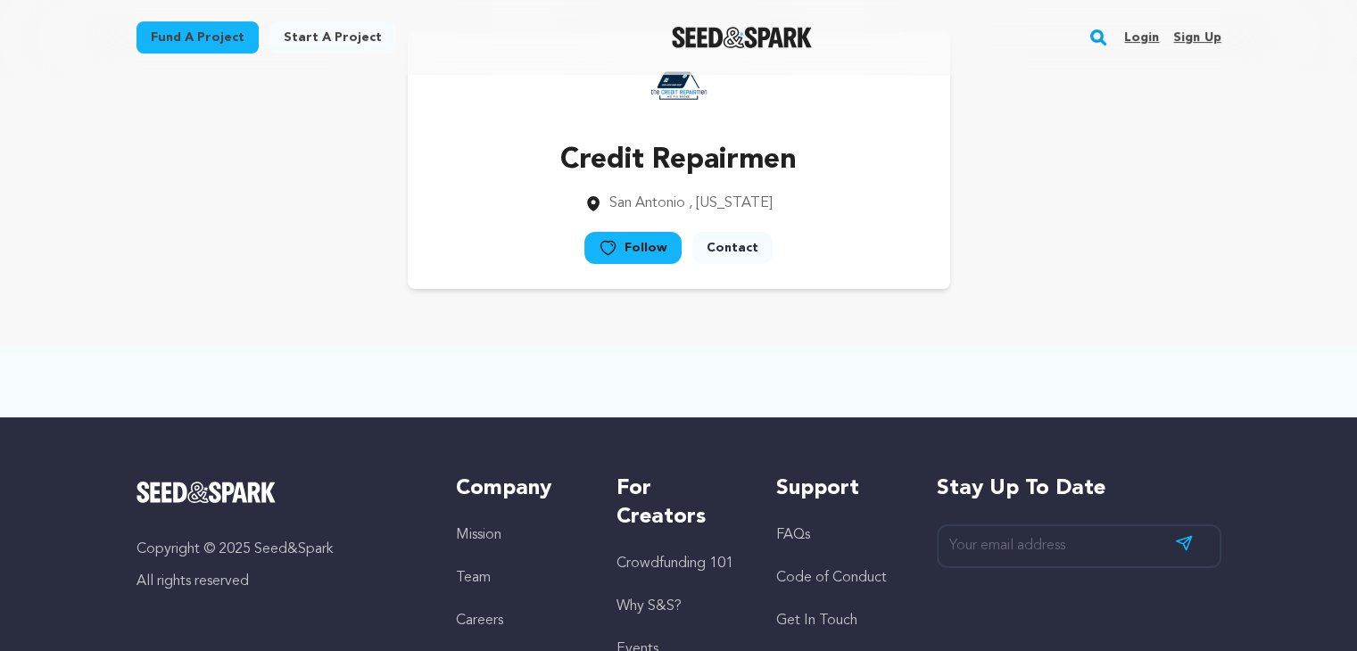
click at [1171, 311] on div "Credit Repairmen [GEOGRAPHIC_DATA] , [US_STATE] Follow" at bounding box center [679, 161] width 1142 height 314
click at [1136, 336] on main "Fund a project Start a project Search Login Sign up Start a project" at bounding box center [678, 409] width 1357 height 961
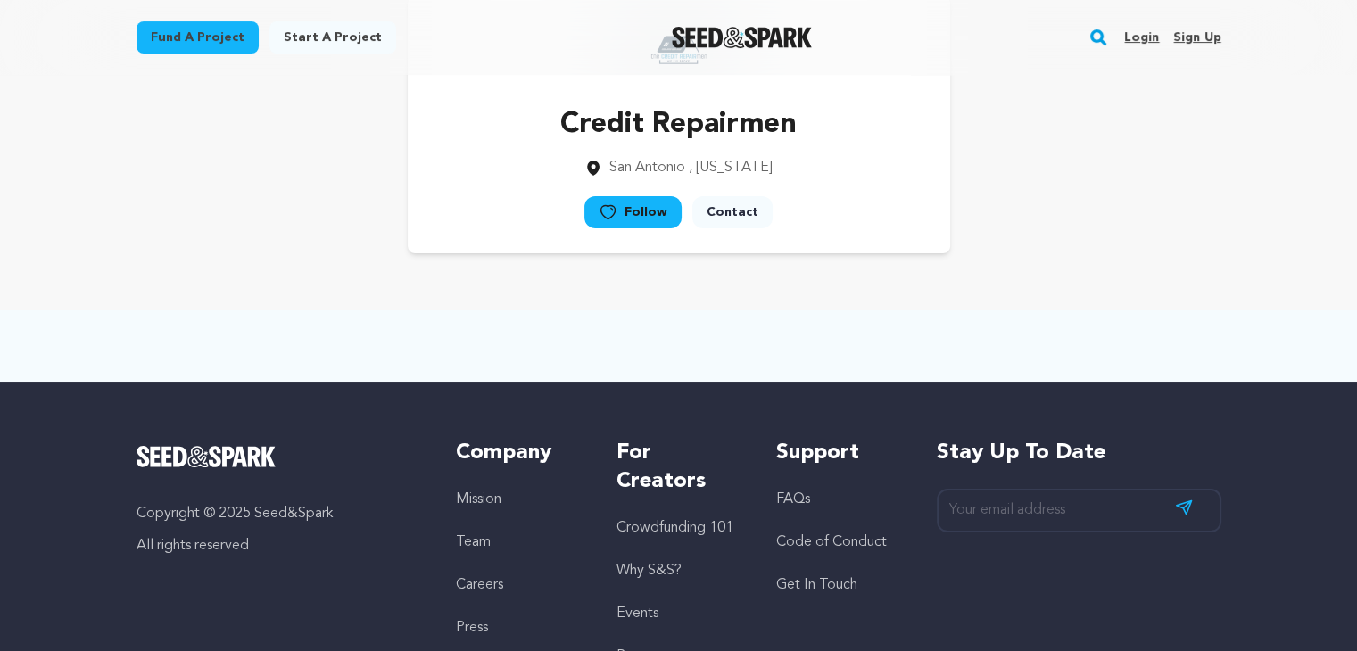
click at [1149, 329] on div at bounding box center [679, 345] width 1142 height 71
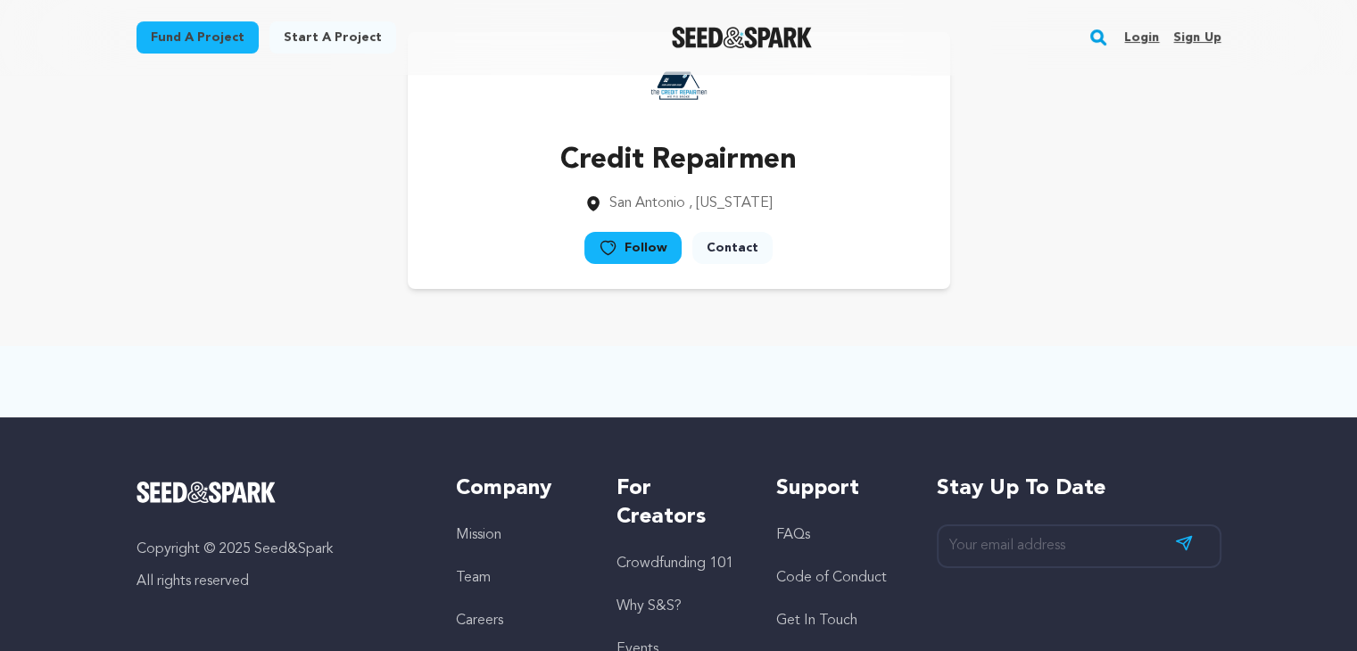
click at [1126, 349] on div at bounding box center [679, 381] width 1142 height 71
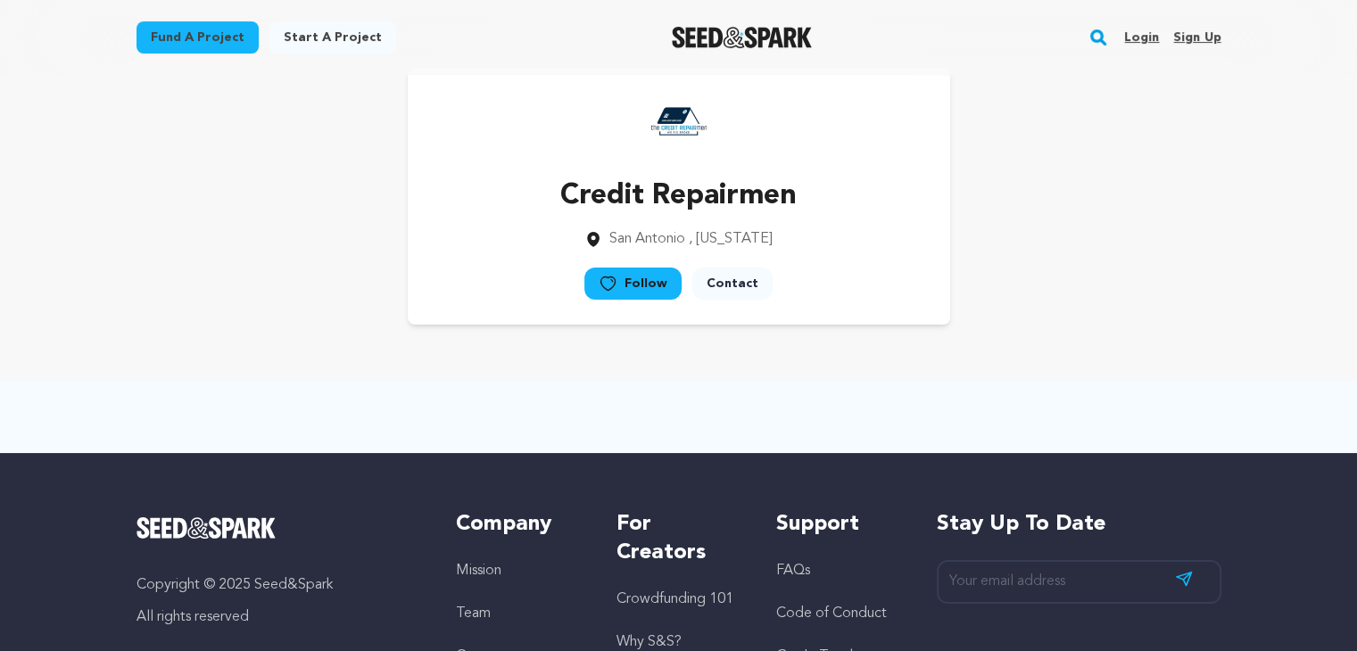
click at [1146, 336] on div "Credit Repairmen [GEOGRAPHIC_DATA] , [US_STATE] Follow" at bounding box center [679, 196] width 1142 height 314
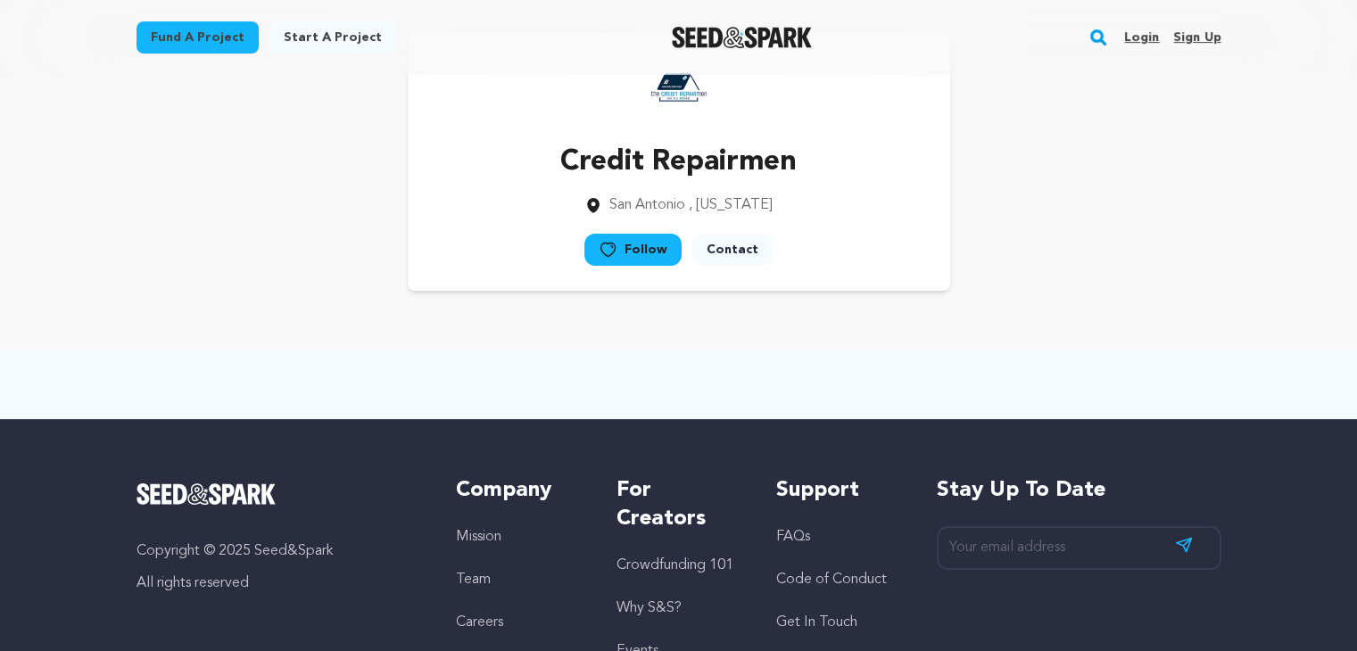
click at [1138, 340] on main "Fund a project Start a project Search Login Sign up Start a project" at bounding box center [678, 410] width 1357 height 961
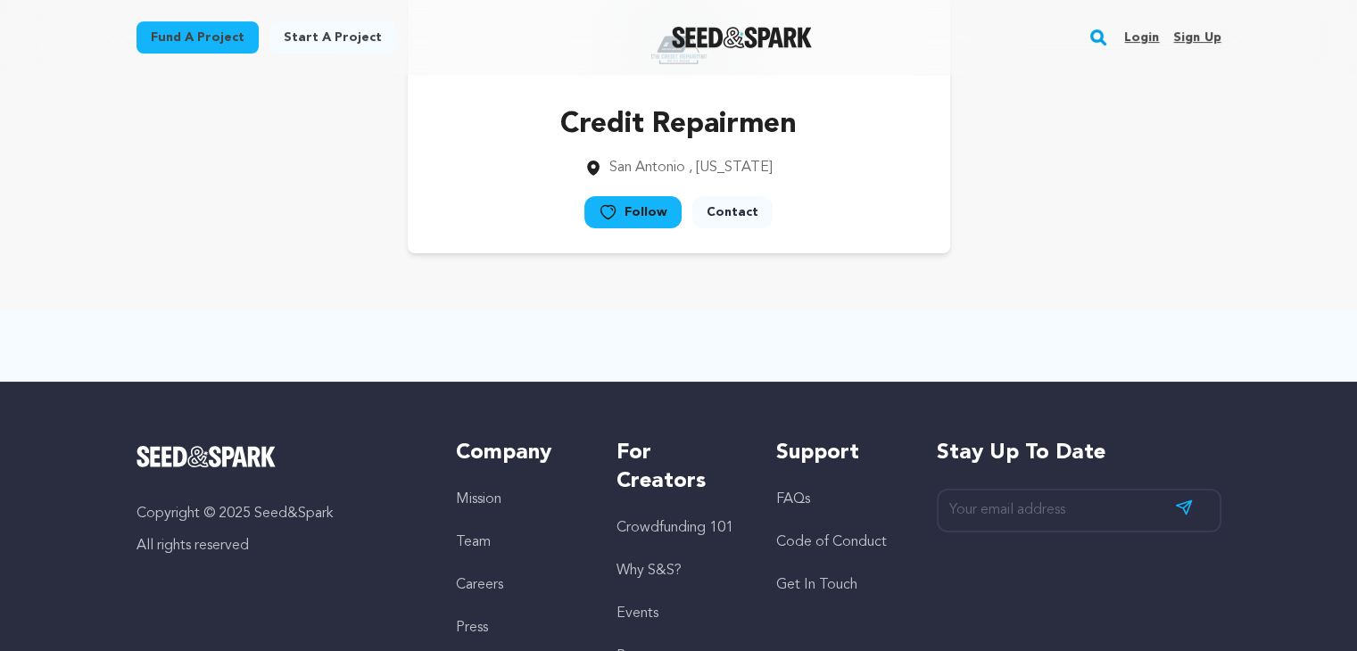
click at [1169, 319] on main "Fund a project Start a project Search Login Sign up Start a project" at bounding box center [678, 373] width 1357 height 961
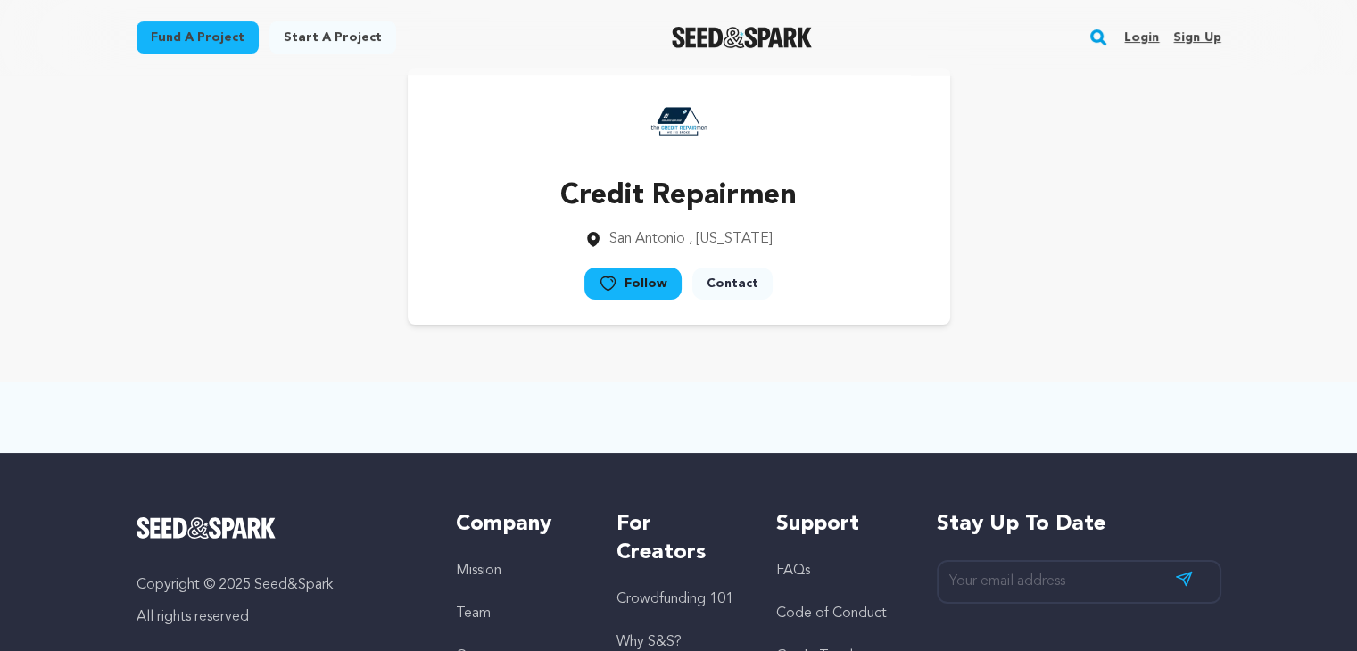
click at [1153, 336] on div "Credit Repairmen [GEOGRAPHIC_DATA] , [US_STATE] Follow" at bounding box center [679, 196] width 1142 height 314
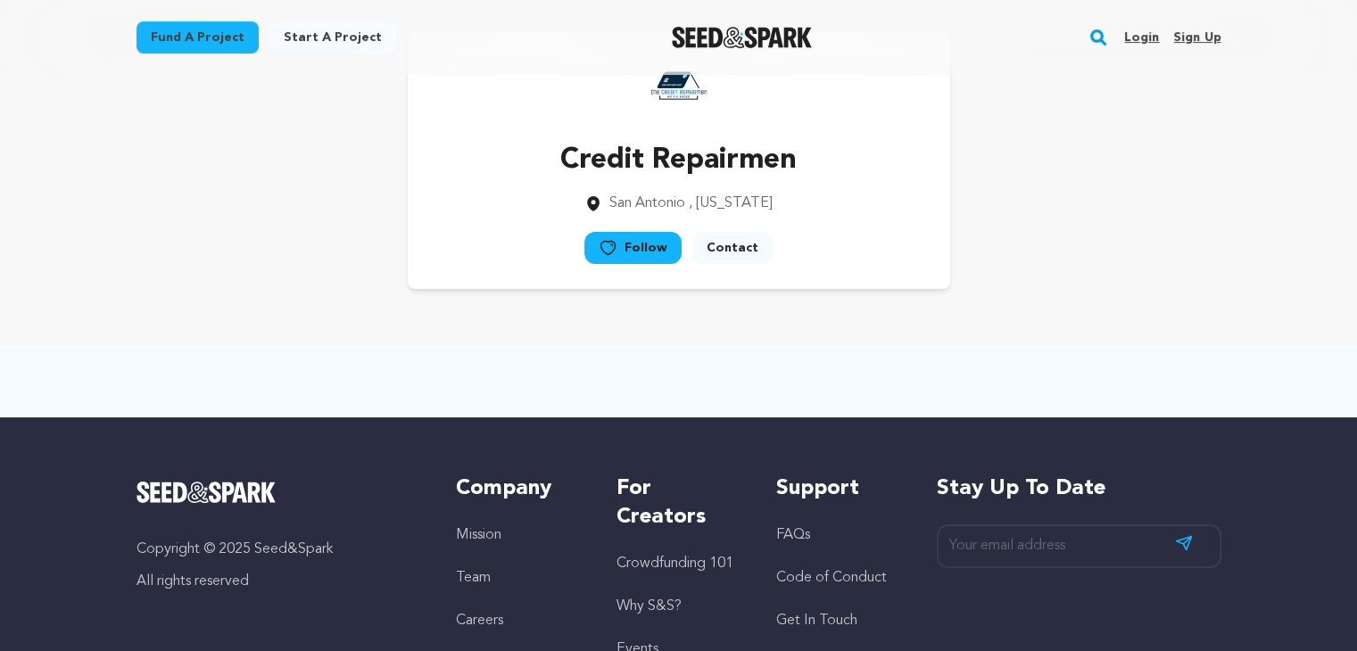
drag, startPoint x: 1167, startPoint y: 327, endPoint x: 1143, endPoint y: 344, distance: 29.5
click at [1167, 327] on main "Fund a project Start a project Search Login Sign up Start a project" at bounding box center [678, 409] width 1357 height 961
drag, startPoint x: 1140, startPoint y: 344, endPoint x: 1172, endPoint y: 315, distance: 43.6
click at [1140, 345] on main "Fund a project Start a project Search Login Sign up Start a project" at bounding box center [678, 409] width 1357 height 961
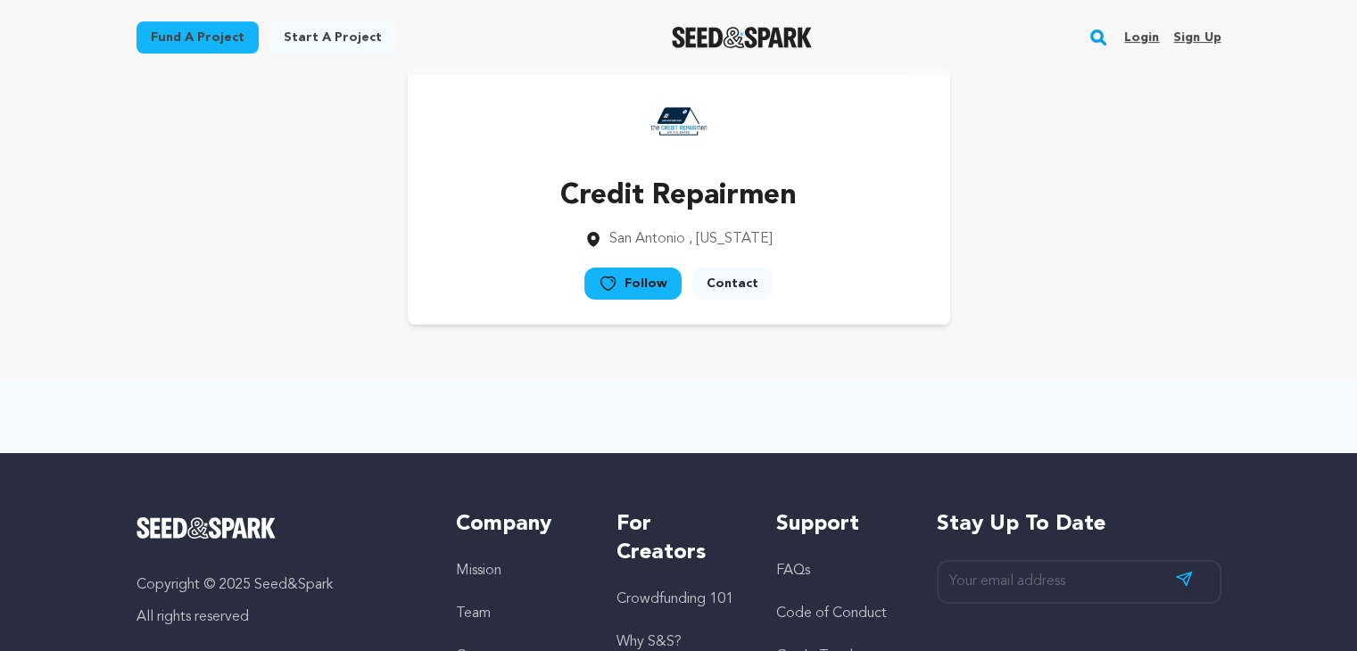
scroll to position [14, 0]
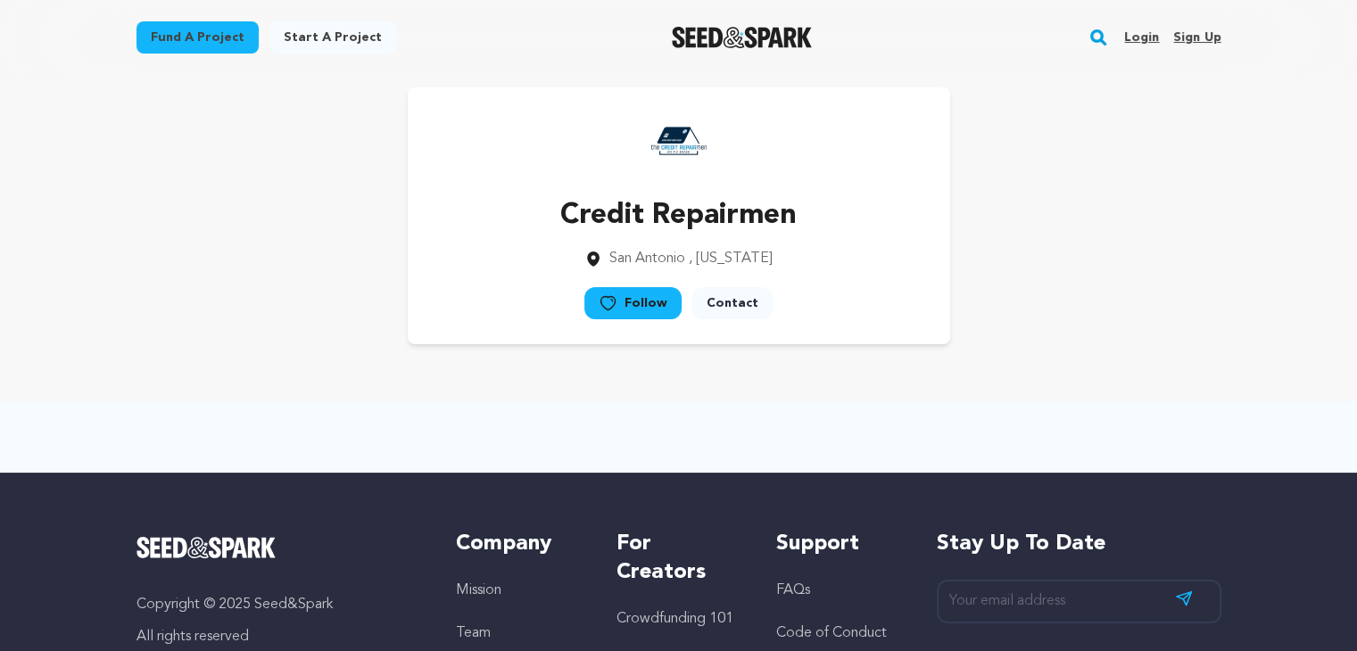
drag, startPoint x: 1172, startPoint y: 315, endPoint x: 1149, endPoint y: 329, distance: 27.2
click at [1171, 315] on div "Credit Repairmen [GEOGRAPHIC_DATA] , [US_STATE] Follow" at bounding box center [679, 215] width 1085 height 257
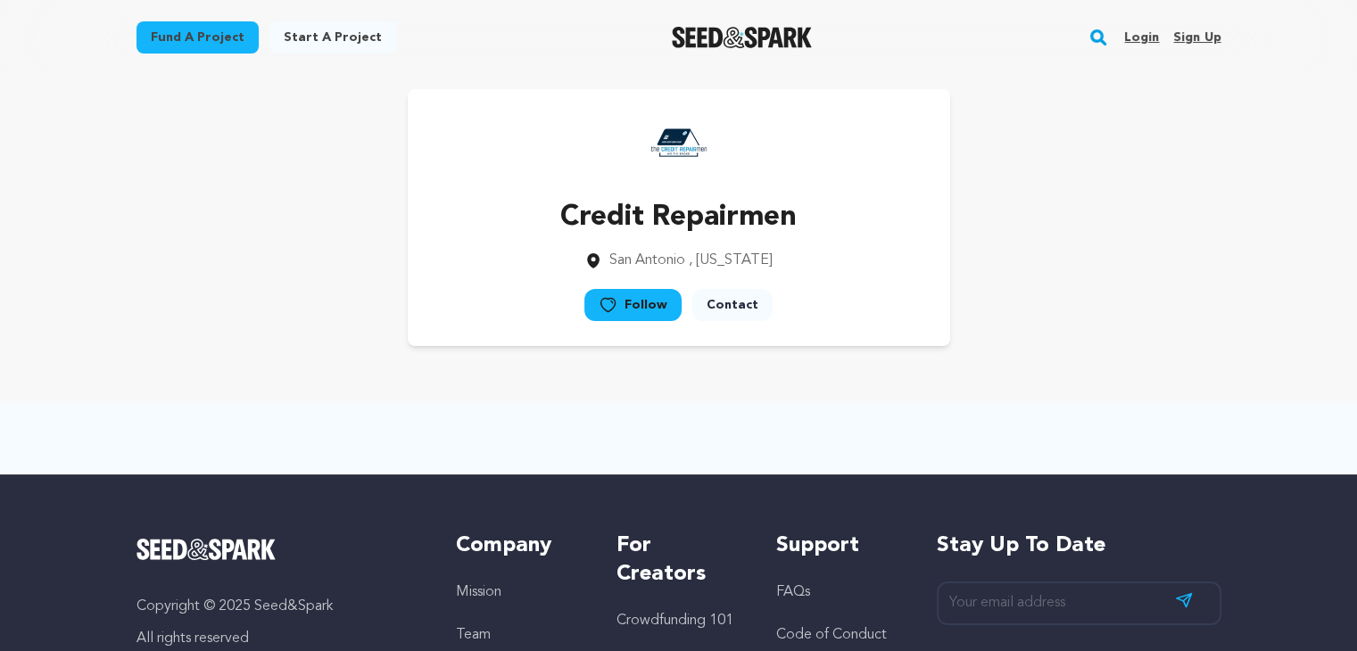
scroll to position [0, 0]
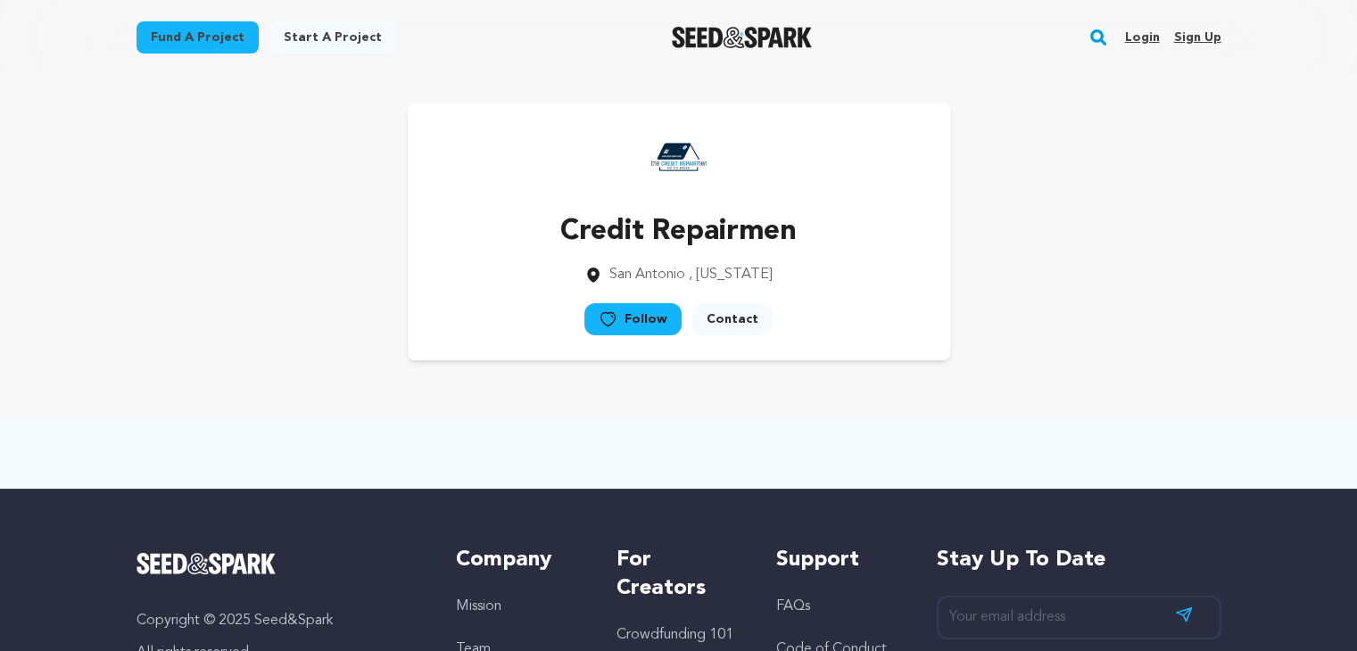
drag, startPoint x: 1135, startPoint y: 336, endPoint x: 1193, endPoint y: 284, distance: 78.3
click at [1135, 335] on div "Credit Repairmen [GEOGRAPHIC_DATA] , [US_STATE] Follow" at bounding box center [679, 231] width 1085 height 257
click at [1222, 361] on div "Credit Repairmen [GEOGRAPHIC_DATA] , [US_STATE] Follow" at bounding box center [679, 232] width 1142 height 314
click at [1179, 384] on div "Credit Repairmen [GEOGRAPHIC_DATA] , [US_STATE] Follow" at bounding box center [679, 232] width 1142 height 314
drag, startPoint x: 1188, startPoint y: 341, endPoint x: 1167, endPoint y: 353, distance: 24.8
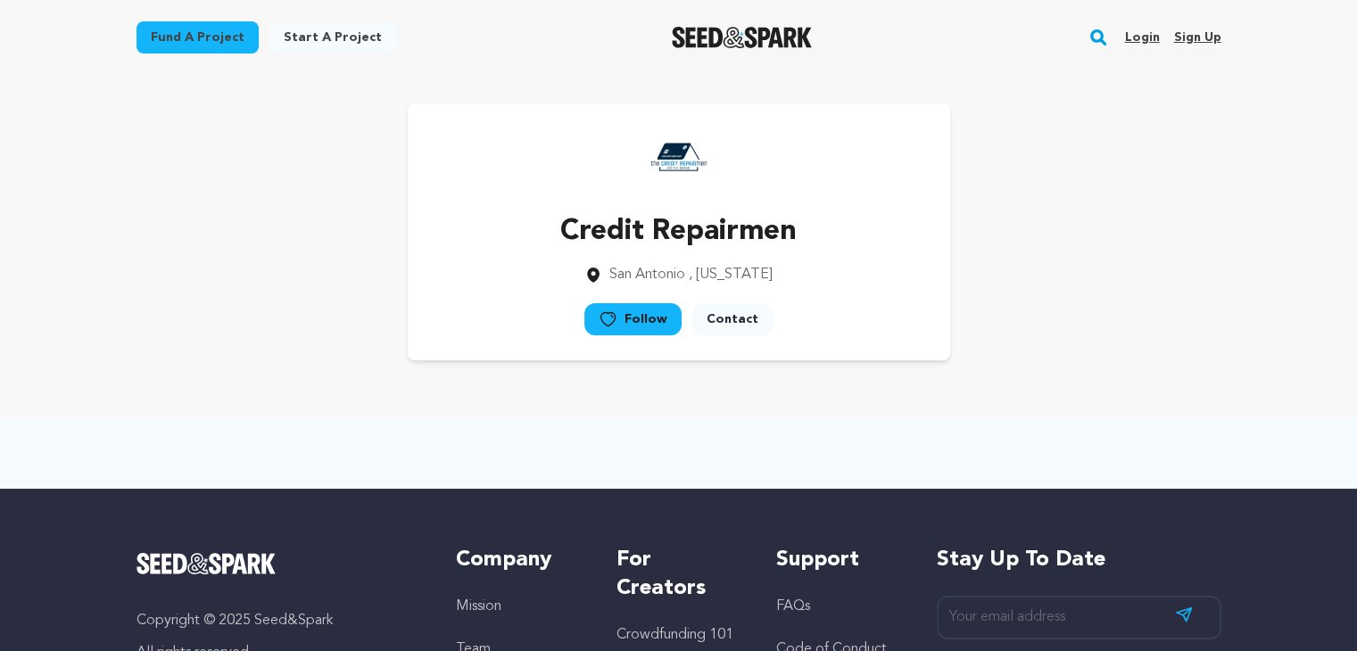
click at [1188, 342] on div "Credit Repairmen [GEOGRAPHIC_DATA] , [US_STATE] Follow" at bounding box center [679, 231] width 1085 height 257
click at [1165, 356] on div "Credit Repairmen [GEOGRAPHIC_DATA] , [US_STATE] Follow" at bounding box center [679, 231] width 1085 height 257
drag, startPoint x: 1184, startPoint y: 336, endPoint x: 1172, endPoint y: 346, distance: 15.2
click at [1186, 335] on div "Credit Repairmen [GEOGRAPHIC_DATA] , [US_STATE] Follow" at bounding box center [679, 231] width 1085 height 257
click at [1172, 346] on div "Credit Repairmen [GEOGRAPHIC_DATA] , [US_STATE] Follow" at bounding box center [679, 231] width 1085 height 257
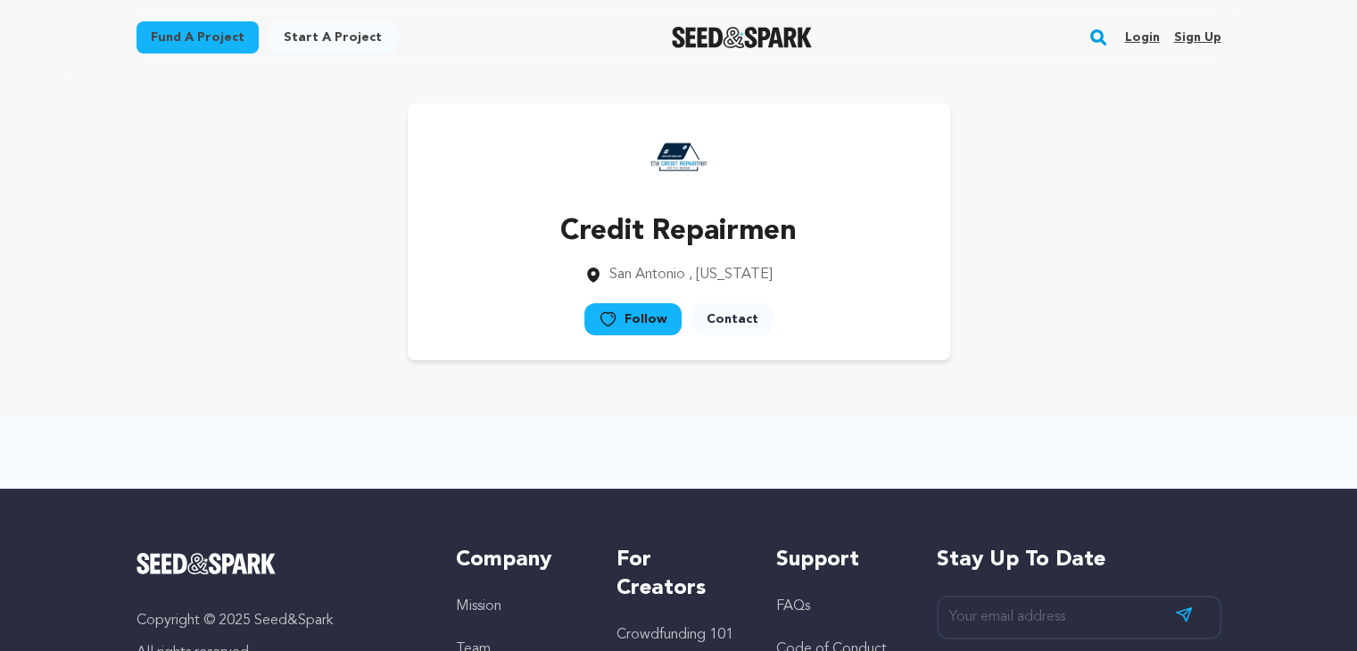
click at [1181, 339] on div "Credit Repairmen [GEOGRAPHIC_DATA] , [US_STATE] Follow" at bounding box center [679, 231] width 1085 height 257
drag, startPoint x: 1182, startPoint y: 340, endPoint x: 1228, endPoint y: 308, distance: 55.7
click at [1184, 342] on div "Credit Repairmen [GEOGRAPHIC_DATA] , [US_STATE] Follow" at bounding box center [679, 231] width 1085 height 257
drag, startPoint x: 1231, startPoint y: 305, endPoint x: 1217, endPoint y: 327, distance: 25.7
click at [1217, 327] on div "Credit Repairmen [GEOGRAPHIC_DATA] , [US_STATE] Follow" at bounding box center [679, 232] width 1142 height 314
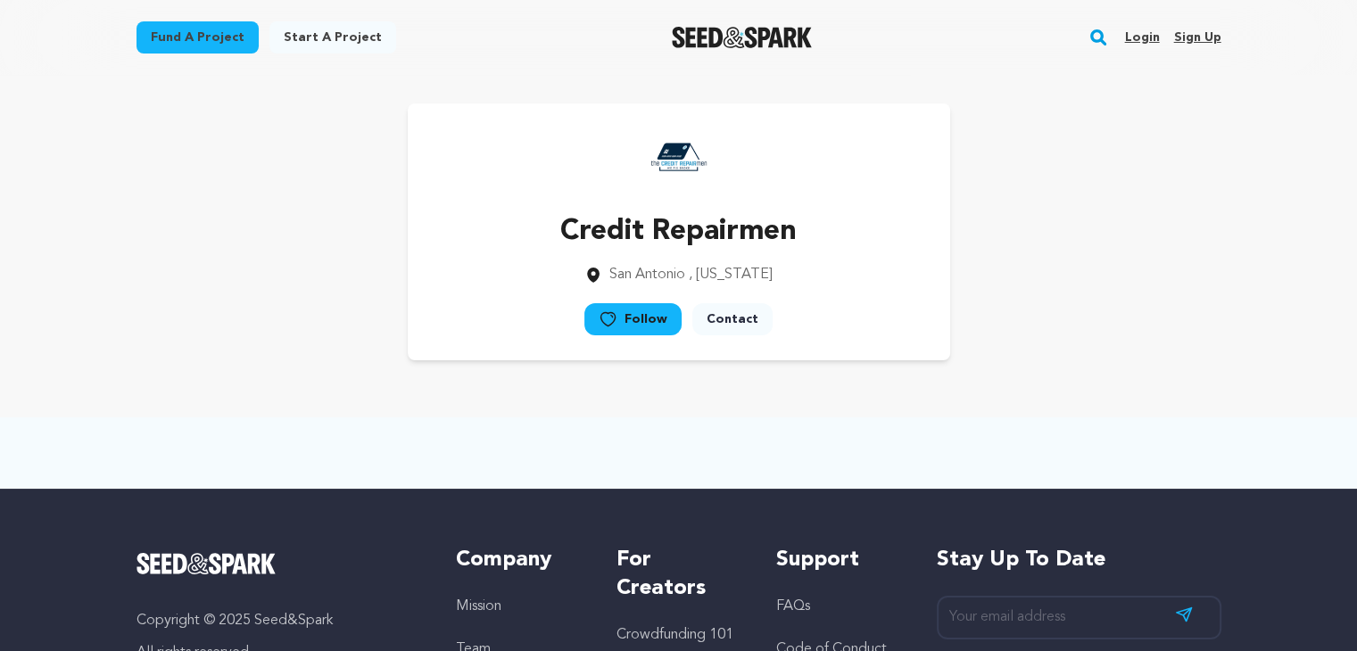
drag, startPoint x: 1188, startPoint y: 353, endPoint x: 1245, endPoint y: 294, distance: 82.7
click at [1190, 351] on div "Credit Repairmen [GEOGRAPHIC_DATA] , [US_STATE] Follow" at bounding box center [679, 231] width 1085 height 257
drag, startPoint x: 1245, startPoint y: 294, endPoint x: 1207, endPoint y: 327, distance: 49.9
click at [1236, 302] on div "Credit Repairmen [GEOGRAPHIC_DATA] , [US_STATE] Follow" at bounding box center [679, 232] width 1142 height 314
click at [1207, 327] on div "Credit Repairmen [GEOGRAPHIC_DATA] , [US_STATE] Follow" at bounding box center [679, 231] width 1085 height 257
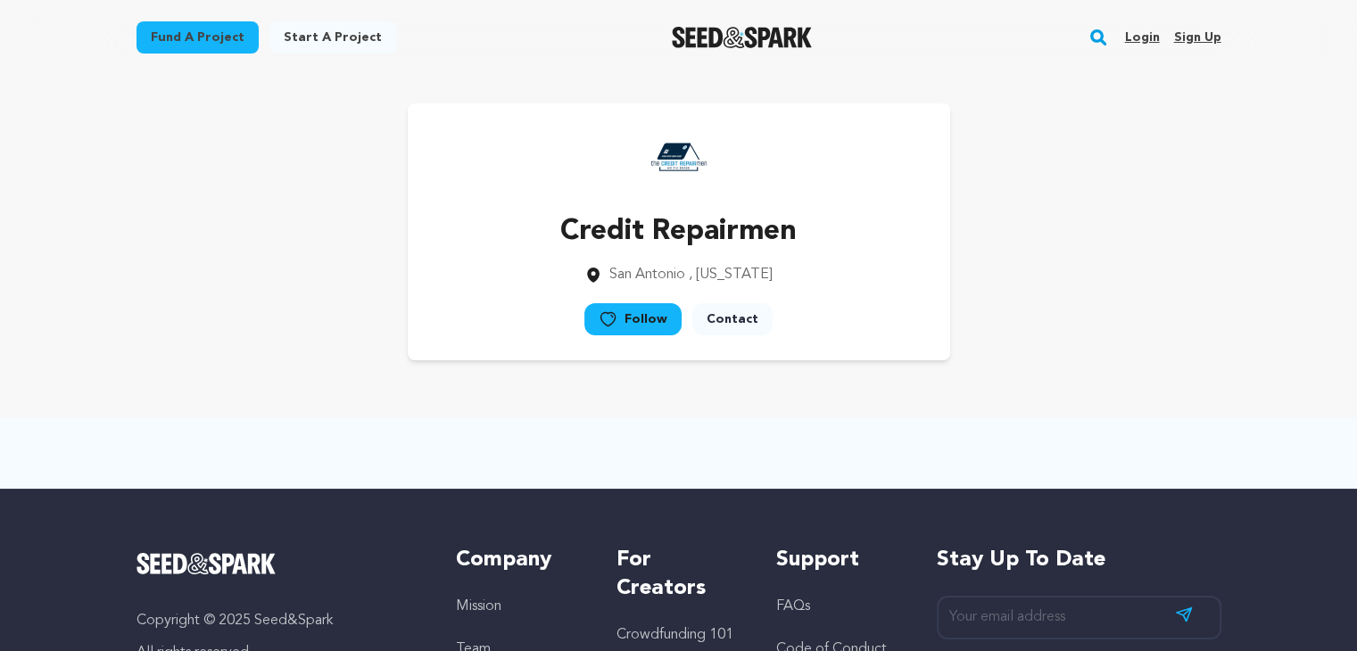
click at [1218, 317] on div "Credit Repairmen [GEOGRAPHIC_DATA] , [US_STATE] Follow" at bounding box center [679, 232] width 1142 height 314
click at [1027, 377] on div "Credit Repairmen [GEOGRAPHIC_DATA] , [US_STATE] Follow" at bounding box center [679, 232] width 1142 height 314
click at [1010, 398] on main "Fund a project Start a project Search Login Sign up Start a project" at bounding box center [678, 480] width 1357 height 961
drag, startPoint x: 1042, startPoint y: 359, endPoint x: 1028, endPoint y: 373, distance: 20.2
click at [1039, 361] on div "Credit Repairmen [GEOGRAPHIC_DATA] , [US_STATE] Follow" at bounding box center [679, 232] width 1142 height 314
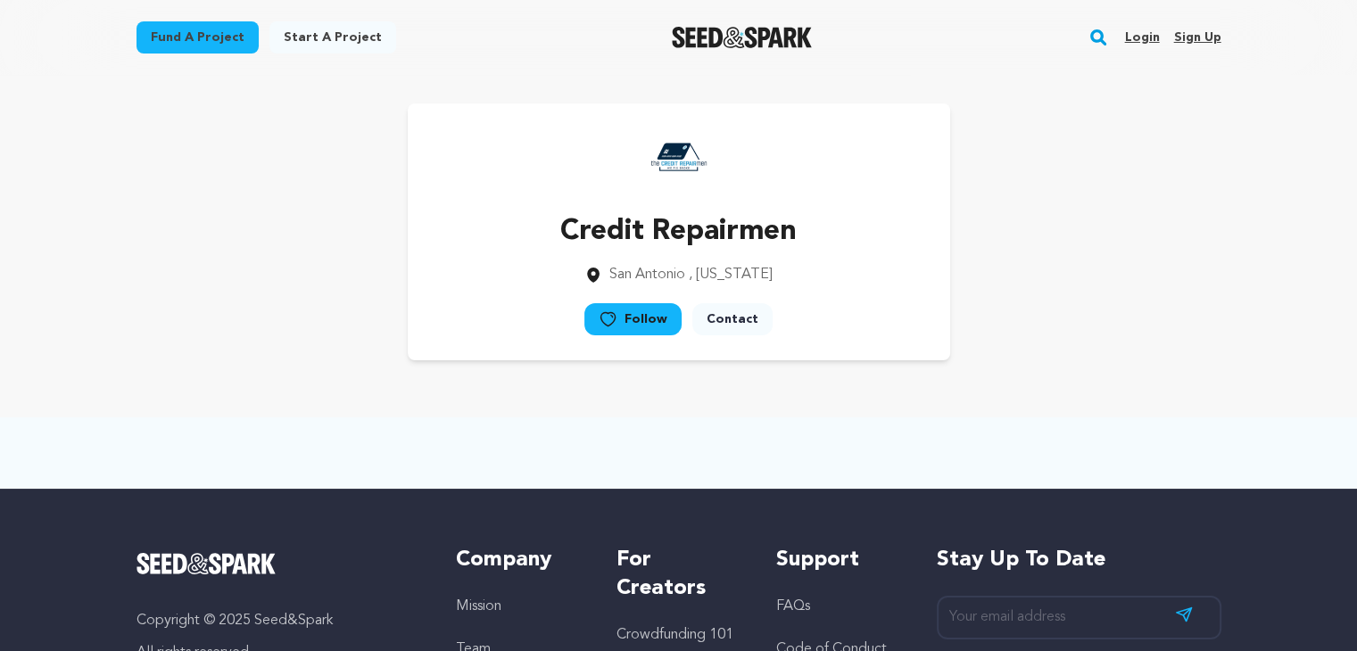
click at [1028, 373] on div "Credit Repairmen [GEOGRAPHIC_DATA] , [US_STATE] Follow" at bounding box center [679, 232] width 1142 height 314
drag, startPoint x: 1062, startPoint y: 352, endPoint x: 430, endPoint y: 351, distance: 631.7
click at [1061, 352] on div "Credit Repairmen [GEOGRAPHIC_DATA] , [US_STATE] Follow" at bounding box center [679, 231] width 1085 height 257
click at [260, 278] on div "Credit Repairmen [GEOGRAPHIC_DATA] , [US_STATE] Follow" at bounding box center [679, 231] width 1085 height 257
click at [253, 298] on div "Credit Repairmen [GEOGRAPHIC_DATA] , [US_STATE] Follow" at bounding box center [679, 231] width 1085 height 257
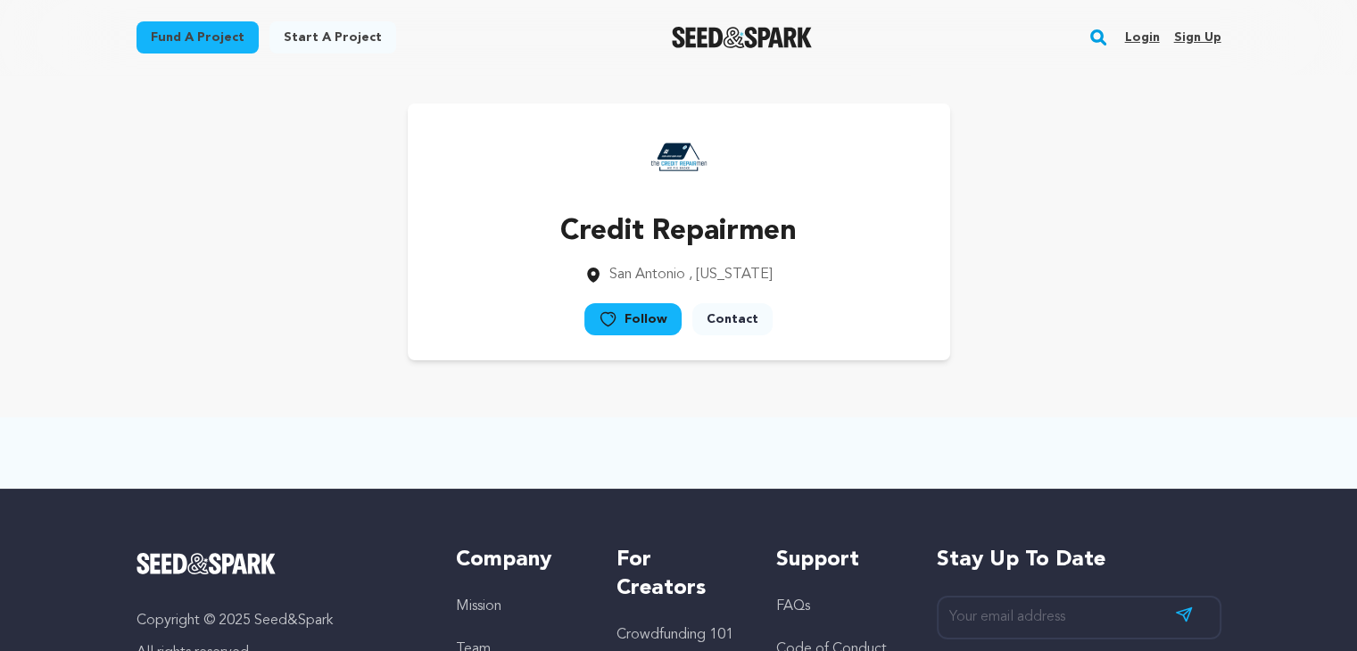
drag, startPoint x: 276, startPoint y: 253, endPoint x: 264, endPoint y: 260, distance: 13.2
click at [274, 253] on div "Credit Repairmen [GEOGRAPHIC_DATA] , [US_STATE] Follow" at bounding box center [679, 231] width 1085 height 257
click at [264, 260] on div "Credit Repairmen [GEOGRAPHIC_DATA] , [US_STATE] Follow" at bounding box center [679, 231] width 1085 height 257
click at [264, 258] on div "Credit Repairmen [GEOGRAPHIC_DATA] , [US_STATE] Follow" at bounding box center [679, 231] width 1085 height 257
click at [237, 276] on div "Credit Repairmen [GEOGRAPHIC_DATA] , [US_STATE] Follow" at bounding box center [679, 231] width 1085 height 257
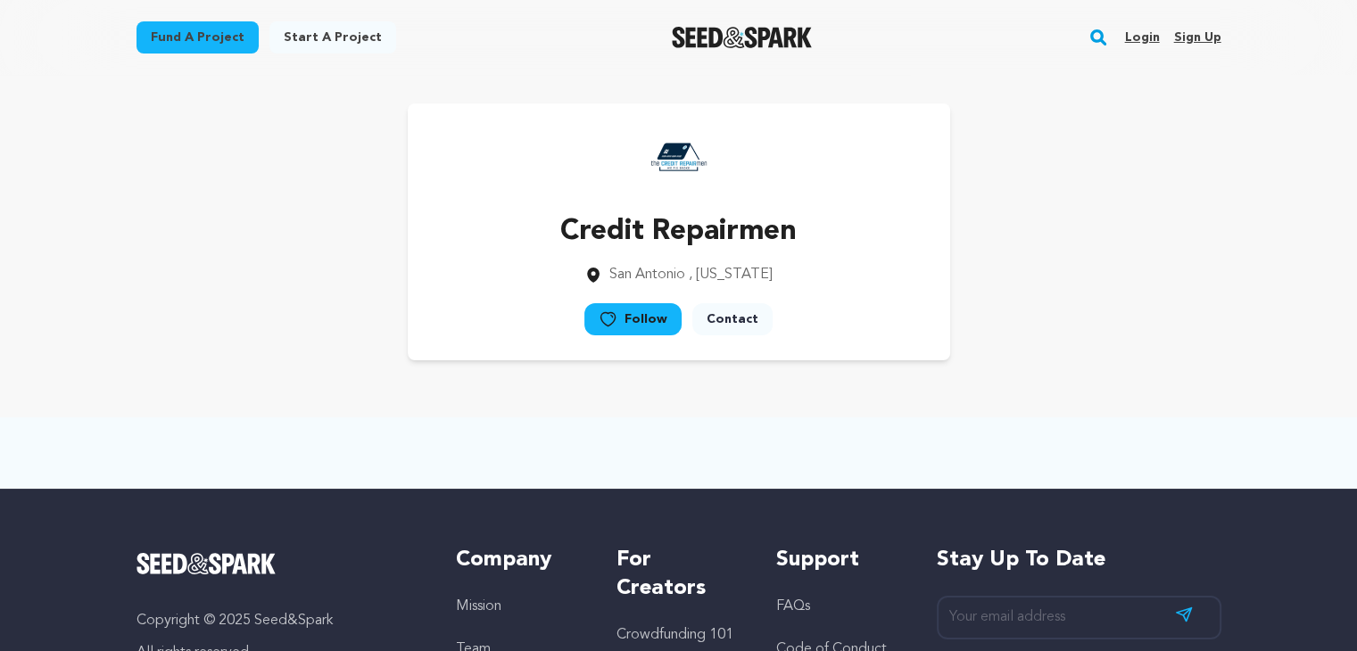
click at [253, 242] on div "Credit Repairmen [GEOGRAPHIC_DATA] , [US_STATE] Follow" at bounding box center [679, 231] width 1085 height 257
click at [249, 254] on div "Credit Repairmen [GEOGRAPHIC_DATA] , [US_STATE] Follow" at bounding box center [679, 231] width 1085 height 257
click at [248, 254] on div "Credit Repairmen [GEOGRAPHIC_DATA] , [US_STATE] Follow" at bounding box center [679, 231] width 1085 height 257
click at [247, 268] on div "Credit Repairmen [GEOGRAPHIC_DATA] , [US_STATE] Follow" at bounding box center [679, 231] width 1085 height 257
click at [250, 269] on div "Credit Repairmen [GEOGRAPHIC_DATA] , [US_STATE] Follow" at bounding box center [679, 231] width 1085 height 257
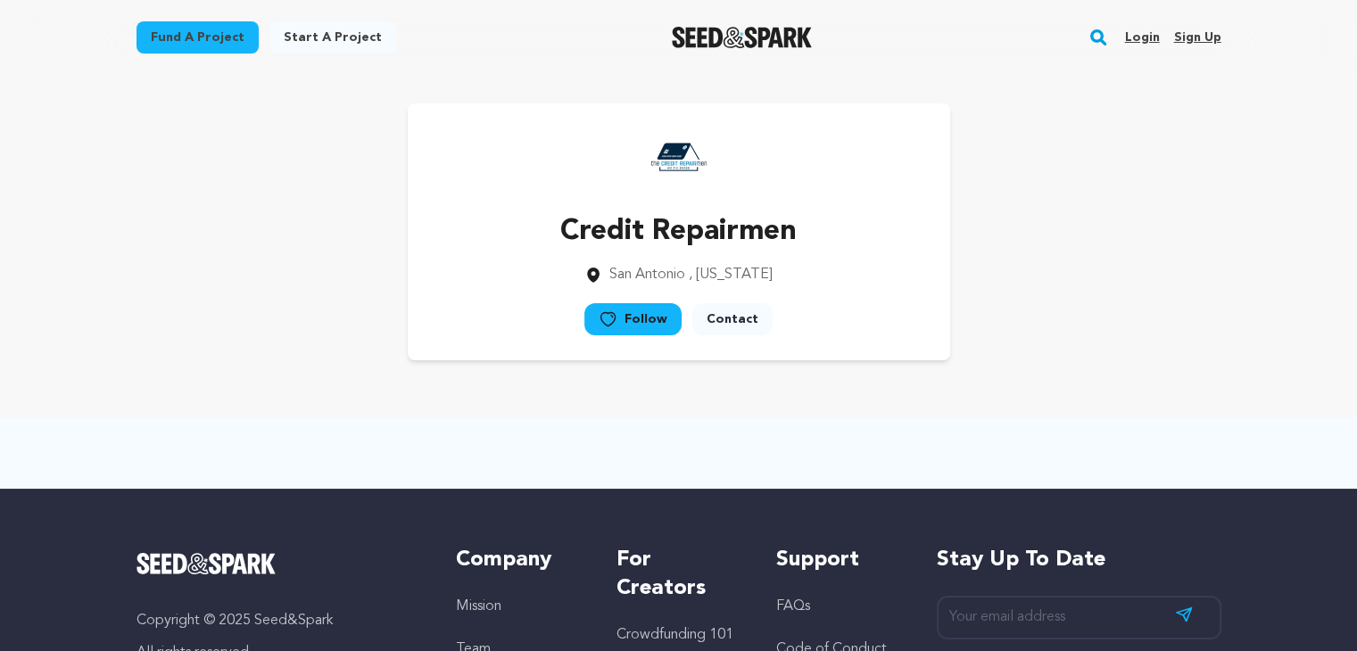
click at [246, 277] on div "Credit Repairmen [GEOGRAPHIC_DATA] , [US_STATE] Follow" at bounding box center [679, 231] width 1085 height 257
drag, startPoint x: 261, startPoint y: 251, endPoint x: 252, endPoint y: 271, distance: 22.7
click at [262, 252] on div "Credit Repairmen [GEOGRAPHIC_DATA] , [US_STATE] Follow" at bounding box center [679, 231] width 1085 height 257
drag, startPoint x: 252, startPoint y: 271, endPoint x: 277, endPoint y: 228, distance: 50.0
click at [253, 266] on div "Credit Repairmen [GEOGRAPHIC_DATA] , [US_STATE] Follow" at bounding box center [679, 231] width 1085 height 257
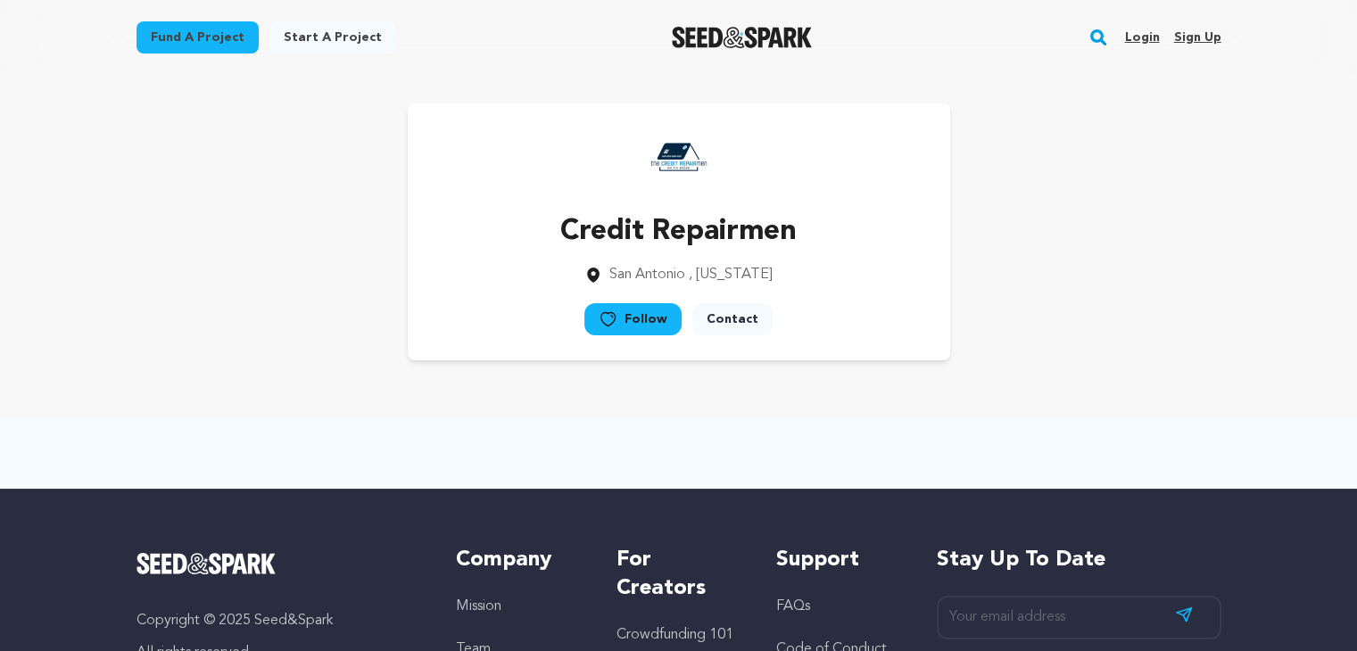
click at [277, 227] on div "Credit Repairmen [GEOGRAPHIC_DATA] , [US_STATE] Follow" at bounding box center [679, 231] width 1085 height 257
drag, startPoint x: 272, startPoint y: 229, endPoint x: 225, endPoint y: 286, distance: 74.1
click at [261, 260] on div "Credit Repairmen [GEOGRAPHIC_DATA] , [US_STATE] Follow" at bounding box center [679, 231] width 1085 height 257
drag, startPoint x: 238, startPoint y: 265, endPoint x: 264, endPoint y: 240, distance: 36.0
click at [237, 265] on div "Credit Repairmen [GEOGRAPHIC_DATA] , [US_STATE] Follow" at bounding box center [679, 231] width 1085 height 257
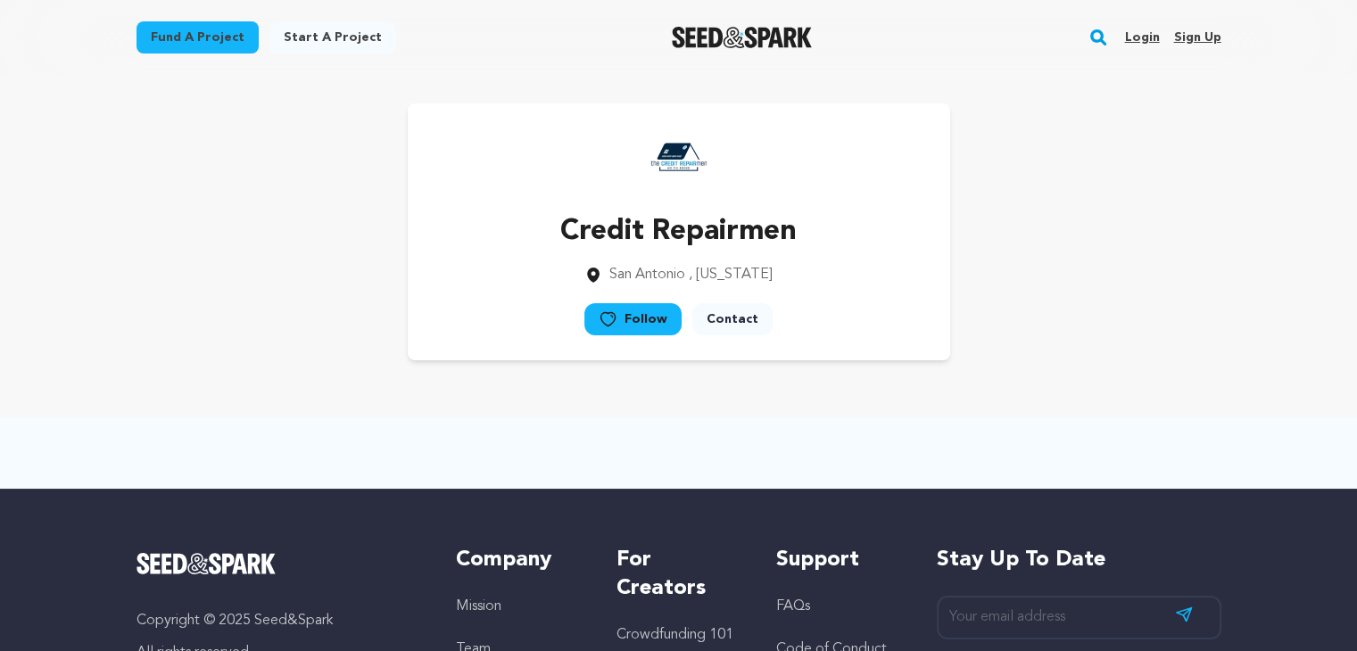
click at [264, 239] on div "Credit Repairmen [GEOGRAPHIC_DATA] , [US_STATE] Follow" at bounding box center [679, 231] width 1085 height 257
click at [255, 243] on div "Credit Repairmen [GEOGRAPHIC_DATA] , [US_STATE] Follow" at bounding box center [679, 231] width 1085 height 257
click at [275, 225] on div "Credit Repairmen [GEOGRAPHIC_DATA] , [US_STATE] Follow" at bounding box center [679, 231] width 1085 height 257
click at [264, 227] on div "Credit Repairmen [GEOGRAPHIC_DATA] , [US_STATE] Follow" at bounding box center [679, 231] width 1085 height 257
click at [269, 219] on div "Credit Repairmen [GEOGRAPHIC_DATA] , [US_STATE] Follow" at bounding box center [679, 231] width 1085 height 257
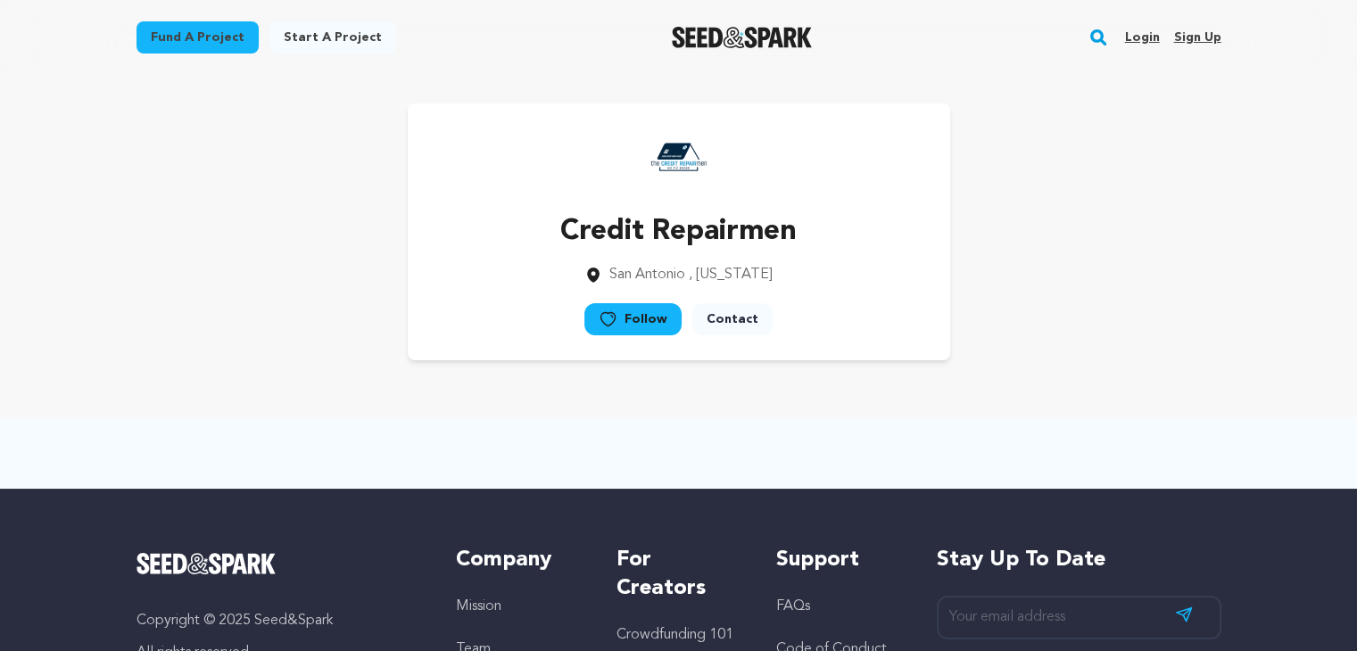
click at [249, 231] on div "Credit Repairmen [GEOGRAPHIC_DATA] , [US_STATE] Follow" at bounding box center [679, 231] width 1085 height 257
click at [268, 213] on div "Credit Repairmen [GEOGRAPHIC_DATA] , [US_STATE] Follow" at bounding box center [679, 231] width 1085 height 257
drag, startPoint x: 256, startPoint y: 223, endPoint x: 269, endPoint y: 217, distance: 14.8
click at [260, 222] on div "Credit Repairmen [GEOGRAPHIC_DATA] , [US_STATE] Follow" at bounding box center [679, 231] width 1085 height 257
click at [294, 203] on div "Credit Repairmen [GEOGRAPHIC_DATA] , [US_STATE] Follow" at bounding box center [679, 231] width 1085 height 257
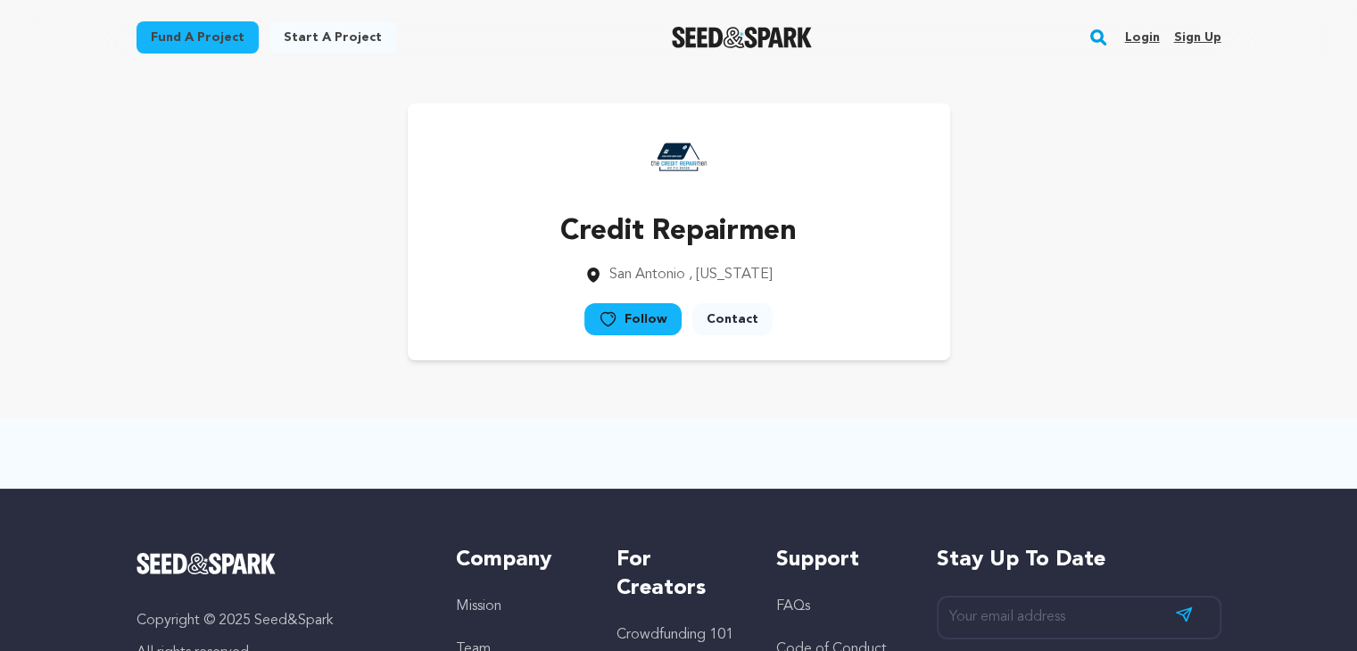
click at [288, 219] on div "Credit Repairmen [GEOGRAPHIC_DATA] , [US_STATE] Follow" at bounding box center [679, 231] width 1085 height 257
drag, startPoint x: 288, startPoint y: 219, endPoint x: 275, endPoint y: 236, distance: 20.9
click at [282, 227] on div "Credit Repairmen [GEOGRAPHIC_DATA] , [US_STATE] Follow" at bounding box center [679, 231] width 1085 height 257
drag, startPoint x: 275, startPoint y: 236, endPoint x: 287, endPoint y: 222, distance: 18.3
click at [275, 236] on div "Credit Repairmen [GEOGRAPHIC_DATA] , [US_STATE] Follow" at bounding box center [679, 231] width 1085 height 257
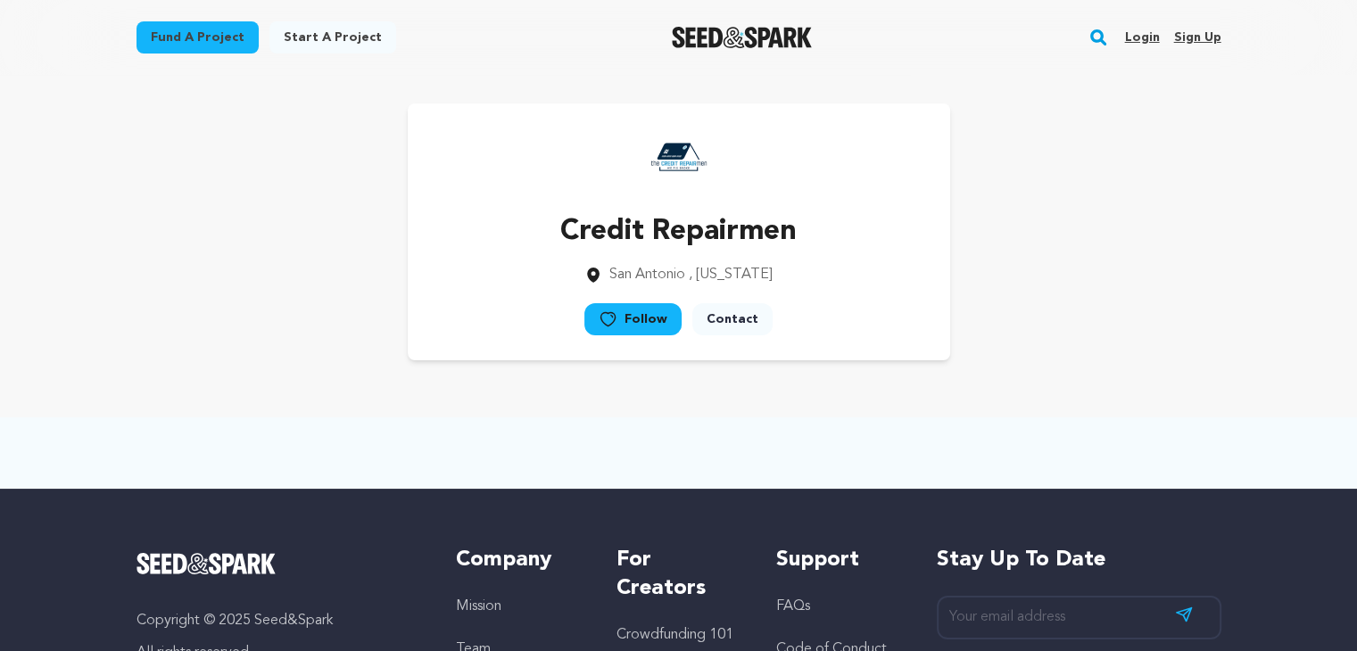
drag, startPoint x: 289, startPoint y: 220, endPoint x: 265, endPoint y: 236, distance: 28.5
click at [288, 219] on div "Credit Repairmen [GEOGRAPHIC_DATA] , [US_STATE] Follow" at bounding box center [679, 231] width 1085 height 257
drag, startPoint x: 272, startPoint y: 232, endPoint x: 284, endPoint y: 224, distance: 14.1
click at [272, 233] on div "Credit Repairmen [GEOGRAPHIC_DATA] , [US_STATE] Follow" at bounding box center [679, 231] width 1085 height 257
drag, startPoint x: 293, startPoint y: 218, endPoint x: 258, endPoint y: 254, distance: 50.5
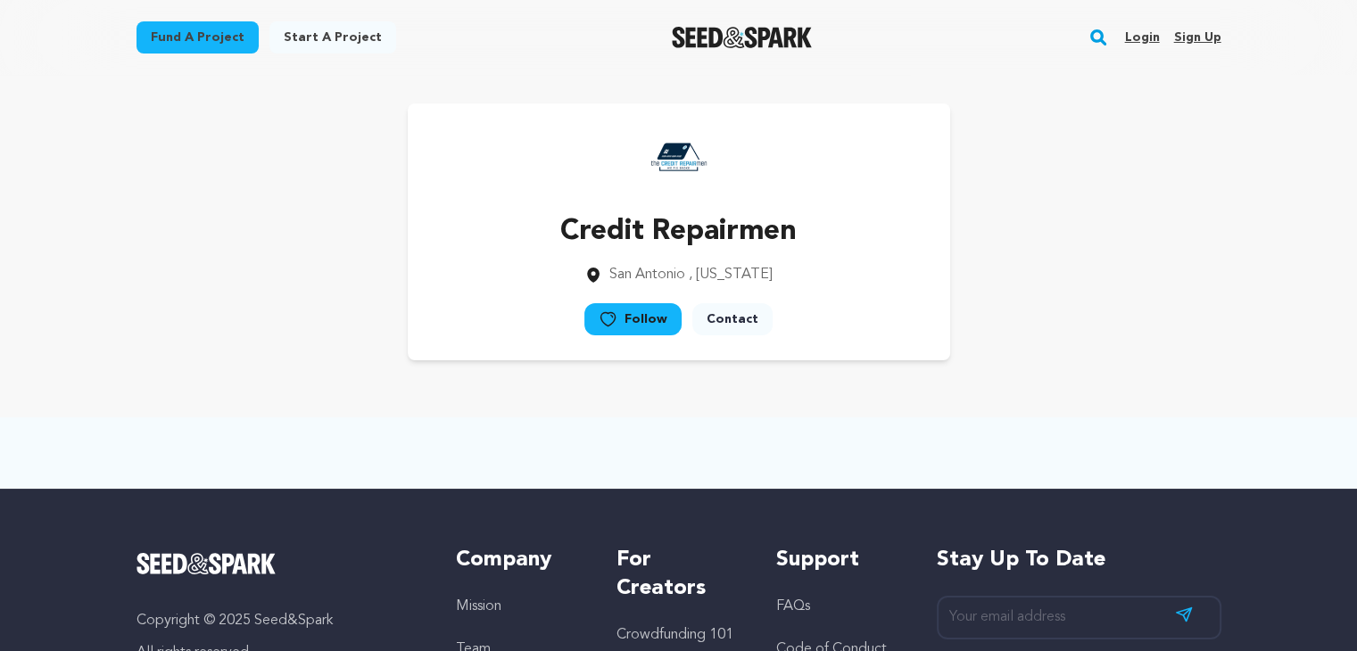
click at [294, 217] on div "Credit Repairmen [GEOGRAPHIC_DATA] , [US_STATE] Follow" at bounding box center [679, 231] width 1085 height 257
click at [1010, 290] on div "Credit Repairmen [GEOGRAPHIC_DATA] , [US_STATE] Follow" at bounding box center [679, 231] width 1085 height 257
drag, startPoint x: 1005, startPoint y: 304, endPoint x: 1031, endPoint y: 290, distance: 30.3
click at [1016, 308] on div "Credit Repairmen [GEOGRAPHIC_DATA] , [US_STATE] Follow" at bounding box center [679, 231] width 1085 height 257
drag, startPoint x: 1031, startPoint y: 290, endPoint x: 1024, endPoint y: 304, distance: 16.0
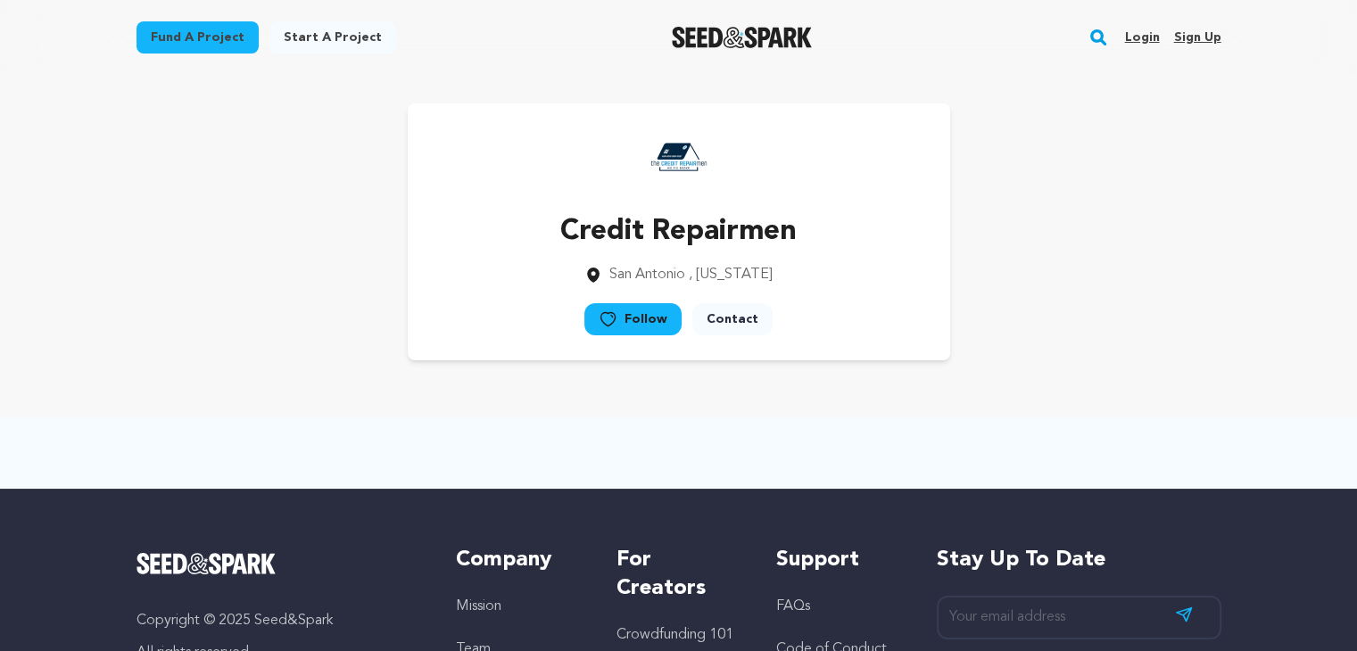
click at [1030, 294] on div "Credit Repairmen [GEOGRAPHIC_DATA] , [US_STATE] Follow" at bounding box center [679, 231] width 1085 height 257
drag, startPoint x: 1024, startPoint y: 304, endPoint x: 1035, endPoint y: 303, distance: 10.7
click at [1026, 307] on div "Credit Repairmen [GEOGRAPHIC_DATA] , [US_STATE] Follow" at bounding box center [679, 231] width 1085 height 257
click at [1035, 302] on div "Credit Repairmen [GEOGRAPHIC_DATA] , [US_STATE] Follow" at bounding box center [679, 231] width 1085 height 257
click at [1030, 305] on div "Credit Repairmen [GEOGRAPHIC_DATA] , [US_STATE] Follow" at bounding box center [679, 231] width 1085 height 257
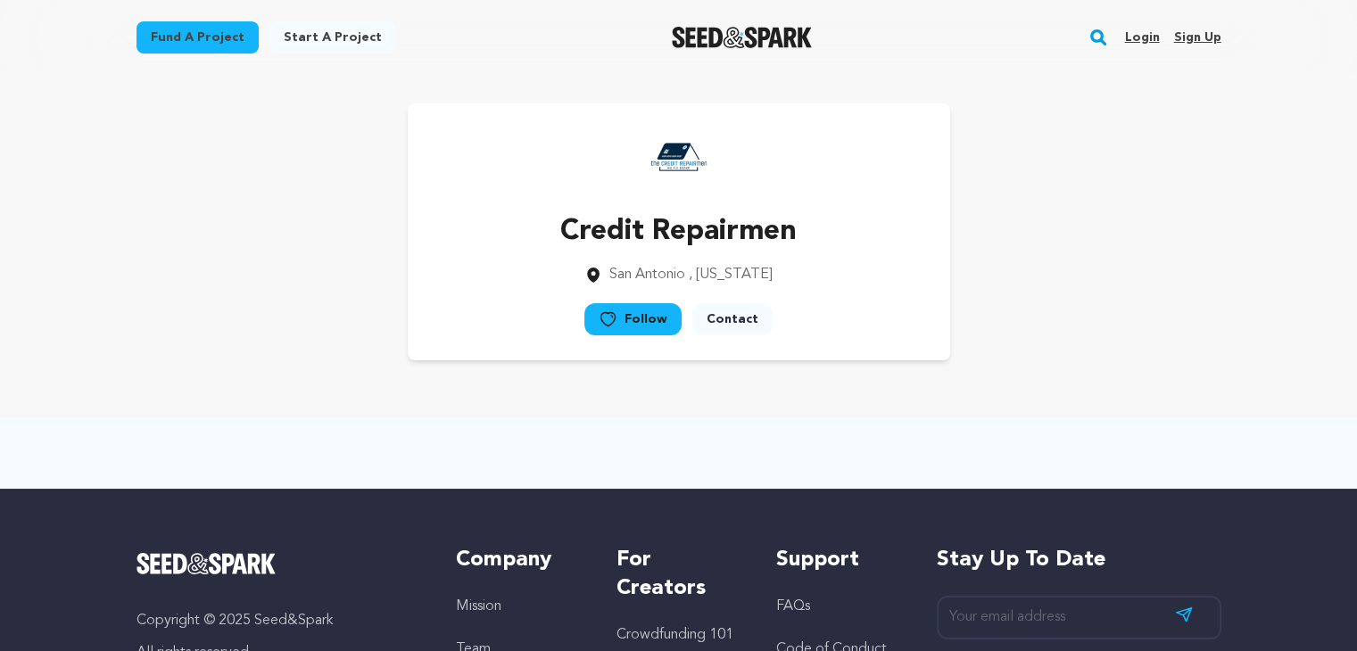
click at [1041, 300] on div "Credit Repairmen [GEOGRAPHIC_DATA] , [US_STATE] Follow" at bounding box center [679, 231] width 1085 height 257
drag, startPoint x: 1043, startPoint y: 308, endPoint x: 1050, endPoint y: 302, distance: 9.5
click at [1045, 308] on div "Credit Repairmen [GEOGRAPHIC_DATA] , [US_STATE] Follow" at bounding box center [679, 231] width 1085 height 257
click at [1051, 301] on div "Credit Repairmen [GEOGRAPHIC_DATA] , [US_STATE] Follow" at bounding box center [679, 231] width 1085 height 257
click at [1048, 309] on div "Credit Repairmen [GEOGRAPHIC_DATA] , [US_STATE] Follow" at bounding box center [679, 231] width 1085 height 257
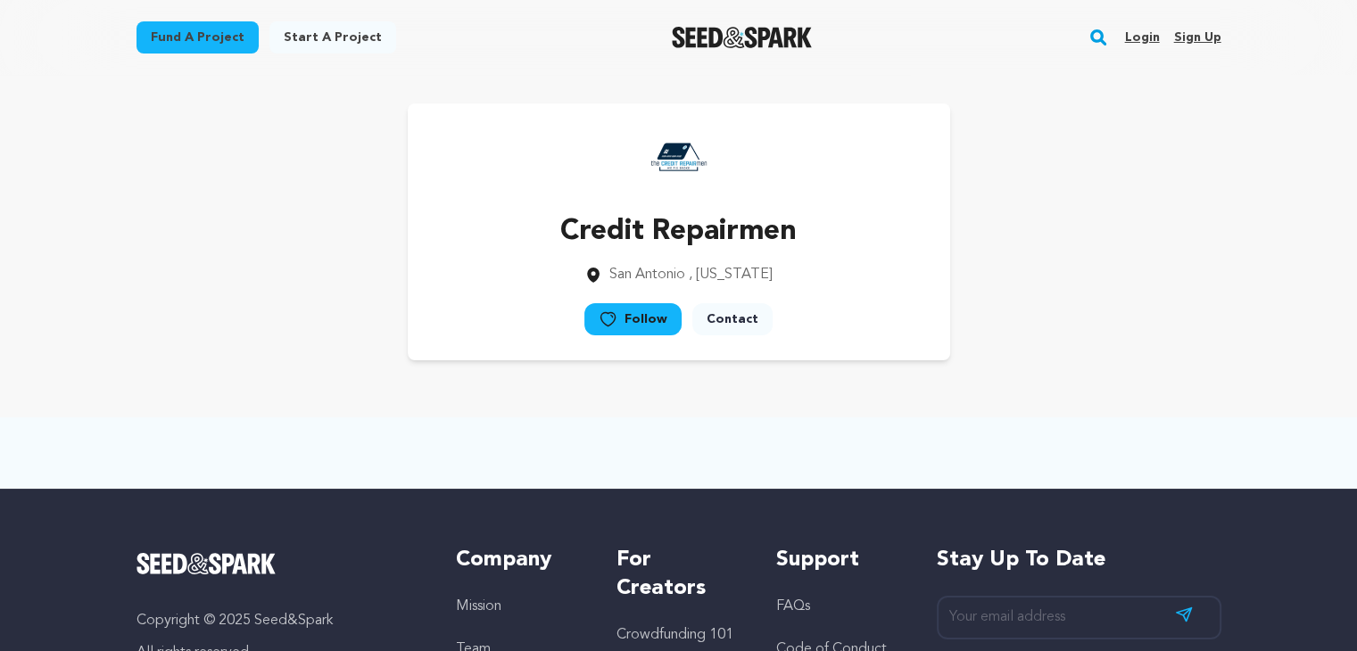
click at [1050, 297] on div "Credit Repairmen [GEOGRAPHIC_DATA] , [US_STATE] Follow" at bounding box center [679, 231] width 1085 height 257
drag, startPoint x: 1038, startPoint y: 326, endPoint x: 1057, endPoint y: 294, distance: 37.6
click at [1042, 327] on div "Credit Repairmen [GEOGRAPHIC_DATA] , [US_STATE] Follow" at bounding box center [679, 231] width 1085 height 257
click at [1060, 286] on div "Credit Repairmen [GEOGRAPHIC_DATA] , [US_STATE] Follow" at bounding box center [679, 231] width 1085 height 257
click at [1055, 295] on div "Credit Repairmen [GEOGRAPHIC_DATA] , [US_STATE] Follow" at bounding box center [679, 231] width 1085 height 257
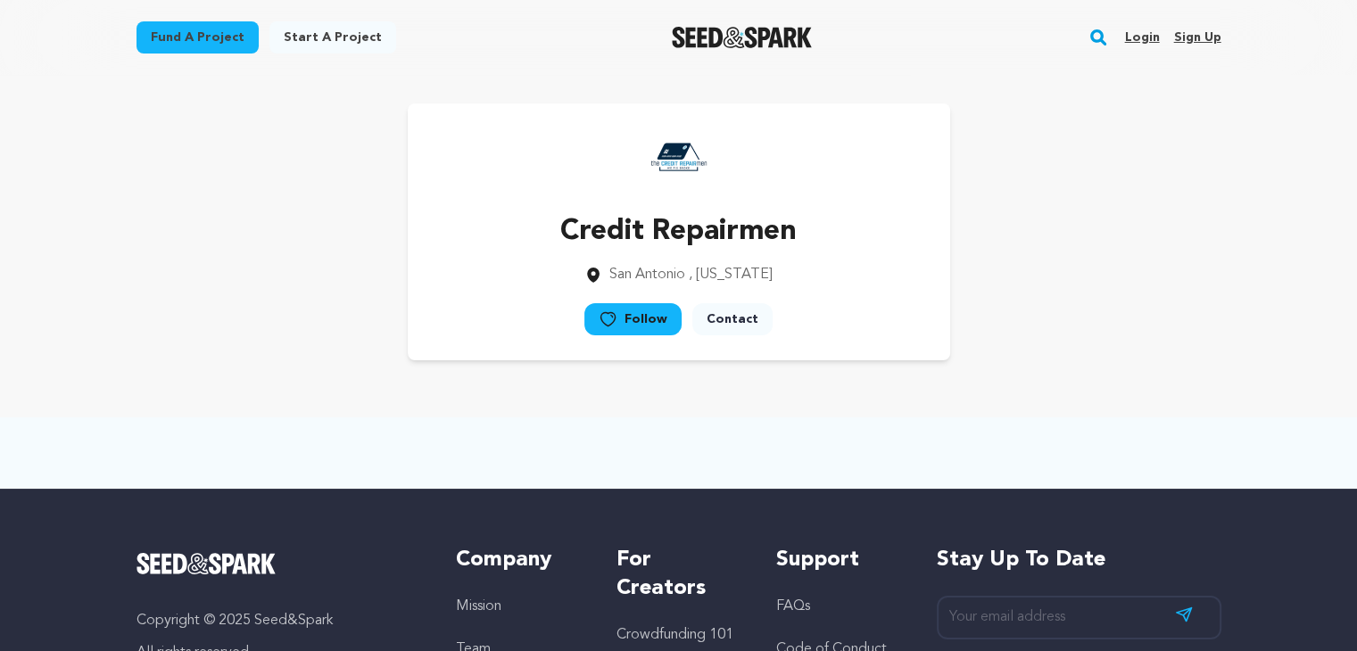
click at [1065, 275] on div "Credit Repairmen [GEOGRAPHIC_DATA] , [US_STATE] Follow" at bounding box center [679, 231] width 1085 height 257
click at [1064, 283] on div "Credit Repairmen [GEOGRAPHIC_DATA] , [US_STATE] Follow" at bounding box center [679, 231] width 1085 height 257
drag, startPoint x: 1091, startPoint y: 241, endPoint x: 1086, endPoint y: 258, distance: 17.8
click at [1091, 244] on div "Credit Repairmen [GEOGRAPHIC_DATA] , [US_STATE] Follow" at bounding box center [679, 231] width 1085 height 257
click at [1088, 261] on div "Credit Repairmen [GEOGRAPHIC_DATA] , [US_STATE] Follow" at bounding box center [679, 231] width 1085 height 257
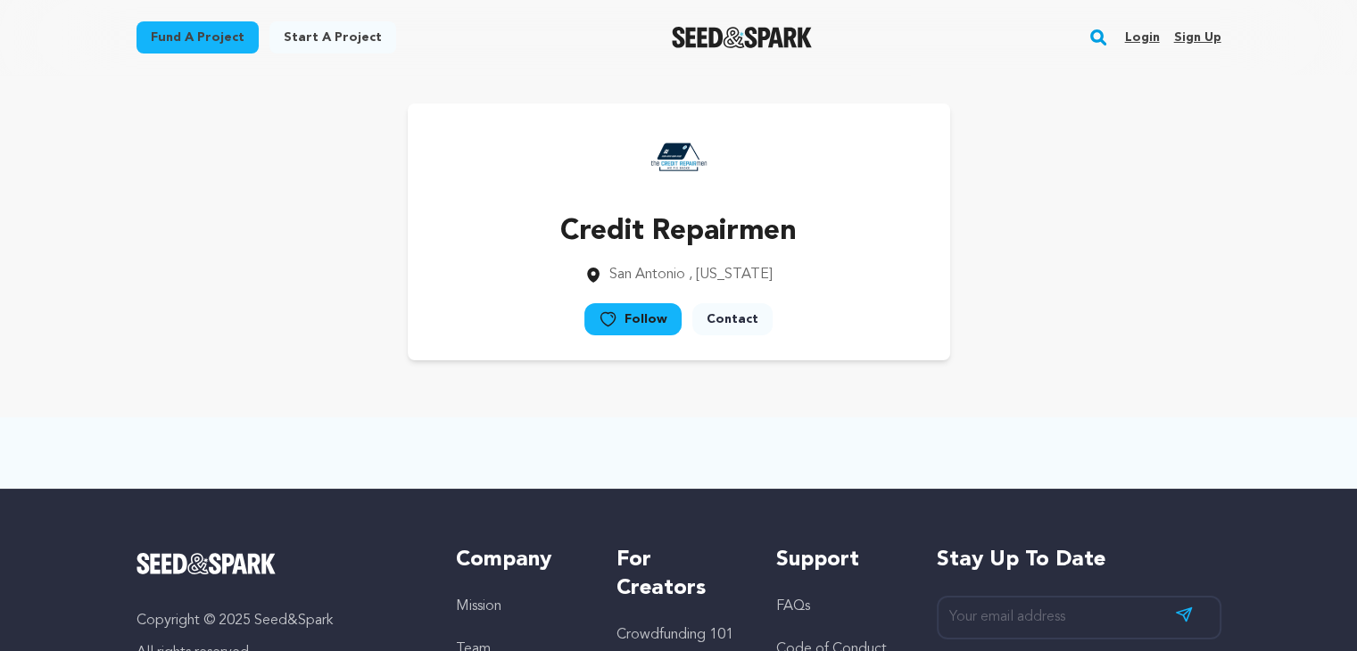
click at [1101, 251] on div "Credit Repairmen [GEOGRAPHIC_DATA] , [US_STATE] Follow" at bounding box center [679, 231] width 1085 height 257
drag, startPoint x: 1100, startPoint y: 270, endPoint x: 1130, endPoint y: 243, distance: 41.1
click at [1102, 270] on div "Credit Repairmen [GEOGRAPHIC_DATA] , [US_STATE] Follow" at bounding box center [679, 231] width 1085 height 257
click at [1130, 243] on div "Credit Repairmen [GEOGRAPHIC_DATA] , [US_STATE] Follow" at bounding box center [679, 231] width 1085 height 257
click at [1123, 253] on div "Credit Repairmen [GEOGRAPHIC_DATA] , [US_STATE] Follow" at bounding box center [679, 231] width 1085 height 257
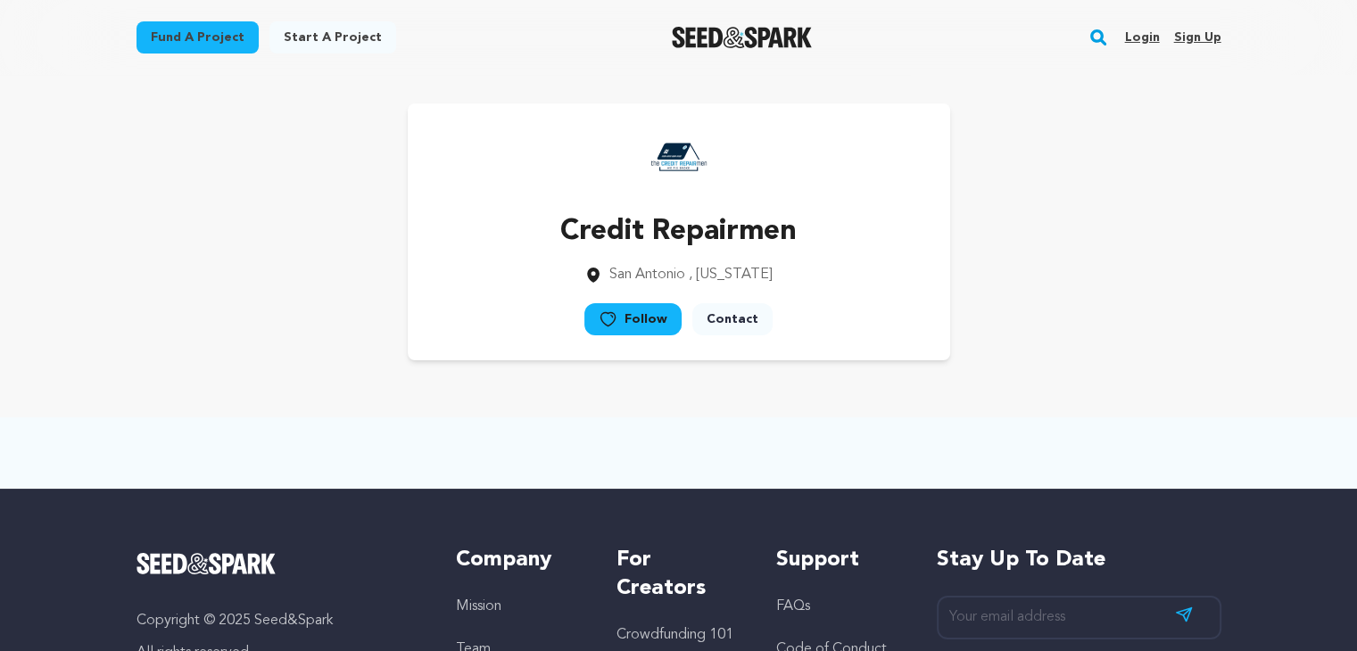
click at [1133, 267] on div "Credit Repairmen [GEOGRAPHIC_DATA] , [US_STATE] Follow" at bounding box center [679, 231] width 1085 height 257
drag, startPoint x: 1117, startPoint y: 279, endPoint x: 1131, endPoint y: 269, distance: 17.3
click at [1117, 280] on div "Credit Repairmen [GEOGRAPHIC_DATA] , [US_STATE] Follow" at bounding box center [679, 231] width 1085 height 257
click at [1174, 226] on div "Credit Repairmen [GEOGRAPHIC_DATA] , [US_STATE] Follow" at bounding box center [679, 231] width 1085 height 257
click at [1171, 268] on div "Credit Repairmen [GEOGRAPHIC_DATA] , [US_STATE] Follow" at bounding box center [679, 231] width 1085 height 257
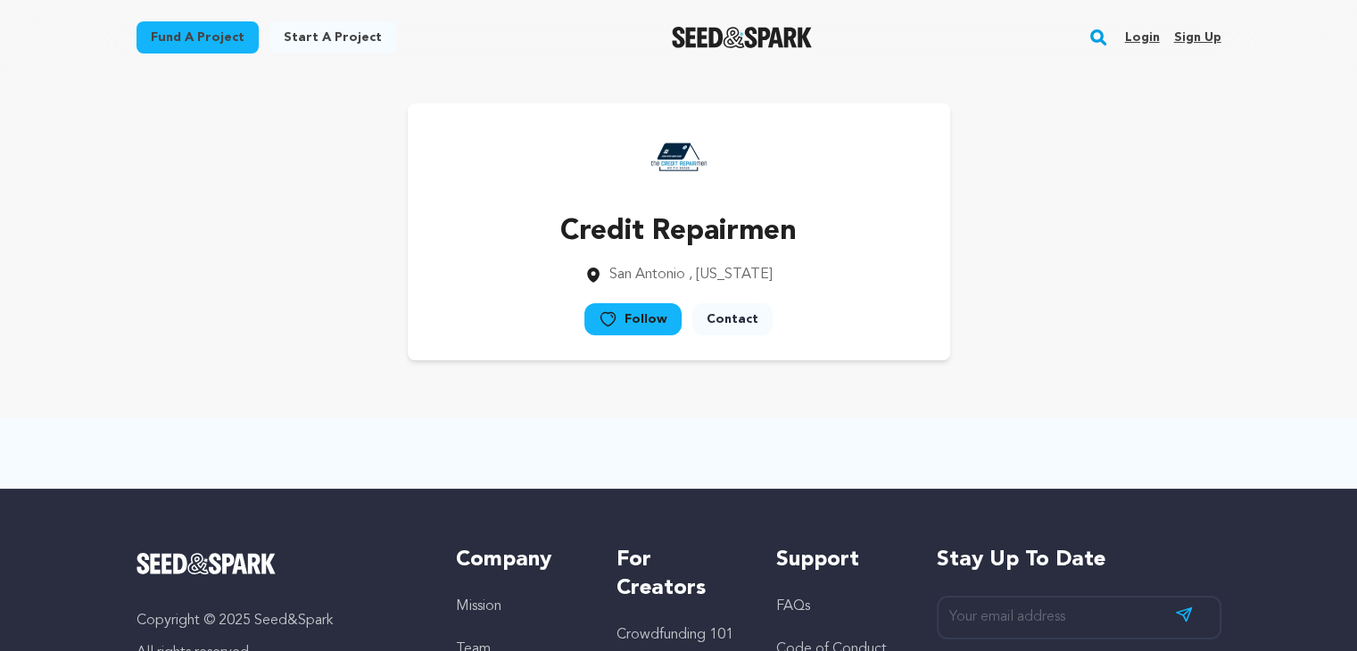
click at [1177, 260] on div "Credit Repairmen [GEOGRAPHIC_DATA] , [US_STATE] Follow" at bounding box center [679, 231] width 1085 height 257
click at [1159, 288] on div "Credit Repairmen [GEOGRAPHIC_DATA] , [US_STATE] Follow" at bounding box center [679, 231] width 1085 height 257
click at [1168, 267] on div "Credit Repairmen [GEOGRAPHIC_DATA] , [US_STATE] Follow" at bounding box center [679, 231] width 1085 height 257
click at [1156, 289] on div "Credit Repairmen [GEOGRAPHIC_DATA] , [US_STATE] Follow" at bounding box center [679, 231] width 1085 height 257
drag, startPoint x: 1160, startPoint y: 273, endPoint x: 1161, endPoint y: 286, distance: 13.4
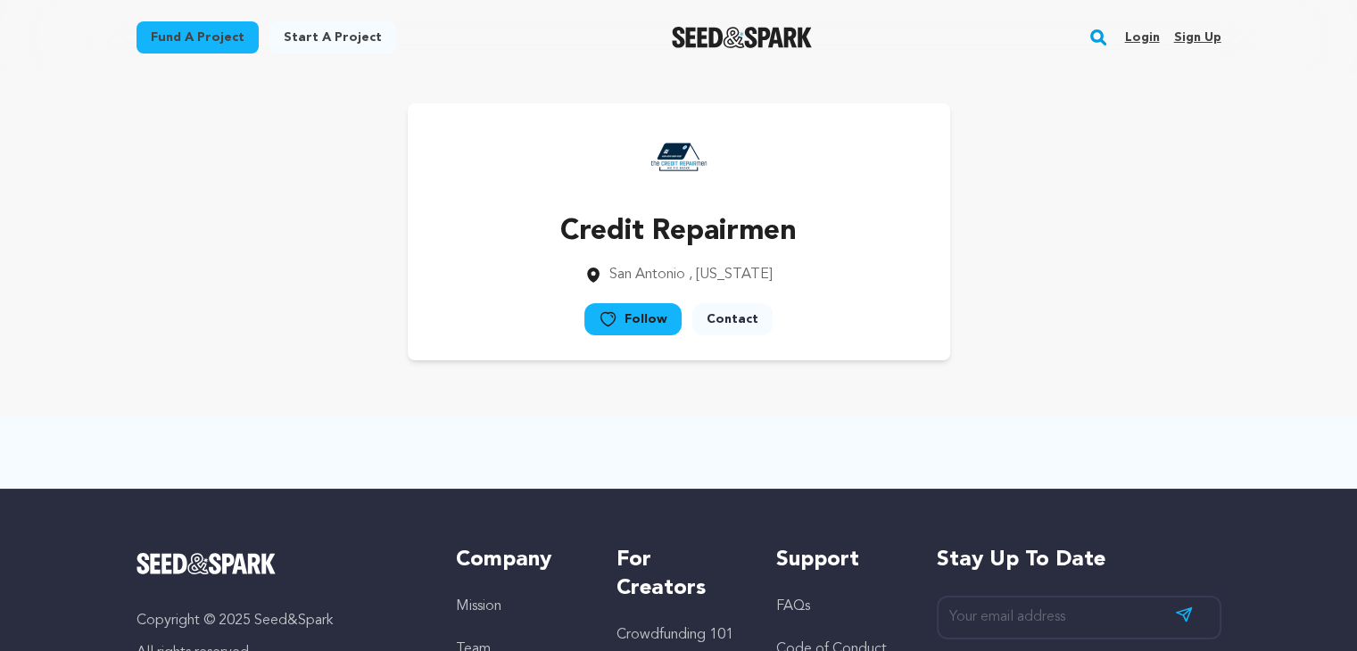
click at [1161, 277] on div "Credit Repairmen [GEOGRAPHIC_DATA] , [US_STATE] Follow" at bounding box center [679, 231] width 1085 height 257
click at [1161, 290] on div "Credit Repairmen [GEOGRAPHIC_DATA] , [US_STATE] Follow" at bounding box center [679, 231] width 1085 height 257
drag, startPoint x: 1163, startPoint y: 283, endPoint x: 1157, endPoint y: 297, distance: 15.6
click at [1164, 282] on div "Credit Repairmen [GEOGRAPHIC_DATA] , [US_STATE] Follow" at bounding box center [679, 231] width 1085 height 257
click at [1153, 308] on div "Credit Repairmen [GEOGRAPHIC_DATA] , [US_STATE] Follow" at bounding box center [679, 231] width 1085 height 257
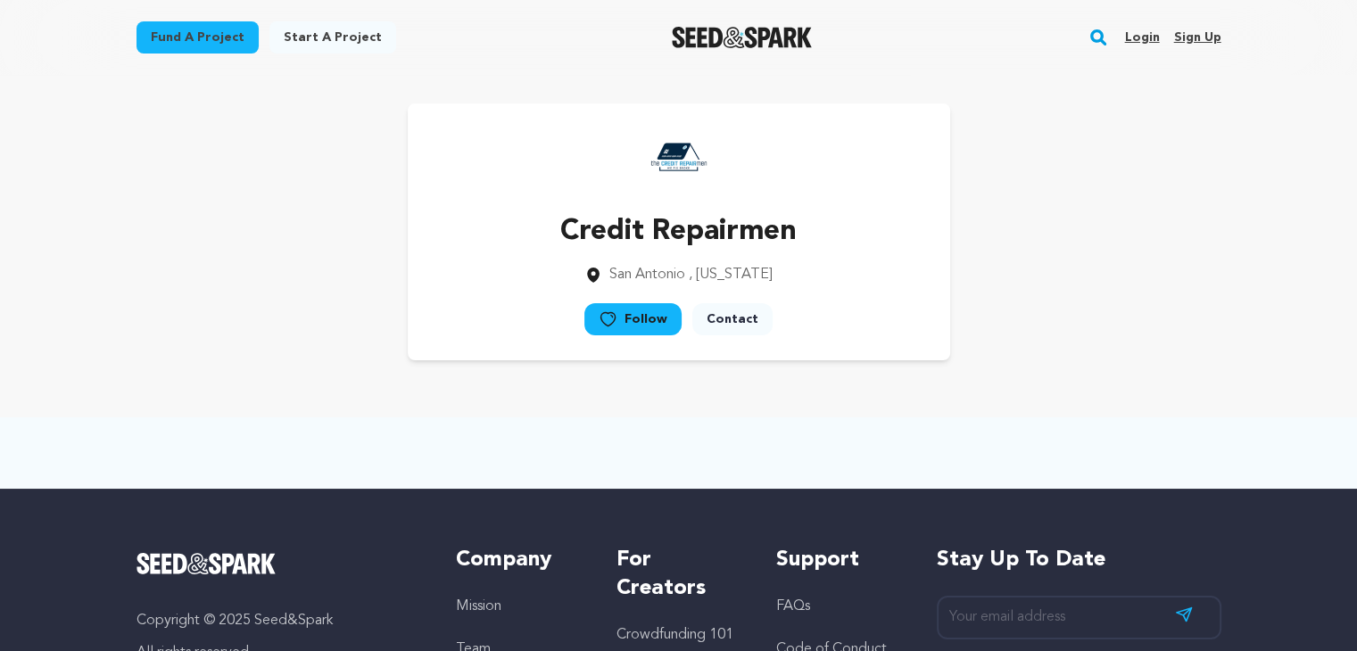
drag, startPoint x: 1164, startPoint y: 287, endPoint x: 1158, endPoint y: 311, distance: 24.9
click at [1165, 287] on div "Credit Repairmen [GEOGRAPHIC_DATA] , [US_STATE] Follow" at bounding box center [679, 231] width 1085 height 257
click at [1157, 315] on div "Credit Repairmen [GEOGRAPHIC_DATA] , [US_STATE] Follow" at bounding box center [679, 231] width 1085 height 257
click at [1163, 285] on div "Credit Repairmen [GEOGRAPHIC_DATA] , [US_STATE] Follow" at bounding box center [679, 231] width 1085 height 257
click at [1155, 301] on div "Credit Repairmen [GEOGRAPHIC_DATA] , [US_STATE] Follow" at bounding box center [679, 231] width 1085 height 257
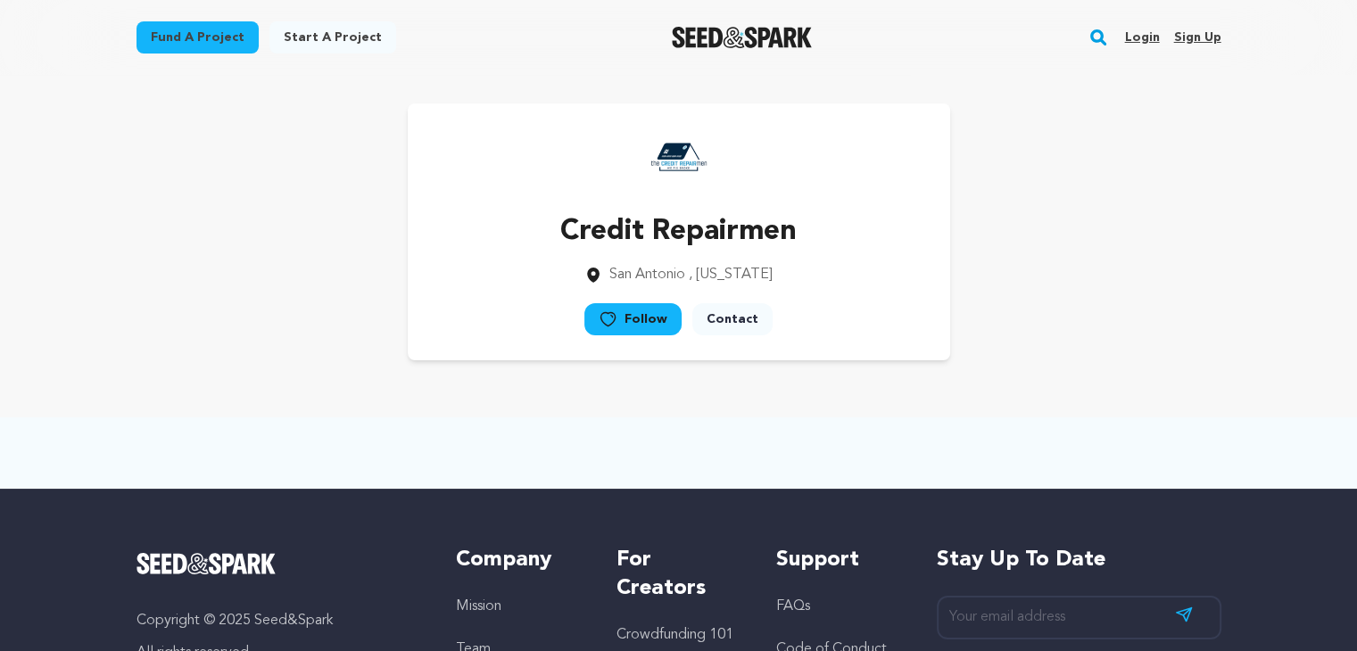
click at [1160, 288] on div "Credit Repairmen [GEOGRAPHIC_DATA] , [US_STATE] Follow" at bounding box center [679, 231] width 1085 height 257
drag, startPoint x: 1149, startPoint y: 308, endPoint x: 1142, endPoint y: 332, distance: 25.1
click at [1155, 315] on div "Credit Repairmen [GEOGRAPHIC_DATA] , [US_STATE] Follow" at bounding box center [679, 231] width 1085 height 257
click at [1105, 344] on div "Credit Repairmen [GEOGRAPHIC_DATA] , [US_STATE] Follow" at bounding box center [679, 231] width 1085 height 257
click at [1092, 344] on div "Credit Repairmen [GEOGRAPHIC_DATA] , [US_STATE] Follow" at bounding box center [679, 231] width 1085 height 257
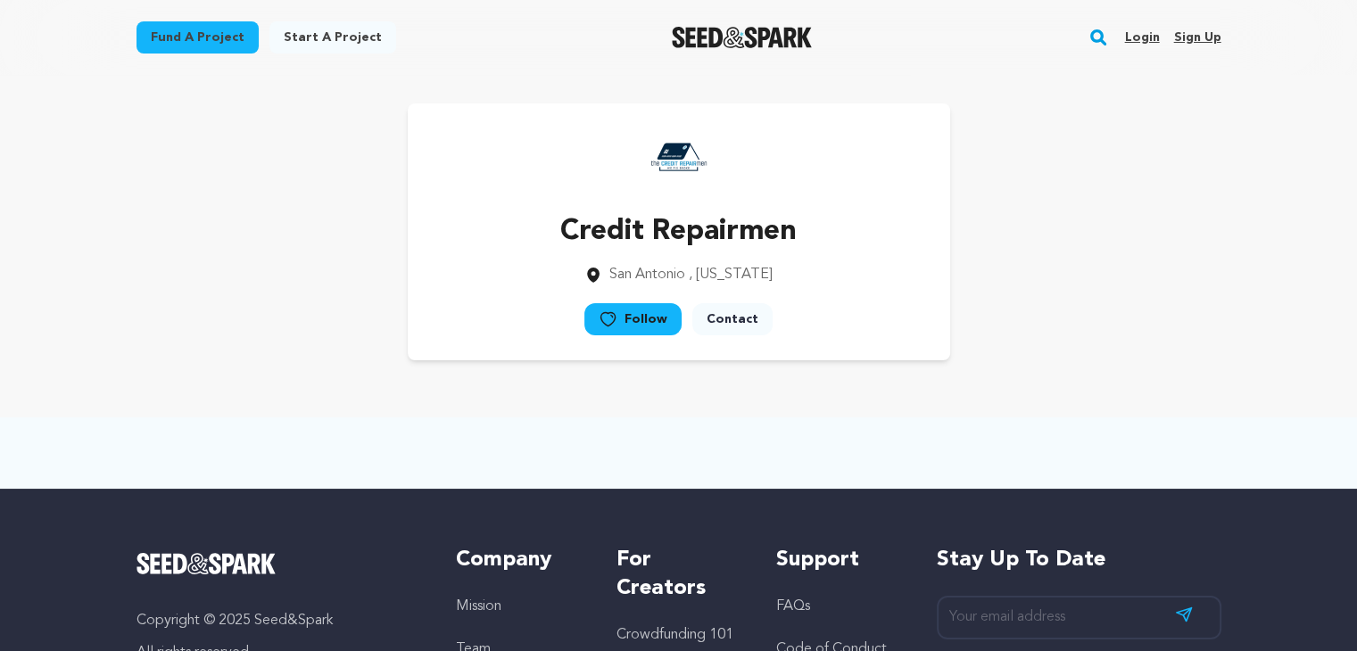
click at [1114, 305] on div "Credit Repairmen [GEOGRAPHIC_DATA] , [US_STATE] Follow" at bounding box center [679, 231] width 1085 height 257
click at [1104, 313] on div "Credit Repairmen [GEOGRAPHIC_DATA] , [US_STATE] Follow" at bounding box center [679, 231] width 1085 height 257
click at [1105, 297] on div "Credit Repairmen [GEOGRAPHIC_DATA] , [US_STATE] Follow" at bounding box center [679, 231] width 1085 height 257
click at [1104, 301] on div "Credit Repairmen [GEOGRAPHIC_DATA] , [US_STATE] Follow" at bounding box center [679, 231] width 1085 height 257
click at [1105, 302] on div "Credit Repairmen [GEOGRAPHIC_DATA] , [US_STATE] Follow" at bounding box center [679, 231] width 1085 height 257
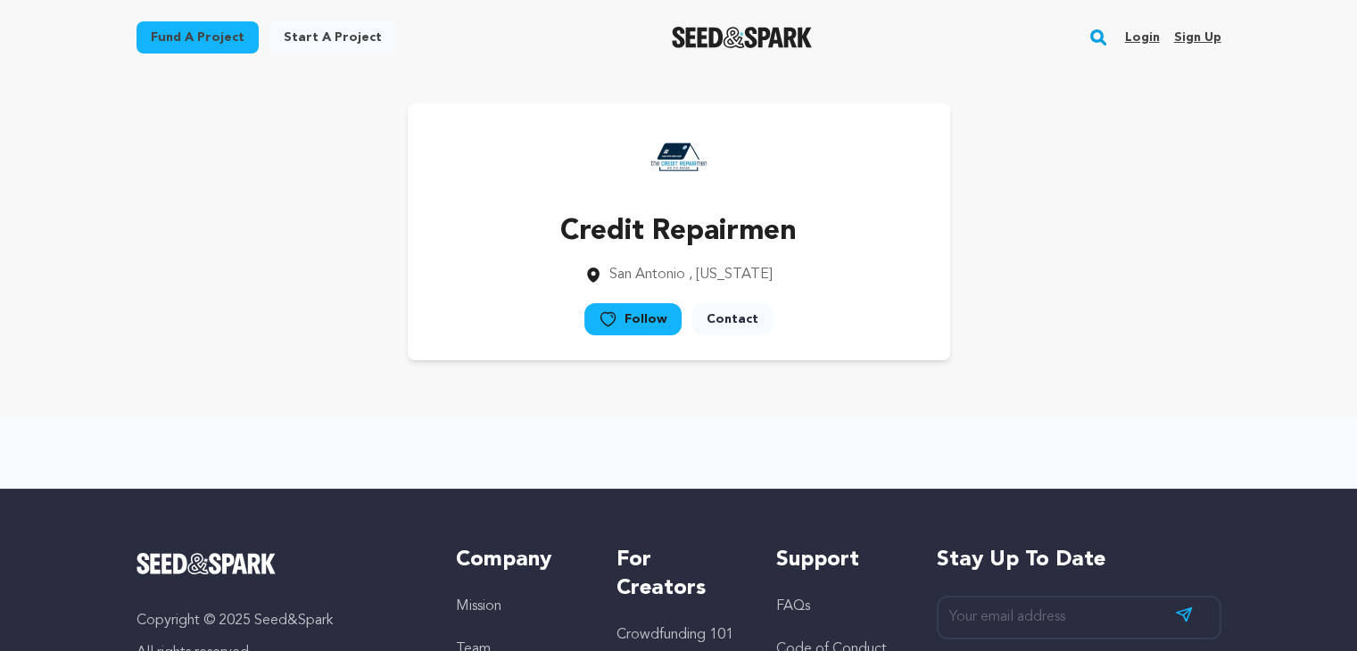
click at [1088, 323] on div "Credit Repairmen [GEOGRAPHIC_DATA] , [US_STATE] Follow" at bounding box center [679, 231] width 1085 height 257
click at [1102, 315] on div "Credit Repairmen [GEOGRAPHIC_DATA] , [US_STATE] Follow" at bounding box center [679, 231] width 1085 height 257
drag, startPoint x: 1086, startPoint y: 335, endPoint x: 1100, endPoint y: 324, distance: 17.8
click at [1086, 335] on div "Credit Repairmen [GEOGRAPHIC_DATA] , [US_STATE] Follow" at bounding box center [679, 231] width 1085 height 257
click at [1100, 324] on div "Credit Repairmen [GEOGRAPHIC_DATA] , [US_STATE] Follow" at bounding box center [679, 231] width 1085 height 257
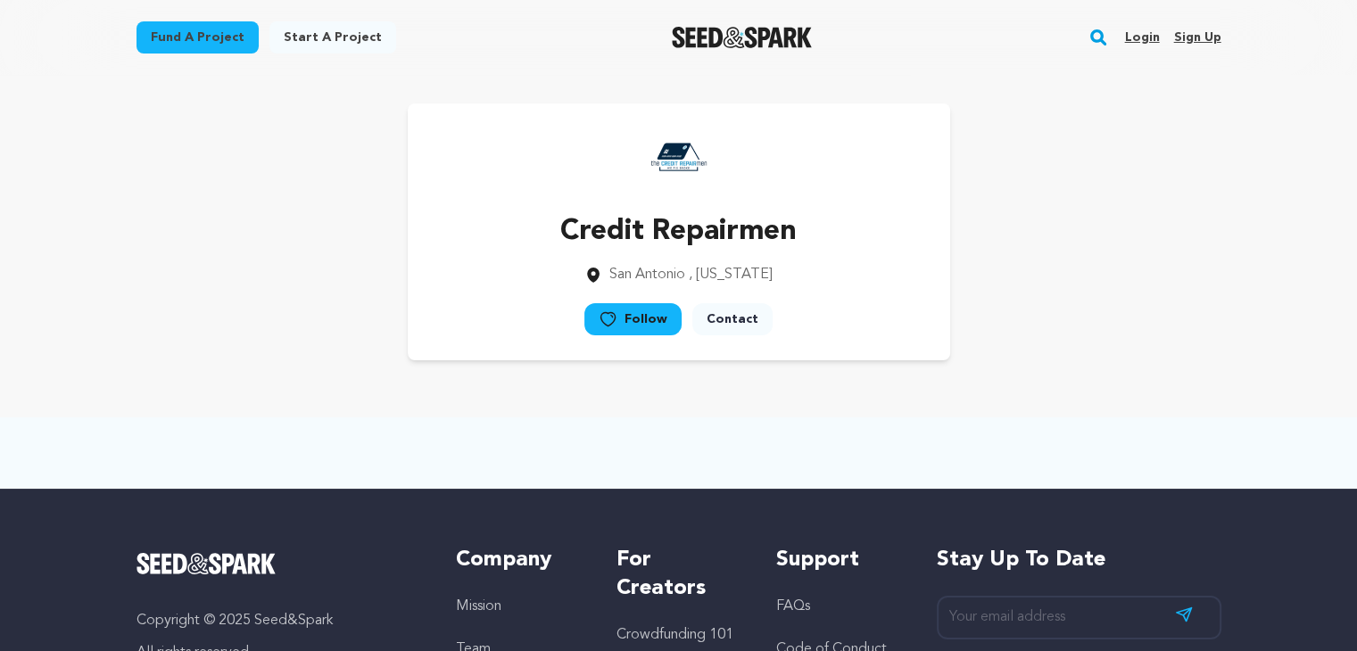
drag, startPoint x: 1097, startPoint y: 326, endPoint x: 1119, endPoint y: 308, distance: 28.6
click at [1103, 322] on div "Credit Repairmen [GEOGRAPHIC_DATA] , [US_STATE] Follow" at bounding box center [679, 231] width 1085 height 257
click at [1120, 307] on div "Credit Repairmen [GEOGRAPHIC_DATA] , [US_STATE] Follow" at bounding box center [679, 231] width 1085 height 257
click at [1105, 326] on div "Credit Repairmen [GEOGRAPHIC_DATA] , [US_STATE] Follow" at bounding box center [679, 231] width 1085 height 257
drag, startPoint x: 1115, startPoint y: 315, endPoint x: 1106, endPoint y: 327, distance: 14.6
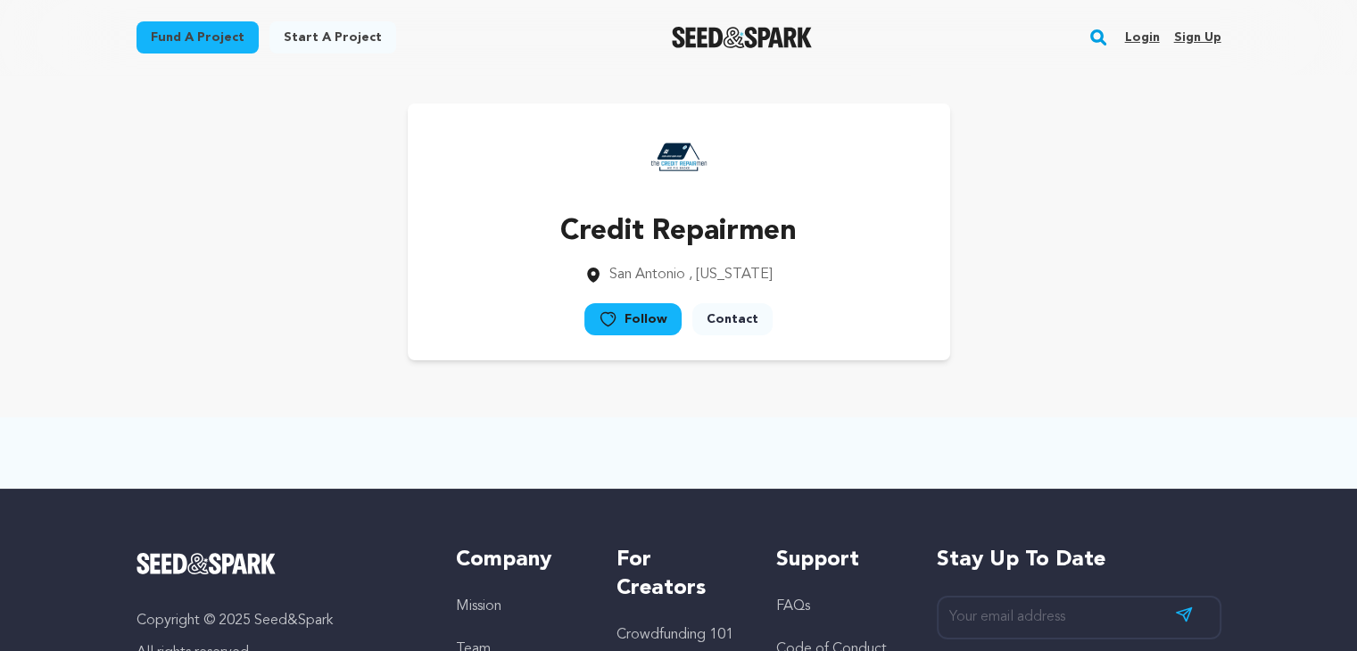
click at [1113, 319] on div "Credit Repairmen [GEOGRAPHIC_DATA] , [US_STATE] Follow" at bounding box center [679, 231] width 1085 height 257
drag, startPoint x: 1042, startPoint y: 240, endPoint x: 1041, endPoint y: 254, distance: 14.3
click at [1044, 246] on div "Credit Repairmen [GEOGRAPHIC_DATA] , [US_STATE] Follow" at bounding box center [679, 231] width 1085 height 257
drag, startPoint x: 1039, startPoint y: 261, endPoint x: 1048, endPoint y: 269, distance: 11.4
click at [1045, 269] on div "Credit Repairmen [GEOGRAPHIC_DATA] , [US_STATE] Follow" at bounding box center [679, 231] width 1085 height 257
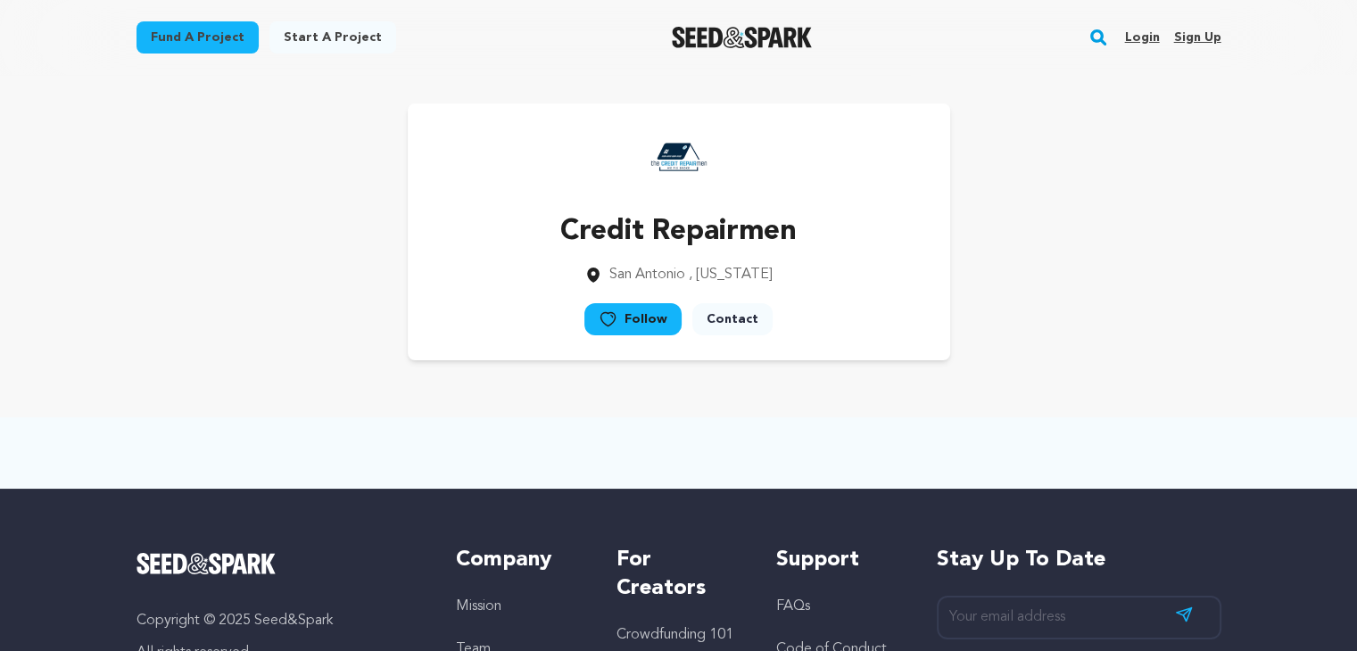
drag, startPoint x: 1060, startPoint y: 259, endPoint x: 1038, endPoint y: 282, distance: 32.2
click at [1058, 261] on div "Credit Repairmen [GEOGRAPHIC_DATA] , [US_STATE] Follow" at bounding box center [679, 231] width 1085 height 257
click at [1033, 287] on div "Credit Repairmen [GEOGRAPHIC_DATA] , [US_STATE] Follow" at bounding box center [679, 231] width 1085 height 257
drag, startPoint x: 1053, startPoint y: 279, endPoint x: 1044, endPoint y: 292, distance: 15.4
click at [1053, 279] on div "Credit Repairmen [GEOGRAPHIC_DATA] , [US_STATE] Follow" at bounding box center [679, 231] width 1085 height 257
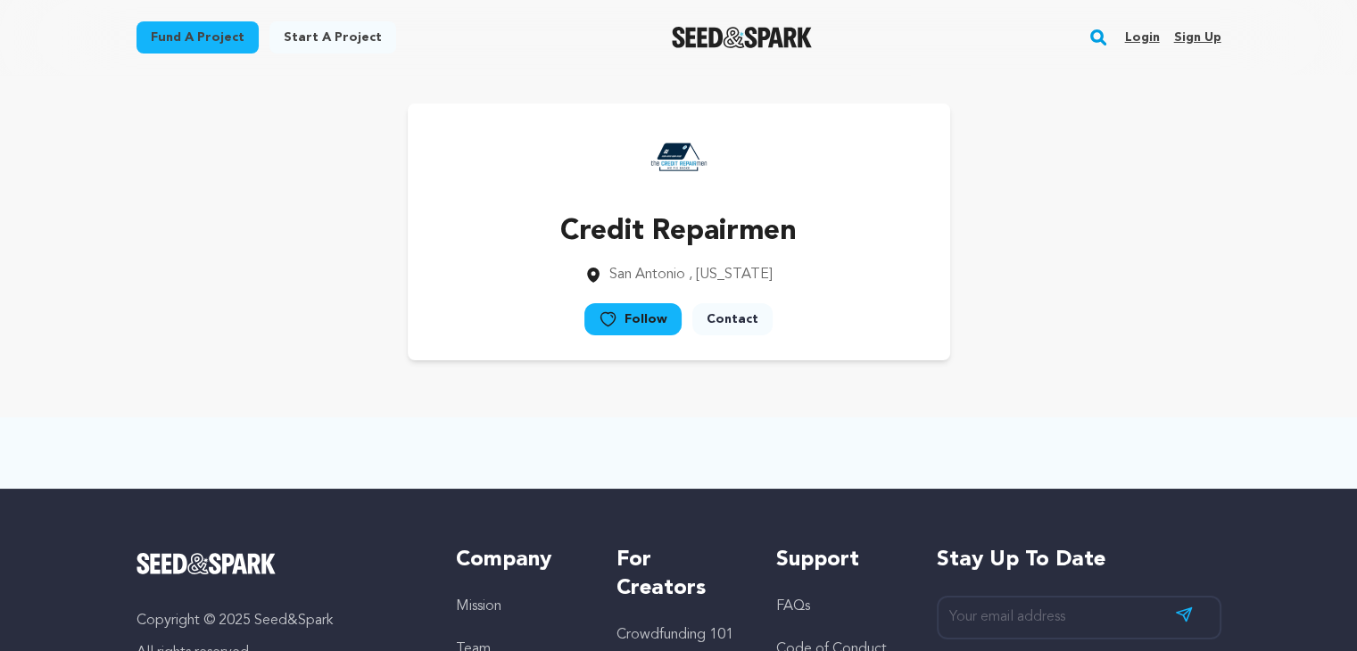
drag, startPoint x: 1044, startPoint y: 294, endPoint x: 1065, endPoint y: 279, distance: 25.7
click at [1044, 294] on div "Credit Repairmen [GEOGRAPHIC_DATA] , [US_STATE] Follow" at bounding box center [679, 231] width 1085 height 257
click at [1068, 276] on div "Credit Repairmen [GEOGRAPHIC_DATA] , [US_STATE] Follow" at bounding box center [679, 231] width 1085 height 257
drag, startPoint x: 1060, startPoint y: 282, endPoint x: 1073, endPoint y: 272, distance: 16.6
click at [1061, 282] on div "Credit Repairmen [GEOGRAPHIC_DATA] , [US_STATE] Follow" at bounding box center [679, 231] width 1085 height 257
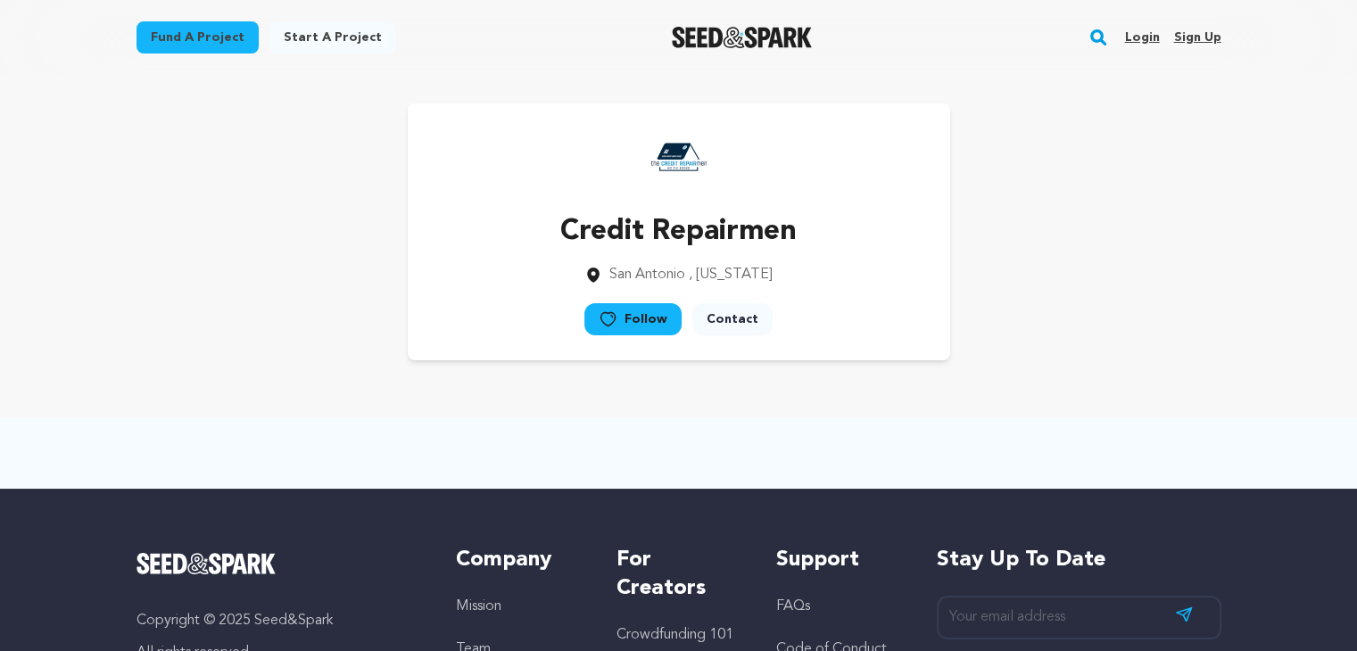
drag, startPoint x: 1073, startPoint y: 272, endPoint x: 1067, endPoint y: 284, distance: 13.2
click at [1072, 276] on div "Credit Repairmen [GEOGRAPHIC_DATA] , [US_STATE] Follow" at bounding box center [679, 231] width 1085 height 257
drag, startPoint x: 1067, startPoint y: 284, endPoint x: 1078, endPoint y: 279, distance: 11.6
click at [1067, 286] on div "Credit Repairmen [GEOGRAPHIC_DATA] , [US_STATE] Follow" at bounding box center [679, 231] width 1085 height 257
click at [1079, 278] on div "Credit Repairmen [GEOGRAPHIC_DATA] , [US_STATE] Follow" at bounding box center [679, 231] width 1085 height 257
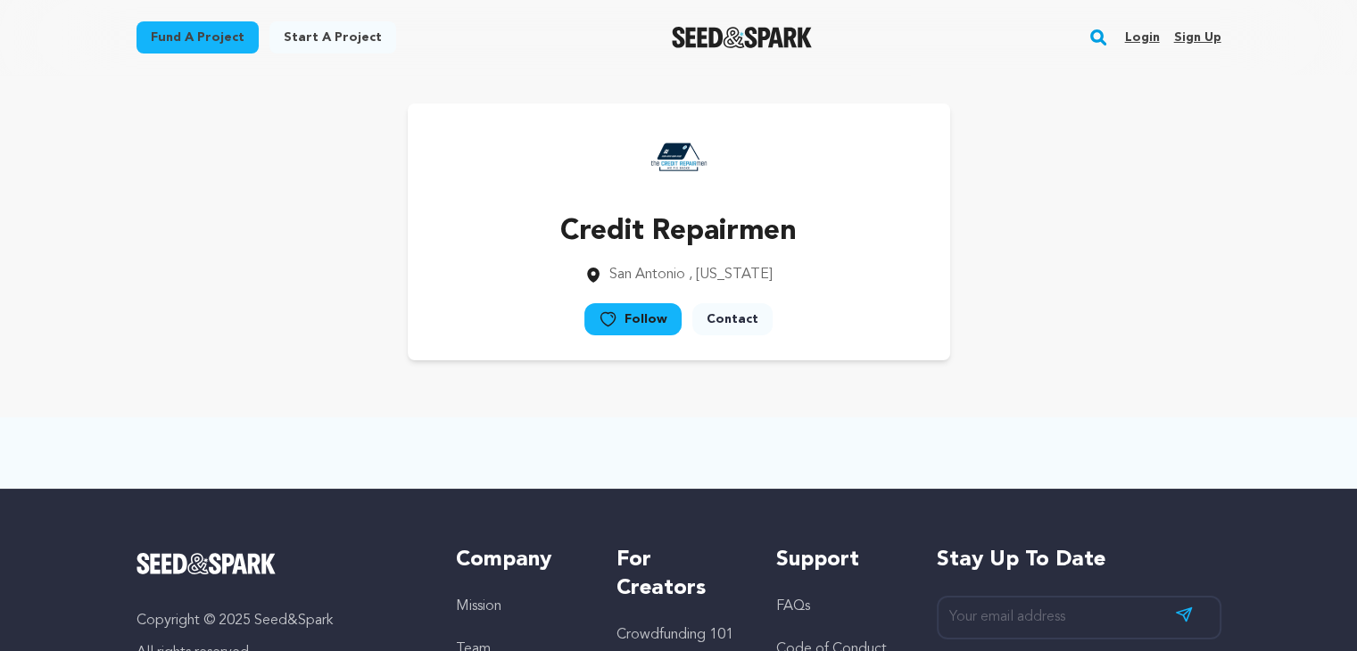
click at [1064, 288] on div "Credit Repairmen [GEOGRAPHIC_DATA] , [US_STATE] Follow" at bounding box center [679, 231] width 1085 height 257
drag, startPoint x: 1075, startPoint y: 276, endPoint x: 1045, endPoint y: 294, distance: 35.2
click at [1071, 279] on div "Credit Repairmen [GEOGRAPHIC_DATA] , [US_STATE] Follow" at bounding box center [679, 231] width 1085 height 257
drag, startPoint x: 1042, startPoint y: 295, endPoint x: 1075, endPoint y: 279, distance: 36.7
click at [1051, 294] on div "Credit Repairmen [GEOGRAPHIC_DATA] , [US_STATE] Follow" at bounding box center [679, 231] width 1085 height 257
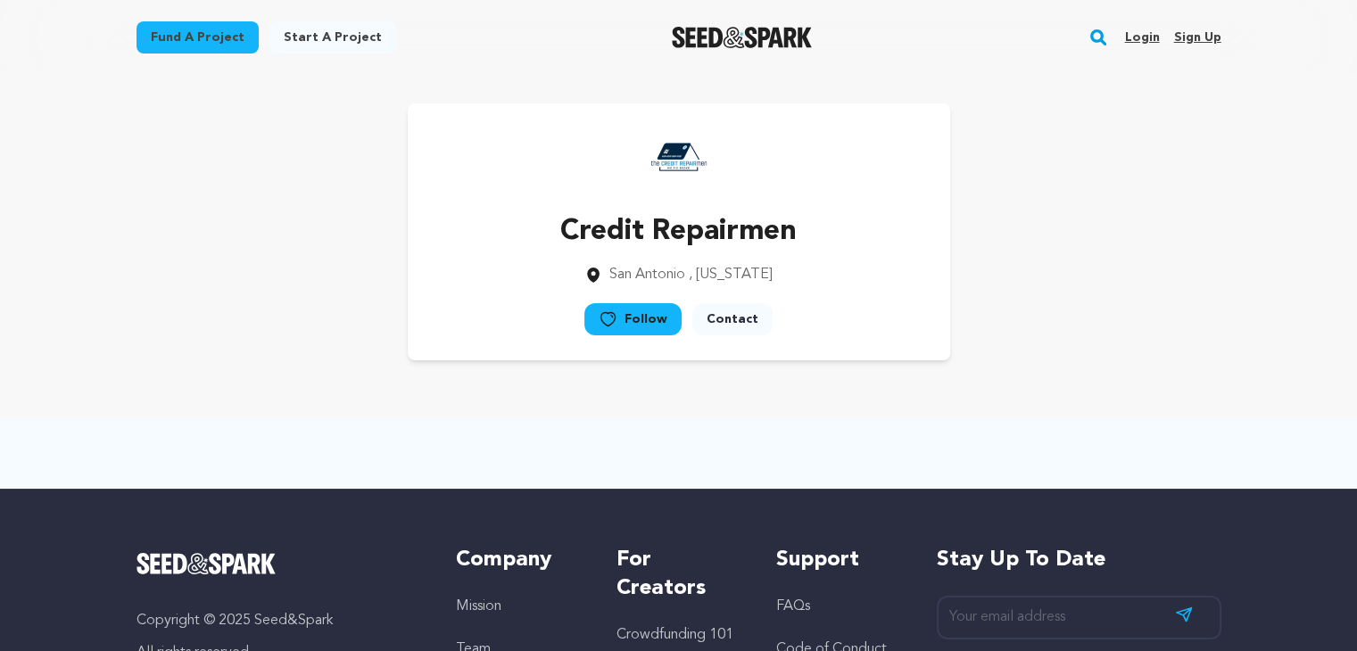
click at [1079, 276] on div "Credit Repairmen [GEOGRAPHIC_DATA] , [US_STATE] Follow" at bounding box center [679, 231] width 1085 height 257
click at [1075, 280] on div "Credit Repairmen [GEOGRAPHIC_DATA] , [US_STATE] Follow" at bounding box center [679, 231] width 1085 height 257
drag, startPoint x: 1080, startPoint y: 277, endPoint x: 1062, endPoint y: 291, distance: 23.6
click at [1080, 276] on div "Credit Repairmen [GEOGRAPHIC_DATA] , [US_STATE] Follow" at bounding box center [679, 231] width 1085 height 257
drag, startPoint x: 1062, startPoint y: 292, endPoint x: 1047, endPoint y: 328, distance: 39.6
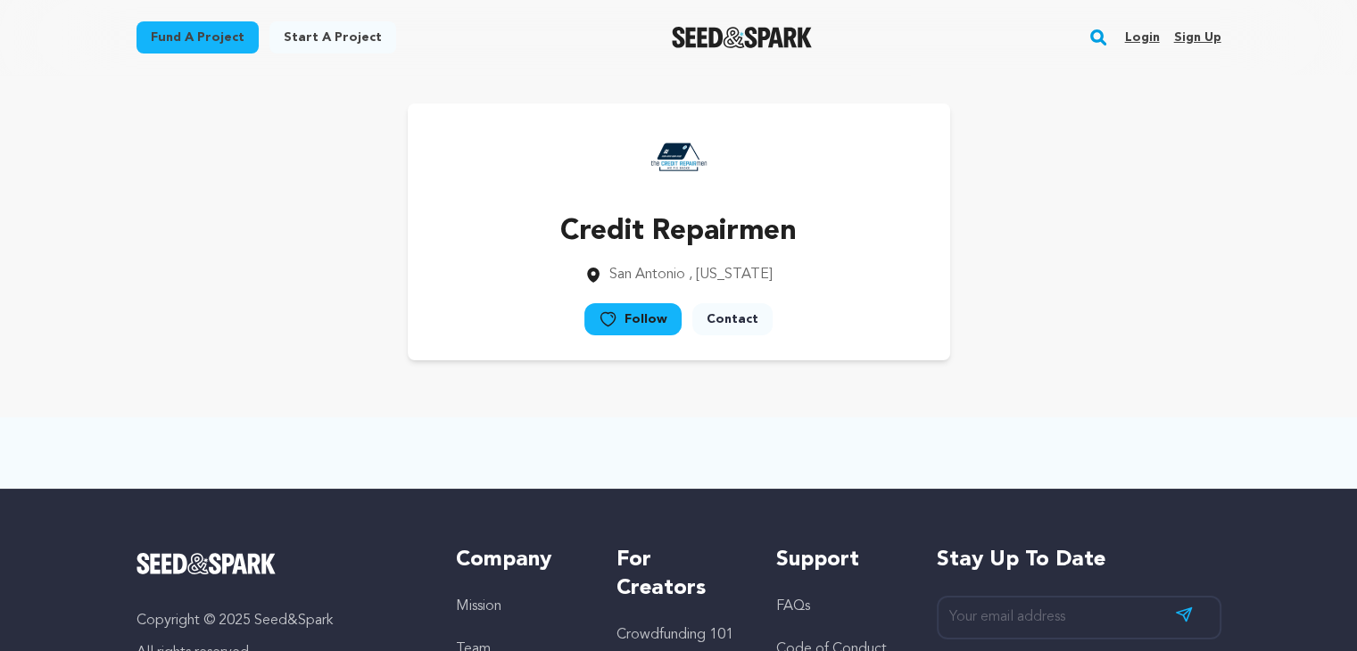
click at [1056, 305] on div "Credit Repairmen [GEOGRAPHIC_DATA] , [US_STATE] Follow" at bounding box center [679, 231] width 1085 height 257
drag, startPoint x: 1047, startPoint y: 328, endPoint x: 1085, endPoint y: 304, distance: 45.3
click at [1052, 327] on div "Credit Repairmen [GEOGRAPHIC_DATA] , [US_STATE] Follow" at bounding box center [679, 231] width 1085 height 257
drag, startPoint x: 1085, startPoint y: 304, endPoint x: 1070, endPoint y: 315, distance: 18.6
click at [1085, 303] on div "Credit Repairmen [GEOGRAPHIC_DATA] , [US_STATE] Follow" at bounding box center [679, 231] width 1085 height 257
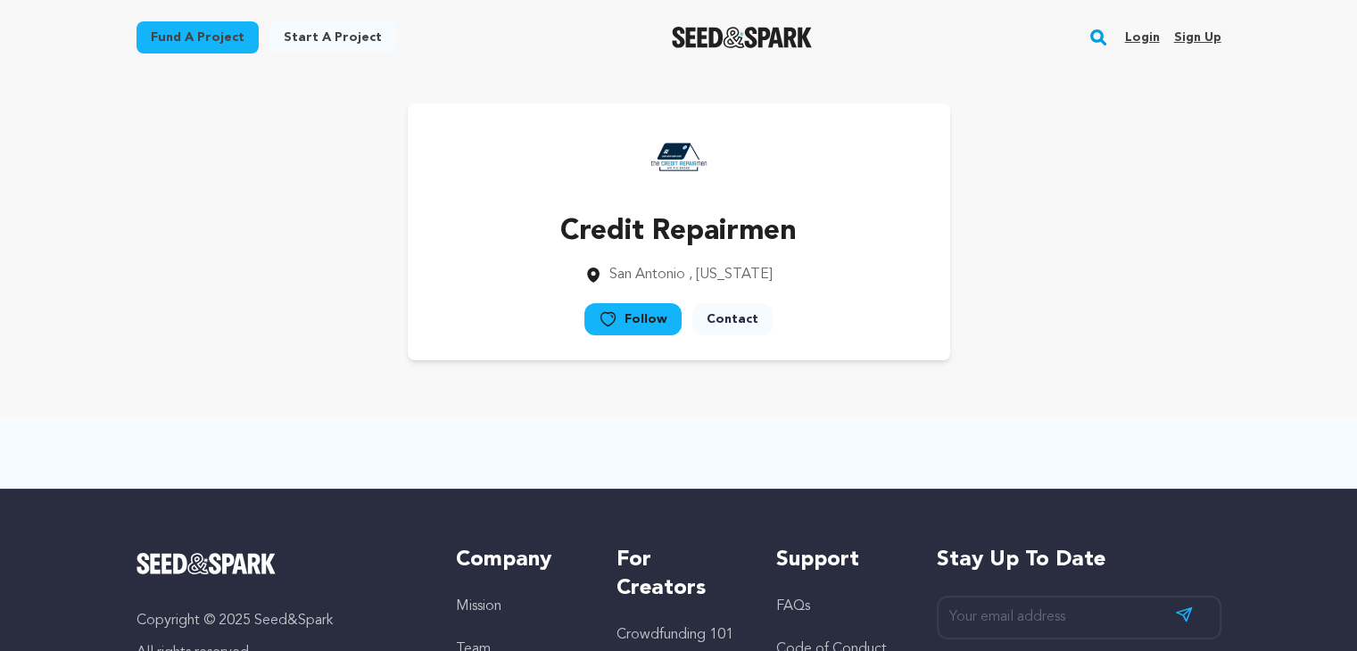
click at [1074, 319] on div "Credit Repairmen [GEOGRAPHIC_DATA] , [US_STATE] Follow" at bounding box center [679, 231] width 1085 height 257
drag, startPoint x: 1088, startPoint y: 297, endPoint x: 1067, endPoint y: 322, distance: 32.3
click at [1086, 301] on div "Credit Repairmen [GEOGRAPHIC_DATA] , [US_STATE] Follow" at bounding box center [679, 231] width 1085 height 257
click at [1067, 322] on div "Credit Repairmen [GEOGRAPHIC_DATA] , [US_STATE] Follow" at bounding box center [679, 231] width 1085 height 257
click at [1069, 312] on div "Credit Repairmen [GEOGRAPHIC_DATA] , [US_STATE] Follow" at bounding box center [679, 231] width 1085 height 257
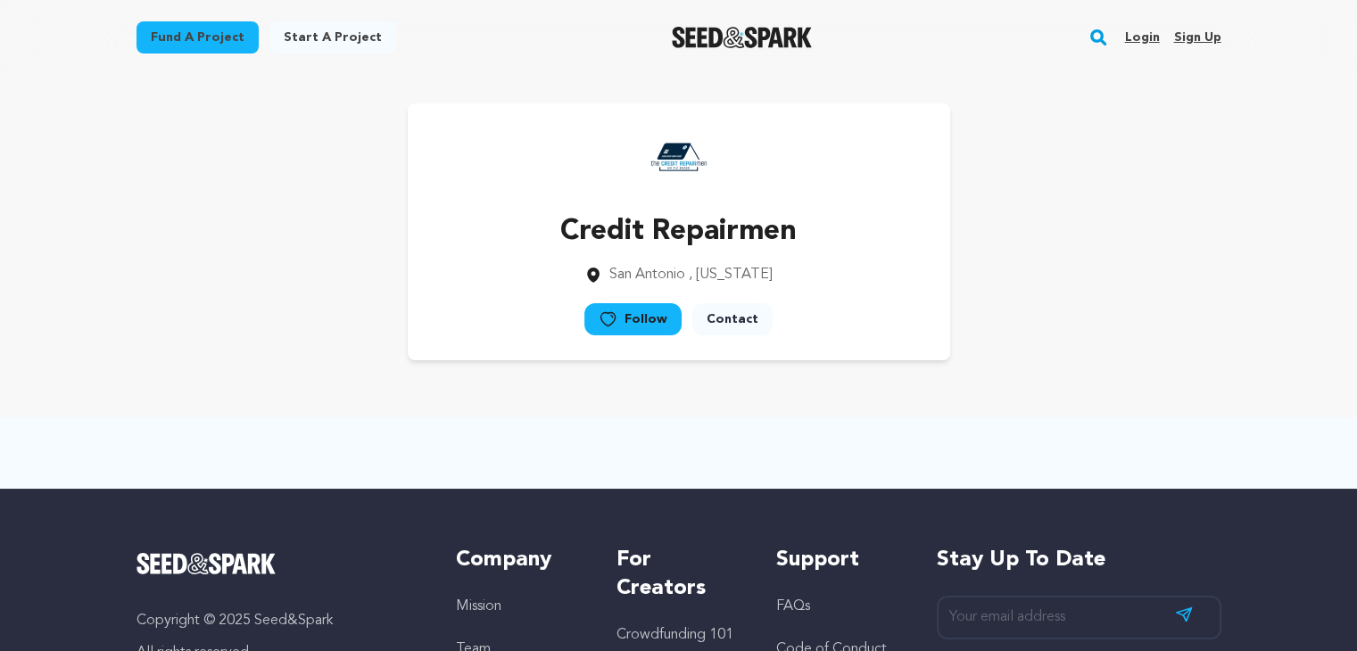
click at [1041, 328] on div "Credit Repairmen [GEOGRAPHIC_DATA] , [US_STATE] Follow" at bounding box center [679, 231] width 1085 height 257
drag, startPoint x: 1073, startPoint y: 310, endPoint x: 1056, endPoint y: 343, distance: 37.1
click at [1072, 312] on div "Credit Repairmen [GEOGRAPHIC_DATA] , [US_STATE] Follow" at bounding box center [679, 231] width 1085 height 257
click at [1056, 343] on div "Credit Repairmen [GEOGRAPHIC_DATA] , [US_STATE] Follow" at bounding box center [679, 231] width 1085 height 257
drag, startPoint x: 1074, startPoint y: 332, endPoint x: 1065, endPoint y: 341, distance: 12.6
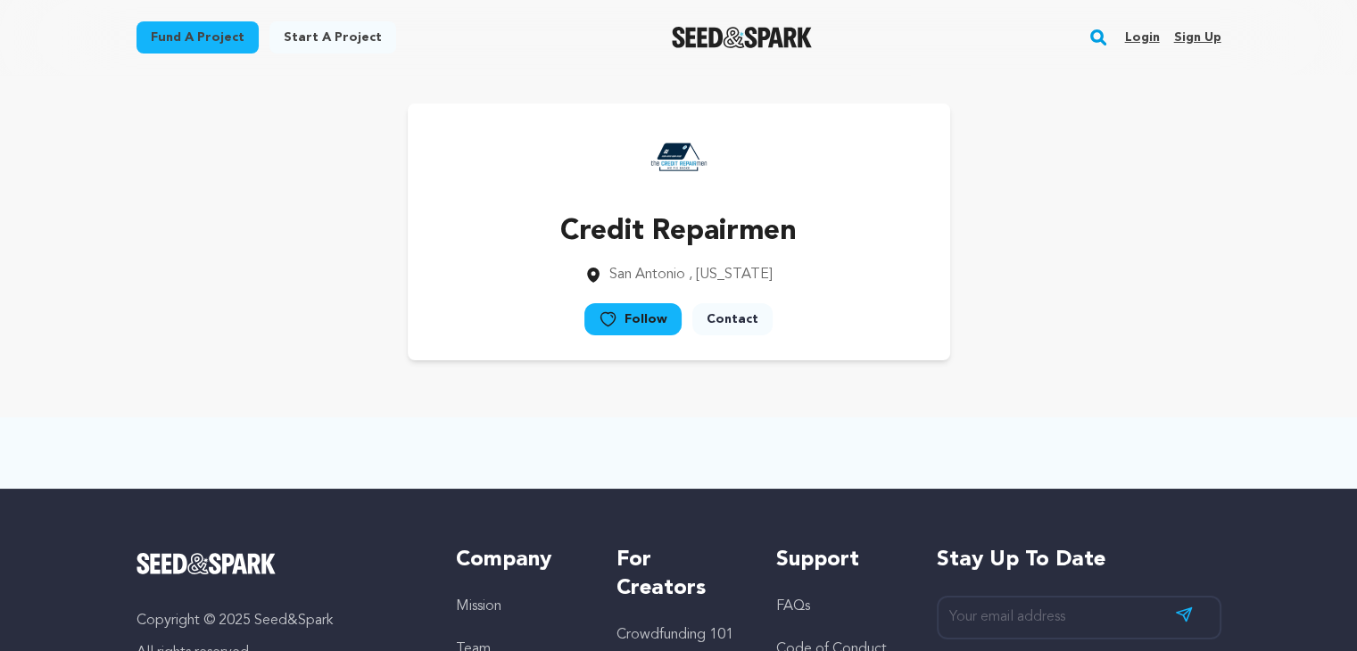
click at [1074, 331] on div "Credit Repairmen [GEOGRAPHIC_DATA] , [US_STATE] Follow" at bounding box center [679, 231] width 1085 height 257
click at [1032, 347] on div "Credit Repairmen [GEOGRAPHIC_DATA] , [US_STATE] Follow" at bounding box center [679, 231] width 1085 height 257
click at [863, 432] on div at bounding box center [679, 453] width 1142 height 71
click at [1030, 181] on div "Credit Repairmen [GEOGRAPHIC_DATA] , [US_STATE] Follow" at bounding box center [679, 231] width 1085 height 257
drag, startPoint x: 1031, startPoint y: 255, endPoint x: 1067, endPoint y: 224, distance: 47.4
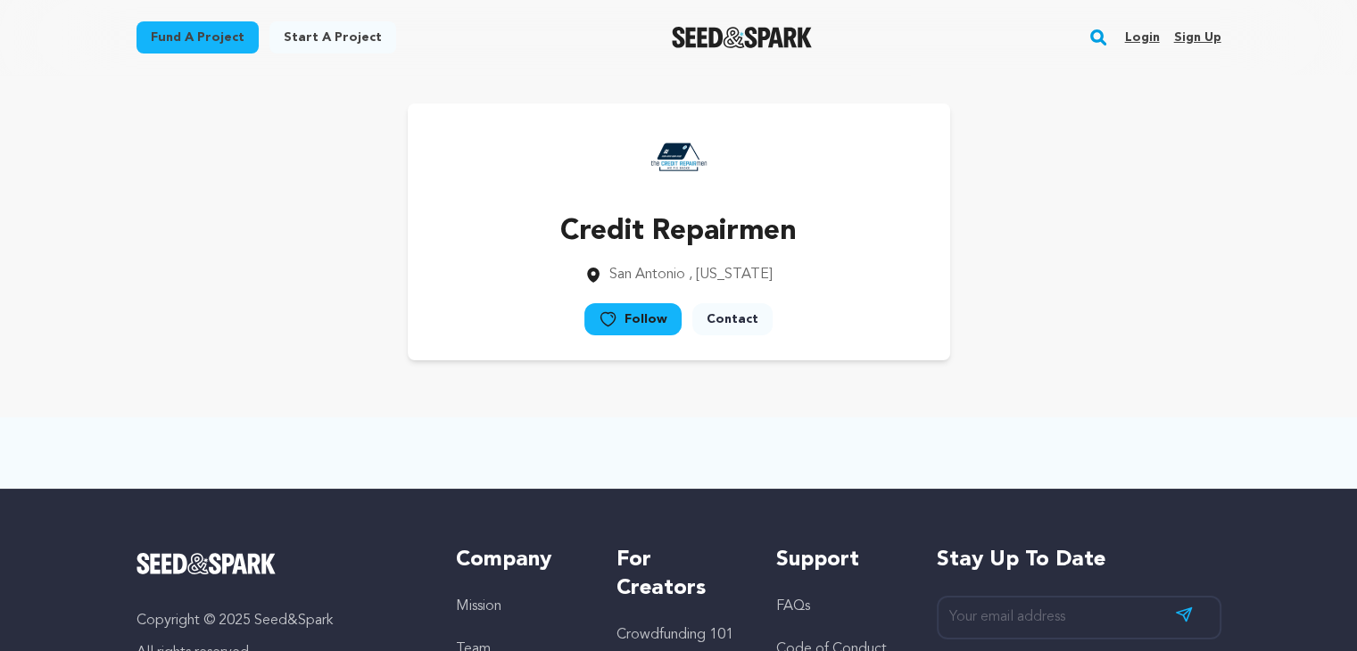
click at [1034, 256] on div "Credit Repairmen [GEOGRAPHIC_DATA] , [US_STATE] Follow" at bounding box center [679, 231] width 1085 height 257
drag, startPoint x: 1075, startPoint y: 215, endPoint x: 1055, endPoint y: 252, distance: 41.5
click at [1074, 216] on div "Credit Repairmen [GEOGRAPHIC_DATA] , [US_STATE] Follow" at bounding box center [679, 231] width 1085 height 257
click at [1083, 240] on div "Credit Repairmen [GEOGRAPHIC_DATA] , [US_STATE] Follow" at bounding box center [679, 231] width 1085 height 257
drag, startPoint x: 1130, startPoint y: 325, endPoint x: 1122, endPoint y: 334, distance: 11.4
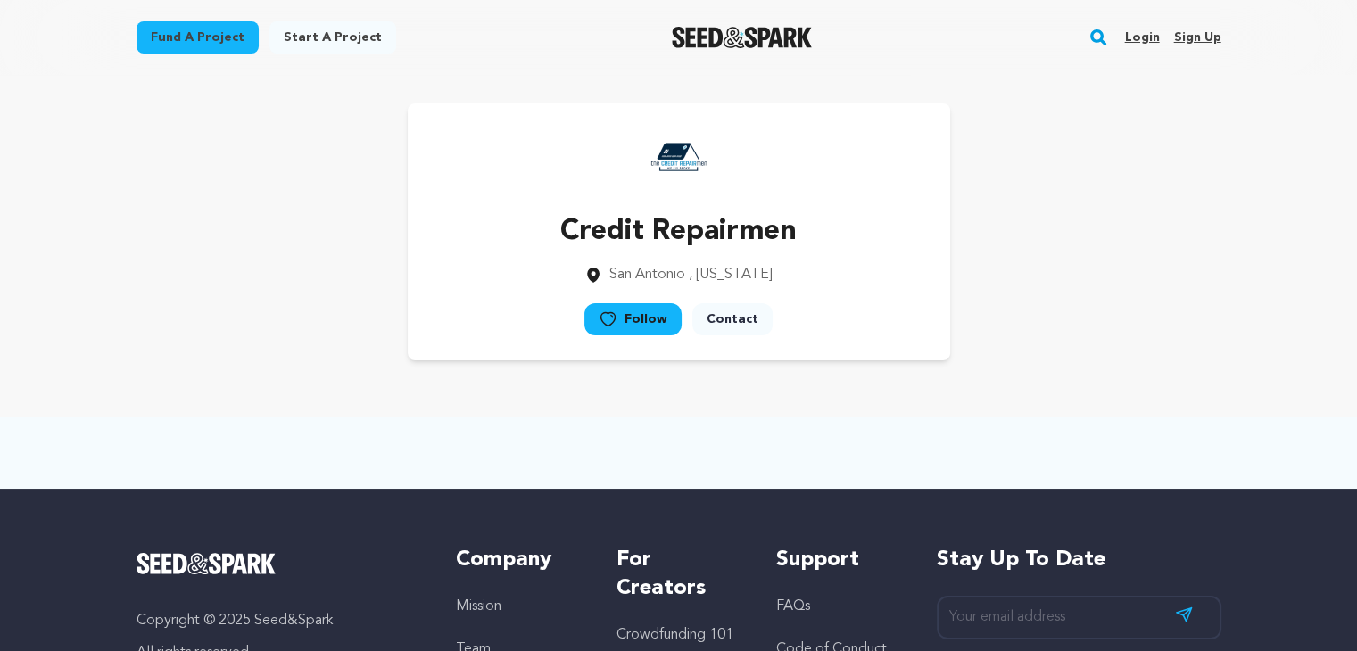
click at [1130, 324] on div "Credit Repairmen [GEOGRAPHIC_DATA] , [US_STATE] Follow" at bounding box center [679, 231] width 1085 height 257
click at [1167, 327] on div "Credit Repairmen [GEOGRAPHIC_DATA] , [US_STATE] Follow" at bounding box center [679, 231] width 1085 height 257
click at [1171, 306] on div "Credit Repairmen [GEOGRAPHIC_DATA] , [US_STATE] Follow" at bounding box center [679, 231] width 1085 height 257
drag, startPoint x: 1116, startPoint y: 326, endPoint x: 1231, endPoint y: 261, distance: 131.8
click at [1118, 326] on div "Credit Repairmen [GEOGRAPHIC_DATA] , [US_STATE] Follow" at bounding box center [679, 231] width 1085 height 257
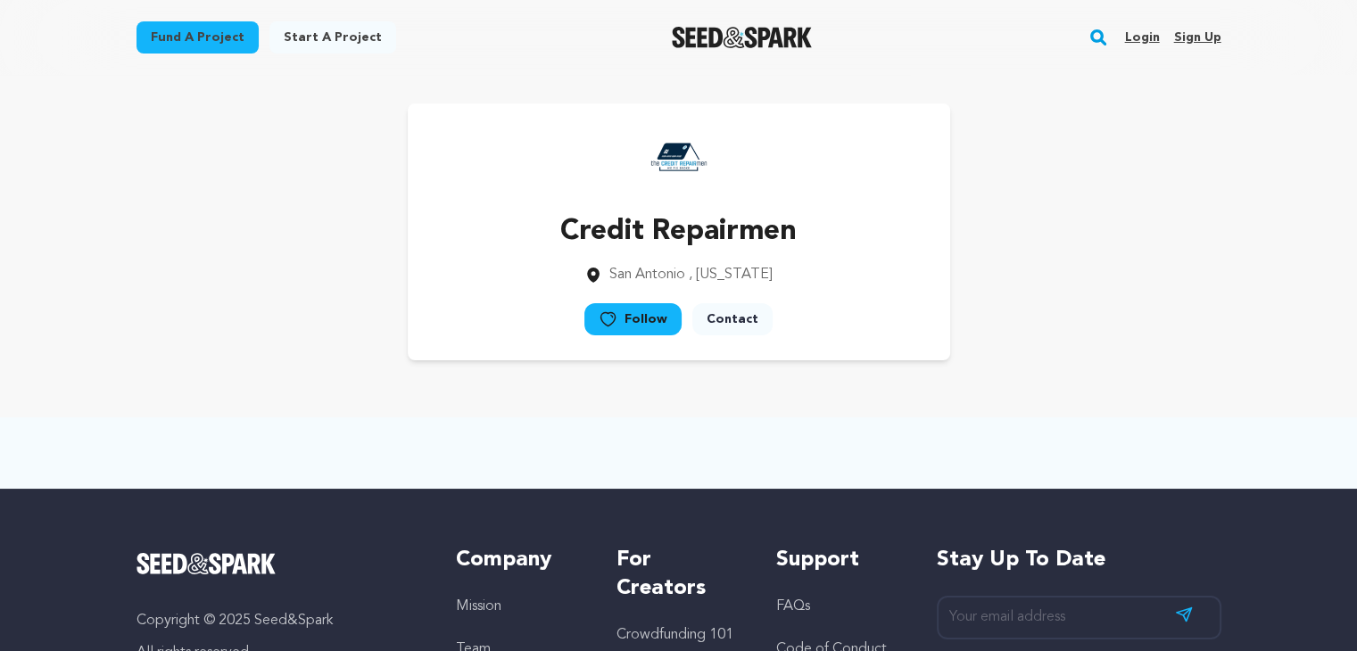
drag, startPoint x: 1231, startPoint y: 261, endPoint x: 1205, endPoint y: 292, distance: 39.9
click at [1232, 261] on div "Credit Repairmen [GEOGRAPHIC_DATA] , [US_STATE] Follow" at bounding box center [679, 232] width 1142 height 314
drag, startPoint x: 1205, startPoint y: 292, endPoint x: 1235, endPoint y: 280, distance: 31.6
click at [1207, 294] on div "Credit Repairmen [GEOGRAPHIC_DATA] , [US_STATE] Follow" at bounding box center [679, 231] width 1085 height 257
click at [1268, 263] on main "Fund a project Start a project Search Login Sign up Start a project" at bounding box center [678, 480] width 1357 height 961
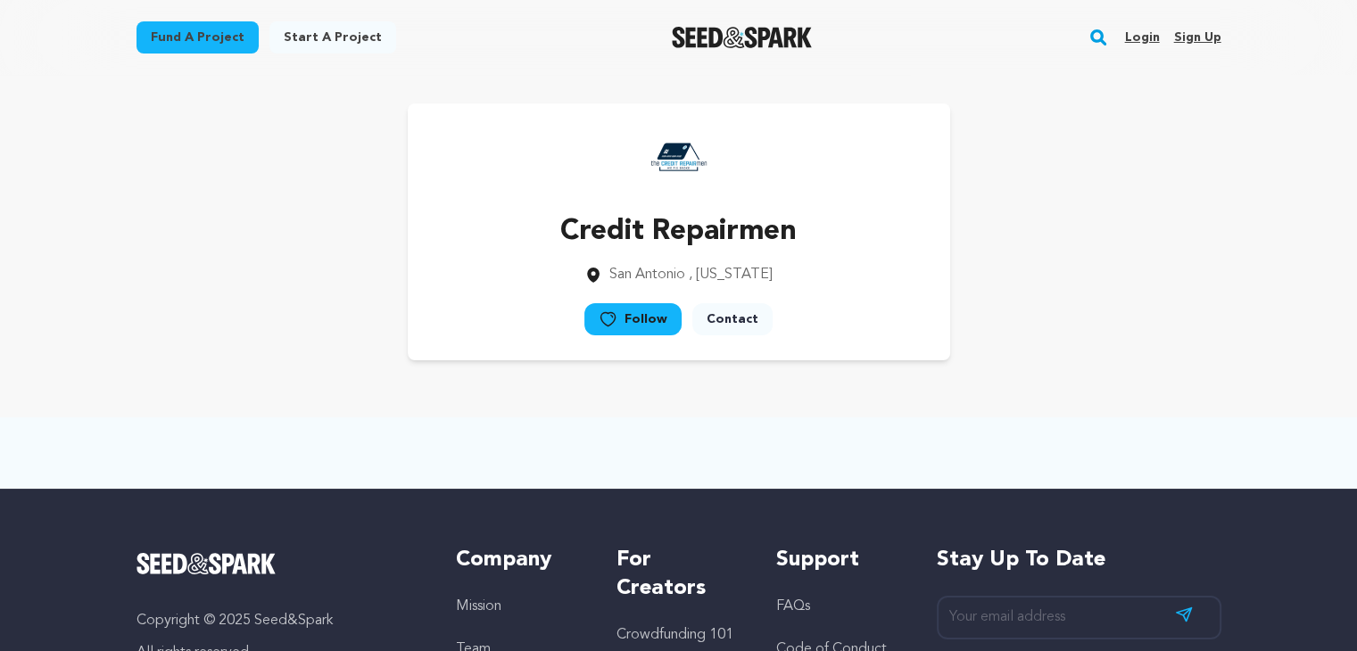
click at [1166, 362] on div "Credit Repairmen [GEOGRAPHIC_DATA] , [US_STATE] Follow" at bounding box center [679, 232] width 1142 height 314
drag, startPoint x: 1163, startPoint y: 362, endPoint x: 1183, endPoint y: 358, distance: 20.1
click at [1172, 369] on div "Credit Repairmen [GEOGRAPHIC_DATA] , [US_STATE] Follow" at bounding box center [679, 232] width 1142 height 314
drag, startPoint x: 1194, startPoint y: 340, endPoint x: 1195, endPoint y: 368, distance: 27.7
click at [1195, 340] on div "Credit Repairmen [GEOGRAPHIC_DATA] , [US_STATE] Follow" at bounding box center [679, 231] width 1085 height 257
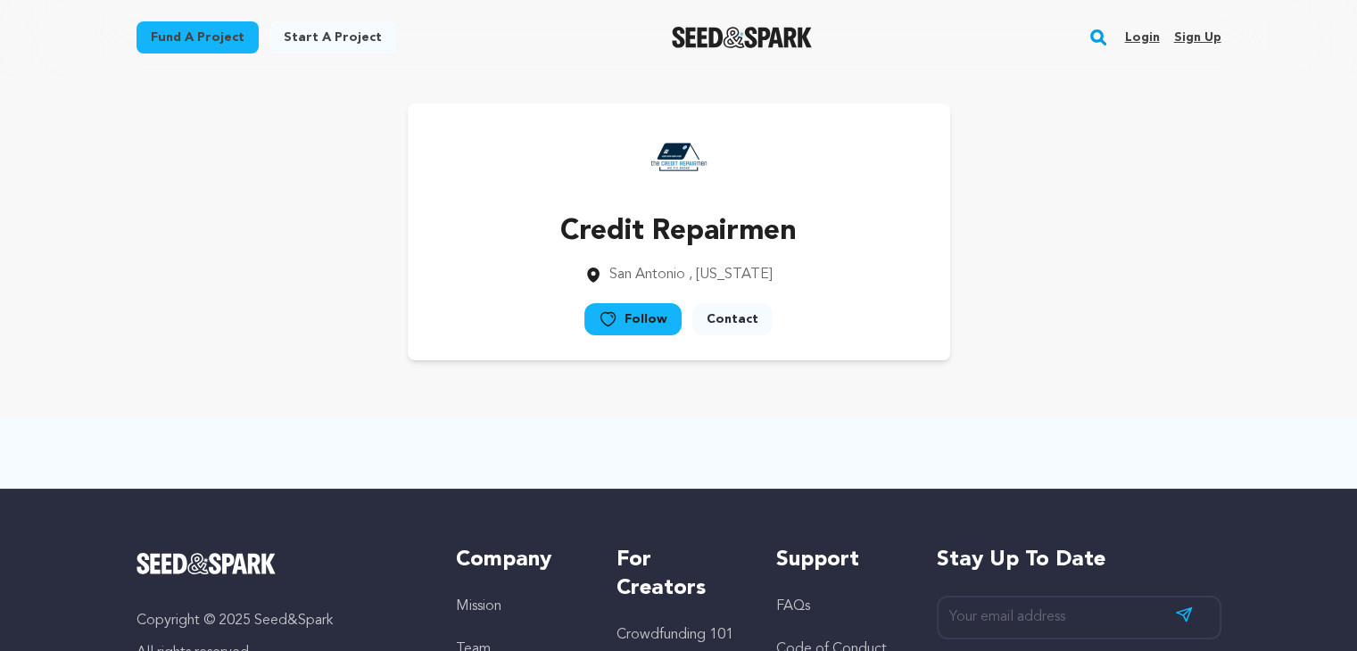
drag, startPoint x: 1203, startPoint y: 341, endPoint x: 1192, endPoint y: 343, distance: 11.0
click at [1198, 341] on div "Credit Repairmen [GEOGRAPHIC_DATA] , [US_STATE] Follow" at bounding box center [679, 231] width 1085 height 257
click at [1155, 359] on div "Credit Repairmen [GEOGRAPHIC_DATA] , [US_STATE] Follow" at bounding box center [679, 231] width 1085 height 257
click at [1164, 336] on div "Credit Repairmen [GEOGRAPHIC_DATA] , [US_STATE] Follow" at bounding box center [679, 231] width 1085 height 257
click at [1150, 351] on div "Credit Repairmen [GEOGRAPHIC_DATA] , [US_STATE] Follow" at bounding box center [679, 231] width 1085 height 257
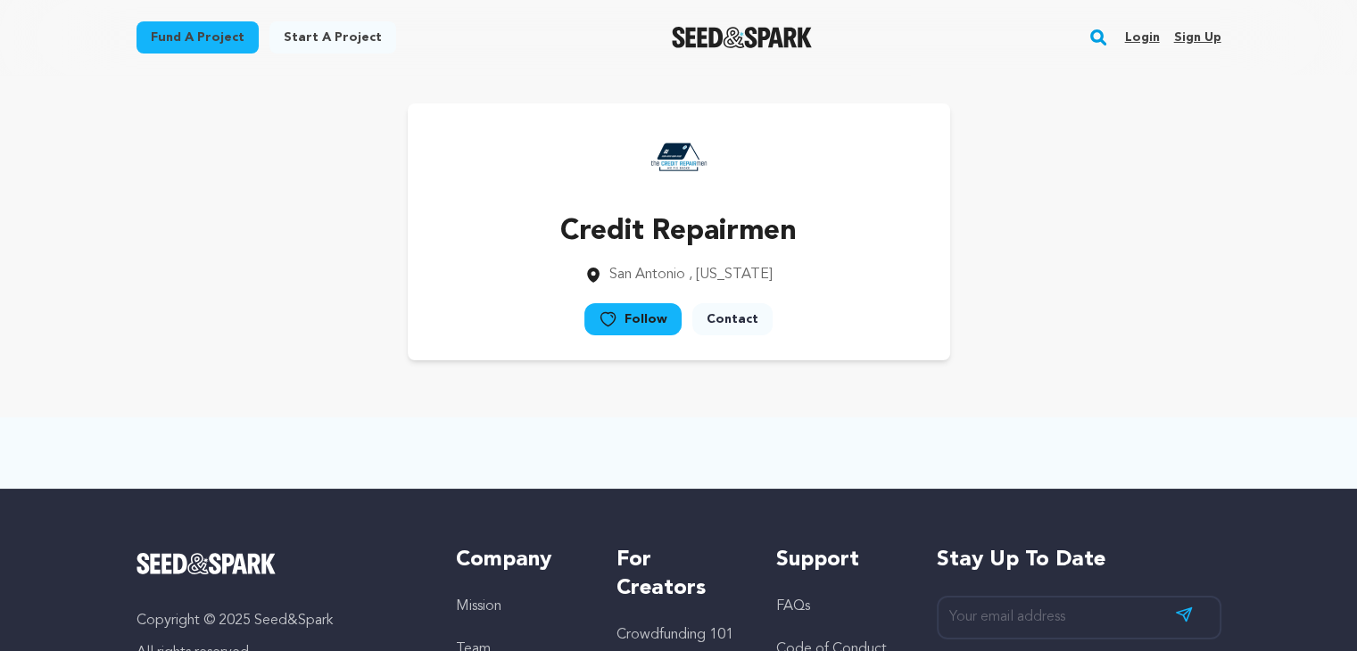
drag, startPoint x: 1165, startPoint y: 339, endPoint x: 1156, endPoint y: 353, distance: 16.8
click at [1163, 343] on div "Credit Repairmen [GEOGRAPHIC_DATA] , [US_STATE] Follow" at bounding box center [679, 231] width 1085 height 257
drag, startPoint x: 1152, startPoint y: 362, endPoint x: 1165, endPoint y: 357, distance: 14.4
click at [1152, 364] on div "Credit Repairmen [GEOGRAPHIC_DATA] , [US_STATE] Follow" at bounding box center [679, 232] width 1142 height 314
click at [1171, 343] on div "Credit Repairmen [GEOGRAPHIC_DATA] , [US_STATE] Follow" at bounding box center [679, 231] width 1085 height 257
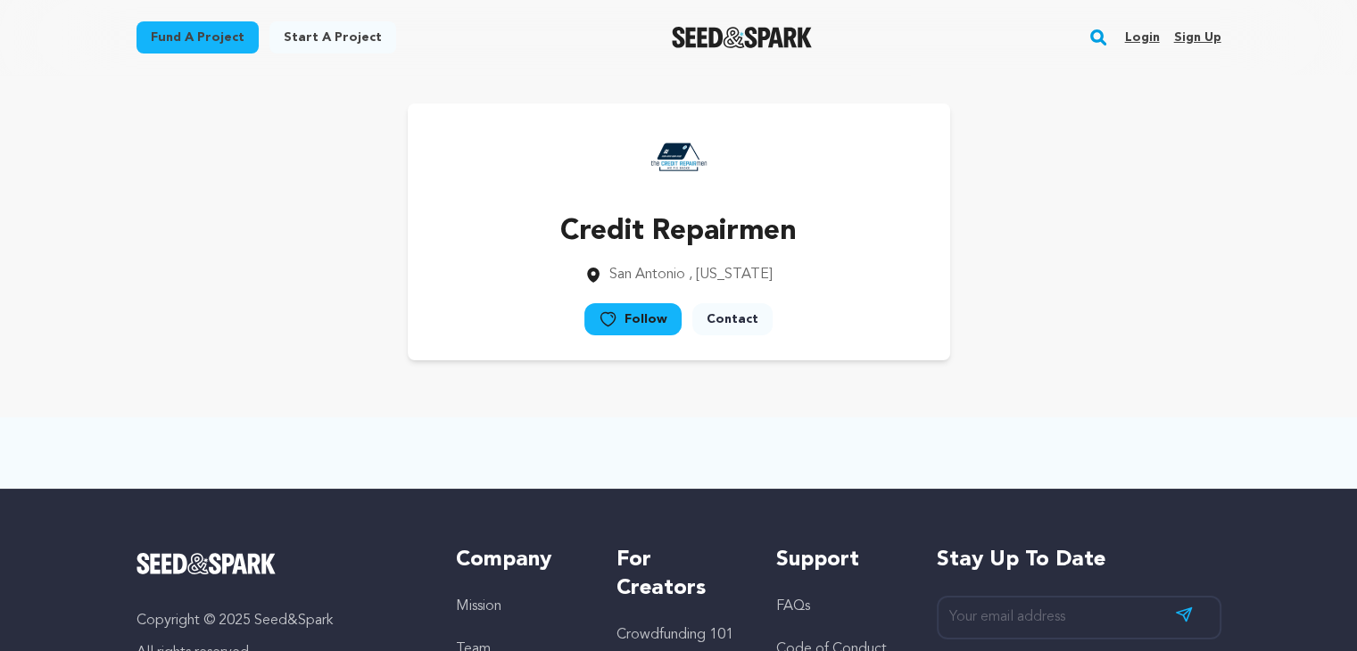
drag, startPoint x: 1155, startPoint y: 361, endPoint x: 1174, endPoint y: 343, distance: 25.9
click at [1155, 362] on div "Credit Repairmen [GEOGRAPHIC_DATA] , [US_STATE] Follow" at bounding box center [679, 232] width 1142 height 314
drag, startPoint x: 1174, startPoint y: 342, endPoint x: 1163, endPoint y: 354, distance: 16.5
click at [1174, 342] on div "Credit Repairmen [GEOGRAPHIC_DATA] , [US_STATE] Follow" at bounding box center [679, 231] width 1085 height 257
drag, startPoint x: 1162, startPoint y: 357, endPoint x: 1172, endPoint y: 341, distance: 19.3
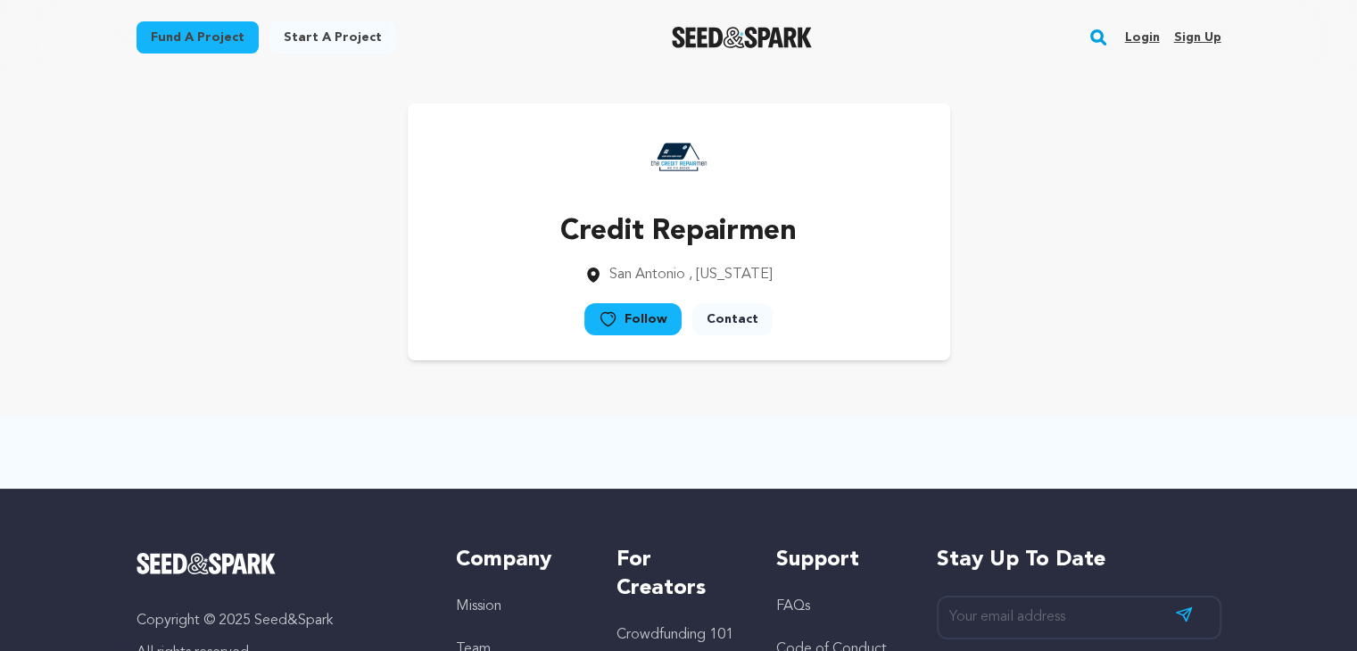
click at [1163, 357] on div "Credit Repairmen [GEOGRAPHIC_DATA] , [US_STATE] Follow" at bounding box center [679, 231] width 1085 height 257
drag, startPoint x: 1172, startPoint y: 341, endPoint x: 1149, endPoint y: 353, distance: 26.3
click at [1172, 340] on div "Credit Repairmen [GEOGRAPHIC_DATA] , [US_STATE] Follow" at bounding box center [679, 231] width 1085 height 257
click at [1147, 355] on div "Credit Repairmen [GEOGRAPHIC_DATA] , [US_STATE] Follow" at bounding box center [679, 231] width 1085 height 257
click at [1138, 368] on div "Credit Repairmen [GEOGRAPHIC_DATA] , [US_STATE] Follow" at bounding box center [679, 232] width 1142 height 314
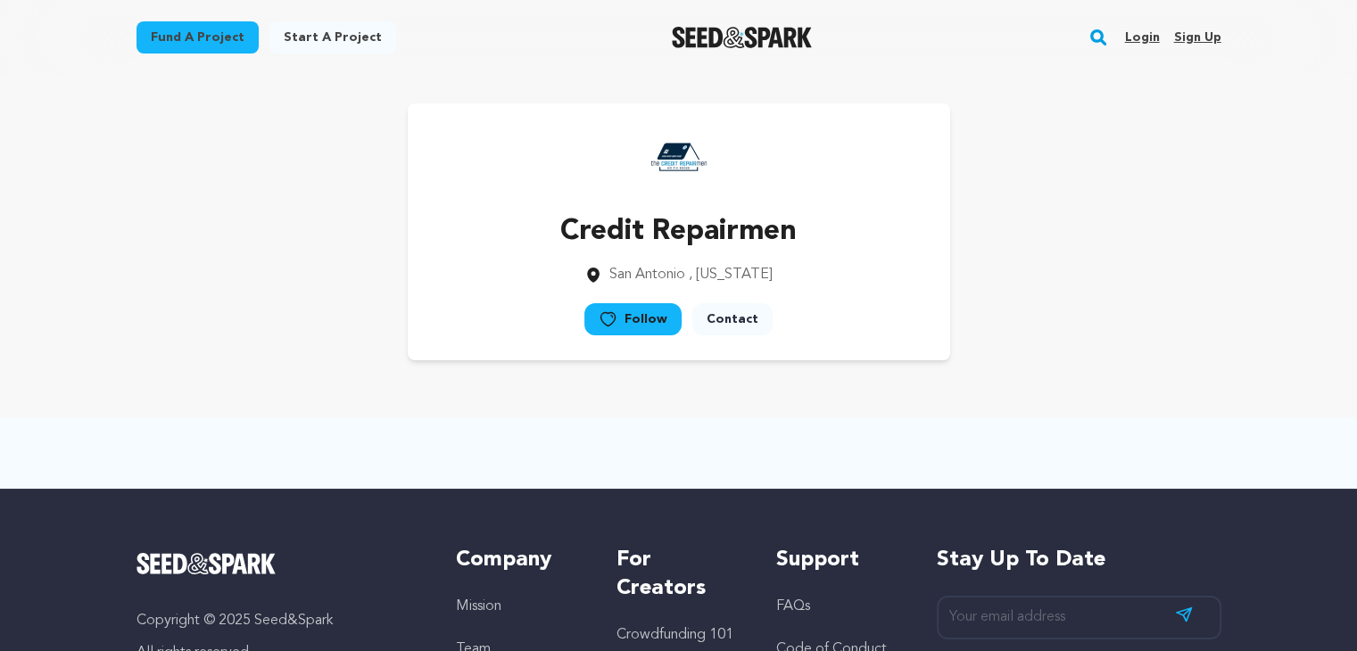
drag, startPoint x: 1208, startPoint y: 315, endPoint x: 1173, endPoint y: 360, distance: 56.6
click at [1203, 322] on div "Credit Repairmen [GEOGRAPHIC_DATA] , [US_STATE] Follow" at bounding box center [679, 231] width 1085 height 257
click at [1172, 364] on div "Credit Repairmen [GEOGRAPHIC_DATA] , [US_STATE] Follow" at bounding box center [679, 232] width 1142 height 314
drag, startPoint x: 1179, startPoint y: 360, endPoint x: 1147, endPoint y: 388, distance: 43.0
click at [1174, 365] on div "Credit Repairmen [GEOGRAPHIC_DATA] , [US_STATE] Follow" at bounding box center [679, 232] width 1142 height 314
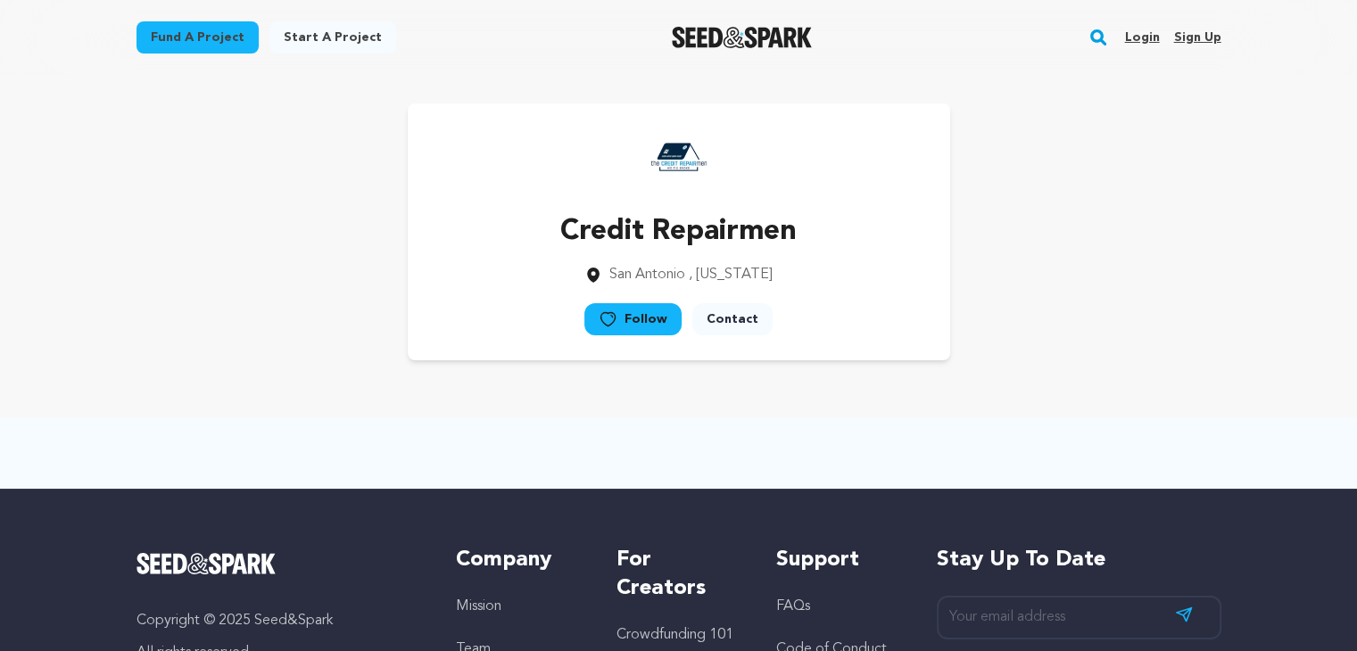
click at [1147, 388] on div "Credit Repairmen [GEOGRAPHIC_DATA] , [US_STATE] Follow" at bounding box center [679, 232] width 1142 height 314
click at [1148, 386] on div "Credit Repairmen [GEOGRAPHIC_DATA] , [US_STATE] Follow" at bounding box center [679, 232] width 1142 height 314
drag, startPoint x: 1128, startPoint y: 394, endPoint x: 1136, endPoint y: 390, distance: 9.2
click at [1127, 395] on main "Fund a project Start a project Search Login Sign up Start a project" at bounding box center [678, 480] width 1357 height 961
drag, startPoint x: 1136, startPoint y: 390, endPoint x: 1121, endPoint y: 397, distance: 16.8
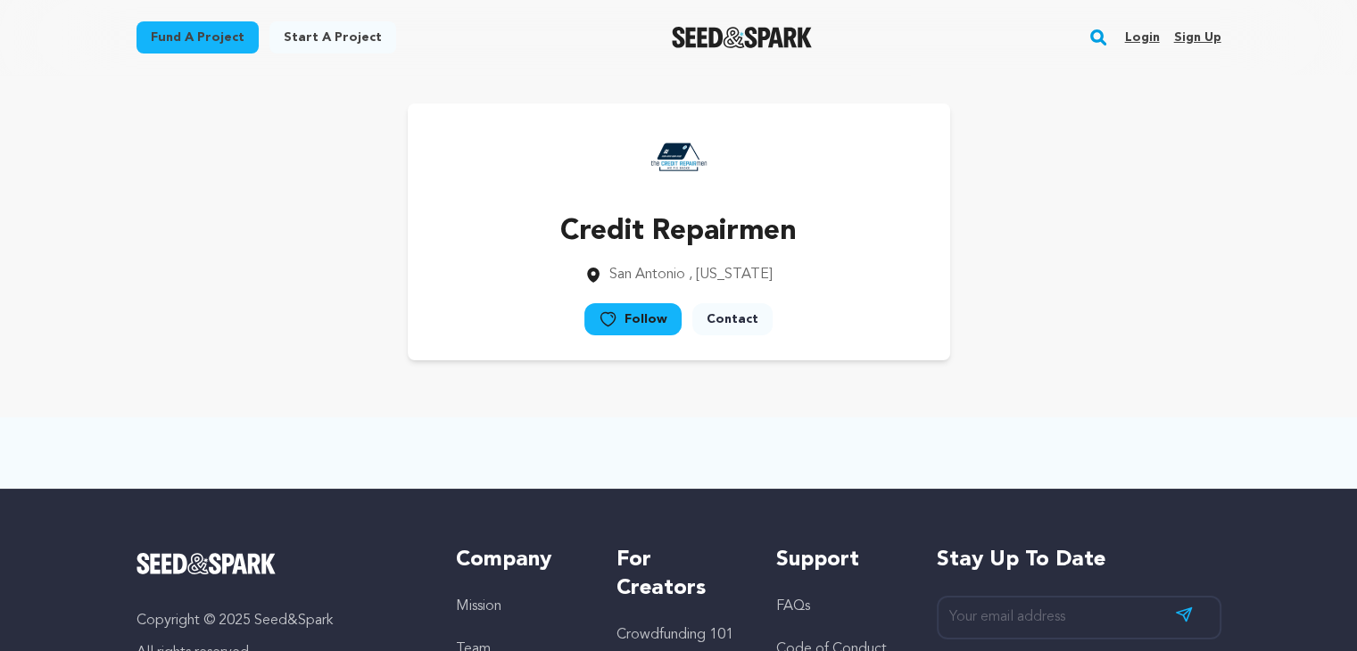
click at [1136, 390] on main "Fund a project Start a project Search Login Sign up Start a project" at bounding box center [678, 480] width 1357 height 961
drag, startPoint x: 1121, startPoint y: 397, endPoint x: 1137, endPoint y: 388, distance: 18.4
click at [1120, 398] on main "Fund a project Start a project Search Login Sign up Start a project" at bounding box center [678, 480] width 1357 height 961
click at [1136, 388] on div "Credit Repairmen [GEOGRAPHIC_DATA] , [US_STATE] Follow" at bounding box center [679, 232] width 1142 height 314
click at [1122, 398] on main "Fund a project Start a project Search Login Sign up Start a project" at bounding box center [678, 480] width 1357 height 961
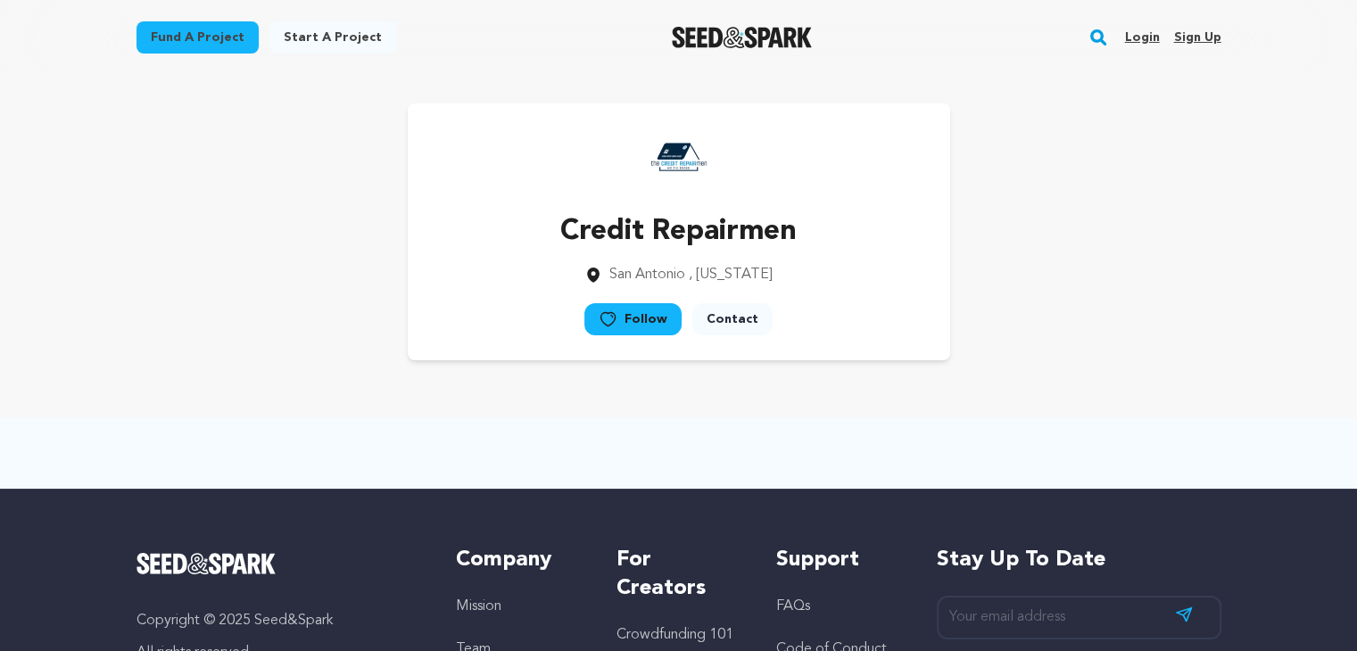
click at [1132, 393] on main "Fund a project Start a project Search Login Sign up Start a project" at bounding box center [678, 480] width 1357 height 961
drag, startPoint x: 1113, startPoint y: 404, endPoint x: 1135, endPoint y: 393, distance: 23.9
click at [1120, 401] on main "Fund a project Start a project Search Login Sign up Start a project" at bounding box center [678, 480] width 1357 height 961
drag, startPoint x: 1137, startPoint y: 391, endPoint x: 1117, endPoint y: 400, distance: 21.6
click at [1138, 391] on main "Fund a project Start a project Search Login Sign up Start a project" at bounding box center [678, 480] width 1357 height 961
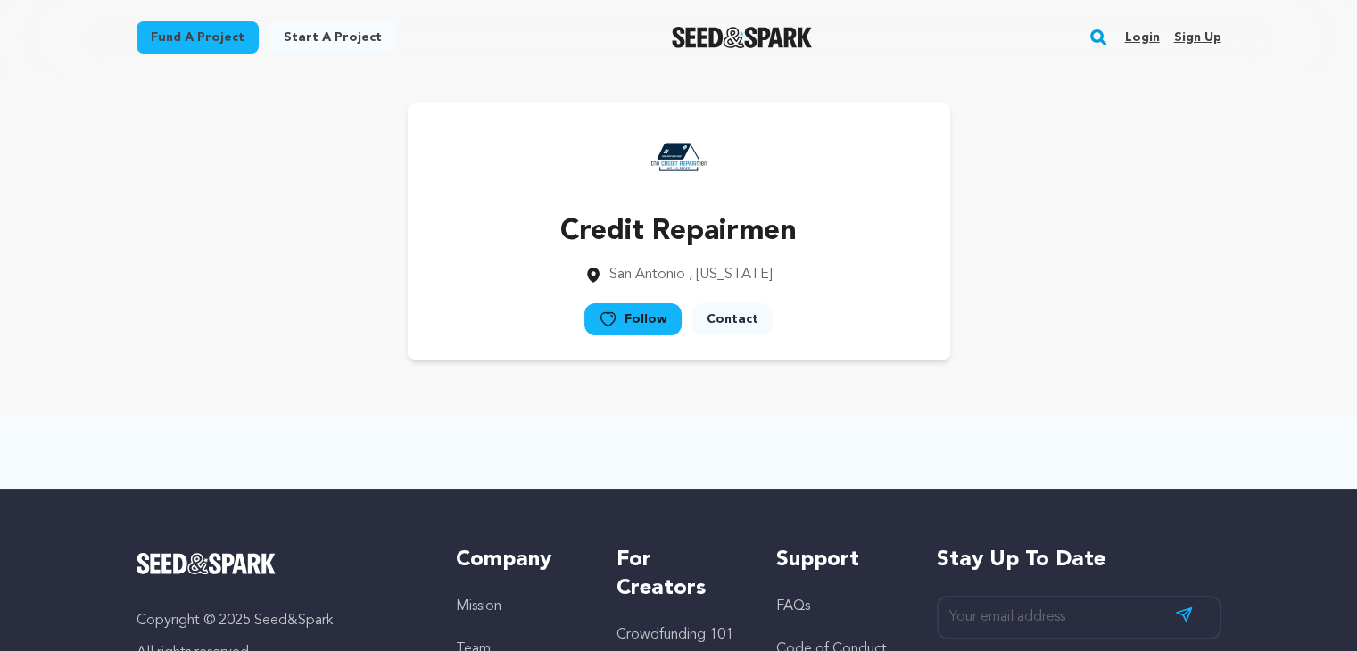
drag, startPoint x: 1113, startPoint y: 403, endPoint x: 1124, endPoint y: 392, distance: 15.8
click at [1113, 403] on main "Fund a project Start a project Search Login Sign up Start a project" at bounding box center [678, 480] width 1357 height 961
drag, startPoint x: 1124, startPoint y: 390, endPoint x: 1097, endPoint y: 416, distance: 37.9
click at [1119, 397] on main "Fund a project Start a project Search Login Sign up Start a project" at bounding box center [678, 480] width 1357 height 961
drag, startPoint x: 1097, startPoint y: 416, endPoint x: 1114, endPoint y: 401, distance: 23.4
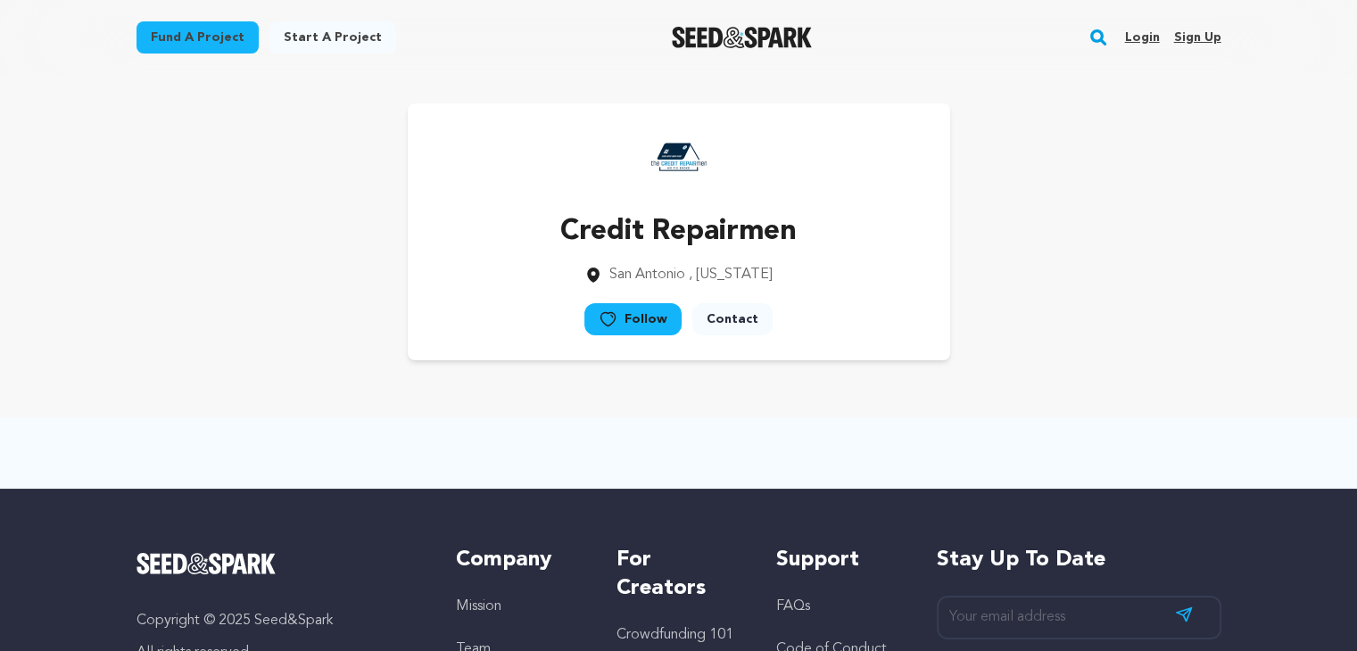
click at [1096, 416] on main "Fund a project Start a project Search Login Sign up Start a project" at bounding box center [678, 480] width 1357 height 961
drag, startPoint x: 1114, startPoint y: 401, endPoint x: 1052, endPoint y: 425, distance: 66.9
click at [1113, 401] on main "Fund a project Start a project Search Login Sign up Start a project" at bounding box center [678, 480] width 1357 height 961
drag, startPoint x: 1237, startPoint y: 340, endPoint x: 1197, endPoint y: 413, distance: 83.5
click at [1231, 356] on div "Credit Repairmen [GEOGRAPHIC_DATA] , [US_STATE] Follow" at bounding box center [679, 232] width 1142 height 314
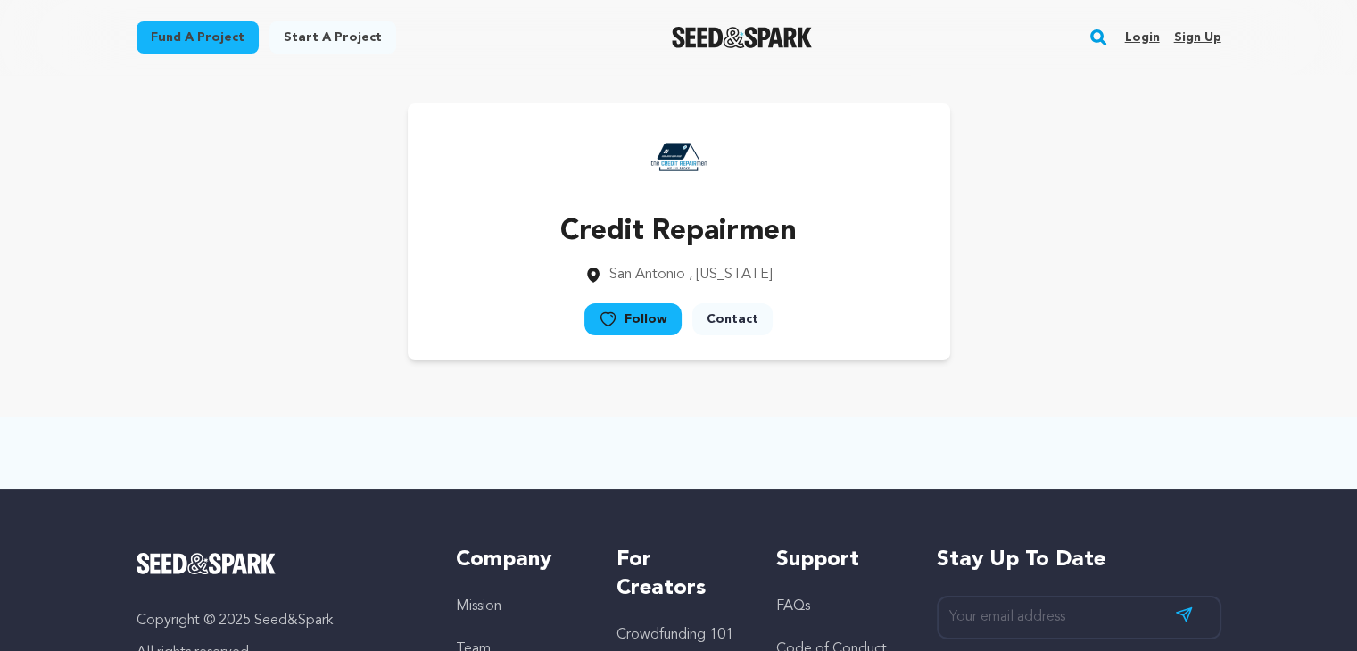
click at [1205, 417] on main "Fund a project Start a project Search Login Sign up Start a project" at bounding box center [678, 480] width 1357 height 961
drag, startPoint x: 1224, startPoint y: 397, endPoint x: 1202, endPoint y: 422, distance: 33.5
click at [1223, 401] on main "Fund a project Start a project Search Login Sign up Start a project" at bounding box center [678, 480] width 1357 height 961
click at [1198, 429] on div at bounding box center [679, 453] width 1142 height 71
drag, startPoint x: 1203, startPoint y: 421, endPoint x: 1185, endPoint y: 436, distance: 23.4
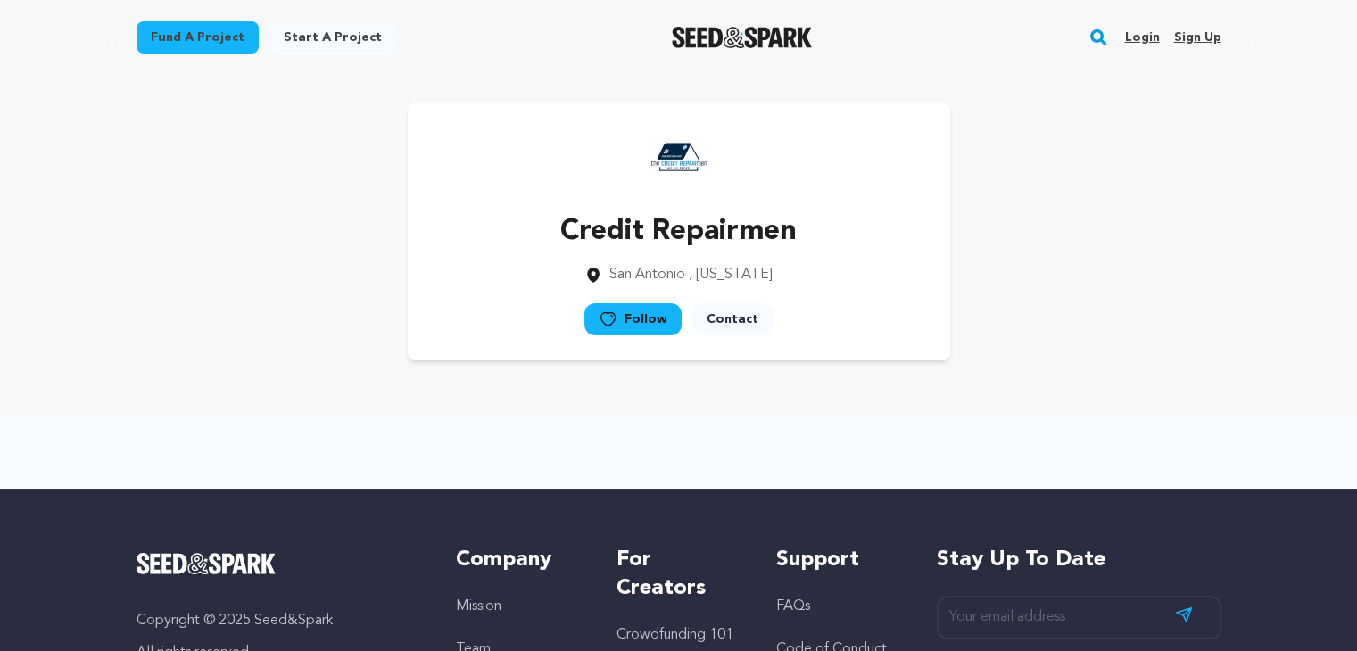
click at [1199, 423] on div at bounding box center [679, 453] width 1142 height 71
click at [1192, 439] on div at bounding box center [679, 453] width 1142 height 71
click at [1345, 198] on main "Fund a project Start a project Search Login Sign up Start a project" at bounding box center [678, 480] width 1357 height 961
click at [1175, 284] on div "Credit Repairmen [GEOGRAPHIC_DATA] , [US_STATE] Follow" at bounding box center [679, 231] width 1085 height 257
drag, startPoint x: 1178, startPoint y: 297, endPoint x: 1225, endPoint y: 77, distance: 225.4
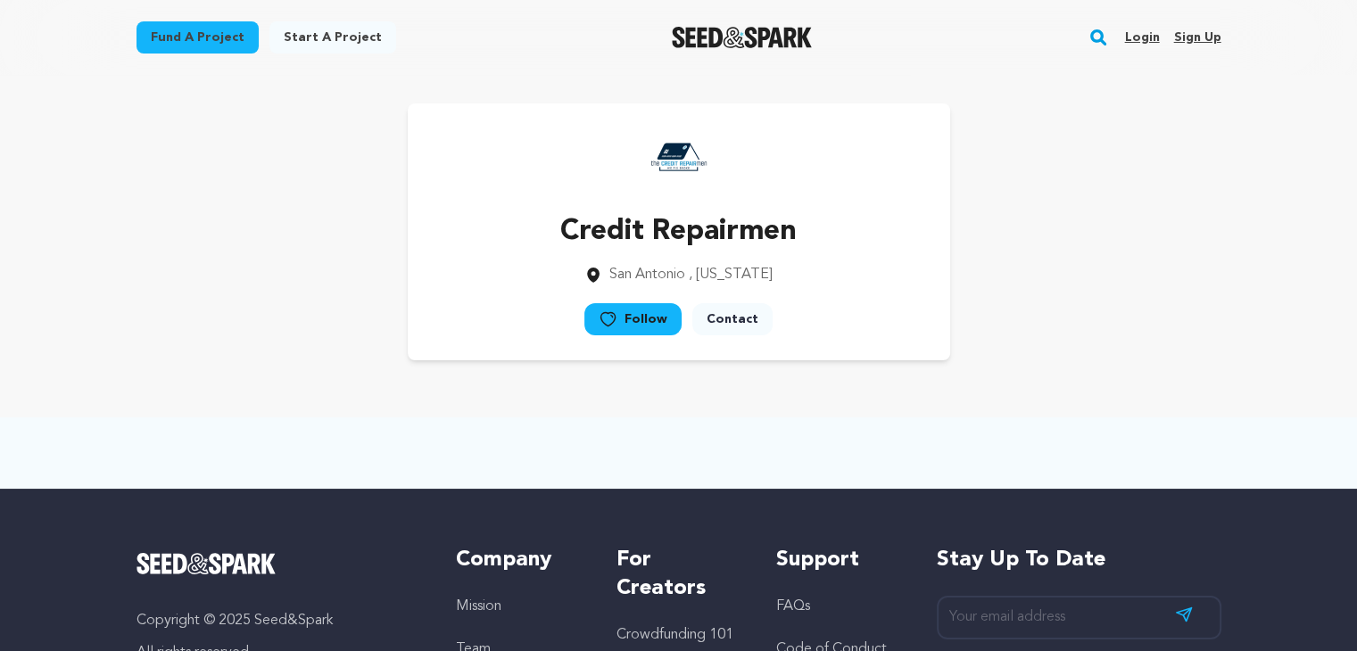
click at [1174, 251] on main "Fund a project Start a project Search Login Sign up Start a project" at bounding box center [678, 480] width 1357 height 961
click at [1038, 383] on div "Credit Repairmen [GEOGRAPHIC_DATA] , [US_STATE] Follow" at bounding box center [679, 232] width 1142 height 314
click at [1037, 383] on div "Credit Repairmen [GEOGRAPHIC_DATA] , [US_STATE] Follow" at bounding box center [679, 232] width 1142 height 314
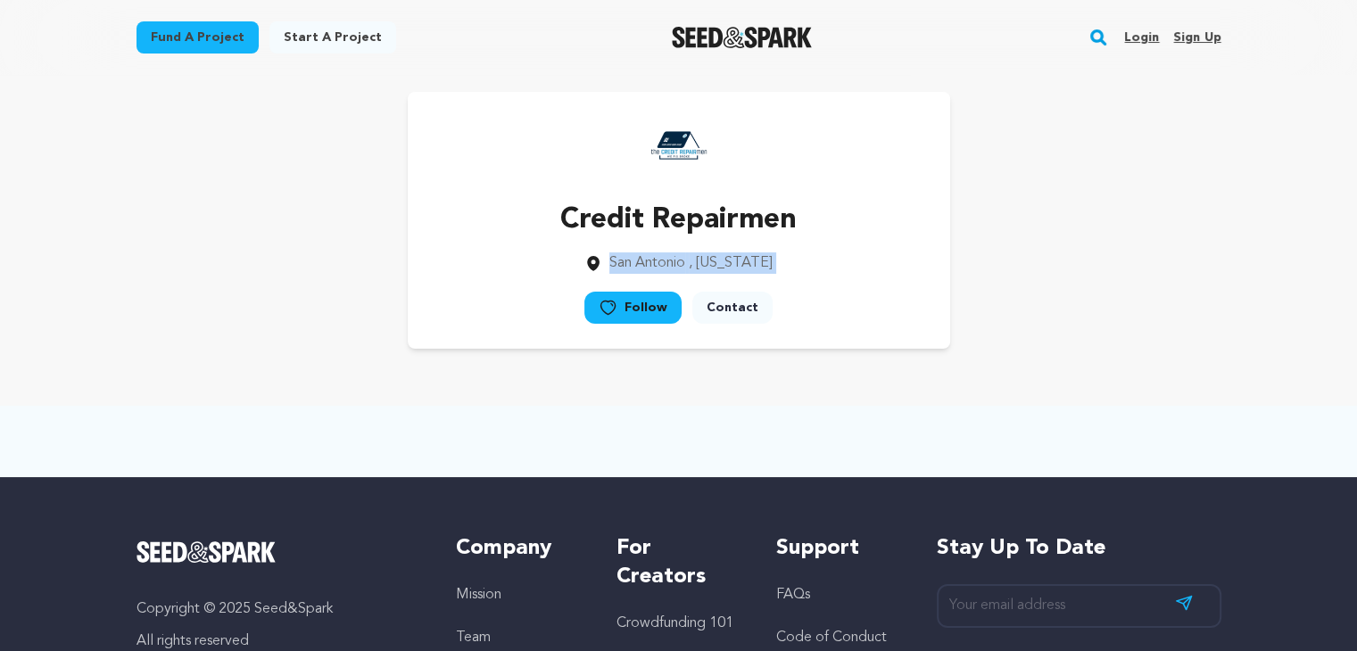
scroll to position [36, 0]
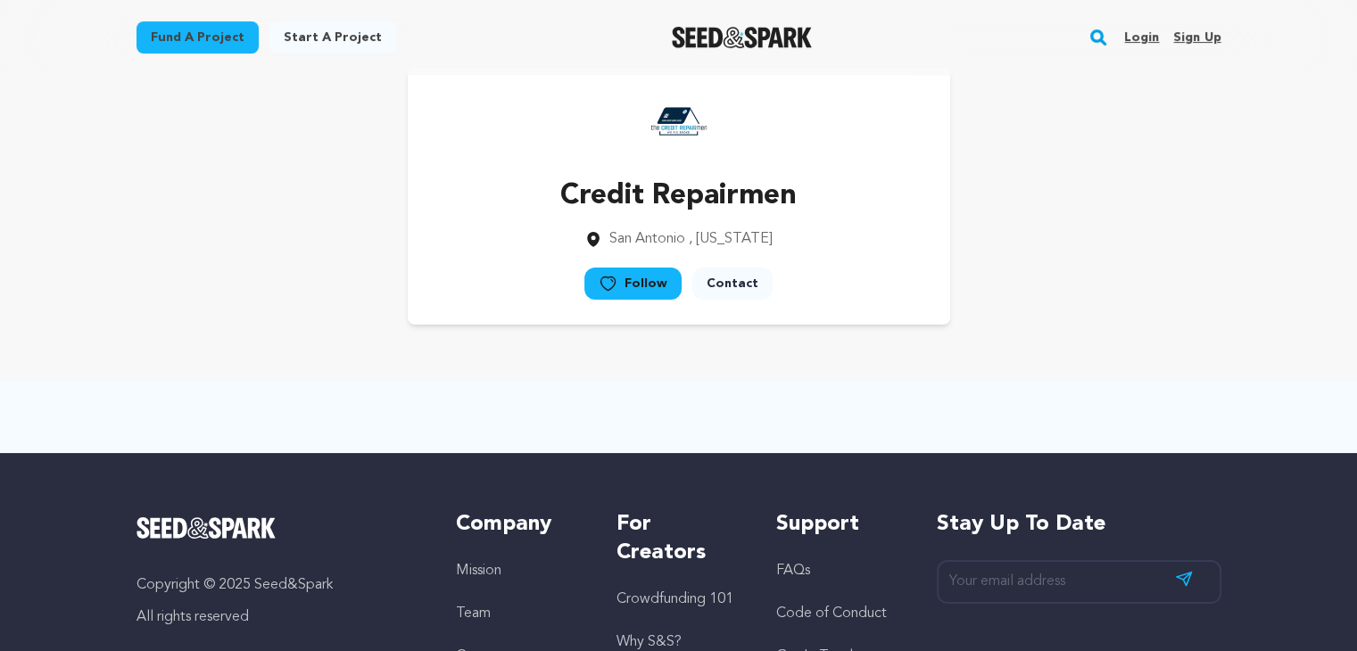
click at [1037, 383] on div at bounding box center [679, 417] width 1142 height 71
click at [1039, 383] on div at bounding box center [679, 417] width 1142 height 71
click at [1041, 383] on div at bounding box center [679, 417] width 1142 height 71
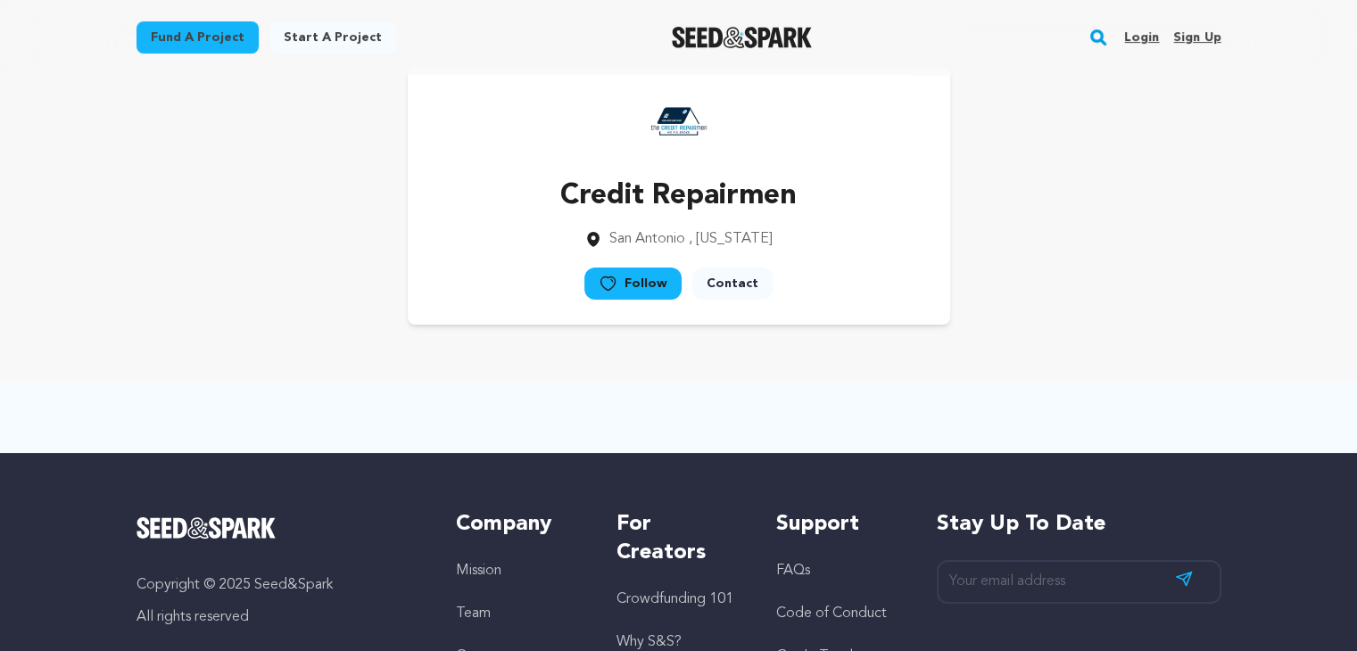
click at [1041, 383] on div at bounding box center [679, 417] width 1142 height 71
click at [1043, 383] on div at bounding box center [679, 417] width 1142 height 71
click at [1045, 383] on div at bounding box center [679, 417] width 1142 height 71
click at [1046, 383] on div at bounding box center [679, 417] width 1142 height 71
click at [1047, 383] on div at bounding box center [679, 417] width 1142 height 71
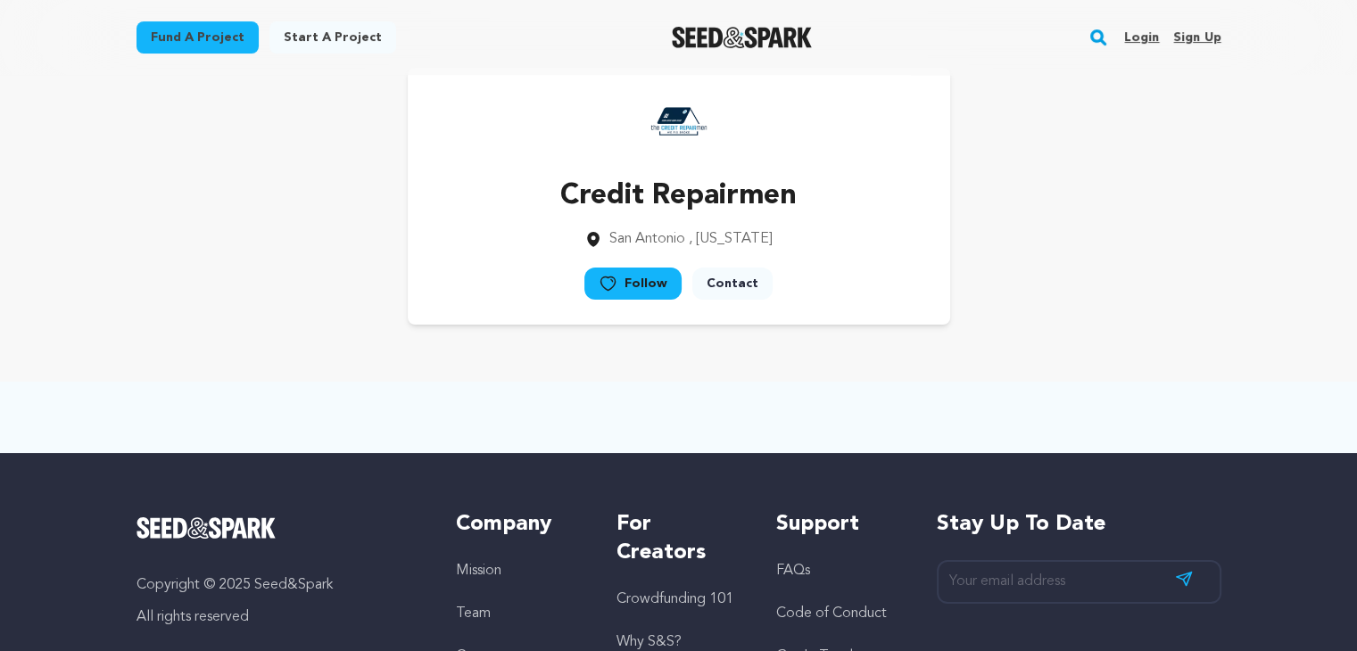
click at [1049, 383] on div at bounding box center [679, 417] width 1142 height 71
click at [1055, 383] on div at bounding box center [679, 417] width 1142 height 71
click at [1057, 383] on div at bounding box center [679, 417] width 1142 height 71
click at [1059, 383] on div at bounding box center [679, 417] width 1142 height 71
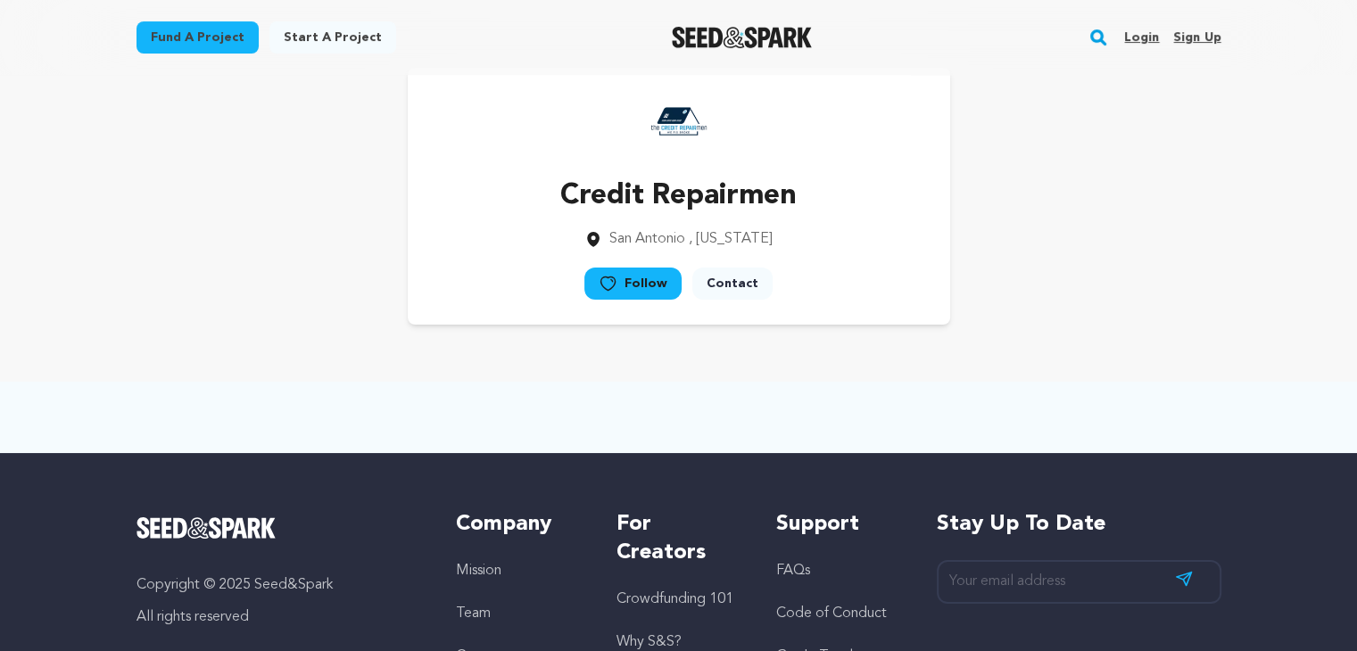
click at [1059, 383] on div at bounding box center [679, 417] width 1142 height 71
click at [1060, 383] on div at bounding box center [679, 417] width 1142 height 71
click at [1062, 383] on div at bounding box center [679, 417] width 1142 height 71
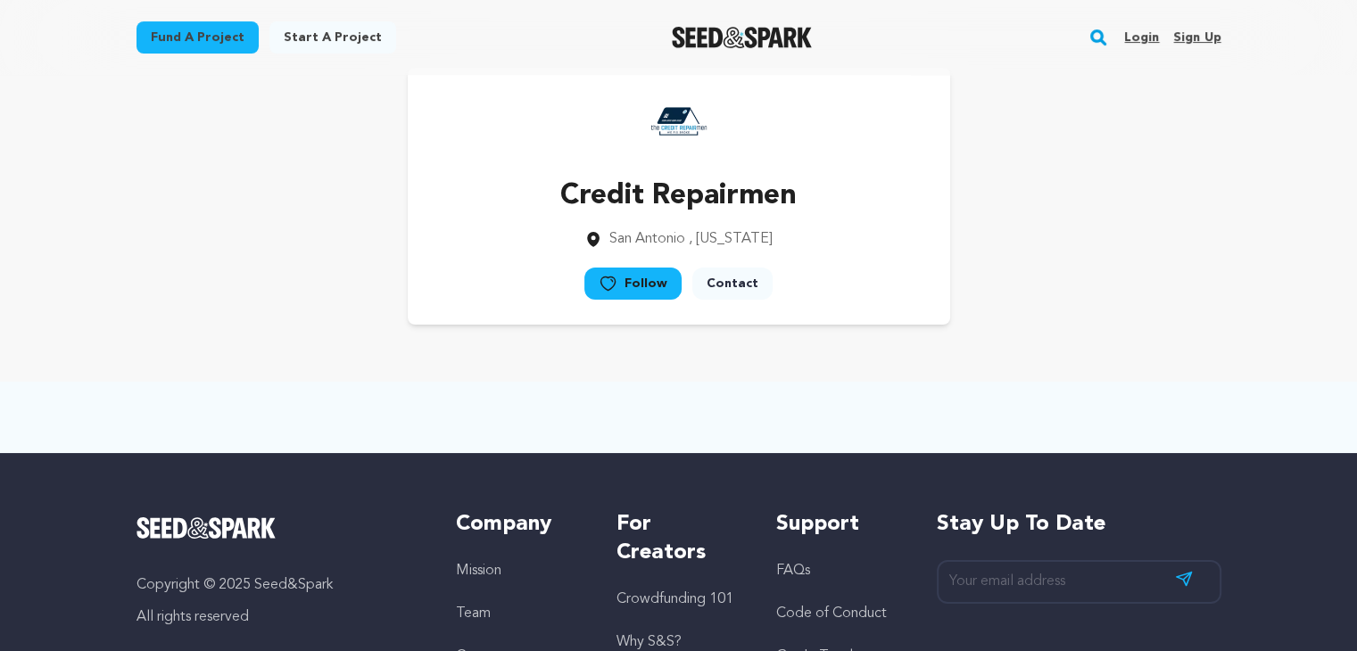
click at [1062, 383] on div at bounding box center [679, 417] width 1142 height 71
click at [1063, 383] on div at bounding box center [679, 417] width 1142 height 71
click at [1064, 383] on div at bounding box center [679, 417] width 1142 height 71
click at [1065, 383] on div at bounding box center [679, 417] width 1142 height 71
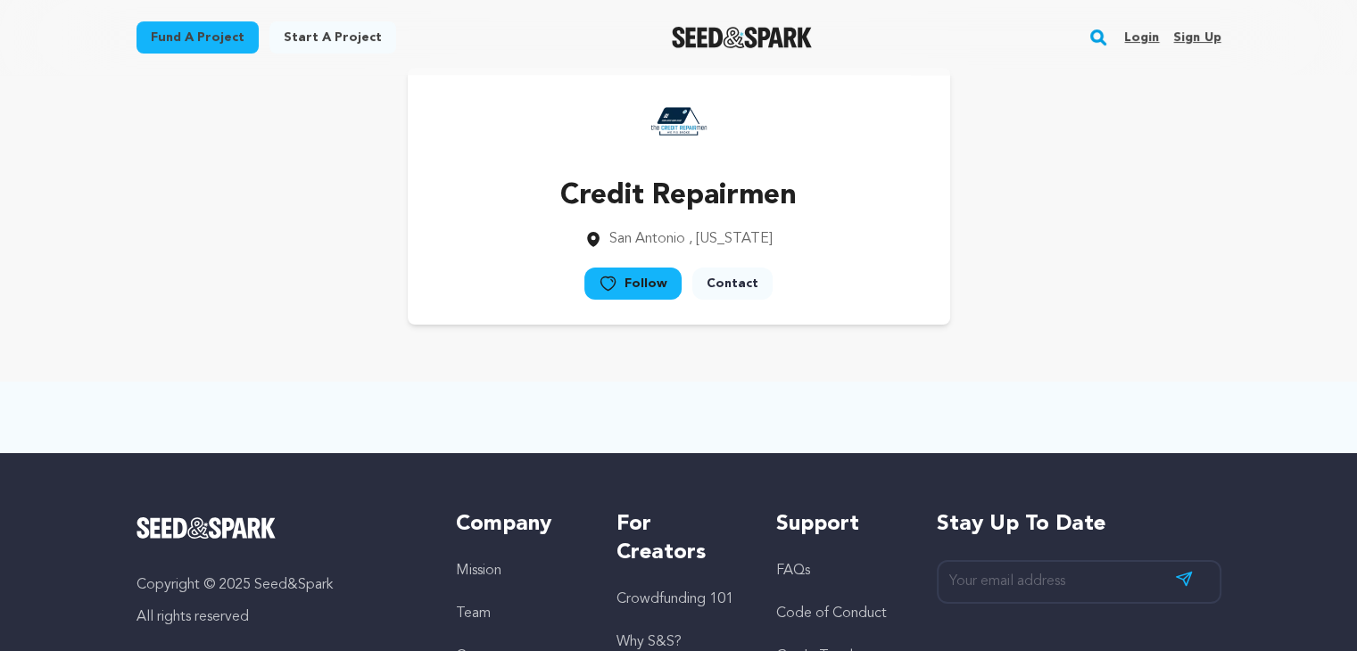
click at [1067, 383] on div at bounding box center [679, 417] width 1142 height 71
click at [1068, 383] on div at bounding box center [679, 417] width 1142 height 71
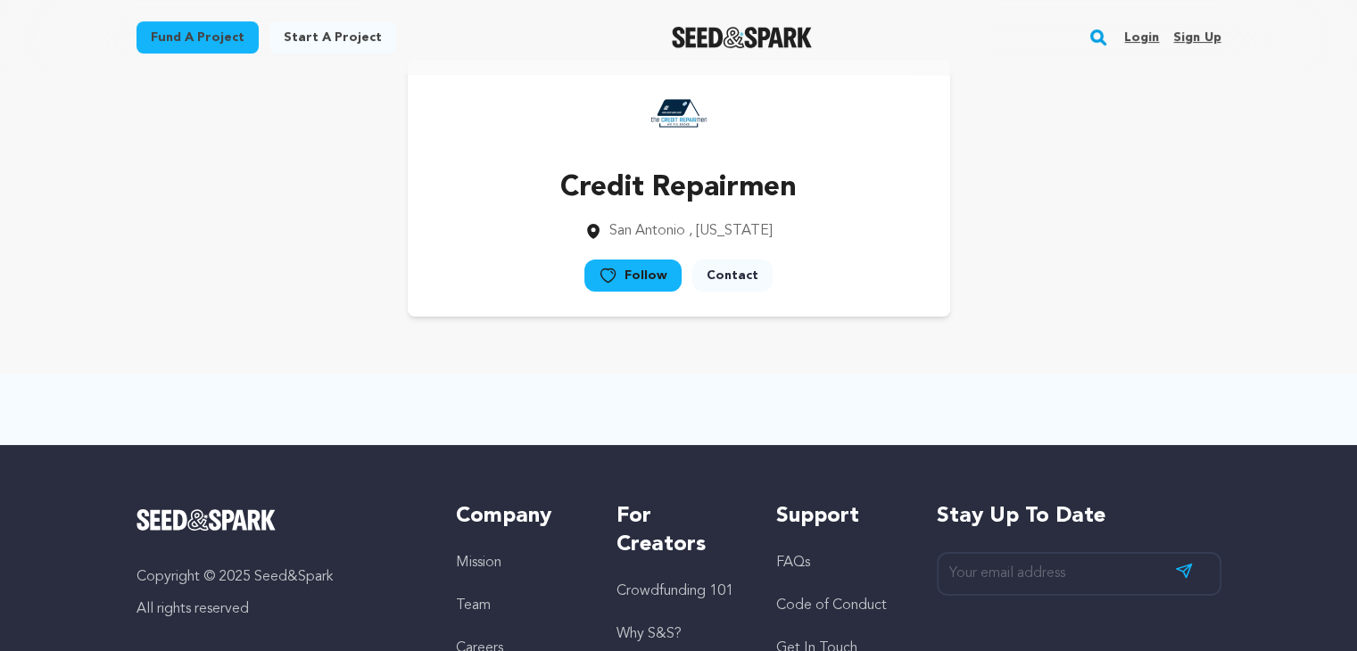
scroll to position [0, 0]
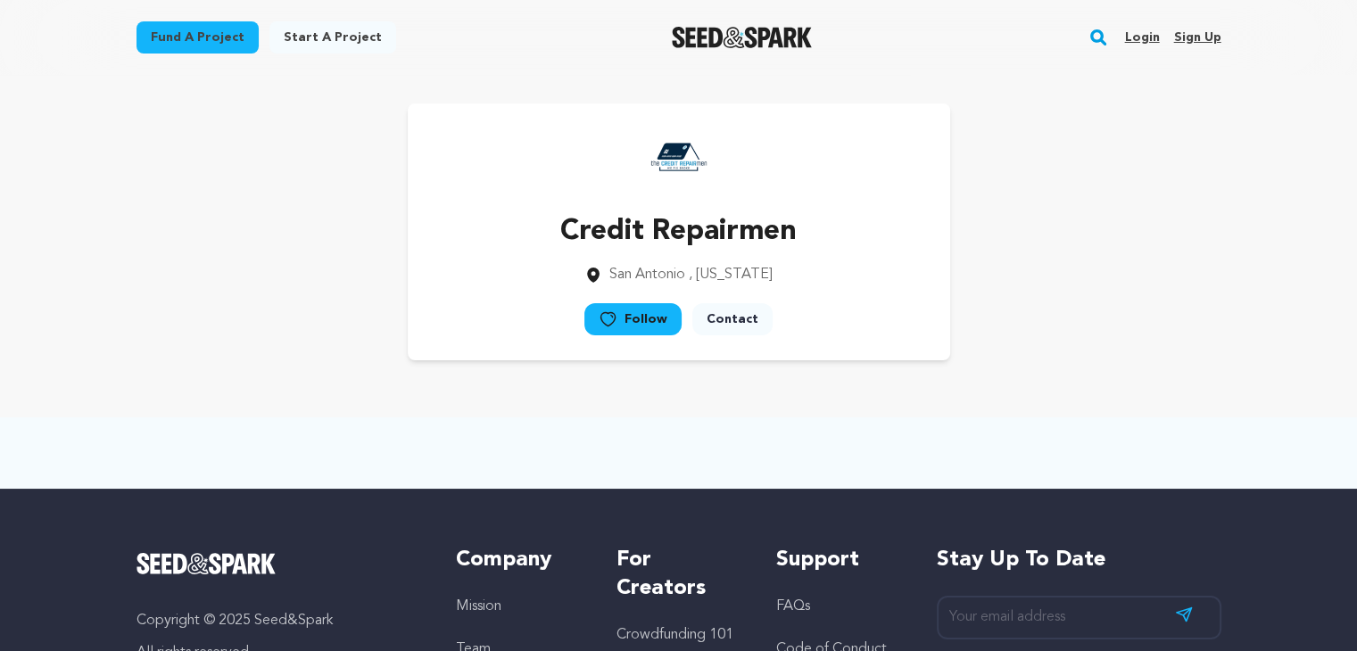
click at [1054, 384] on div "Credit Repairmen [GEOGRAPHIC_DATA] , [US_STATE] Follow" at bounding box center [679, 232] width 1142 height 314
click at [1054, 385] on div "Credit Repairmen [GEOGRAPHIC_DATA] , [US_STATE] Follow" at bounding box center [679, 232] width 1142 height 314
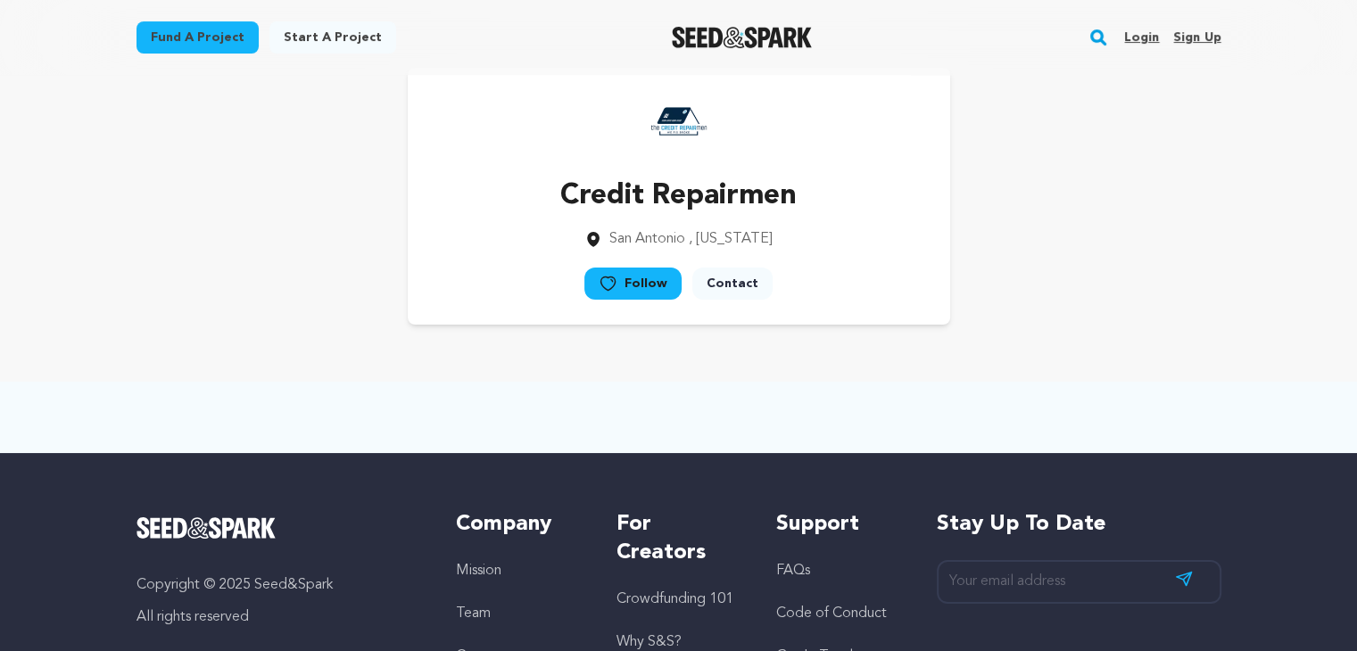
click at [1055, 385] on div at bounding box center [679, 417] width 1142 height 71
click at [1054, 385] on div at bounding box center [679, 417] width 1142 height 71
click at [1053, 385] on div at bounding box center [679, 417] width 1142 height 71
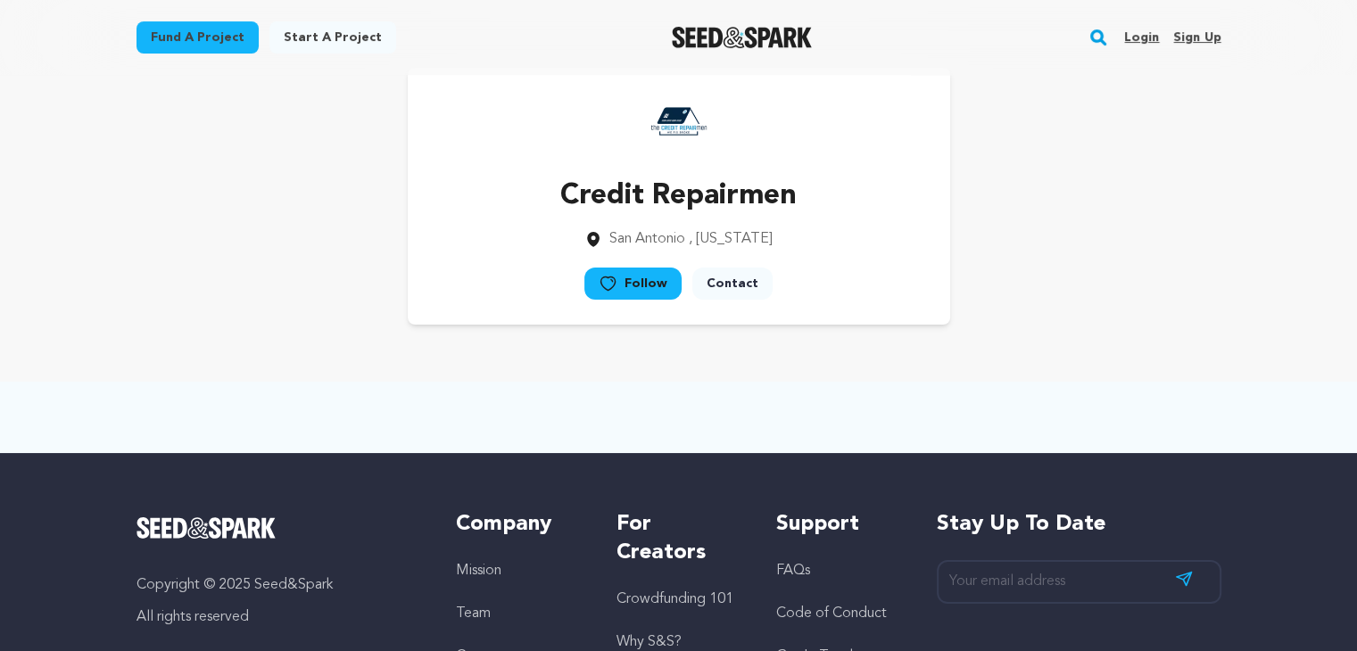
drag, startPoint x: 1053, startPoint y: 385, endPoint x: 1064, endPoint y: 385, distance: 10.7
click at [1054, 385] on div at bounding box center [679, 417] width 1142 height 71
click at [1076, 382] on div at bounding box center [679, 417] width 1142 height 71
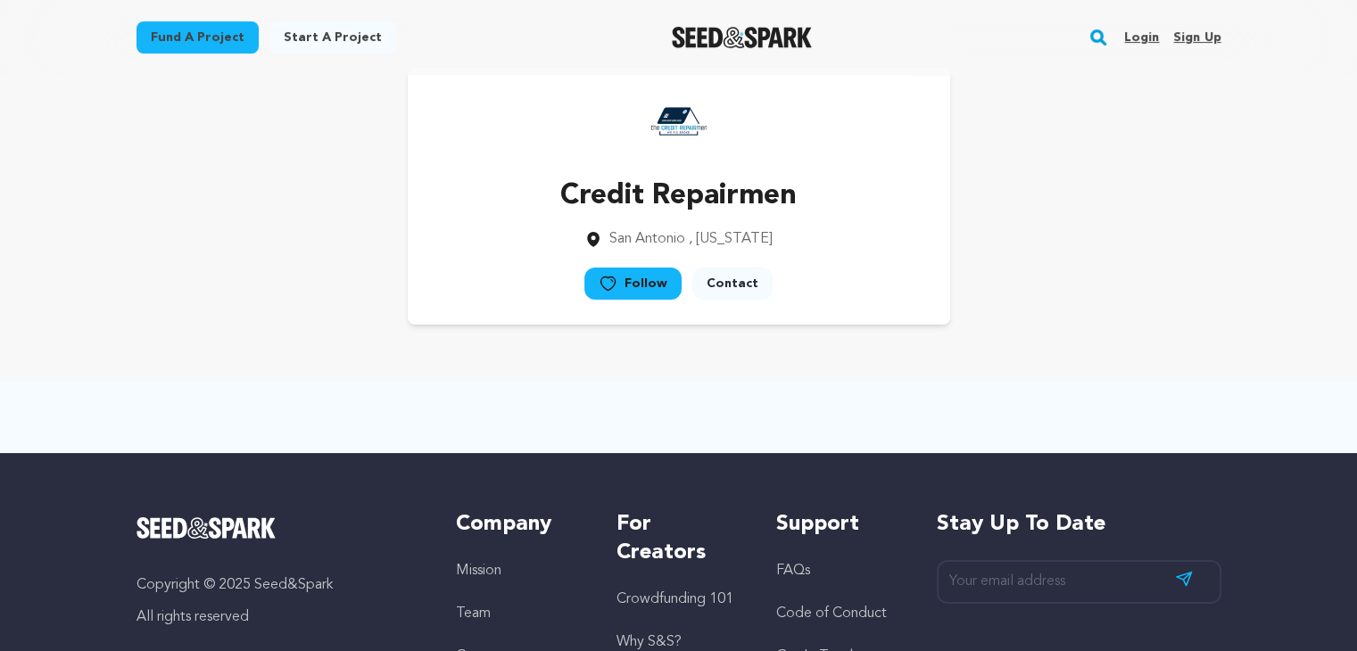
click at [1076, 382] on div at bounding box center [679, 417] width 1142 height 71
click at [1079, 382] on div at bounding box center [679, 417] width 1142 height 71
click at [1080, 382] on div at bounding box center [679, 417] width 1142 height 71
click at [1081, 382] on div at bounding box center [679, 417] width 1142 height 71
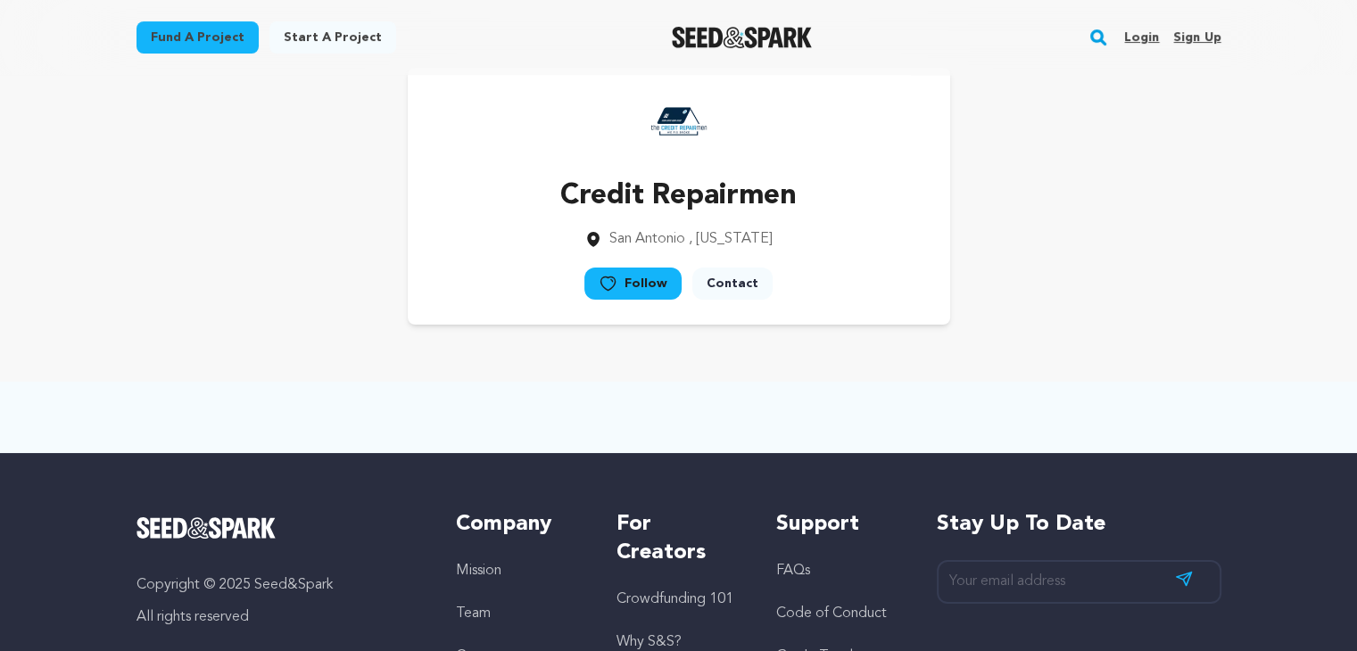
click at [1081, 382] on div at bounding box center [679, 417] width 1142 height 71
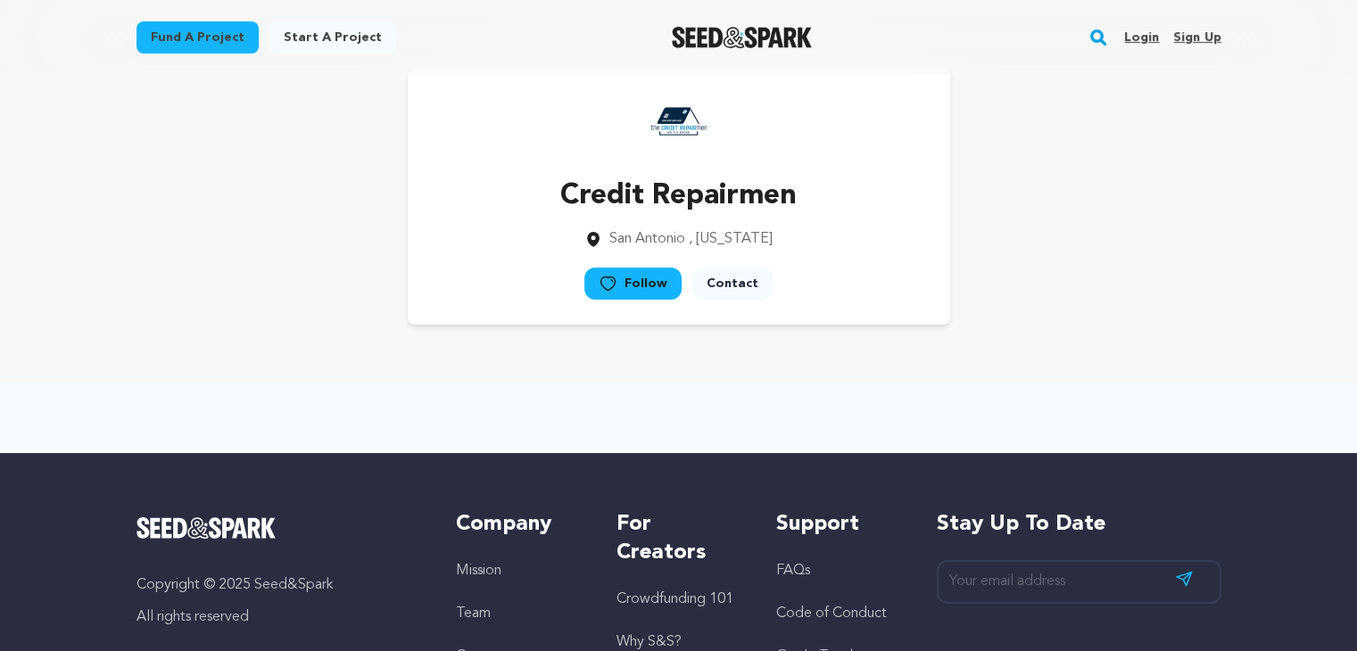
click at [1081, 382] on div at bounding box center [679, 417] width 1142 height 71
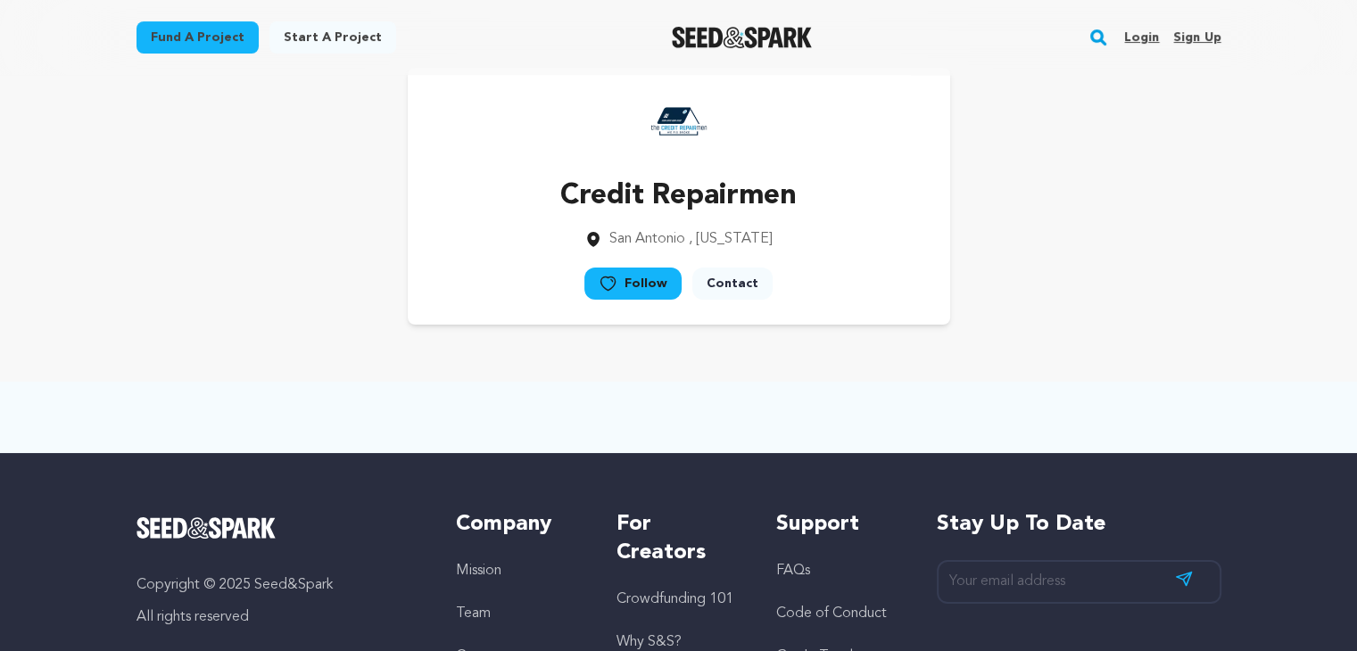
click at [1081, 382] on div at bounding box center [679, 417] width 1142 height 71
click at [1083, 382] on div at bounding box center [679, 417] width 1142 height 71
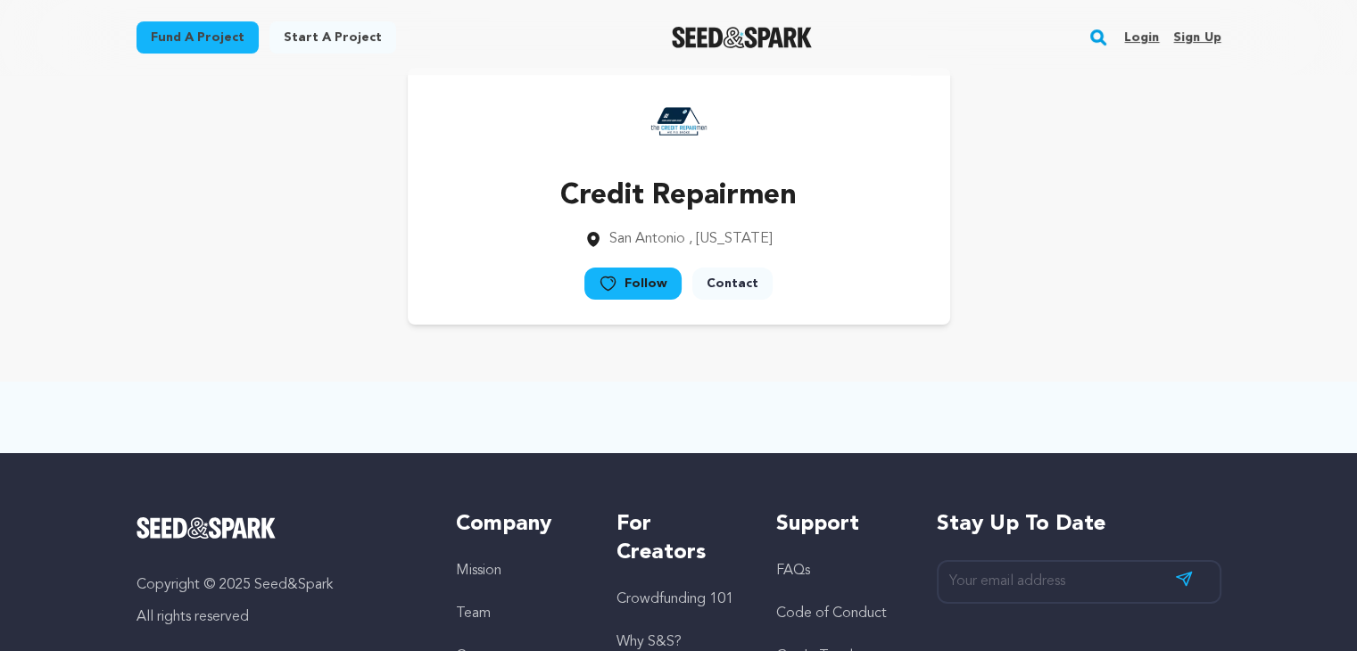
click at [1083, 382] on div at bounding box center [679, 417] width 1142 height 71
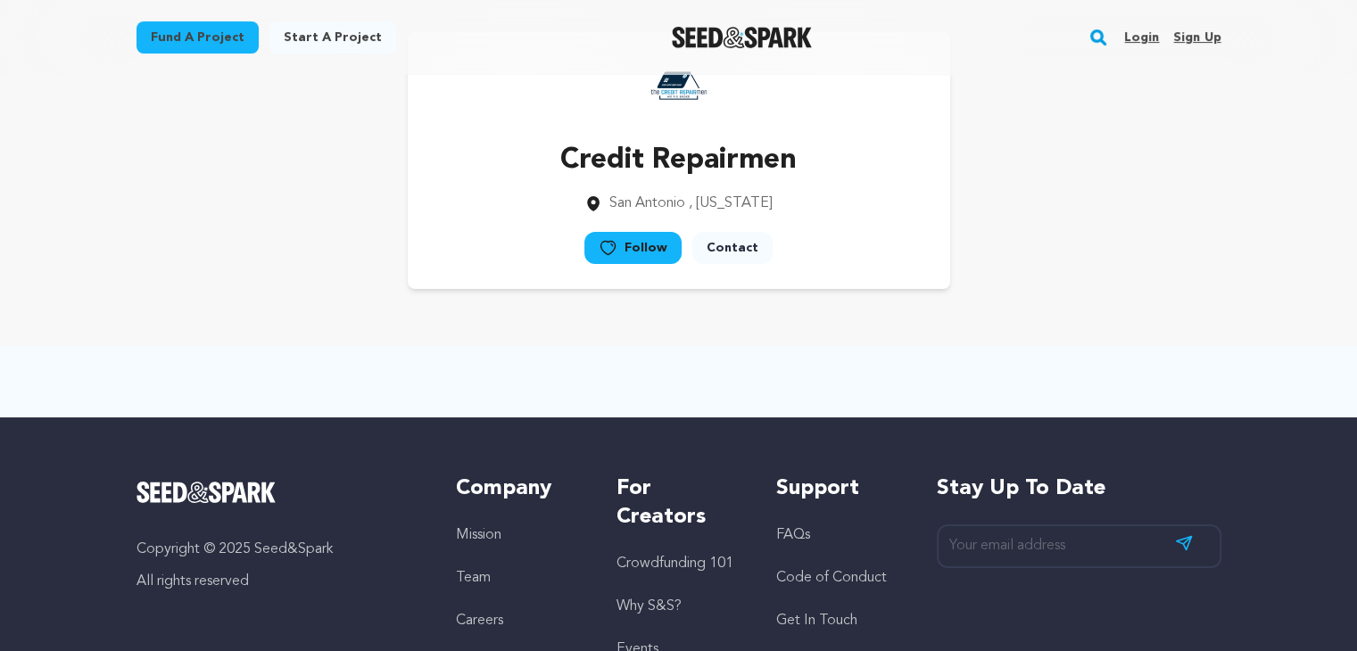
click at [1207, 248] on div "Credit Repairmen [GEOGRAPHIC_DATA] , [US_STATE] Follow" at bounding box center [679, 160] width 1085 height 257
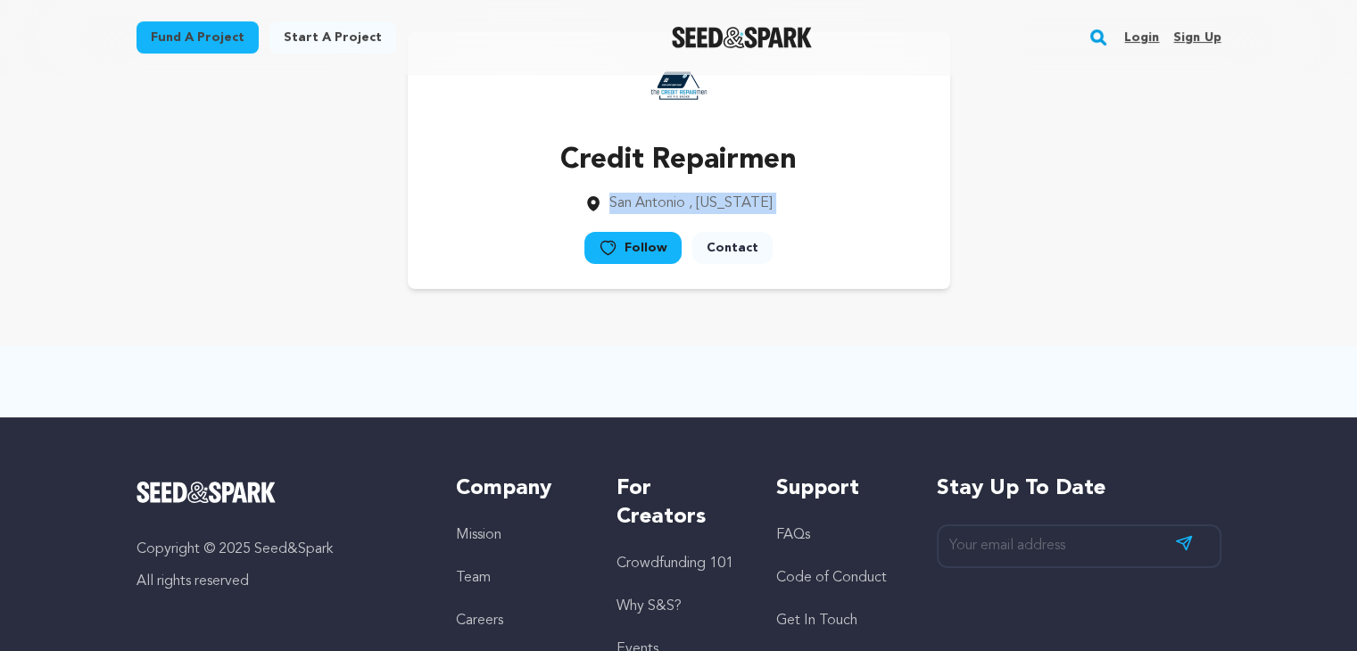
click at [1207, 248] on div "Credit Repairmen [GEOGRAPHIC_DATA] , [US_STATE] Follow" at bounding box center [679, 160] width 1085 height 257
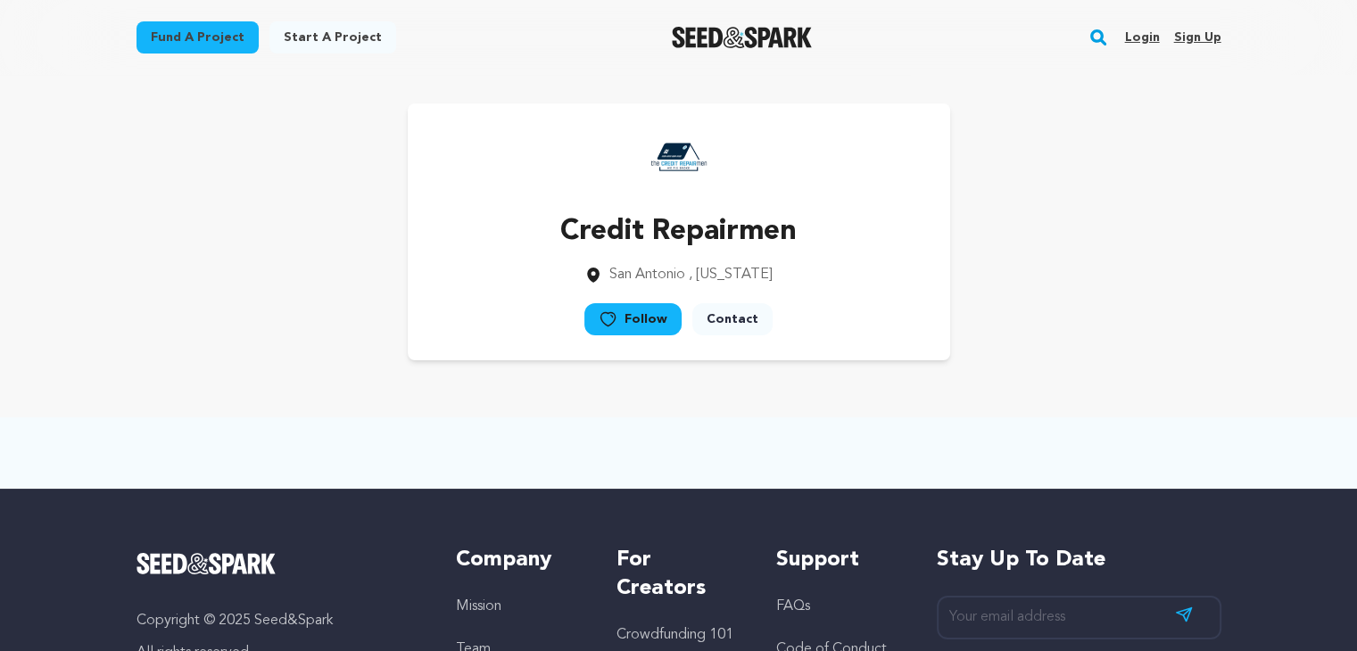
click at [1187, 85] on div "Credit Repairmen [GEOGRAPHIC_DATA] , [US_STATE] Follow" at bounding box center [679, 232] width 1142 height 314
click at [1127, 297] on div "Credit Repairmen [GEOGRAPHIC_DATA] , [US_STATE] Follow" at bounding box center [679, 231] width 1085 height 257
click at [1130, 294] on div "Credit Repairmen [GEOGRAPHIC_DATA] , [US_STATE] Follow" at bounding box center [679, 231] width 1085 height 257
click at [1133, 295] on div "Credit Repairmen [GEOGRAPHIC_DATA] , [US_STATE] Follow" at bounding box center [679, 231] width 1085 height 257
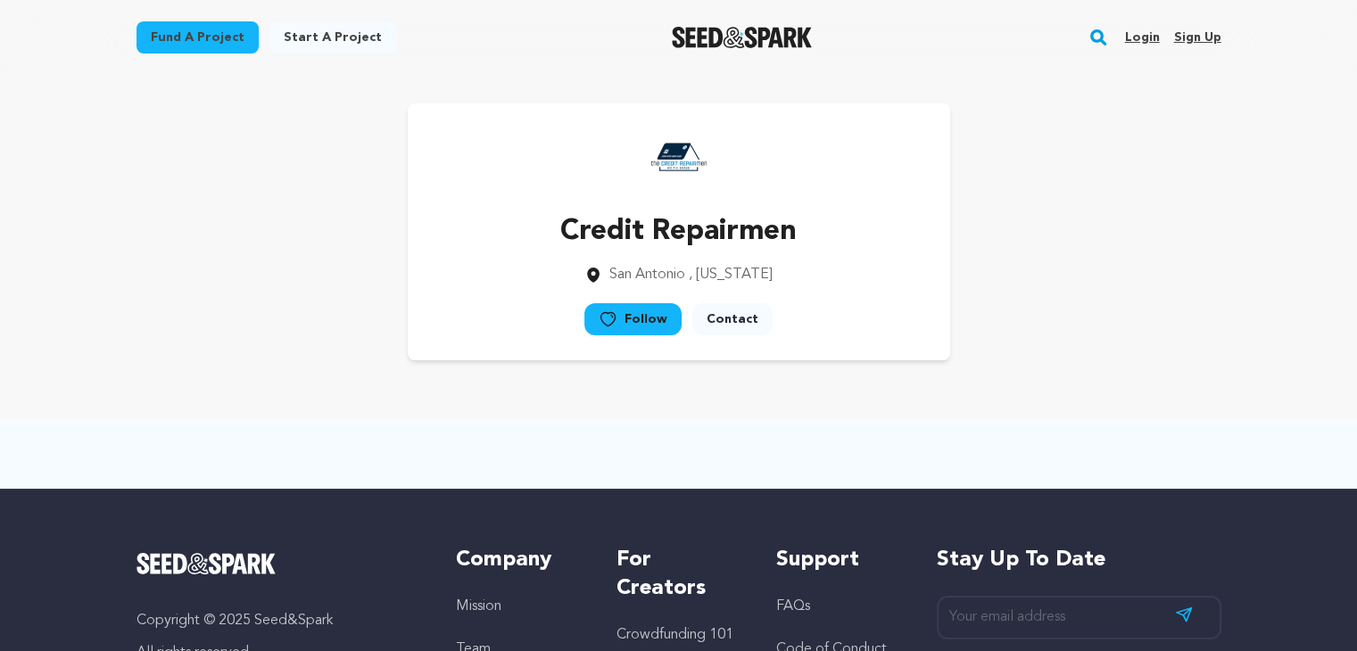
click at [1133, 295] on div "Credit Repairmen [GEOGRAPHIC_DATA] , [US_STATE] Follow" at bounding box center [679, 231] width 1085 height 257
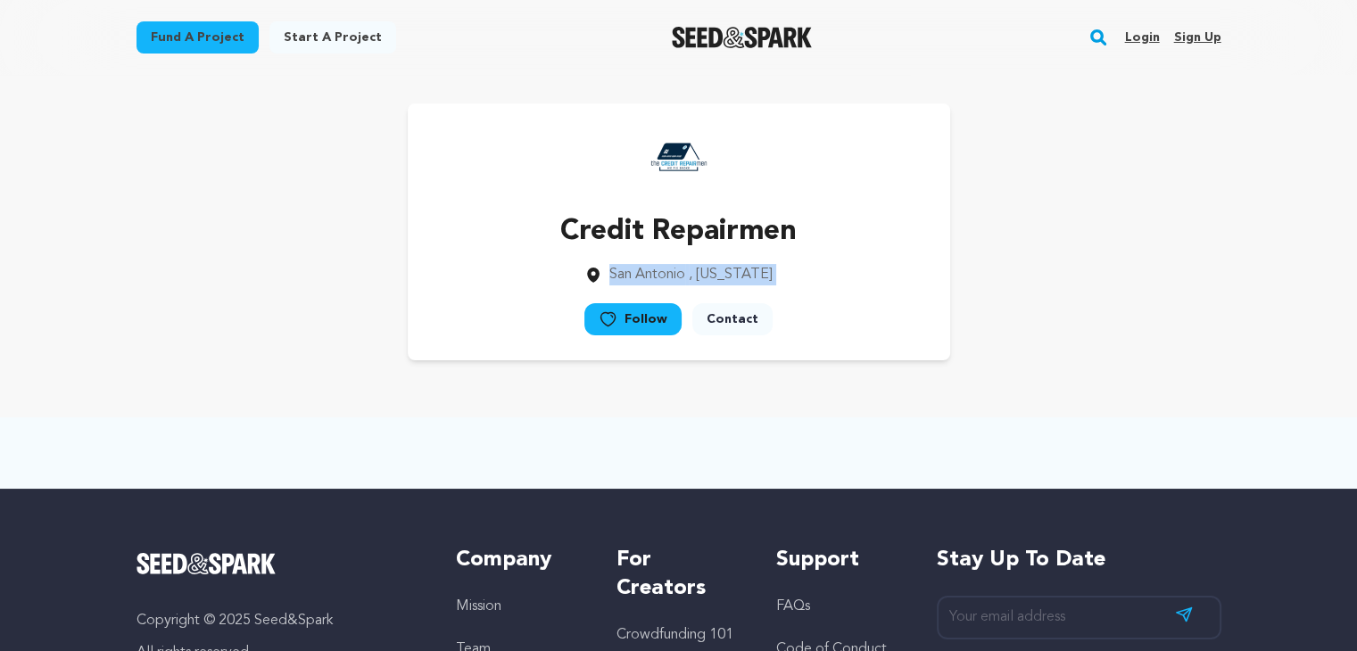
click at [1133, 295] on div "Credit Repairmen [GEOGRAPHIC_DATA] , [US_STATE] Follow" at bounding box center [679, 231] width 1085 height 257
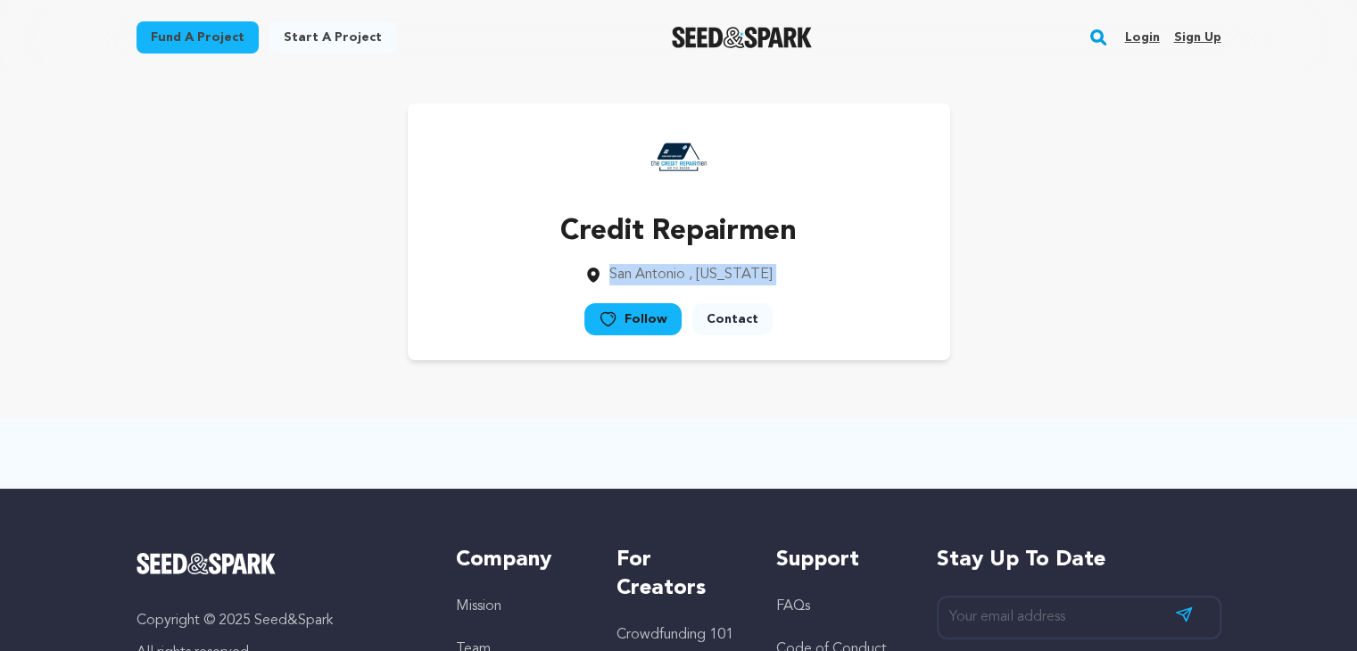
click at [1133, 295] on div "Credit Repairmen [GEOGRAPHIC_DATA] , [US_STATE] Follow" at bounding box center [679, 231] width 1085 height 257
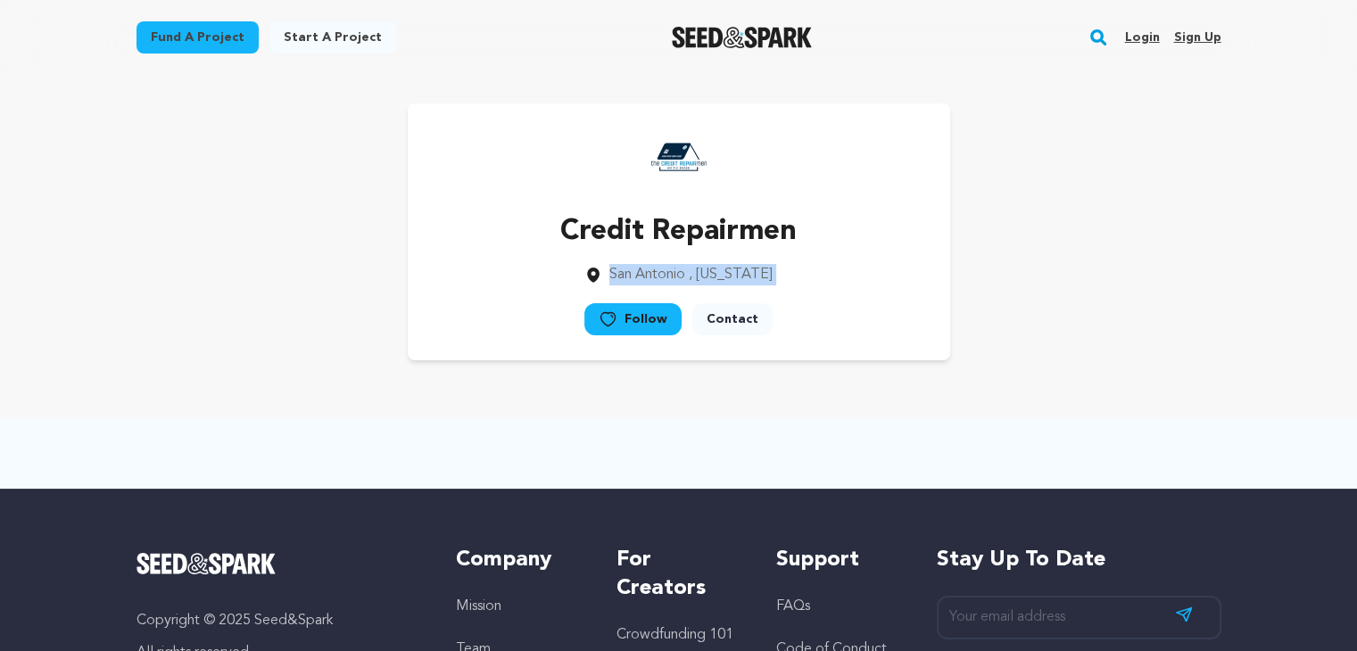
click at [1082, 306] on div "Credit Repairmen [GEOGRAPHIC_DATA] , [US_STATE] Follow" at bounding box center [679, 231] width 1085 height 257
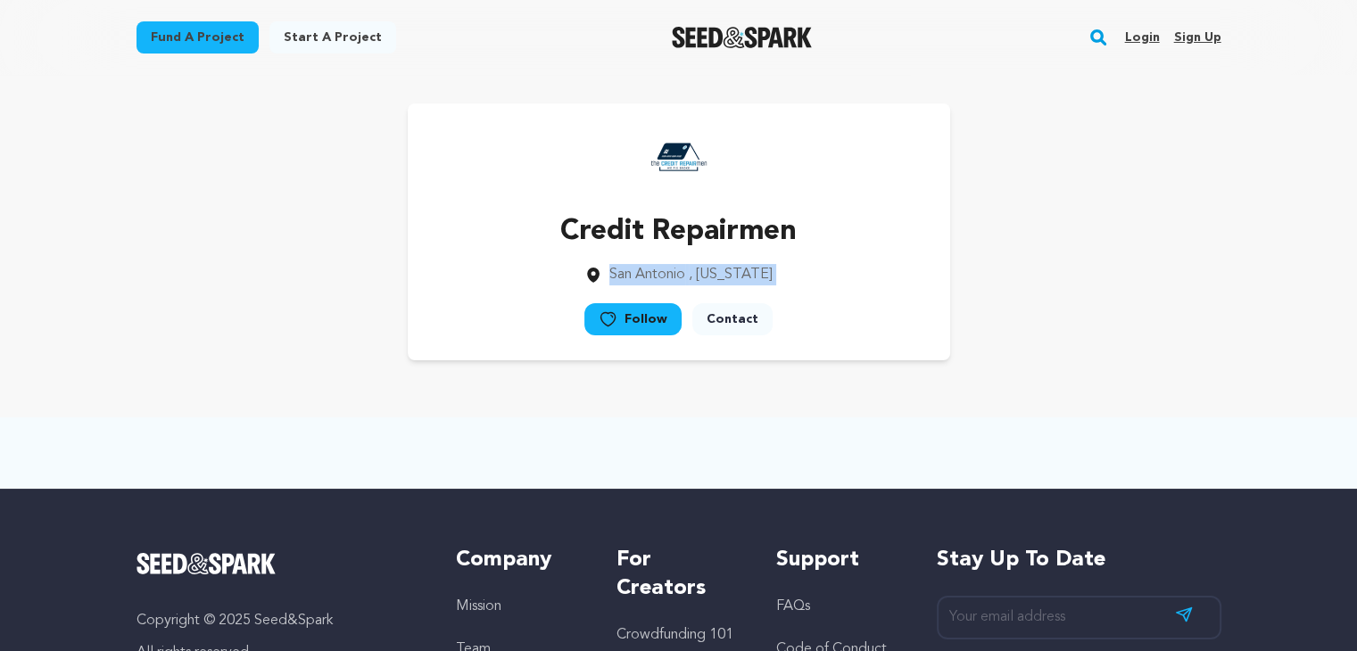
click at [1082, 306] on div "Credit Repairmen [GEOGRAPHIC_DATA] , [US_STATE] Follow" at bounding box center [679, 231] width 1085 height 257
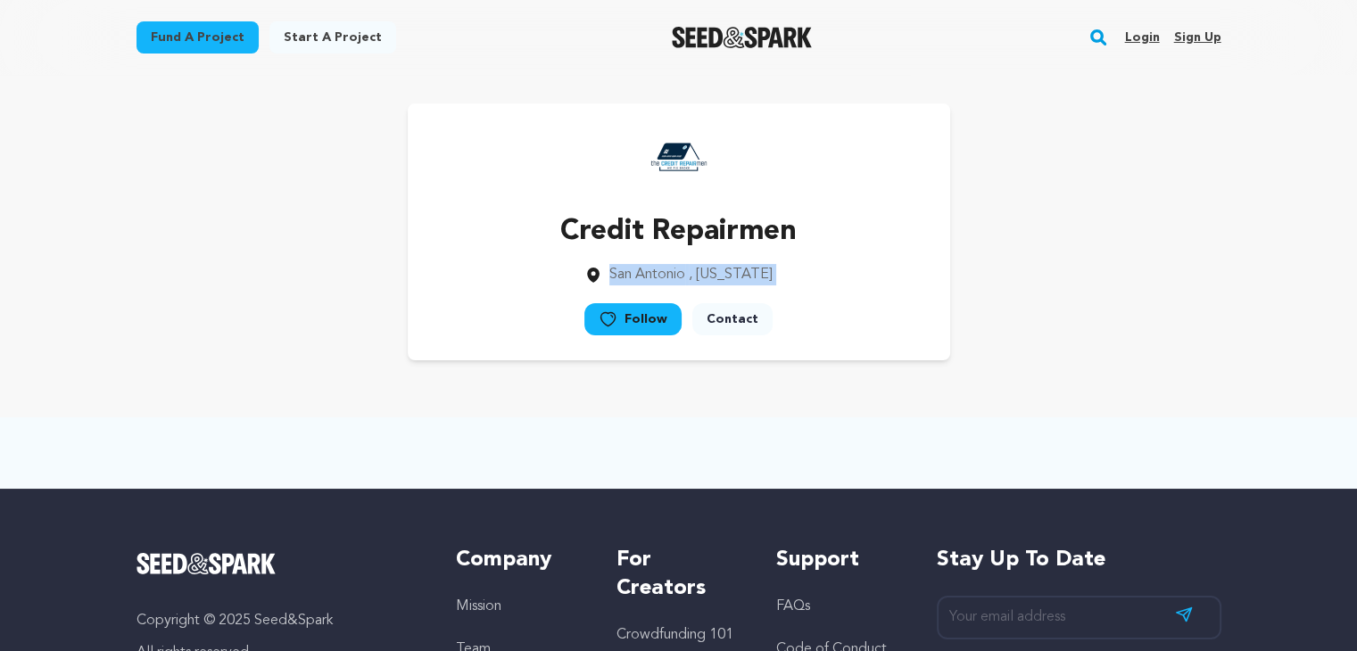
click at [1082, 306] on div "Credit Repairmen [GEOGRAPHIC_DATA] , [US_STATE] Follow" at bounding box center [679, 231] width 1085 height 257
